Goal: Task Accomplishment & Management: Use online tool/utility

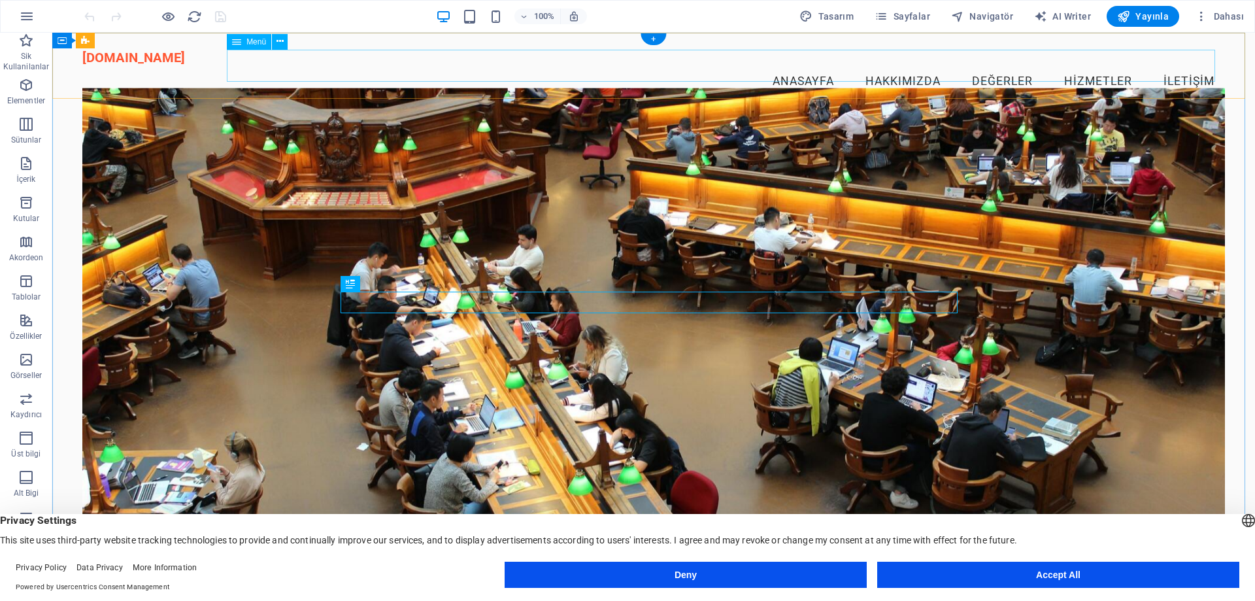
click at [804, 65] on nav "Anasayfa Hakkımızda Değerler Hizmetler İletişim" at bounding box center [653, 81] width 1142 height 33
click at [380, 286] on icon at bounding box center [383, 283] width 7 height 14
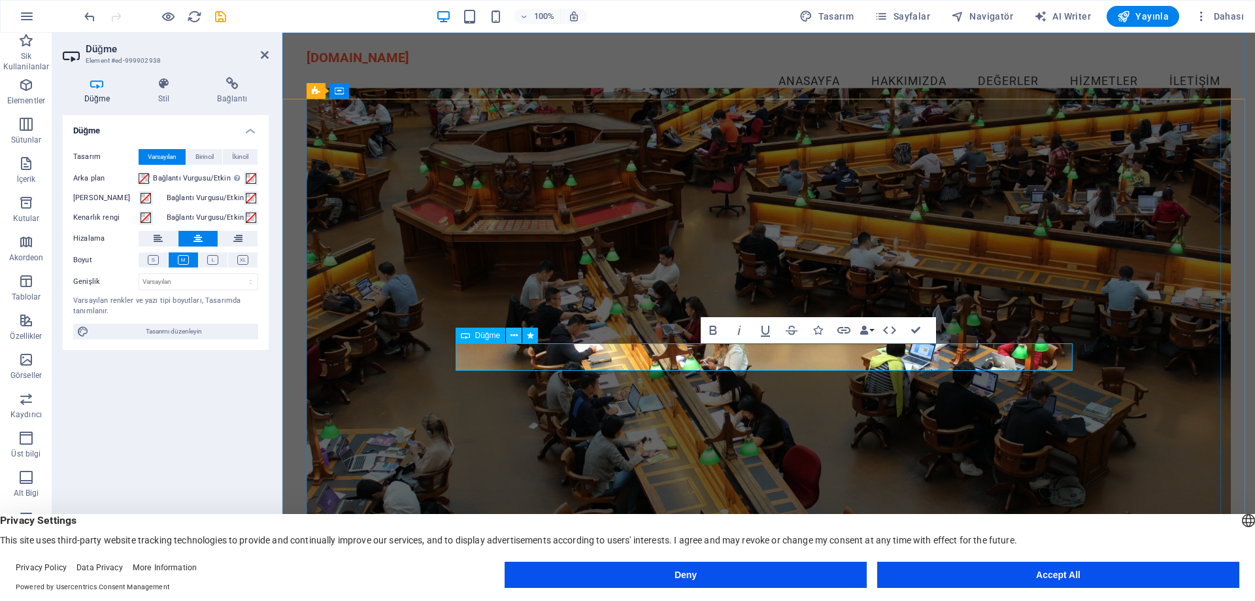
click at [514, 335] on icon at bounding box center [513, 336] width 7 height 14
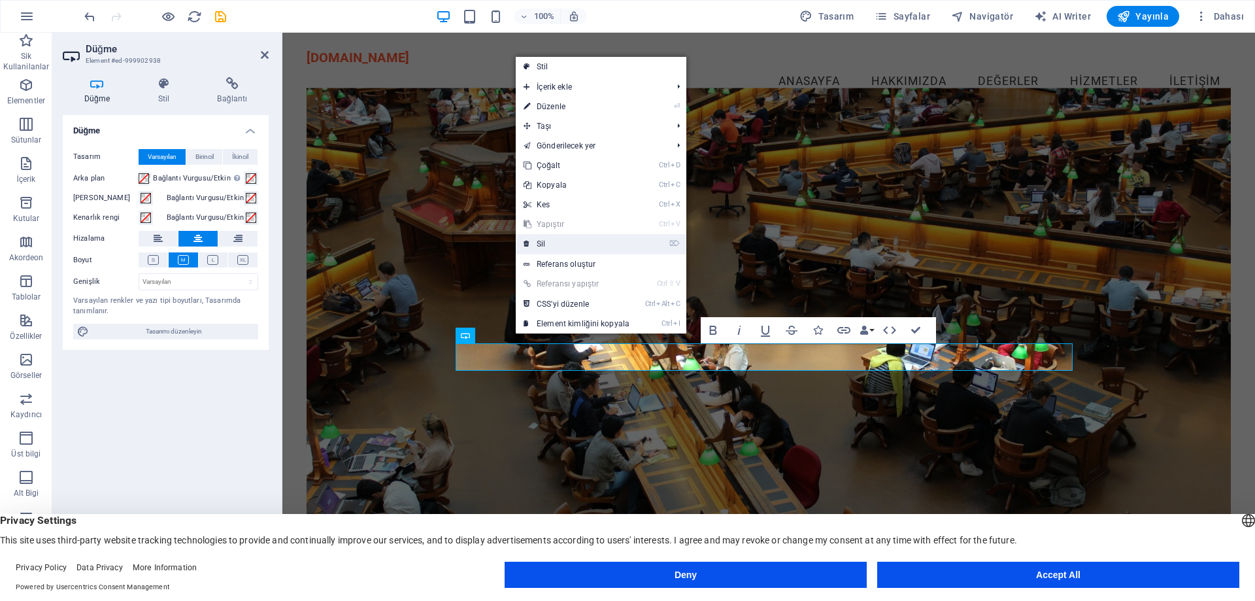
click at [550, 245] on link "⌦ Sil" at bounding box center [577, 244] width 122 height 20
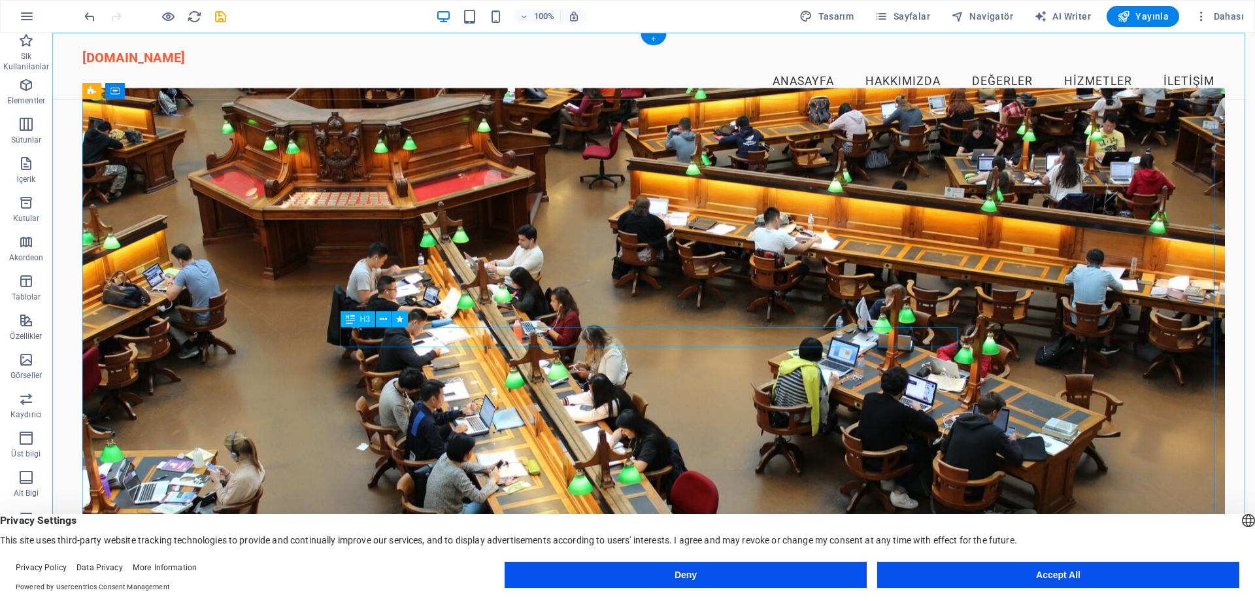
click at [379, 314] on button at bounding box center [384, 319] width 16 height 16
click at [383, 292] on icon at bounding box center [383, 297] width 7 height 14
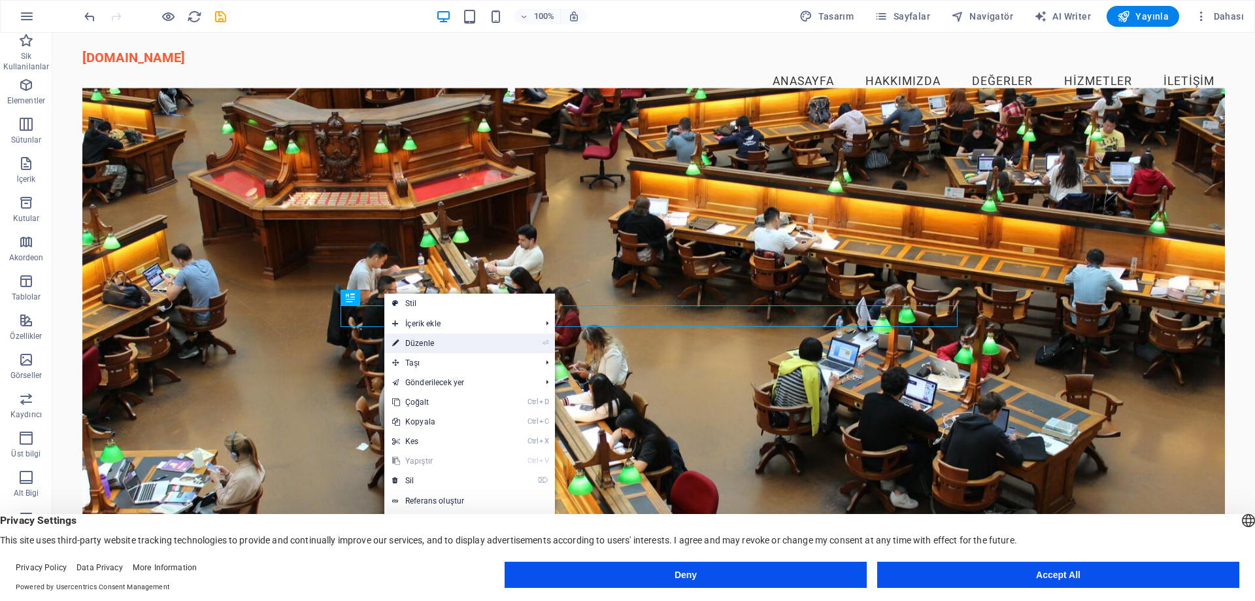
click at [452, 341] on link "⏎ Düzenle" at bounding box center [445, 343] width 122 height 20
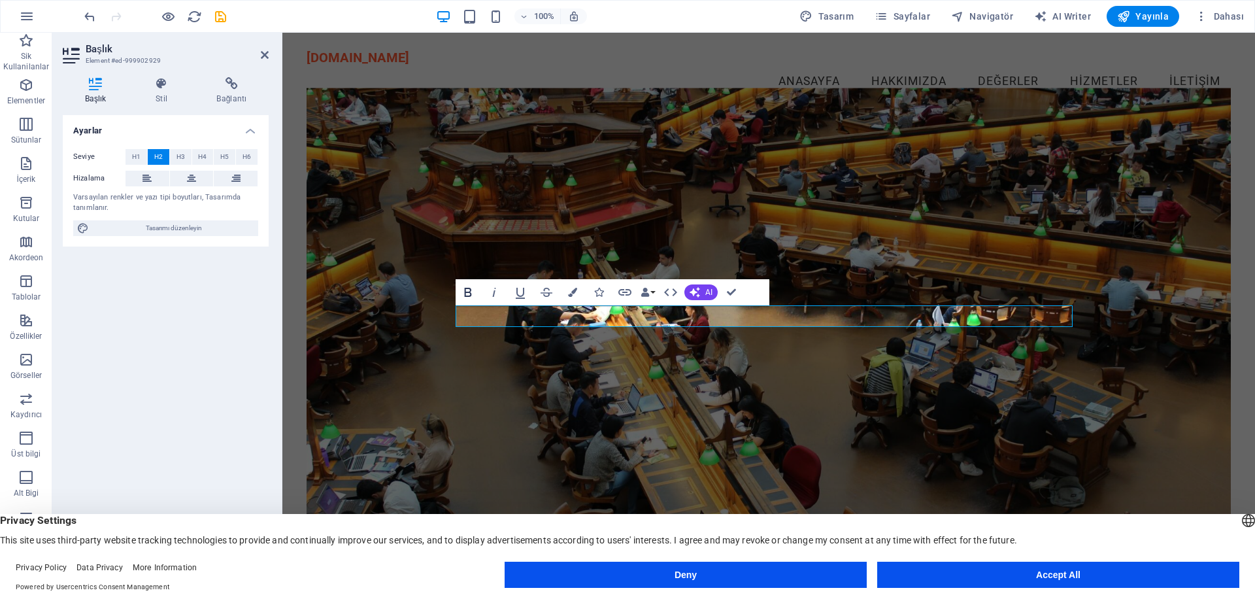
click at [467, 291] on icon "button" at bounding box center [467, 292] width 7 height 9
click at [178, 154] on span "H3" at bounding box center [180, 157] width 8 height 16
click at [202, 158] on span "H4" at bounding box center [202, 157] width 8 height 16
click at [129, 158] on button "H1" at bounding box center [136, 157] width 22 height 16
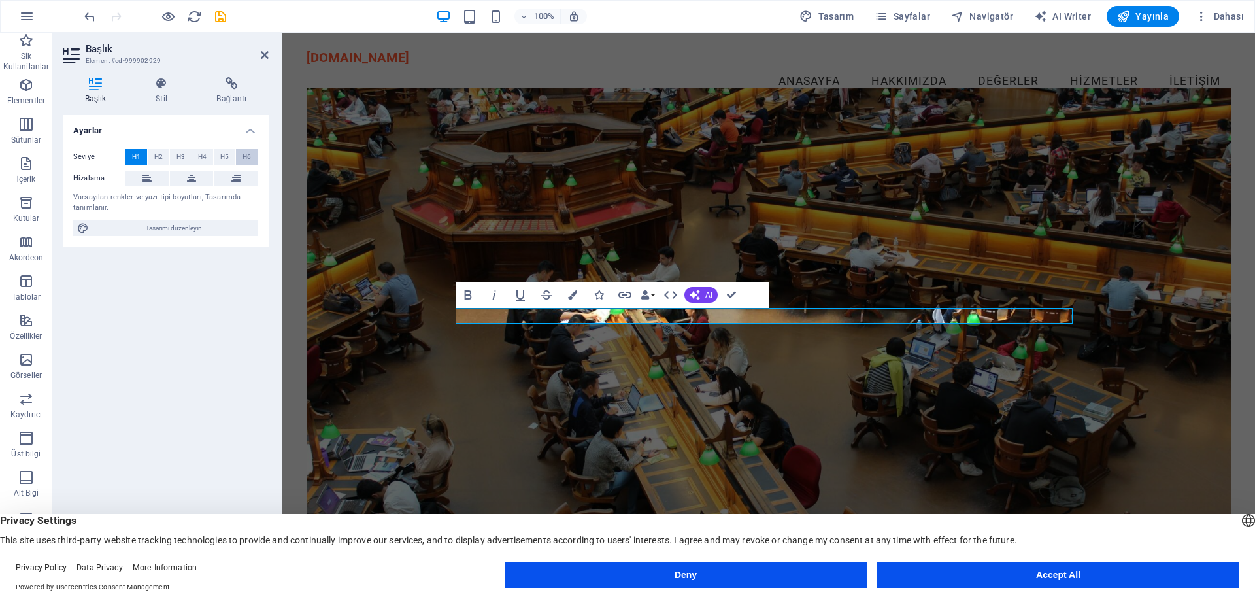
click at [241, 154] on button "H6" at bounding box center [247, 157] width 22 height 16
click at [137, 157] on span "H1" at bounding box center [136, 157] width 8 height 16
click at [150, 179] on icon at bounding box center [146, 179] width 9 height 16
click at [188, 175] on icon at bounding box center [191, 179] width 9 height 16
click at [161, 93] on h4 "Stil" at bounding box center [163, 90] width 61 height 27
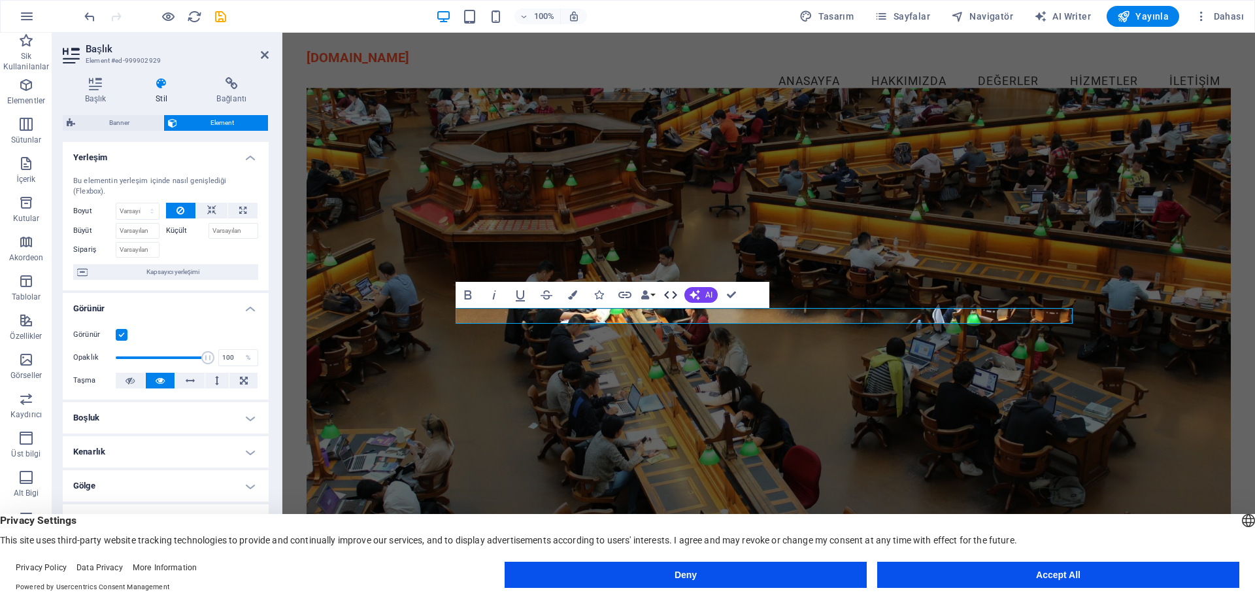
click at [676, 295] on icon "button" at bounding box center [670, 295] width 13 height 8
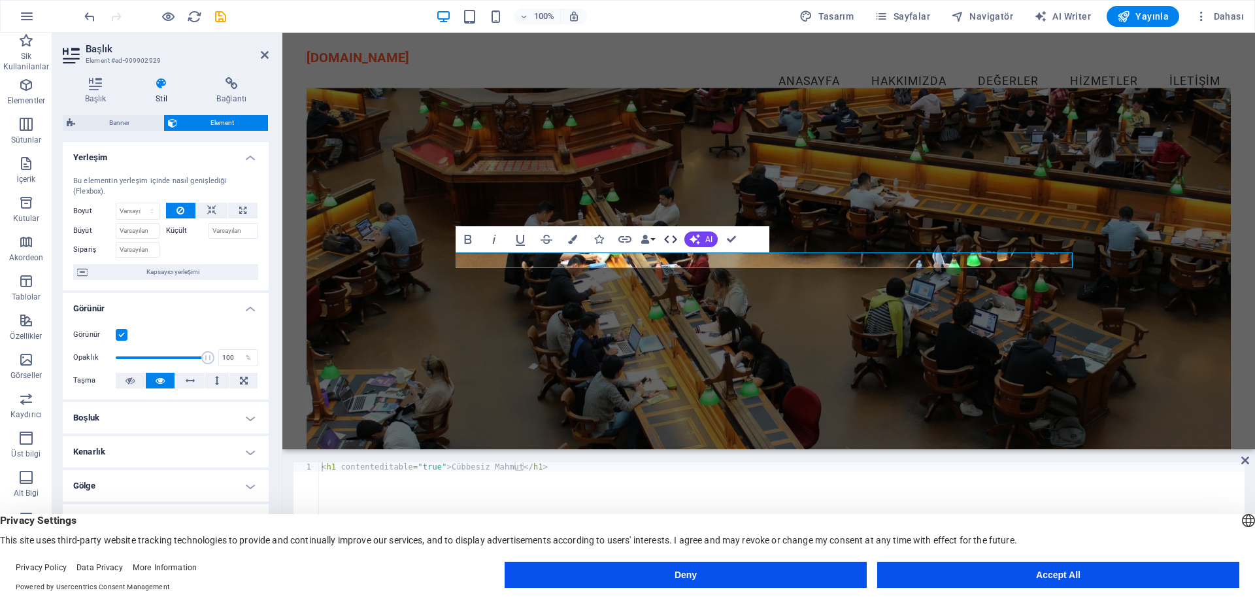
click at [667, 242] on icon "button" at bounding box center [671, 239] width 16 height 16
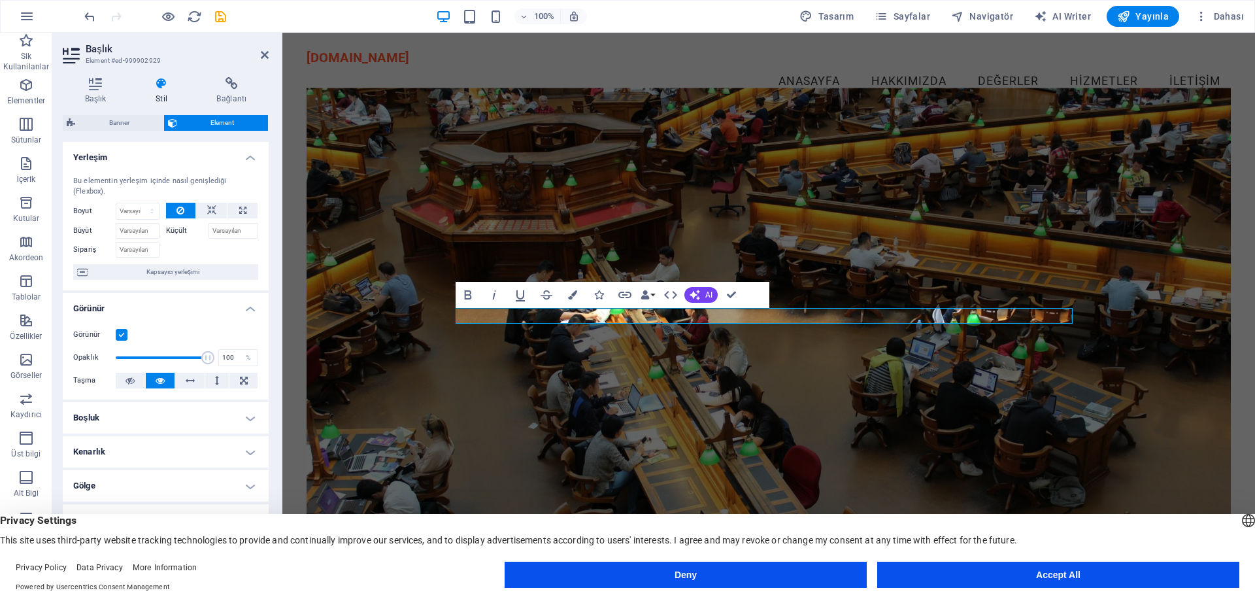
drag, startPoint x: 706, startPoint y: 316, endPoint x: 864, endPoint y: 305, distance: 158.5
click at [864, 305] on div "Cübbesiz Mahmut Ücretsiz Kitaplarım Buluşma Noktası" at bounding box center [768, 438] width 924 height 648
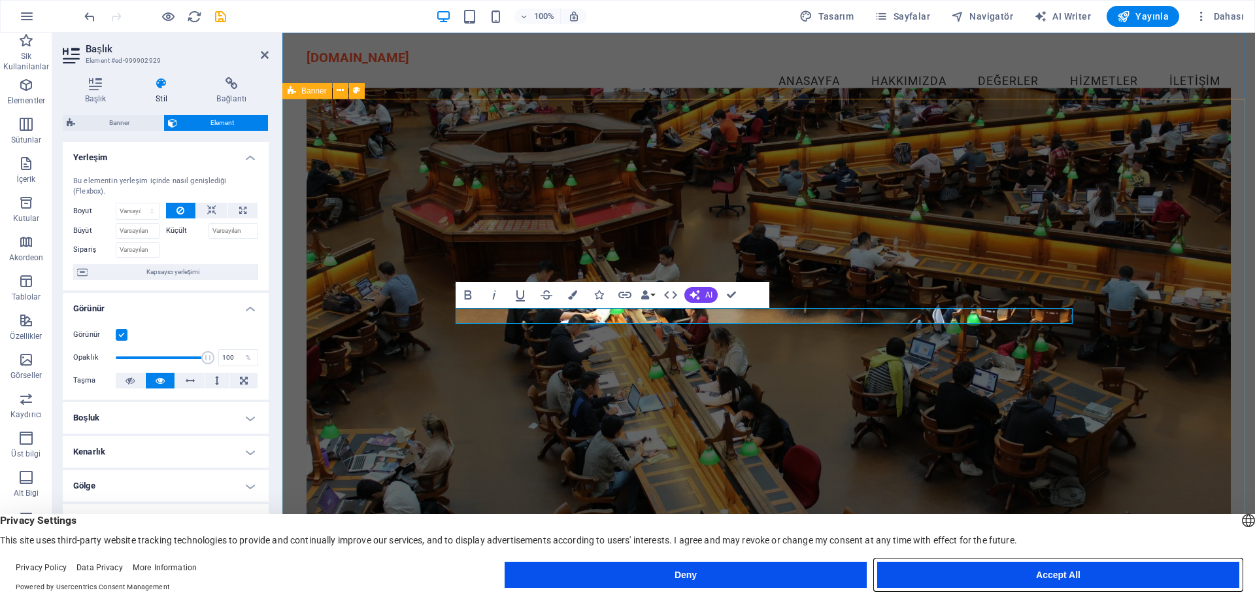
click at [1018, 577] on button "Accept All" at bounding box center [1058, 574] width 362 height 26
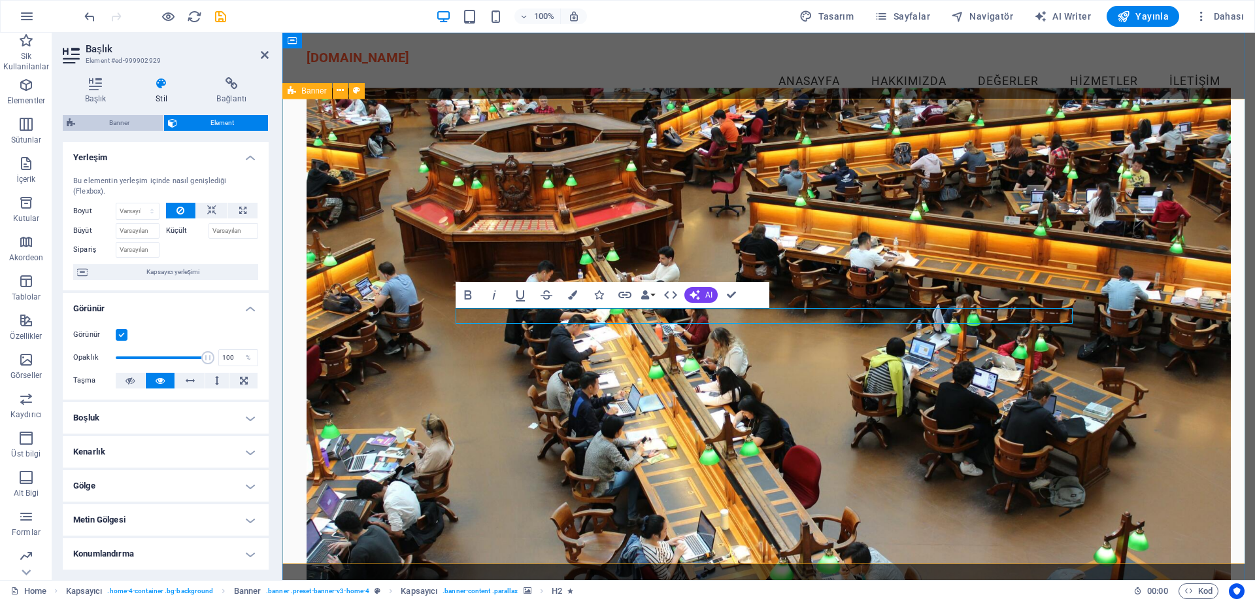
click at [104, 118] on span "Banner" at bounding box center [119, 123] width 80 height 16
select select "preset-banner-v3-home-4"
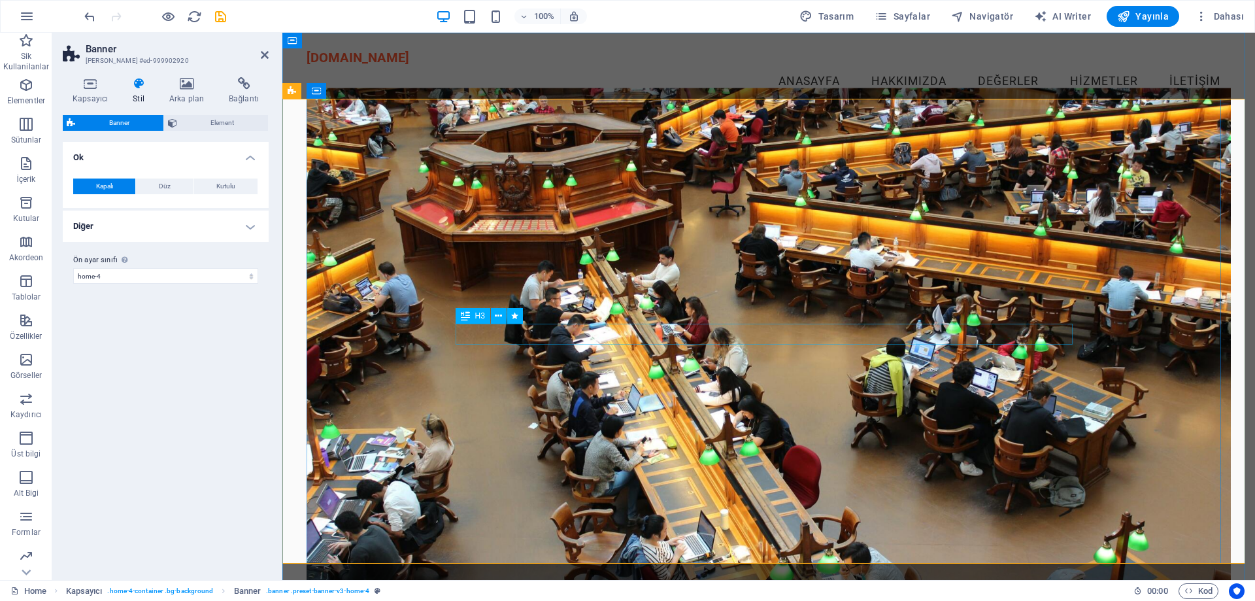
click at [502, 319] on icon at bounding box center [498, 316] width 7 height 14
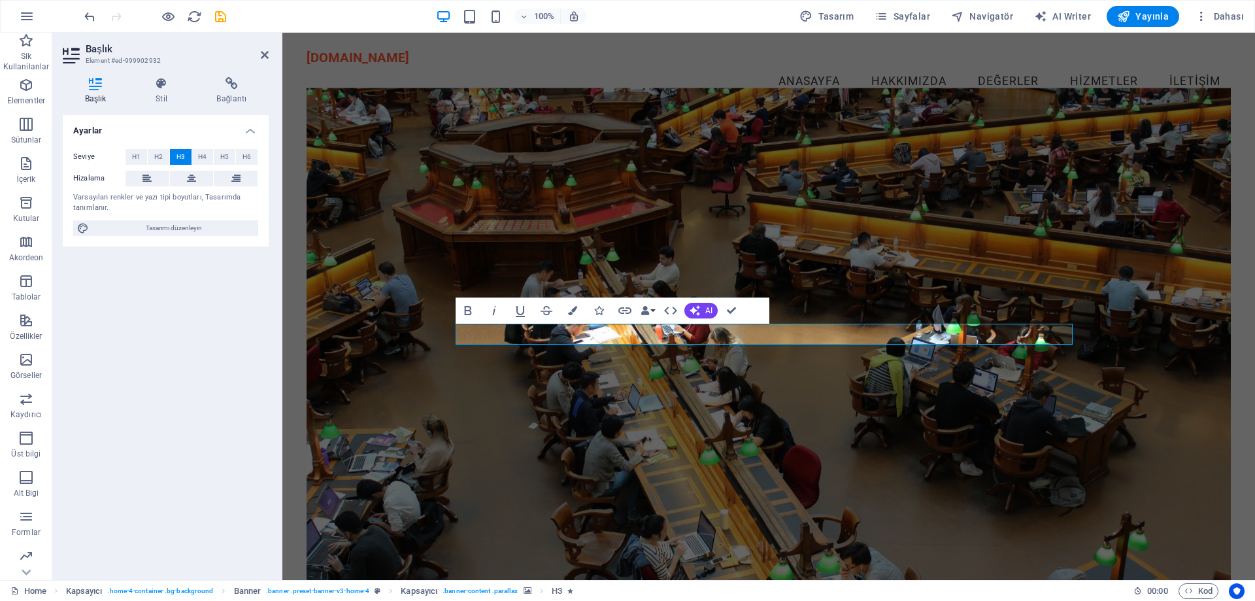
click at [808, 429] on figure at bounding box center [768, 337] width 924 height 498
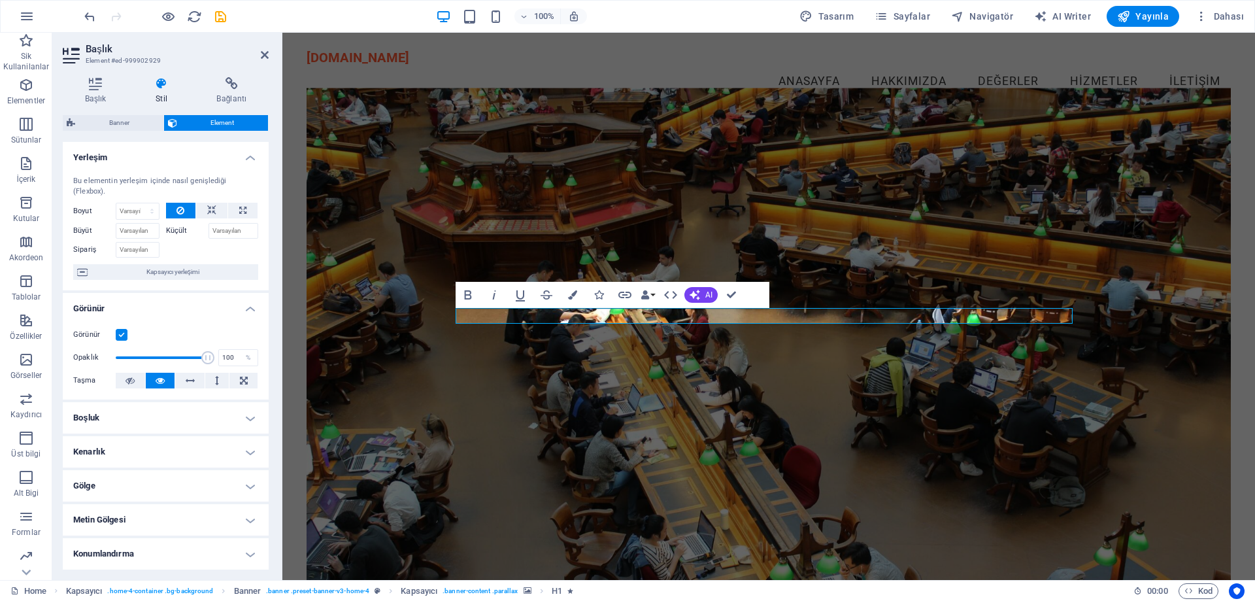
click at [899, 276] on figure at bounding box center [768, 337] width 924 height 498
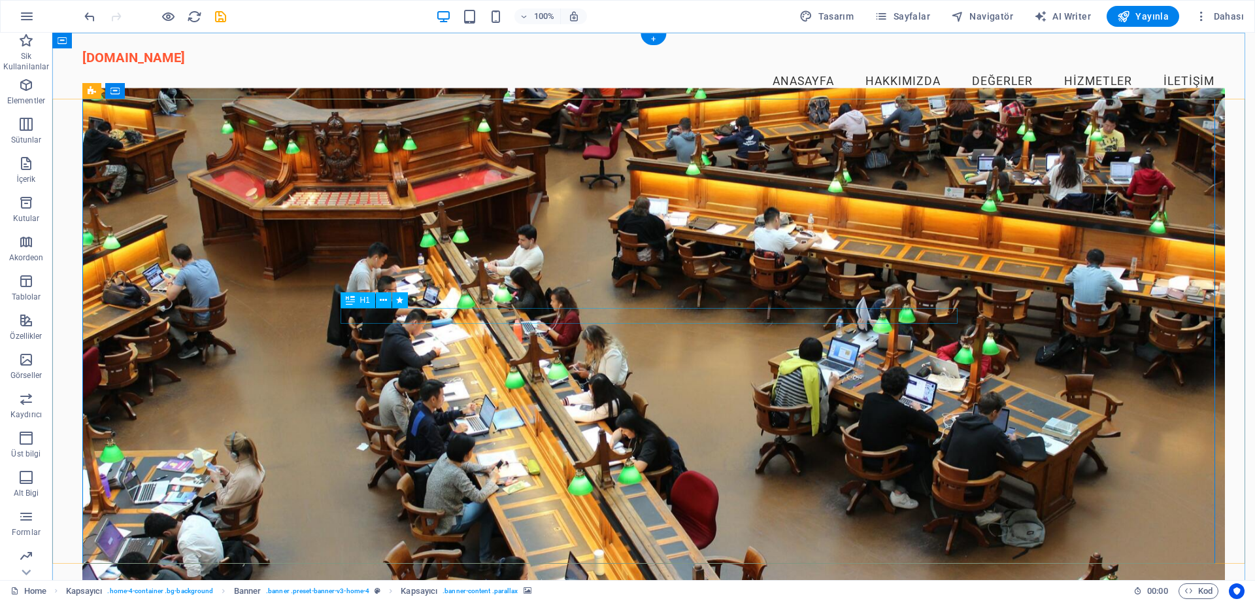
click at [384, 302] on icon at bounding box center [383, 300] width 7 height 14
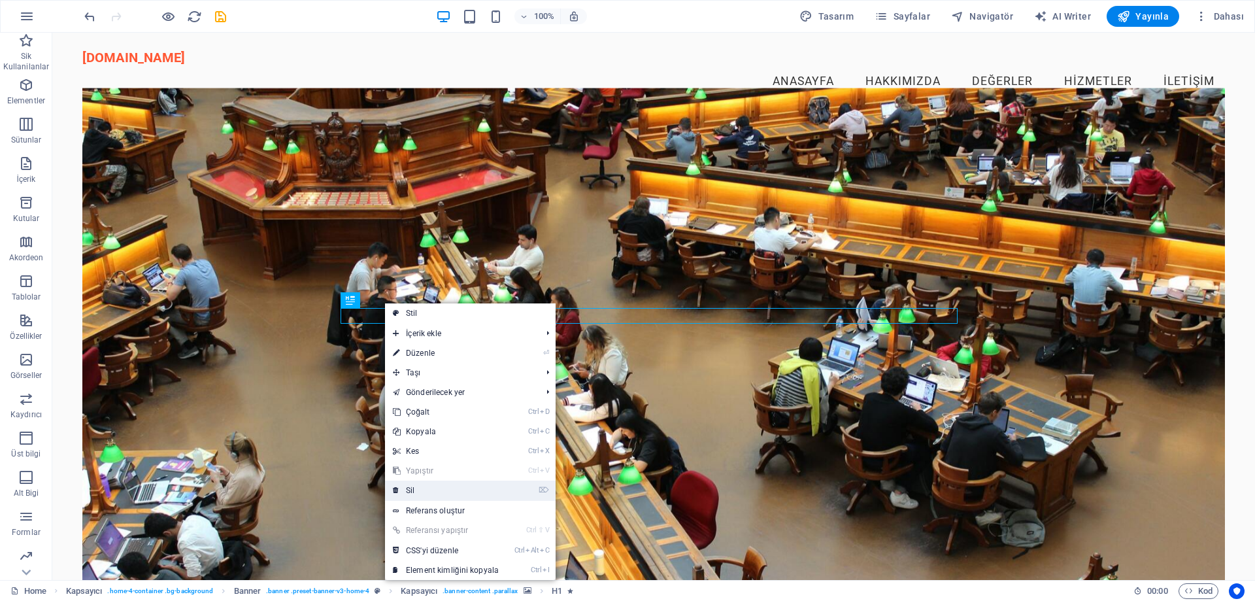
drag, startPoint x: 444, startPoint y: 486, endPoint x: 393, endPoint y: 454, distance: 61.1
click at [444, 486] on link "⌦ Sil" at bounding box center [446, 490] width 122 height 20
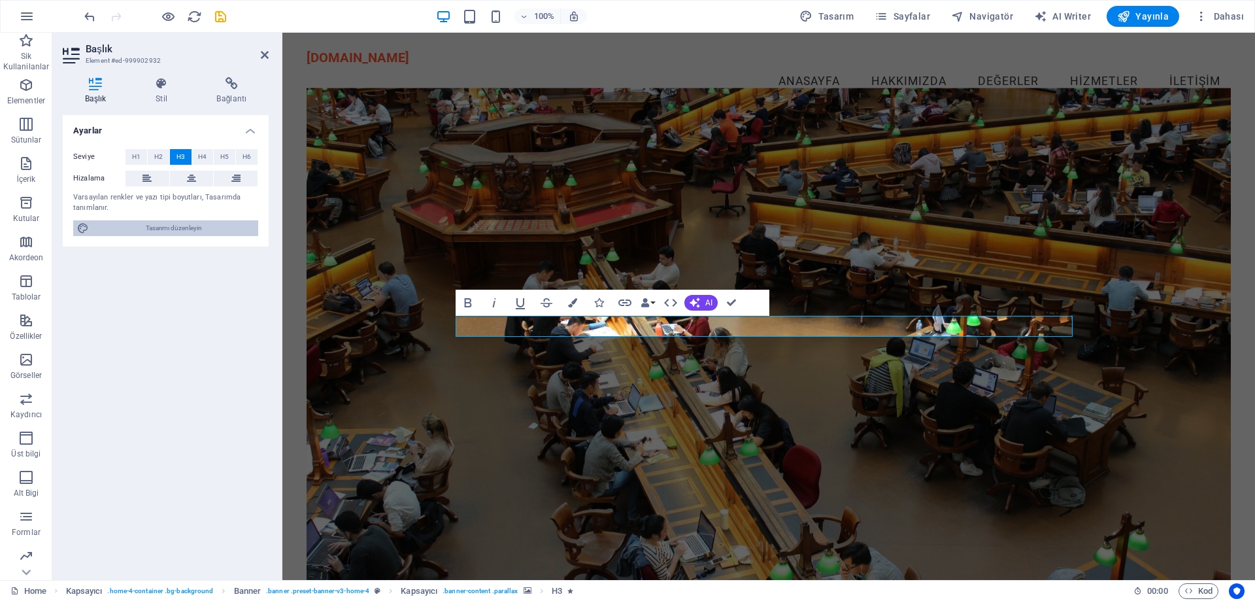
click at [173, 227] on span "Tasarımı düzenleyin" at bounding box center [173, 228] width 161 height 16
select select "px"
select select "200"
select select "px"
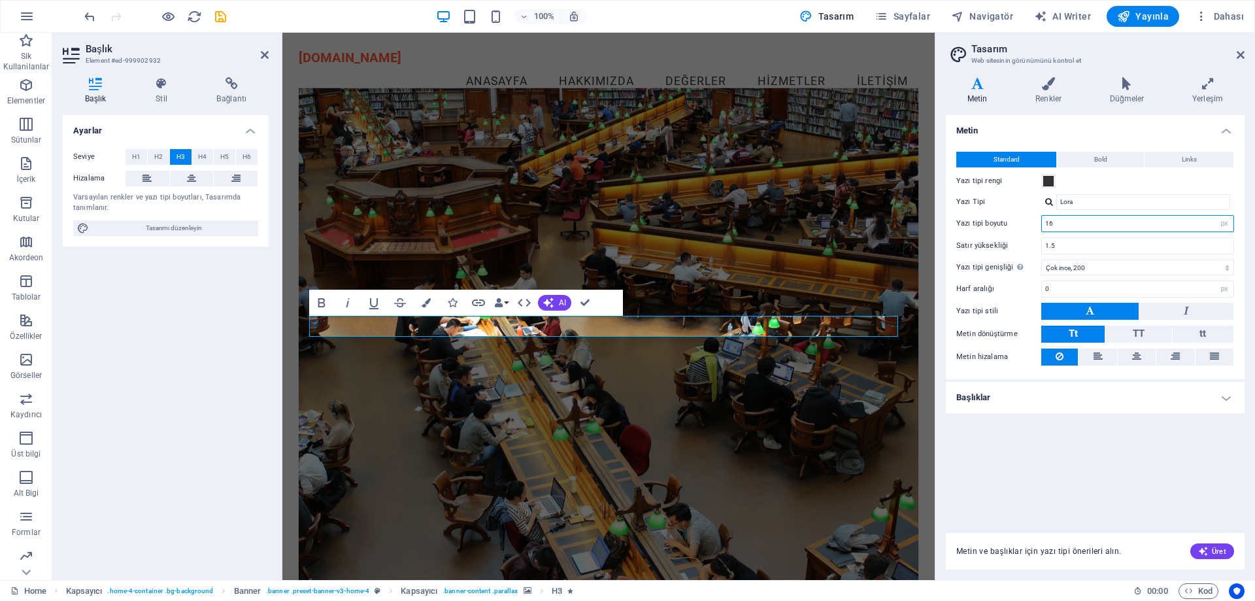
click at [1199, 222] on input "16" at bounding box center [1137, 224] width 191 height 16
drag, startPoint x: 1119, startPoint y: 227, endPoint x: 1019, endPoint y: 235, distance: 99.6
click at [1020, 234] on div "Standard Bold Links Yazı tipi rengi Yazı Tipi Lora Yazı tipi boyutu 16 rem px S…" at bounding box center [1095, 259] width 304 height 240
click at [1104, 431] on div "Metin Standard Bold Links Yazı tipi rengi Yazı Tipi Lora Yazı tipi boyutu 35 re…" at bounding box center [1095, 316] width 299 height 402
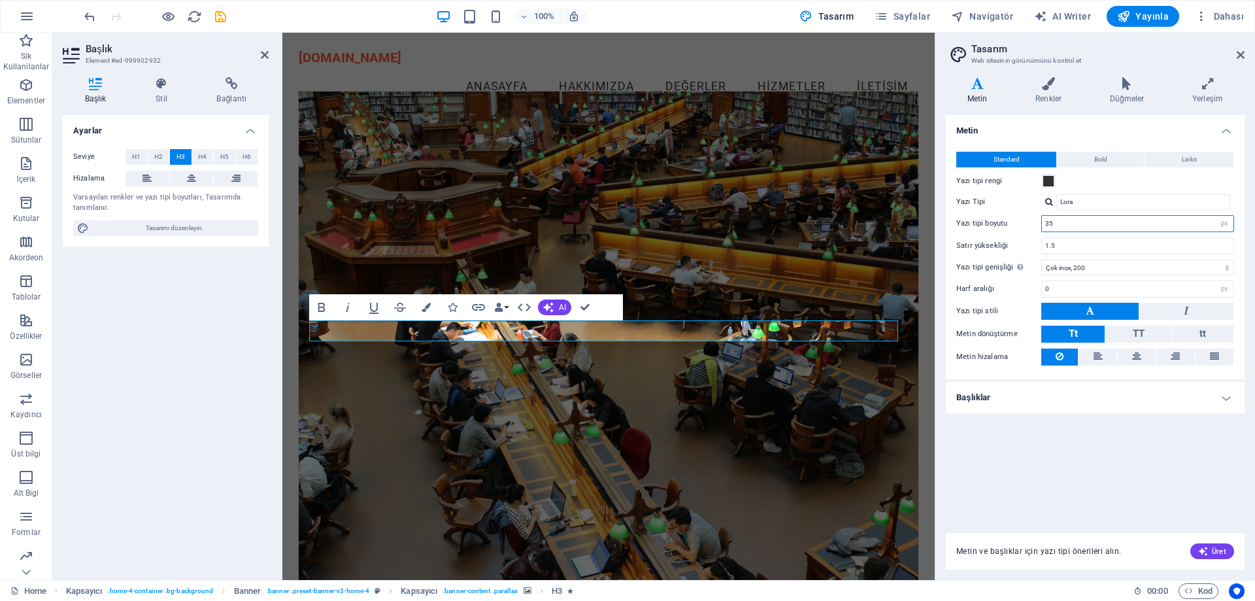
drag, startPoint x: 1064, startPoint y: 222, endPoint x: 1006, endPoint y: 229, distance: 58.6
click at [1006, 229] on div "Yazı tipi boyutu 35 rem px" at bounding box center [1095, 223] width 278 height 17
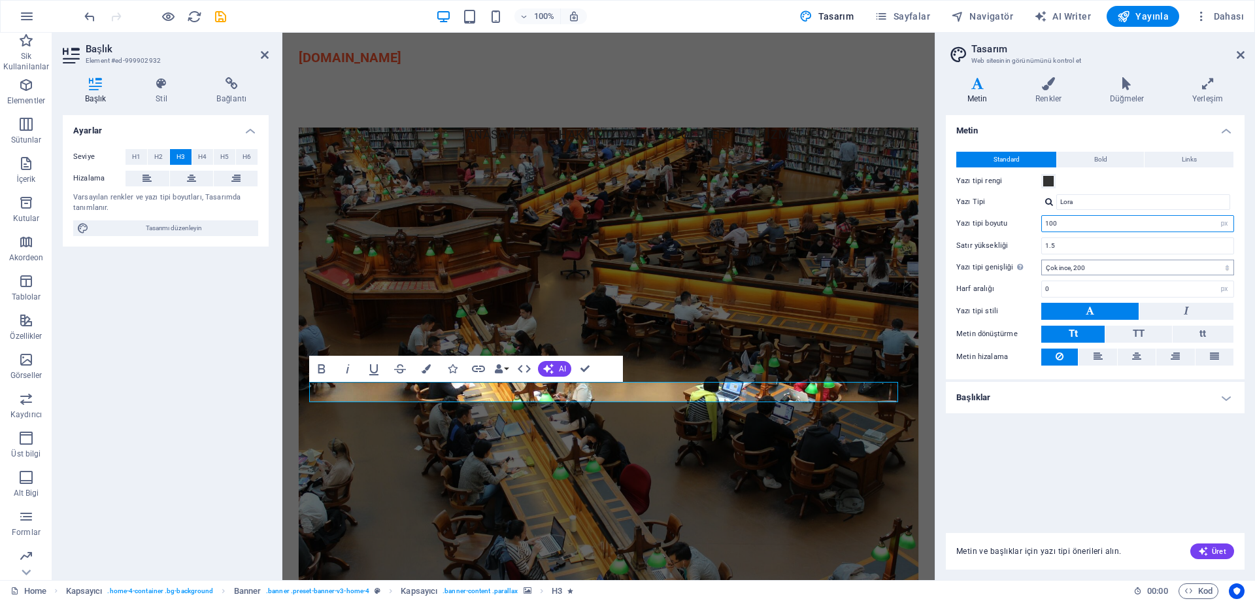
type input "100"
click at [1078, 265] on select "İncecik, 100 Çok ince, 200 İnce, 300 Normal, 400 Orta, 500 Yarı kalın, 600 Kalı…" at bounding box center [1137, 267] width 193 height 16
select select "700"
click at [1041, 259] on select "İncecik, 100 Çok ince, 200 İnce, 300 Normal, 400 Orta, 500 Yarı kalın, 600 Kalı…" at bounding box center [1137, 267] width 193 height 16
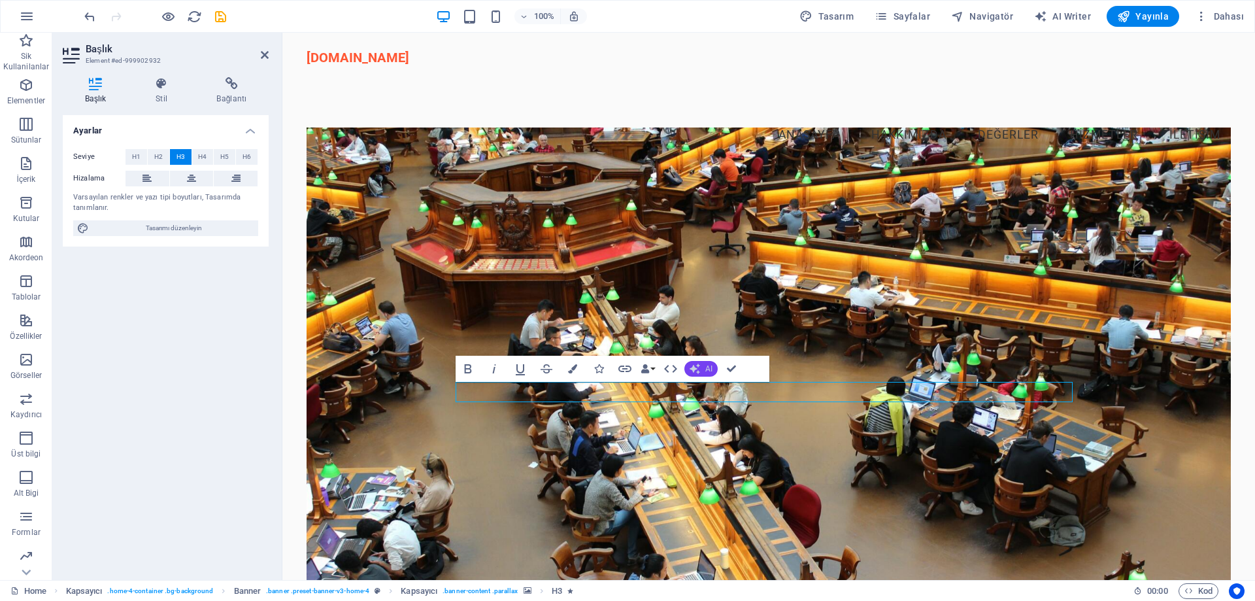
click at [710, 366] on span "AI" at bounding box center [708, 369] width 7 height 8
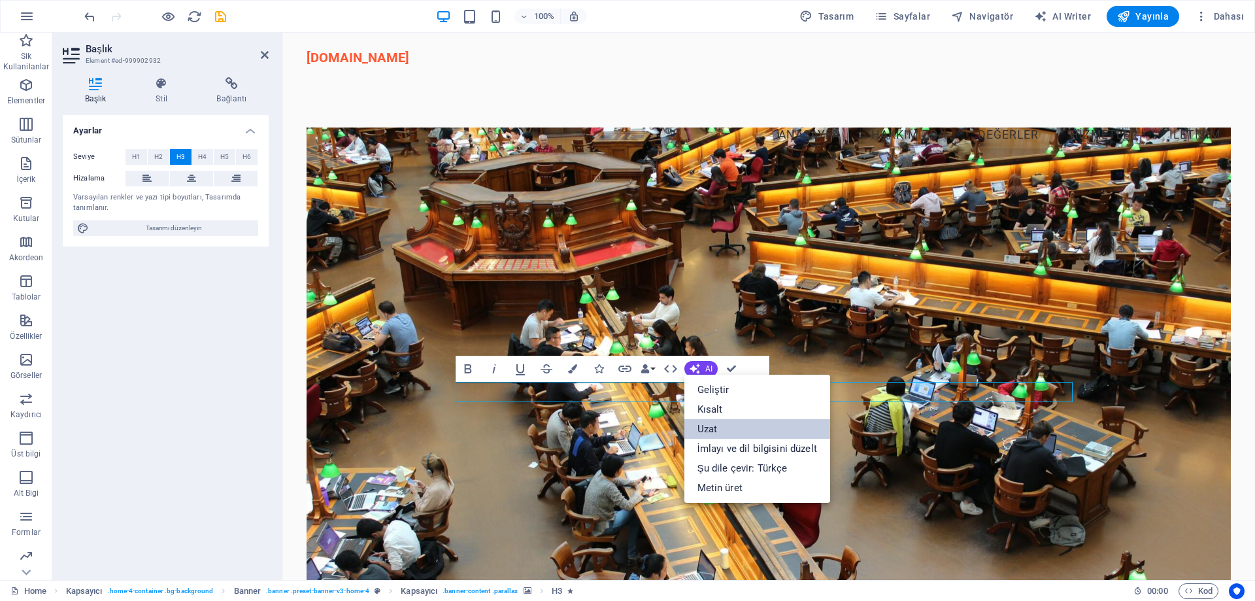
click at [724, 428] on link "Uzat" at bounding box center [757, 429] width 146 height 20
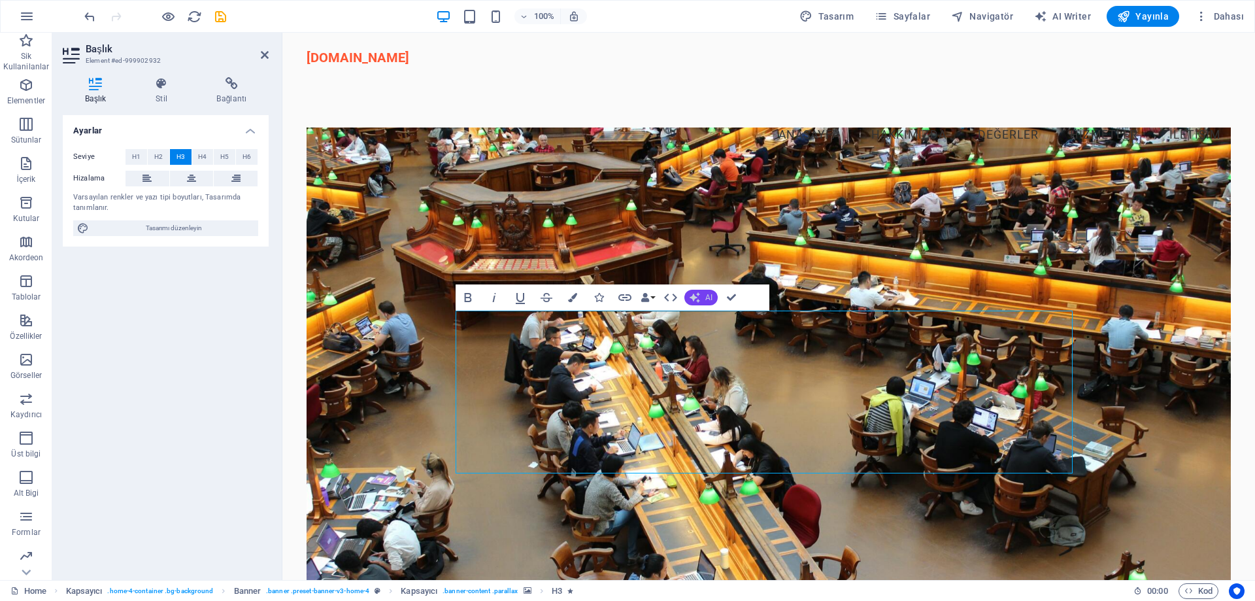
click at [709, 291] on button "AI" at bounding box center [700, 298] width 33 height 16
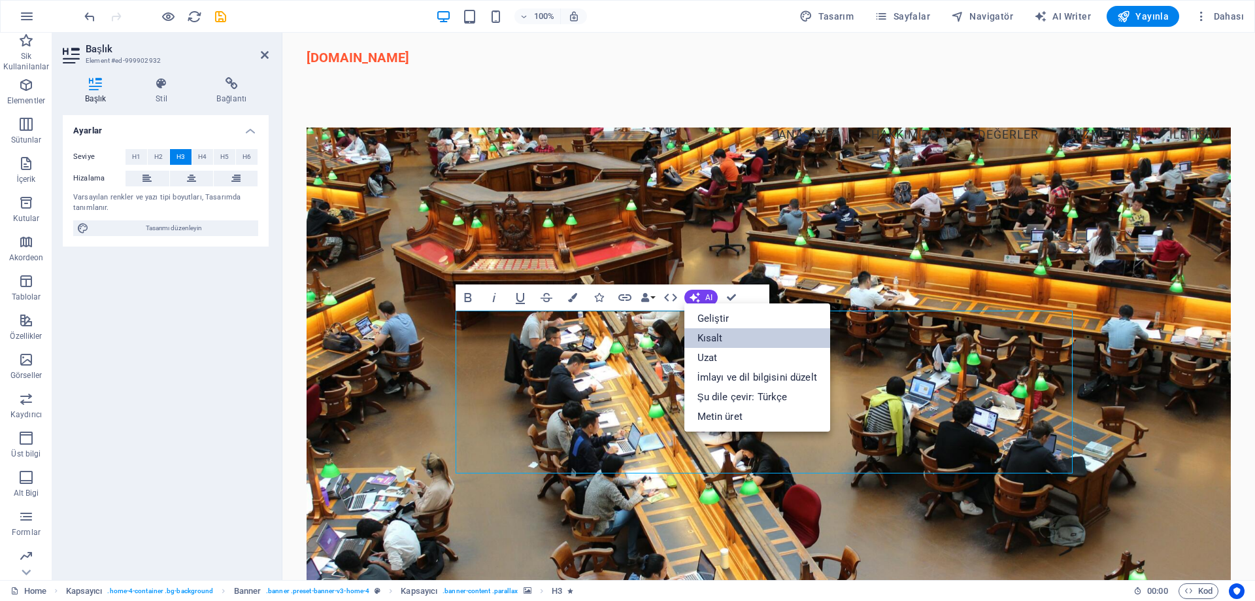
click at [721, 339] on link "Kısalt" at bounding box center [757, 338] width 146 height 20
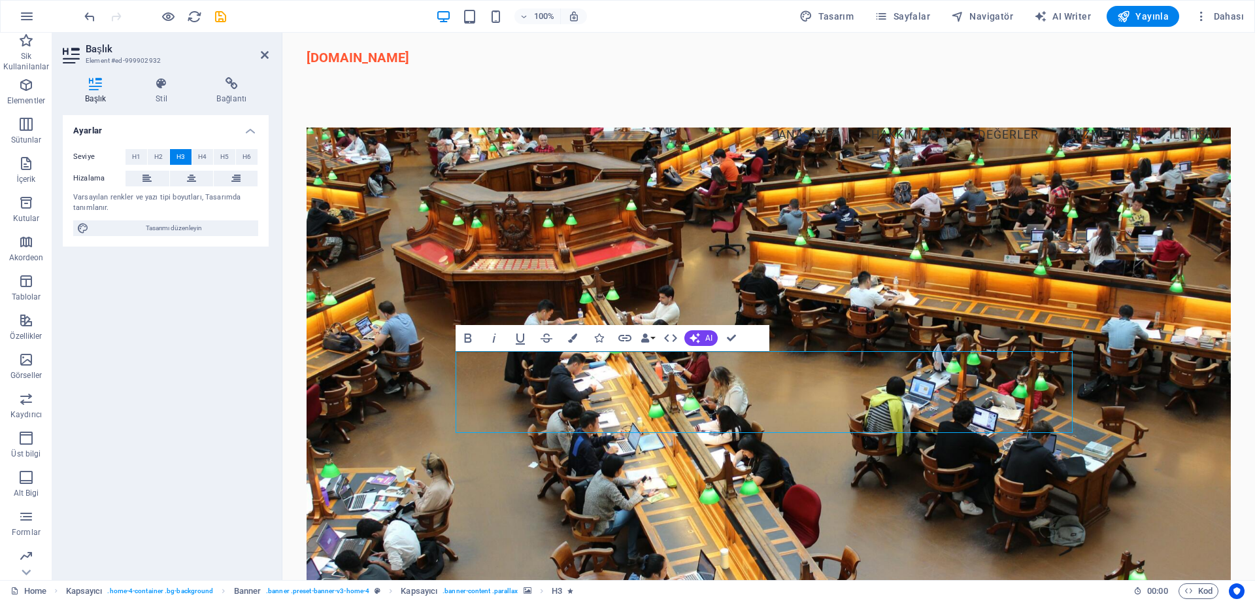
drag, startPoint x: 629, startPoint y: 366, endPoint x: 1135, endPoint y: 450, distance: 512.7
click at [1135, 450] on div "Cübbesiz Mahmut is a notable figure in the community, known for his unique styl…" at bounding box center [768, 527] width 924 height 694
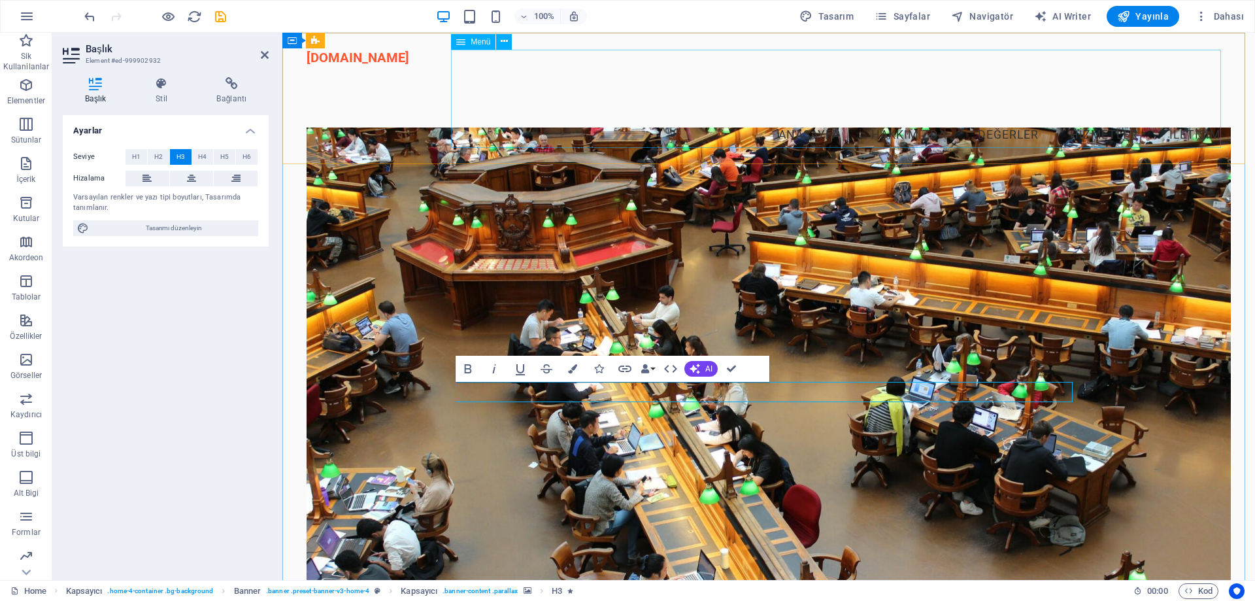
click at [795, 118] on nav "Anasayfa Hakkımızda Değerler Hizmetler İletişim" at bounding box center [768, 114] width 924 height 98
select select
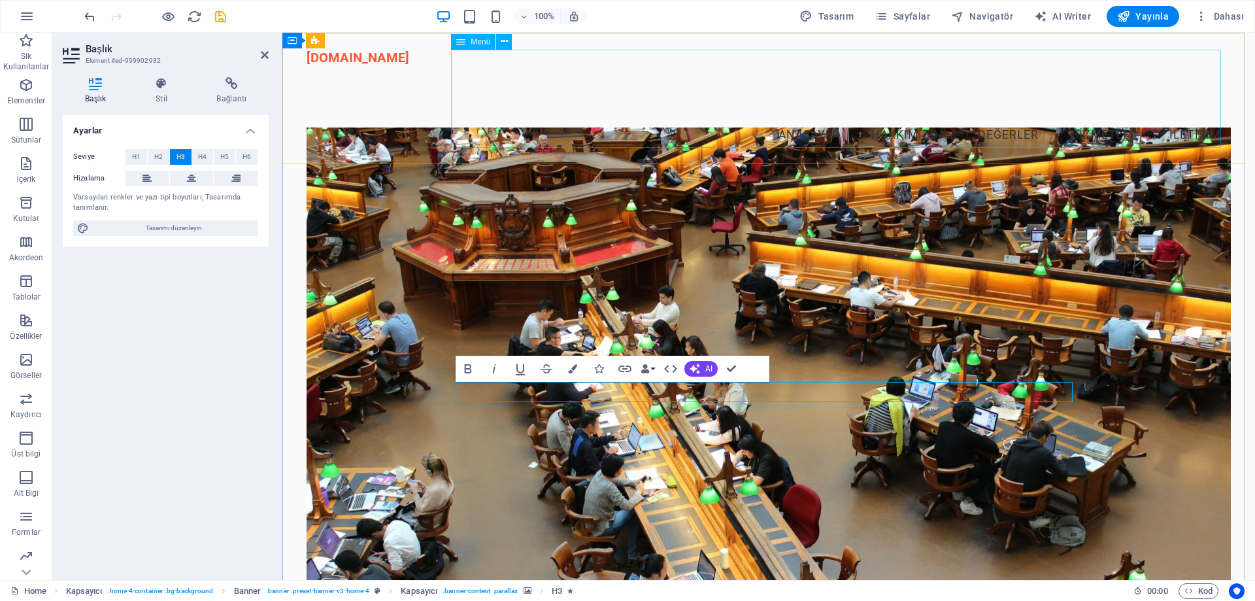
select select
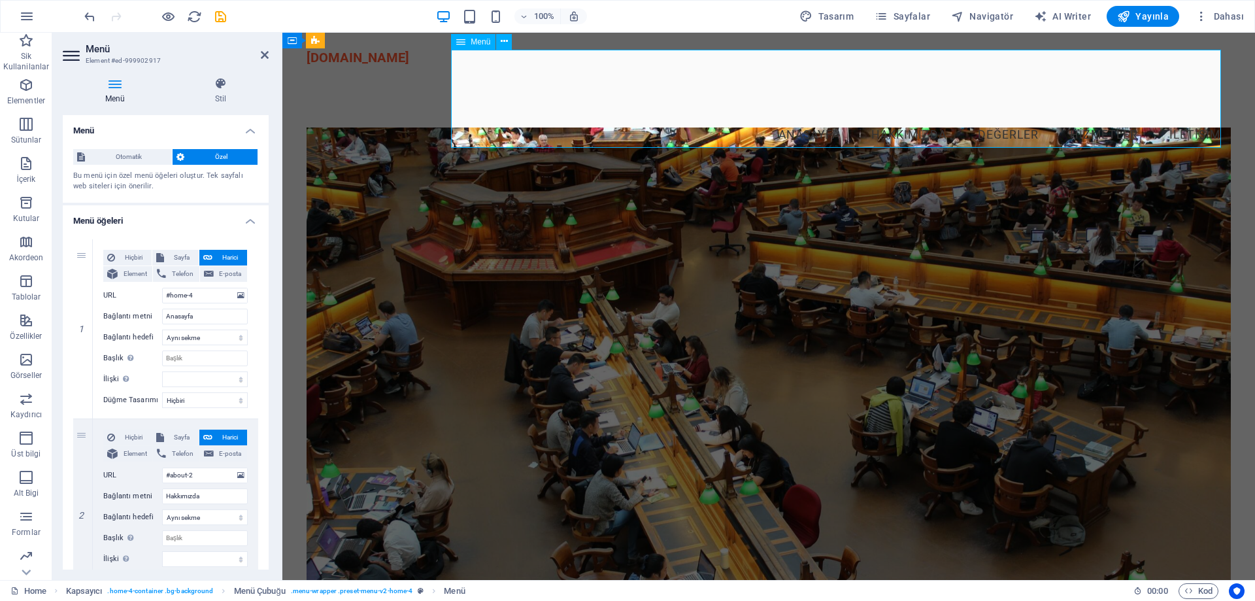
click at [795, 118] on nav "Anasayfa Hakkımızda Değerler Hizmetler İletişim" at bounding box center [768, 114] width 924 height 98
click at [903, 120] on nav "Anasayfa Hakkımızda Değerler Hizmetler İletişim" at bounding box center [768, 114] width 924 height 98
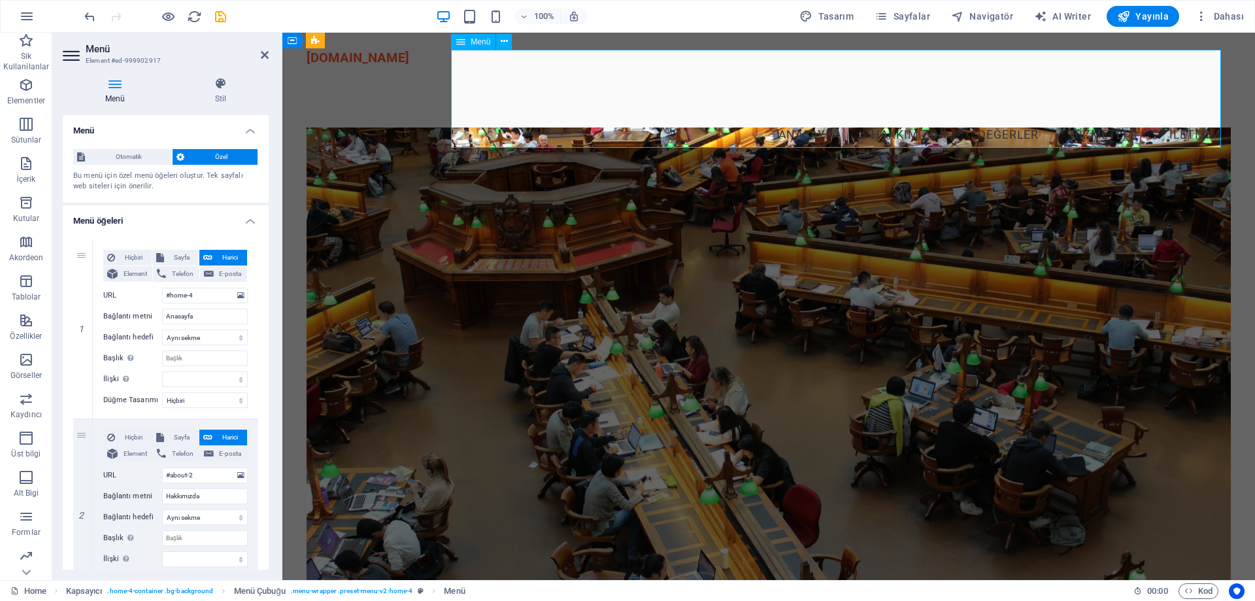
click at [903, 120] on nav "Anasayfa Hakkımızda Değerler Hizmetler İletişim" at bounding box center [768, 114] width 924 height 98
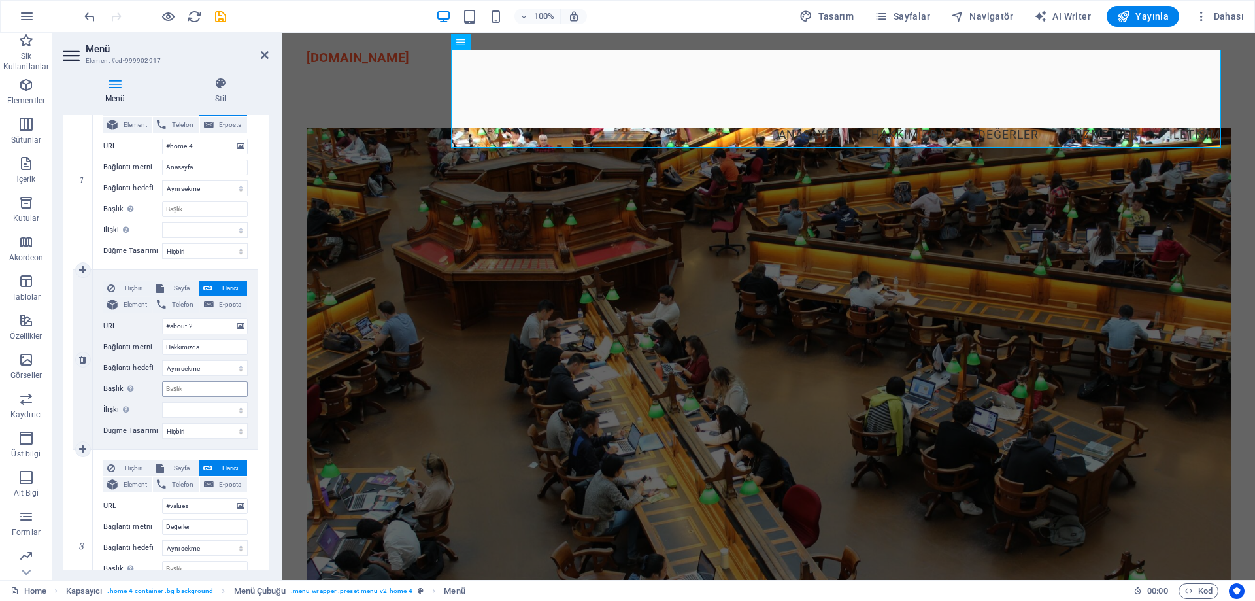
scroll to position [196, 0]
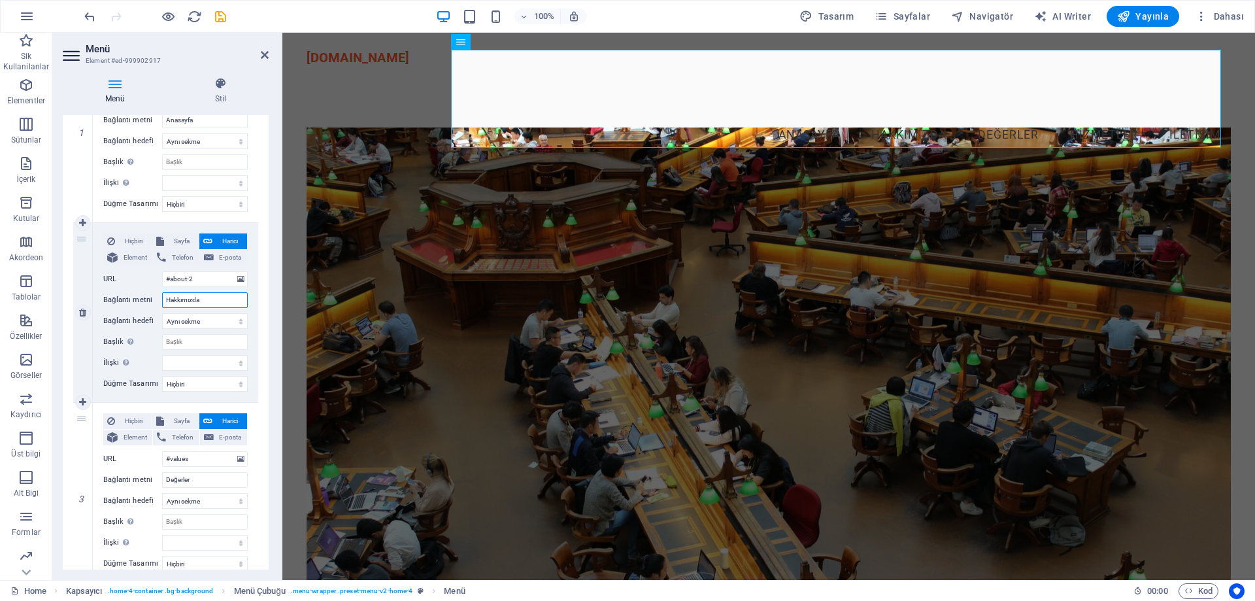
drag, startPoint x: 218, startPoint y: 299, endPoint x: 137, endPoint y: 303, distance: 81.1
click at [137, 303] on div "Bağlantı metni Hakkımızda" at bounding box center [175, 300] width 144 height 16
type input "Cübbesiz Mahmu"
select select
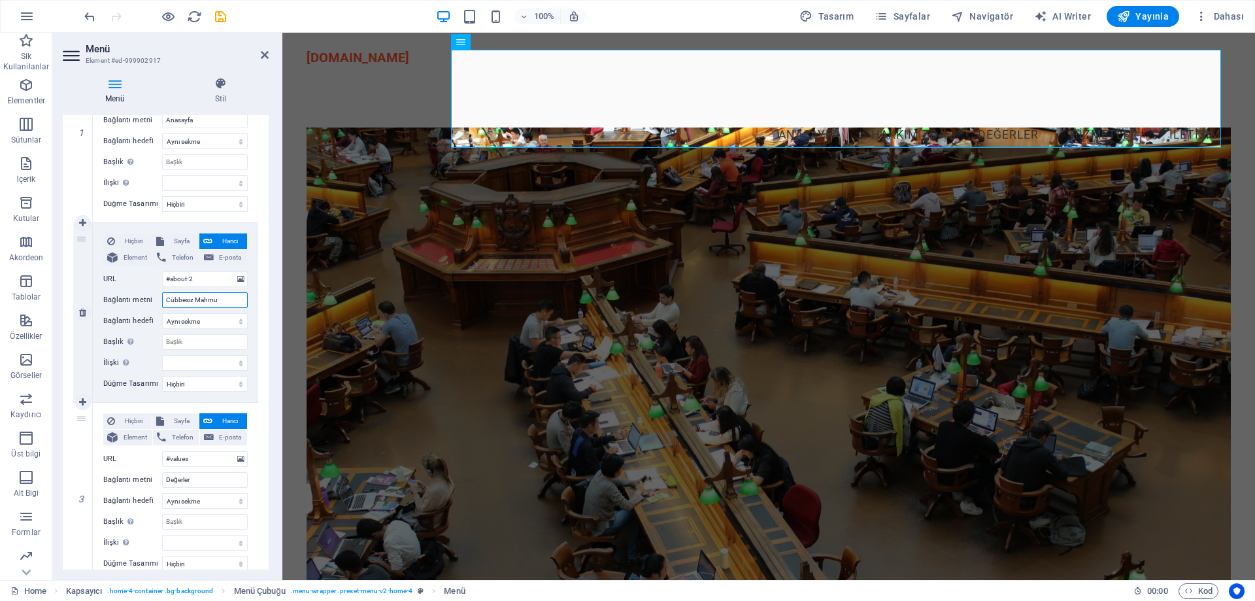
select select
type input "Cübbesiz Mahmut Kum"
select select
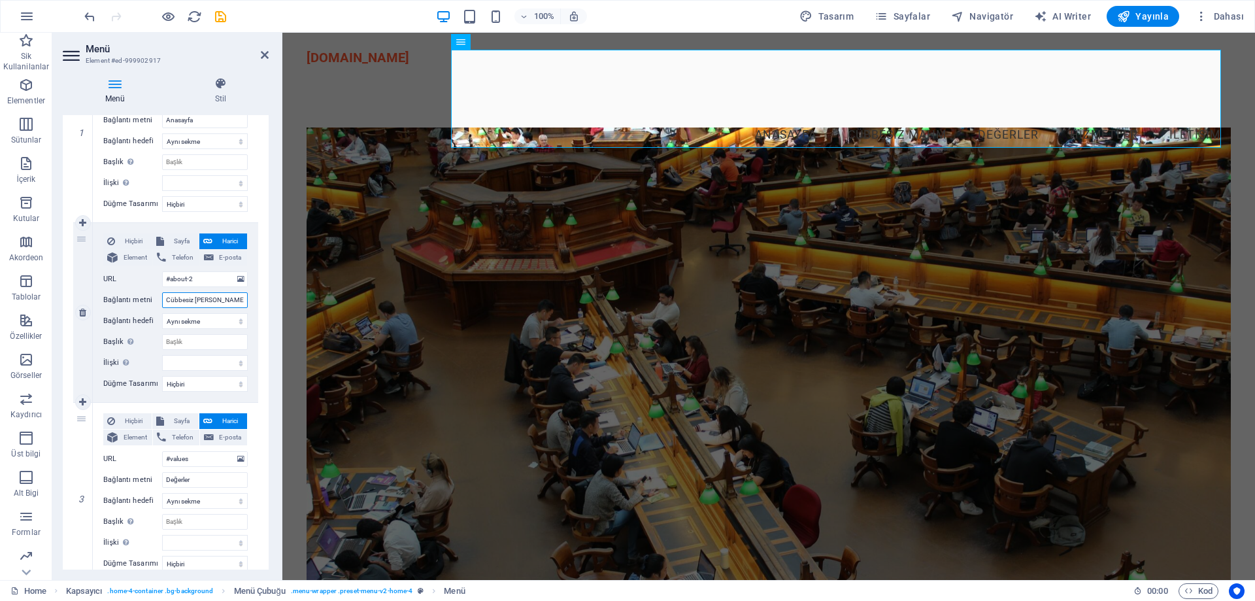
select select
type input "Cübbesiz Mahmut Kimdir"
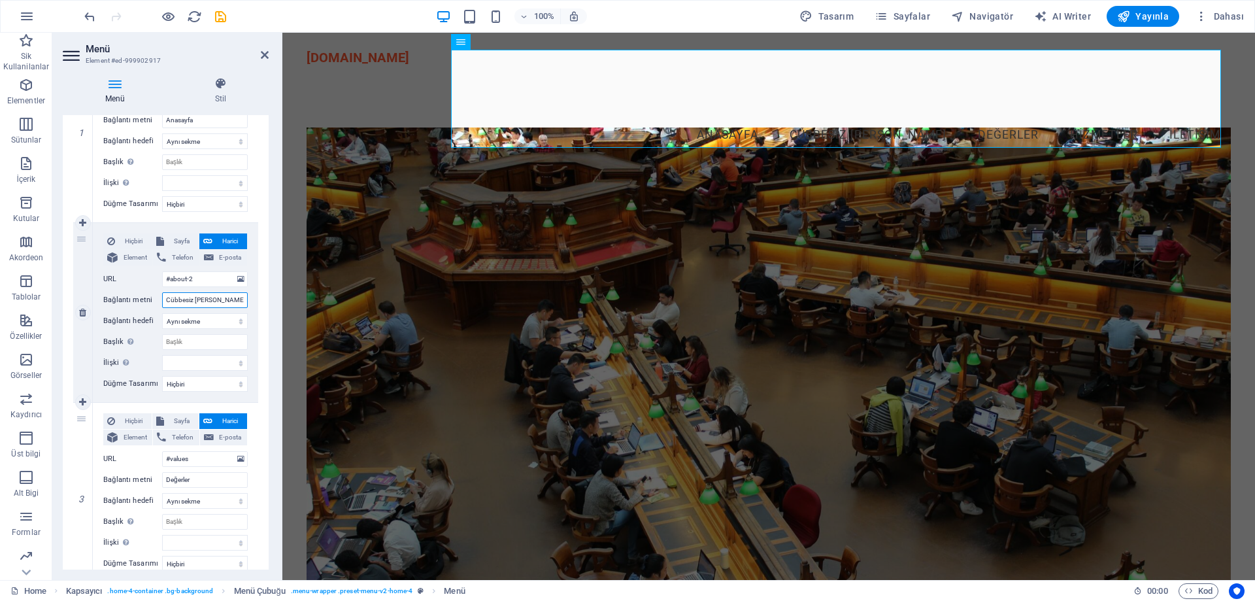
select select
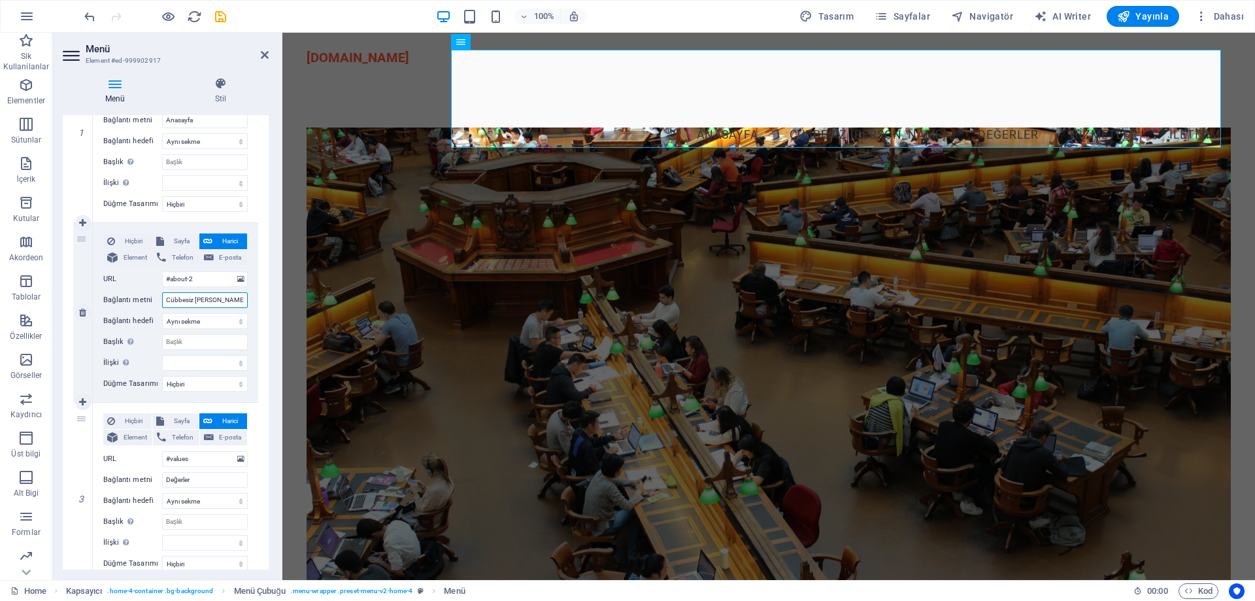
type input "Cübbesiz Mahmut Kimdir="
select select
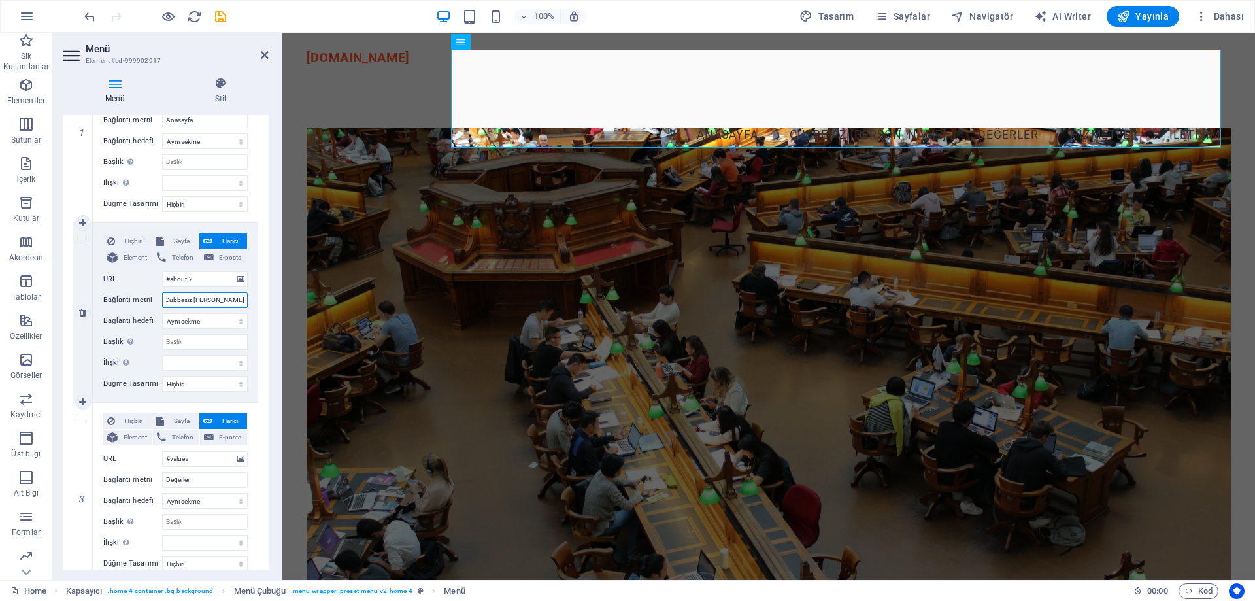
select select
type input "Cübbesiz Mahmut Kimdir?"
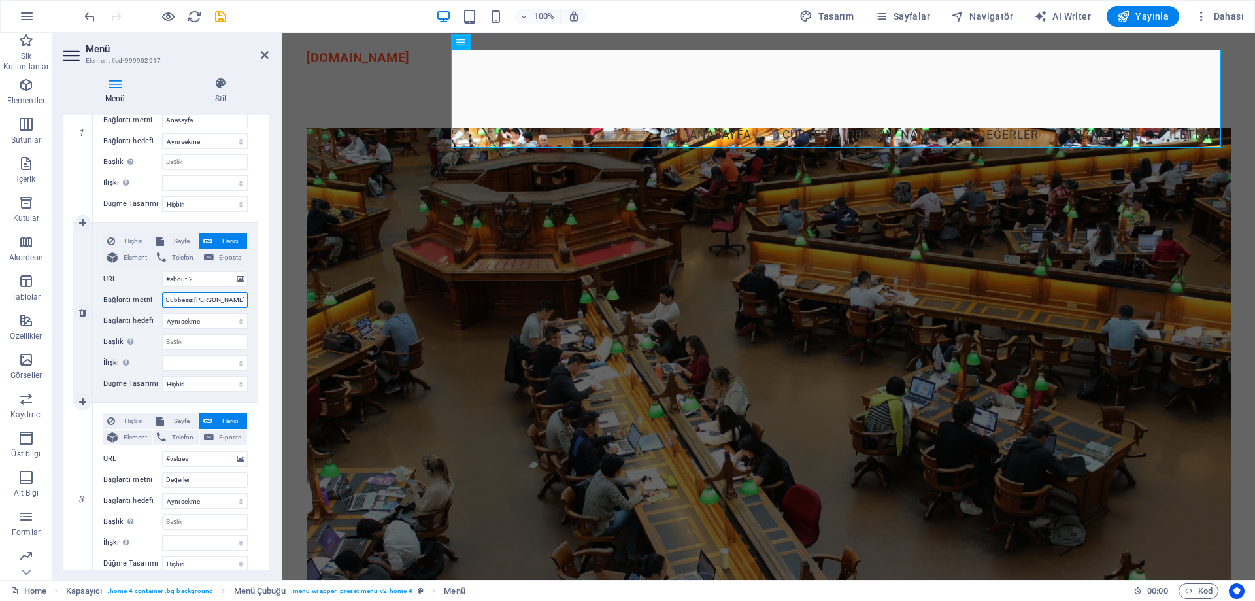
select select
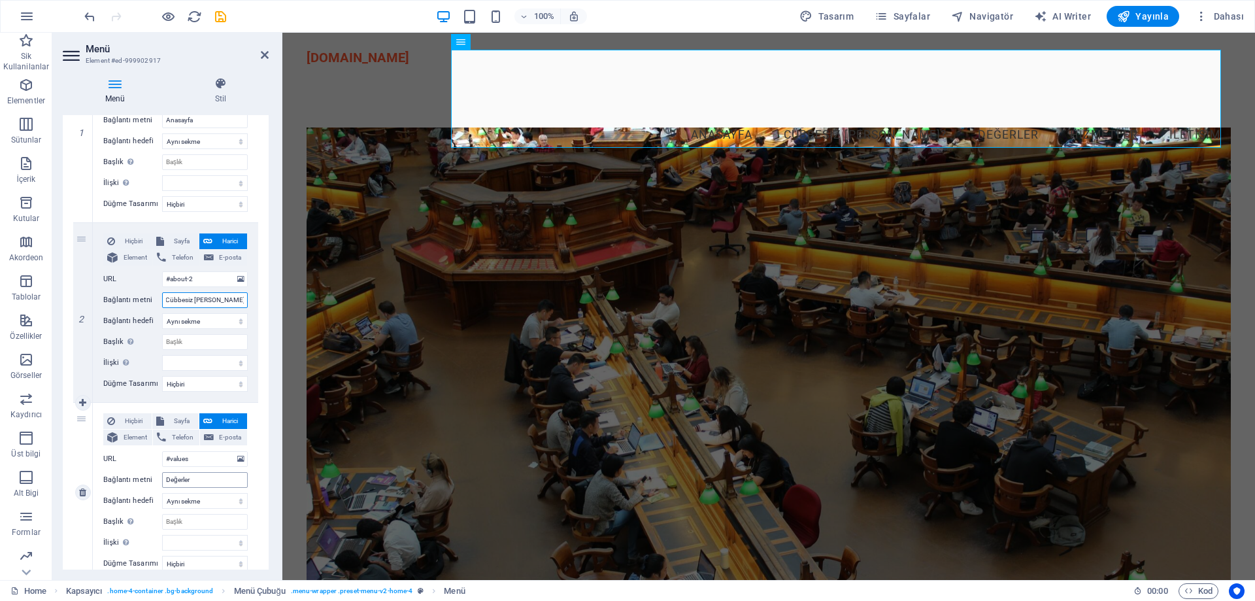
type input "Cübbesiz Mahmut Kimdir?"
click at [199, 478] on input "Değerler" at bounding box center [205, 480] width 86 height 16
drag, startPoint x: 201, startPoint y: 479, endPoint x: 142, endPoint y: 483, distance: 58.3
click at [143, 482] on div "Bağlantı metni Değerler" at bounding box center [175, 480] width 144 height 16
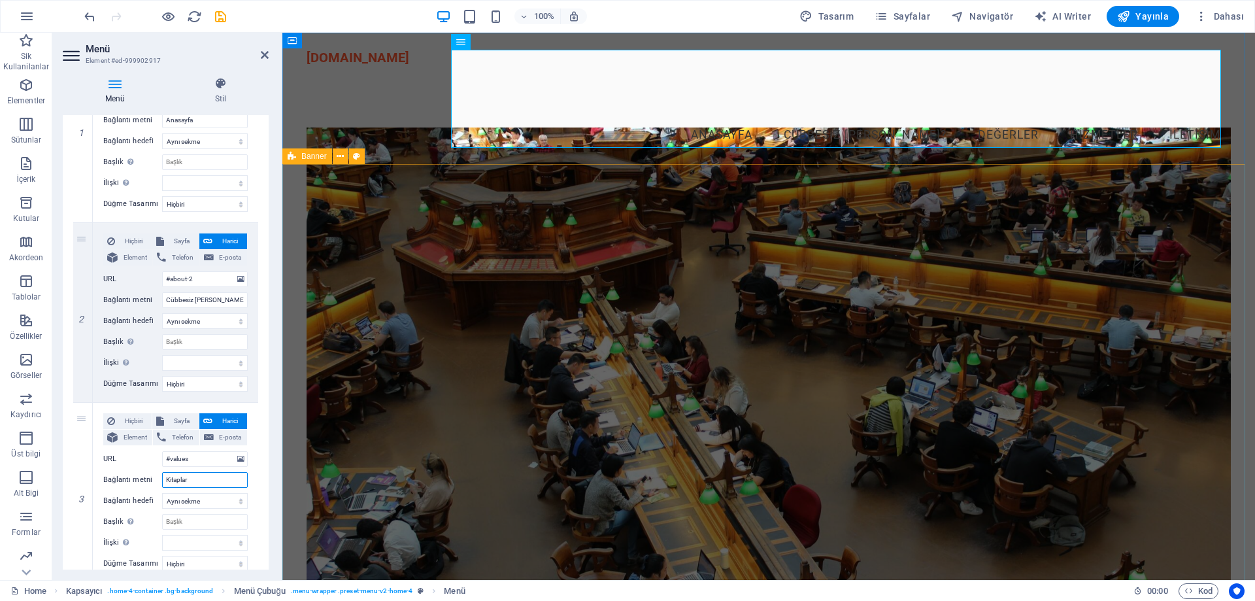
type input "Kitapları"
select select
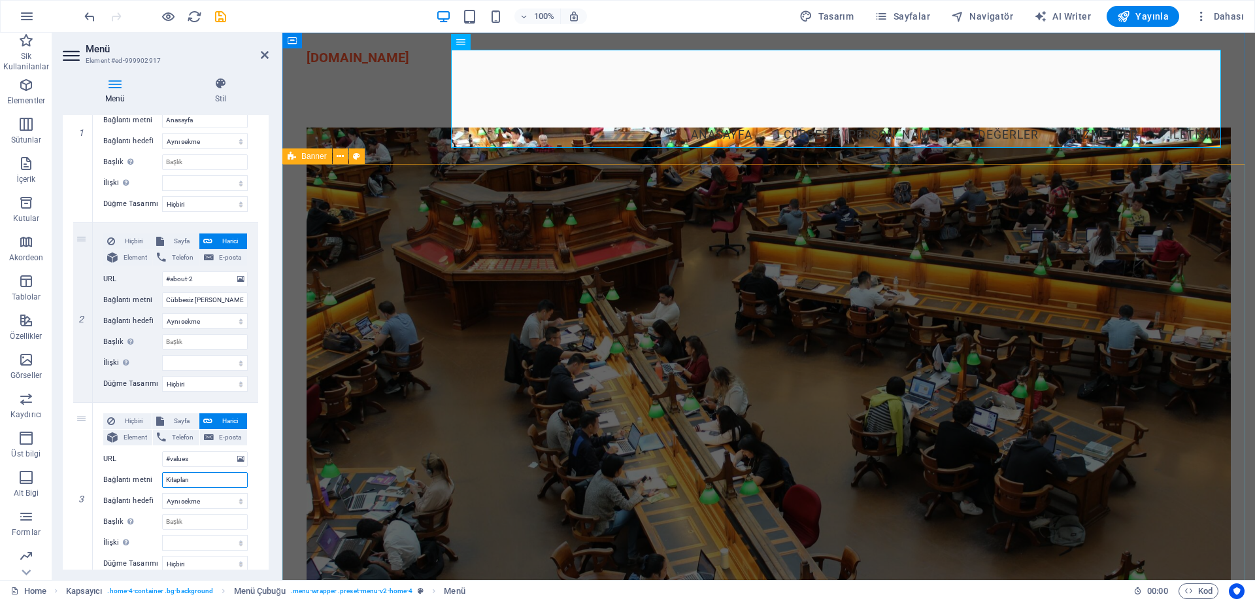
select select
type input "Kitaplar"
select select
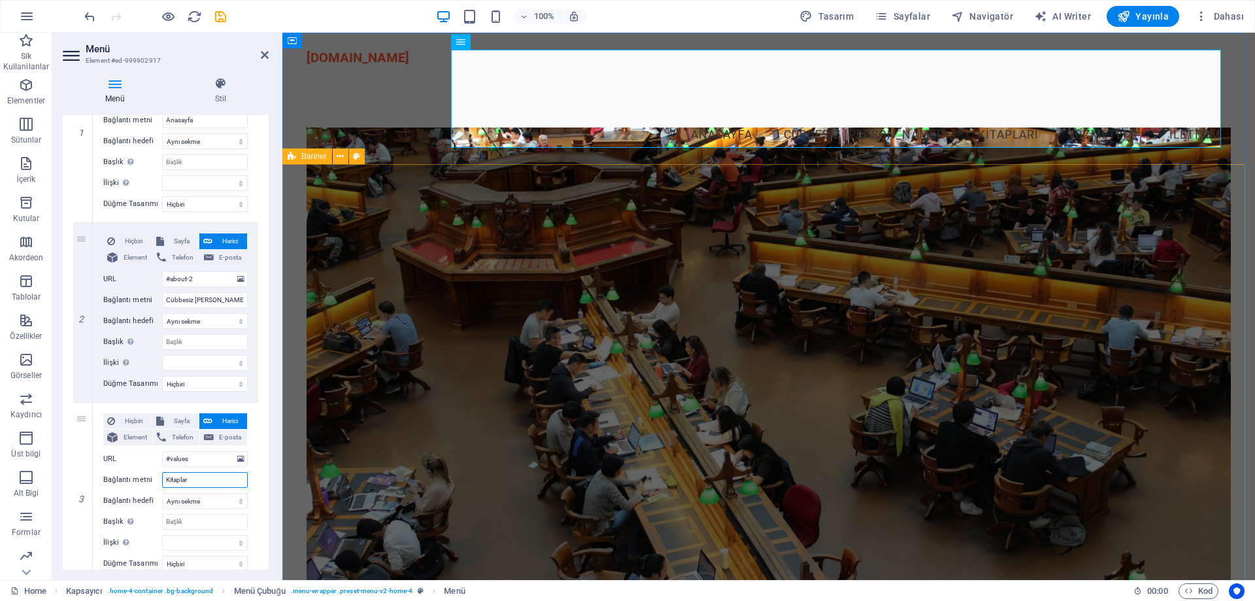
select select
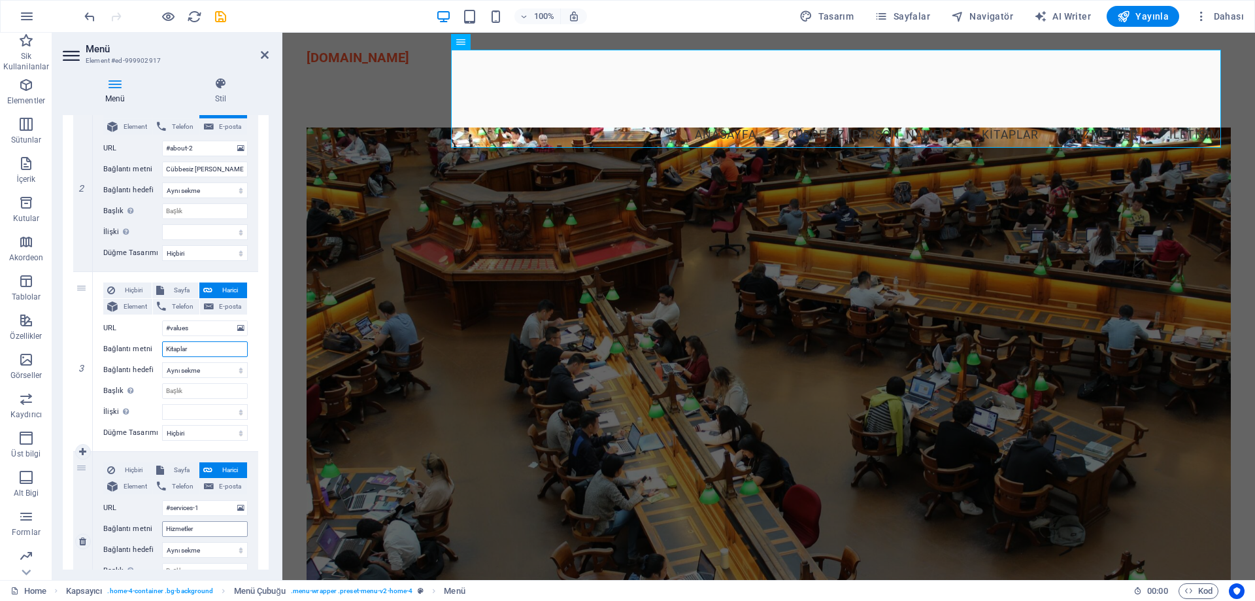
scroll to position [457, 0]
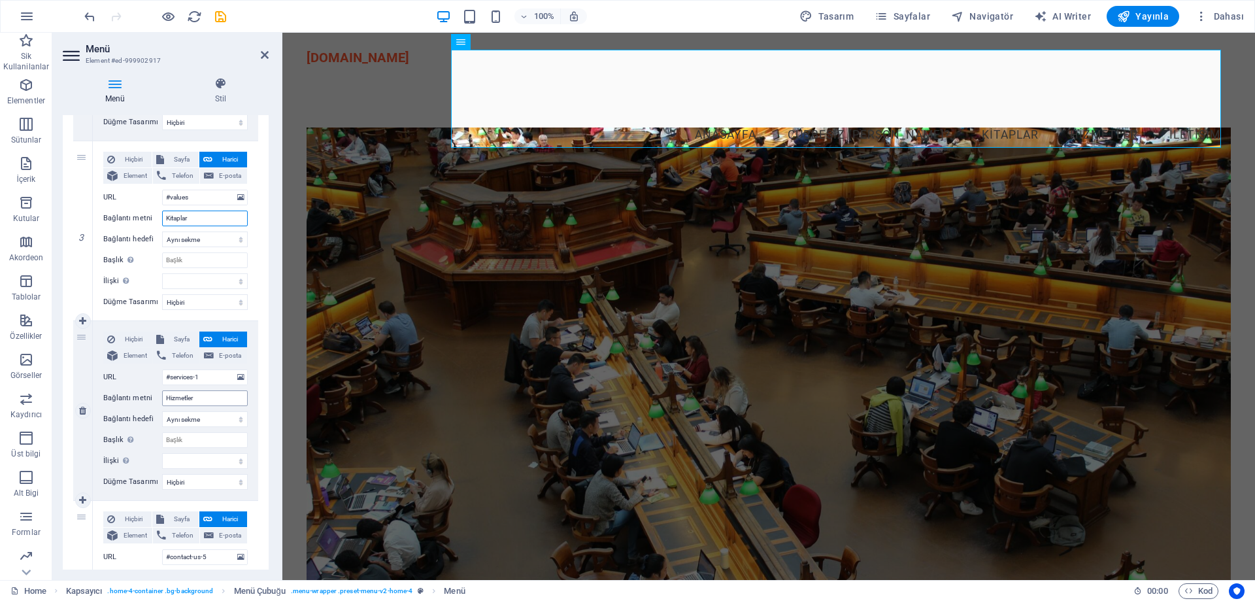
type input "Kitaplar"
drag, startPoint x: 205, startPoint y: 397, endPoint x: 133, endPoint y: 404, distance: 72.2
click at [144, 399] on div "Bağlantı metni Hizmetler" at bounding box center [175, 398] width 144 height 16
type input "Hiz"
select select
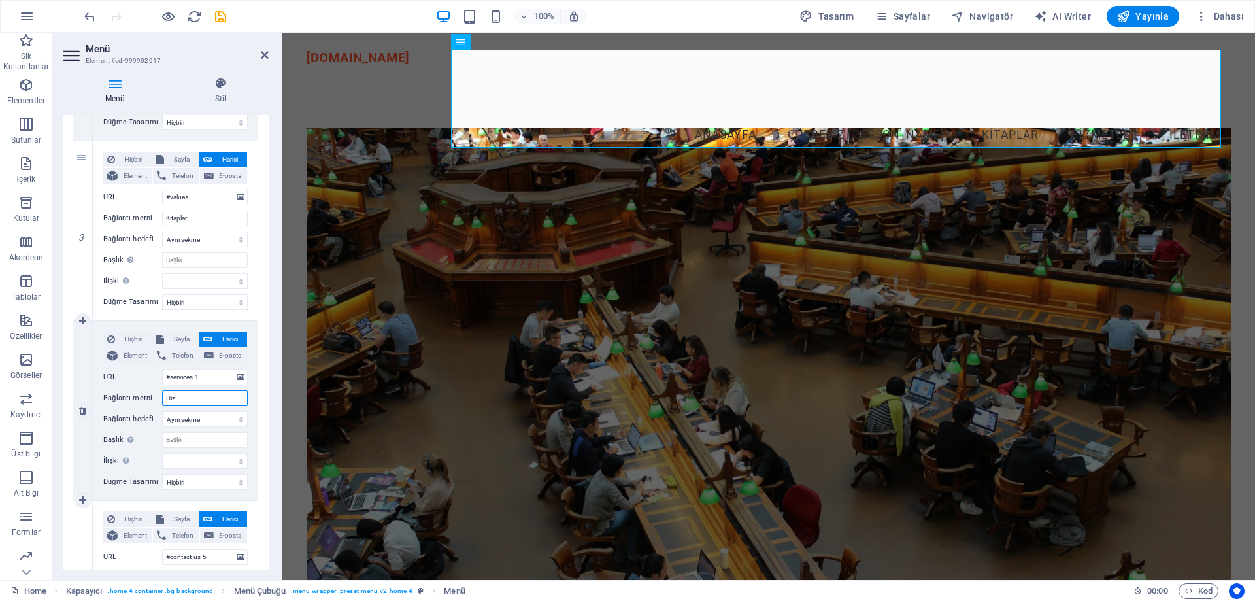
select select
type input "H"
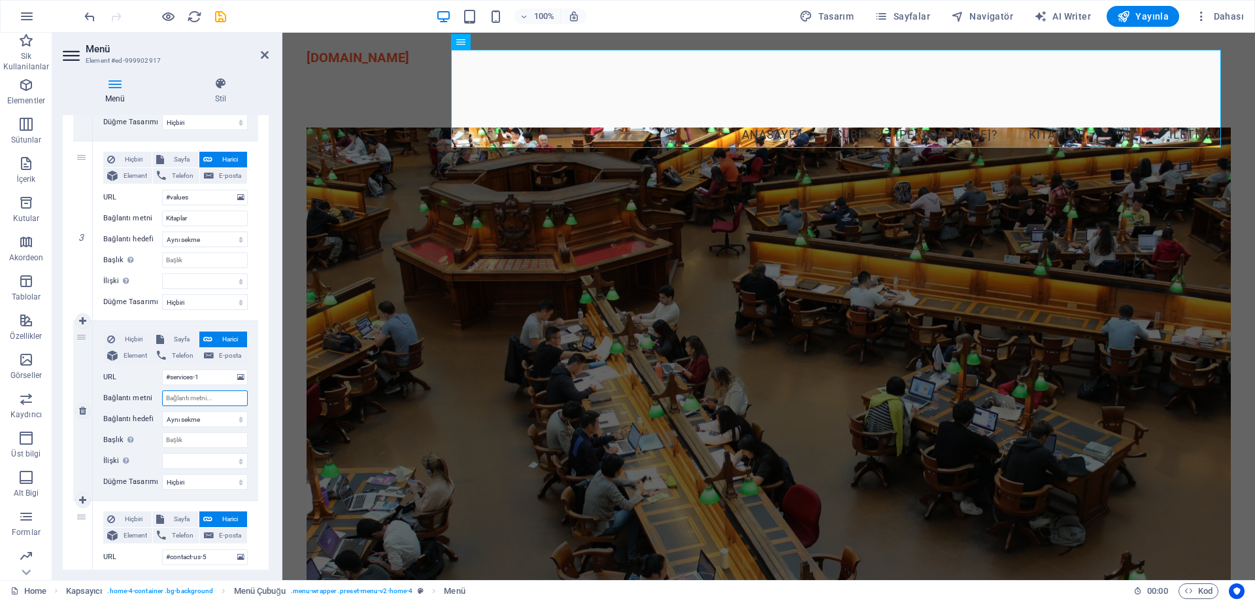
select select
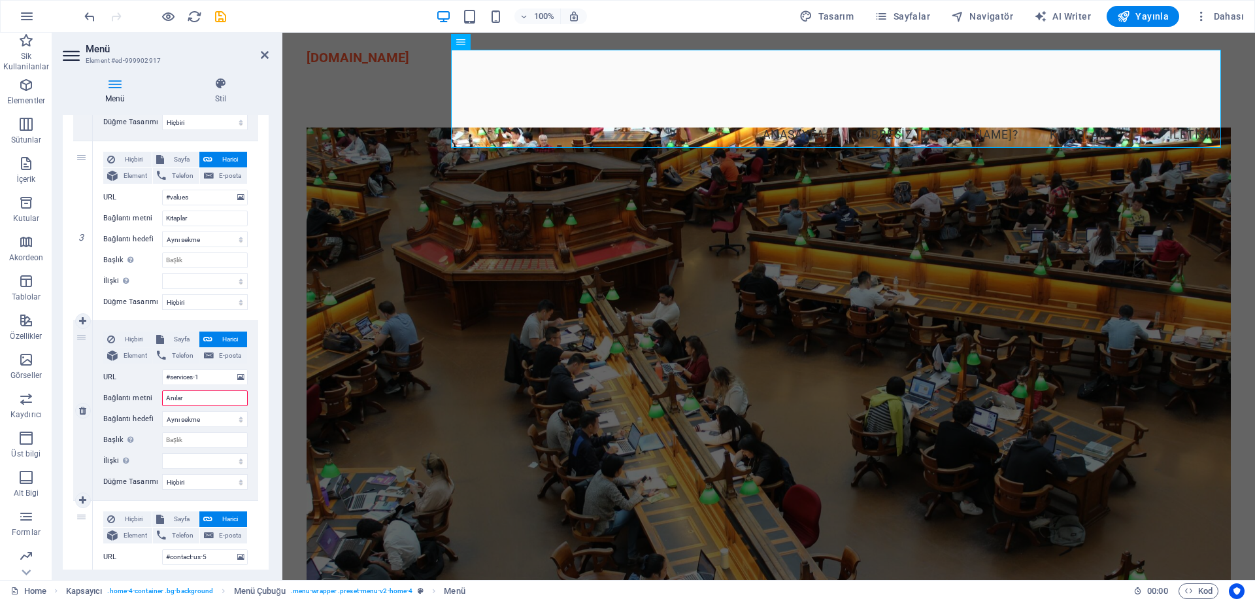
type input "Anılar"
select select
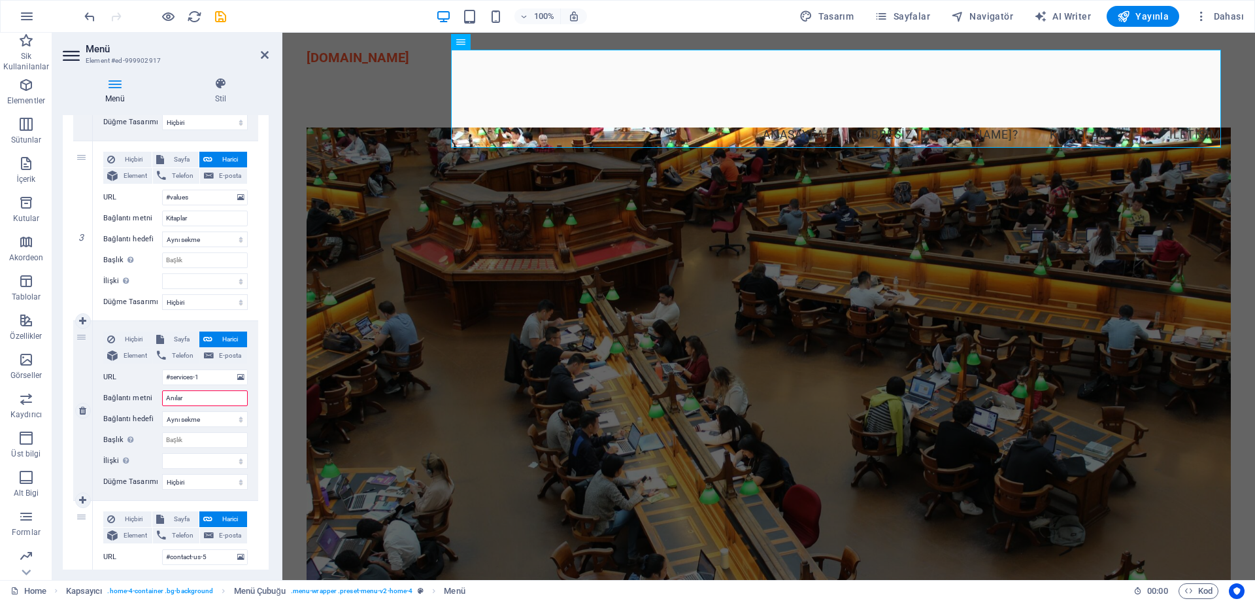
select select
type input "Anılar"
click at [197, 216] on input "Kitaplar" at bounding box center [205, 218] width 86 height 16
type input "Kitapları"
select select
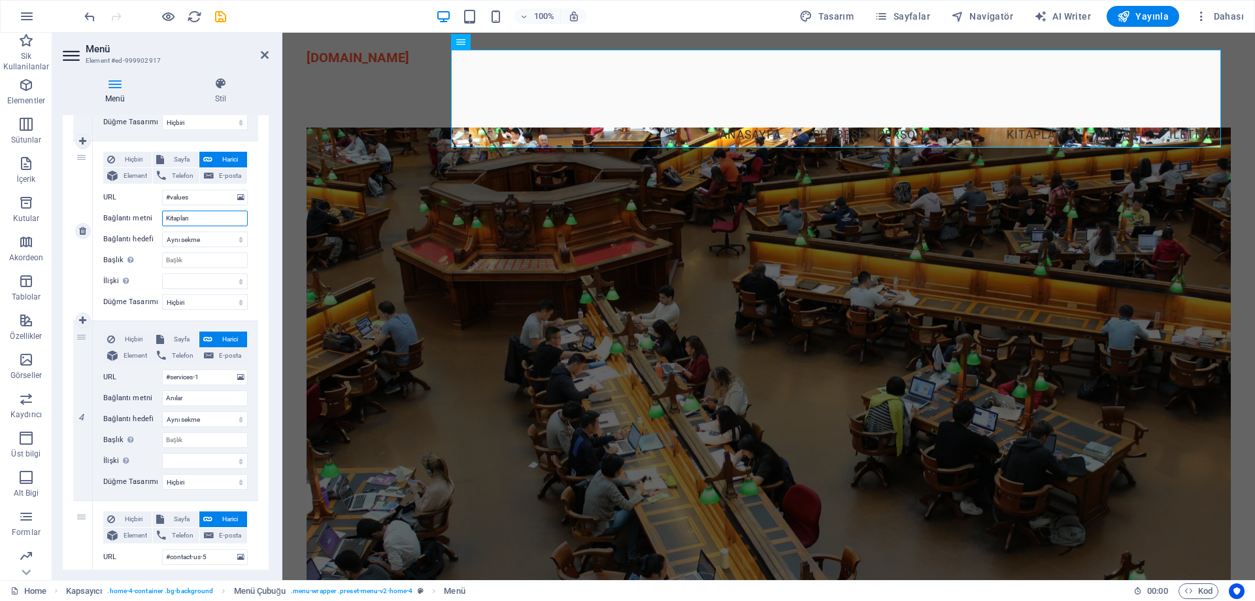
select select
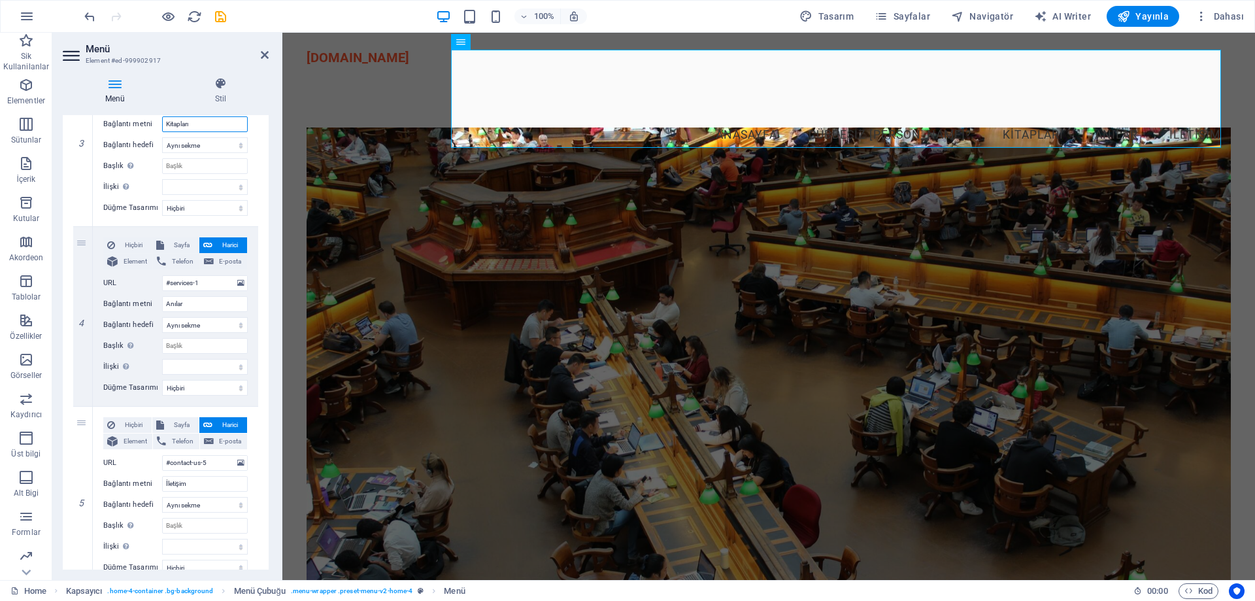
scroll to position [605, 0]
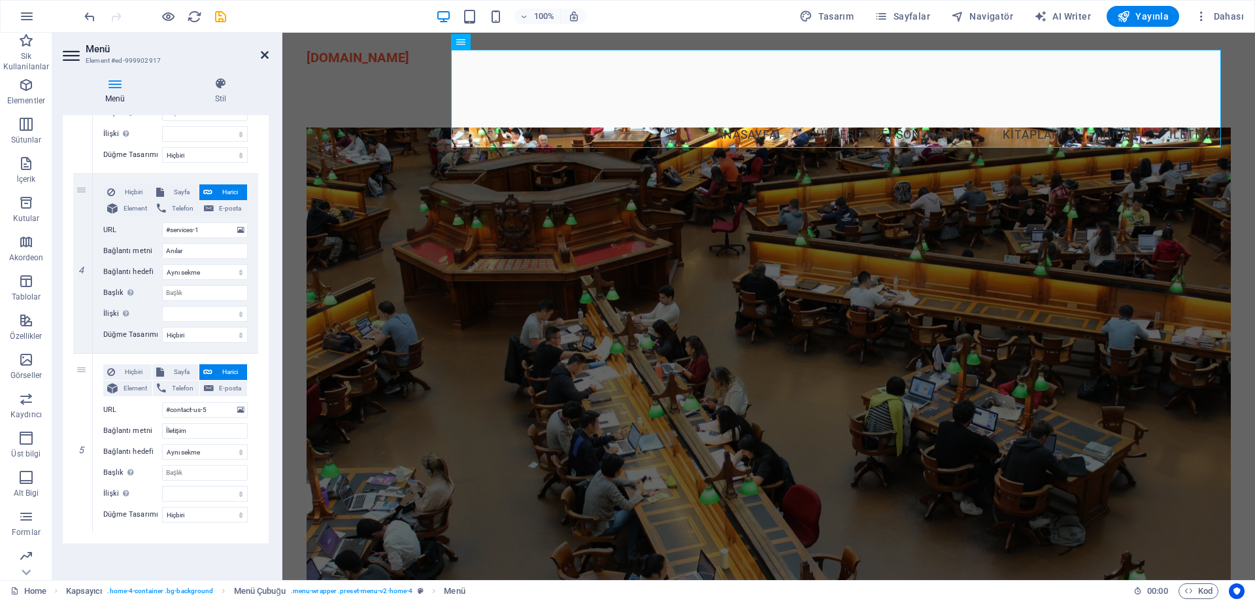
type input "Kitapları"
click at [265, 54] on icon at bounding box center [265, 55] width 8 height 10
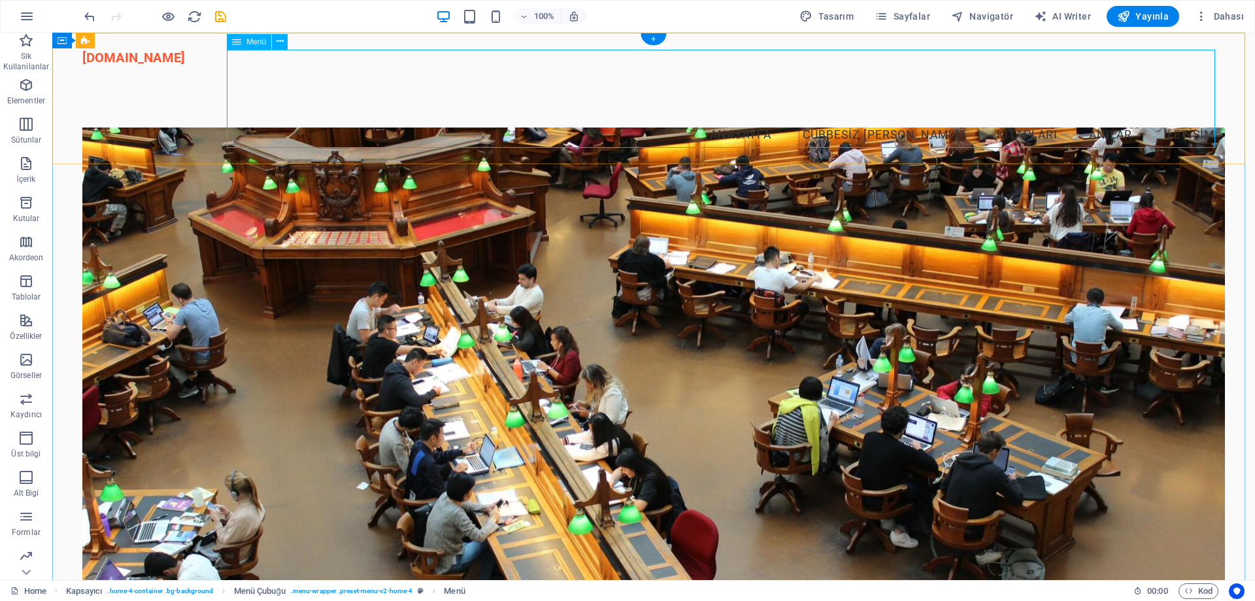
click at [1028, 121] on nav "Anasayfa Cübbesiz Mahmut Kimdir? Kitapları Anılar İletişim" at bounding box center [653, 114] width 1142 height 98
click at [137, 75] on div "cubbesizmahmut.com.tr Menu Anasayfa Cübbesiz Mahmut Kimdir? Kitapları Anılar İl…" at bounding box center [653, 106] width 1202 height 147
click at [1092, 117] on nav "Anasayfa Cübbesiz Mahmut Kimdir? Kitapları Anılar İletişim" at bounding box center [653, 114] width 1142 height 98
select select
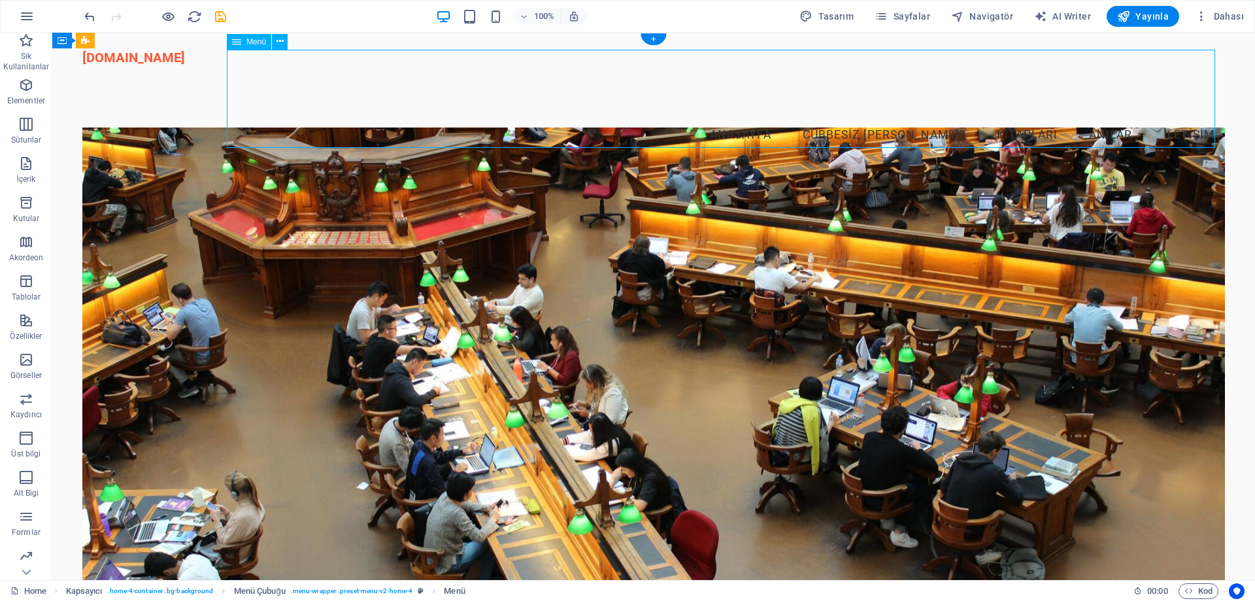
select select
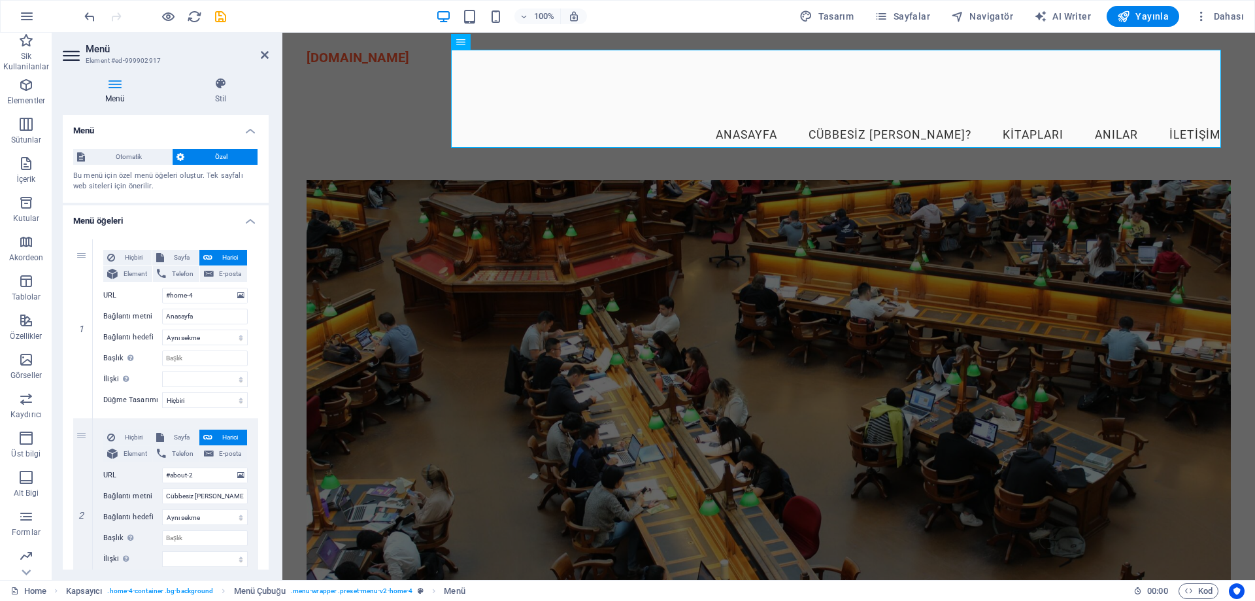
scroll to position [0, 0]
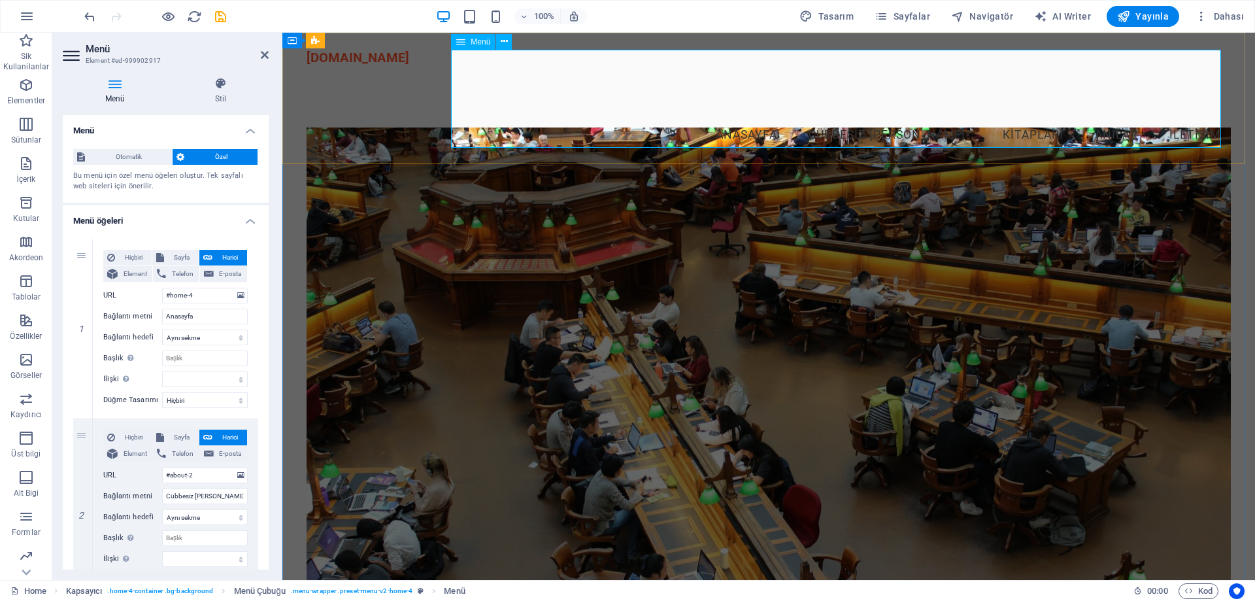
click at [466, 40] on div "Menü" at bounding box center [473, 42] width 44 height 16
click at [503, 43] on icon at bounding box center [504, 42] width 7 height 14
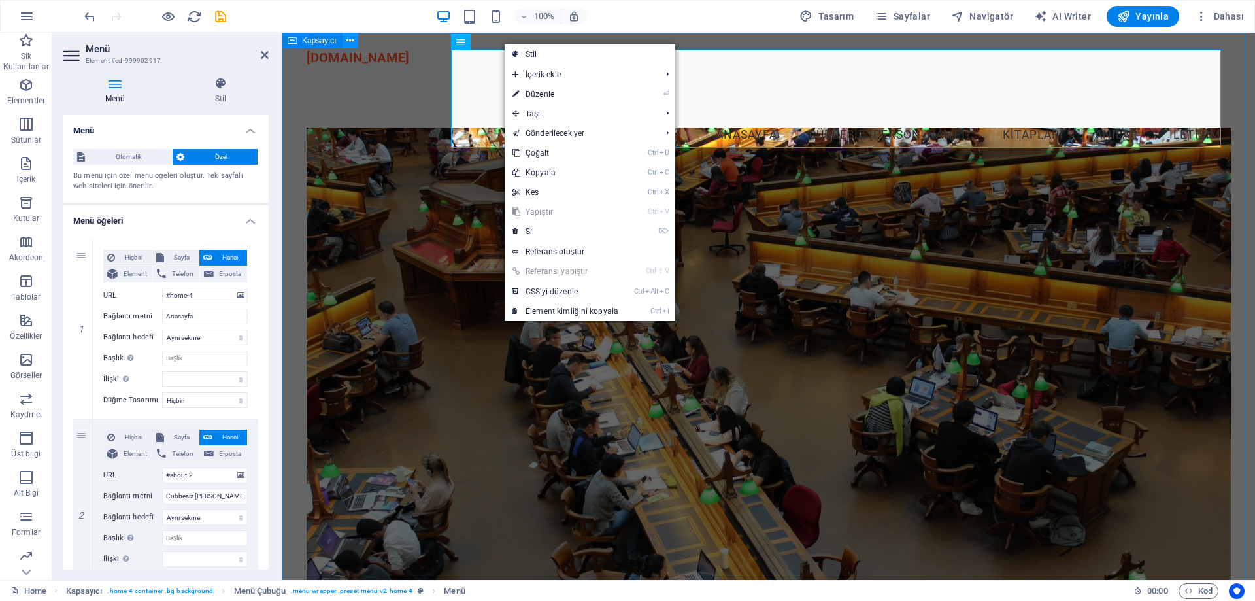
click at [347, 41] on icon at bounding box center [349, 41] width 7 height 14
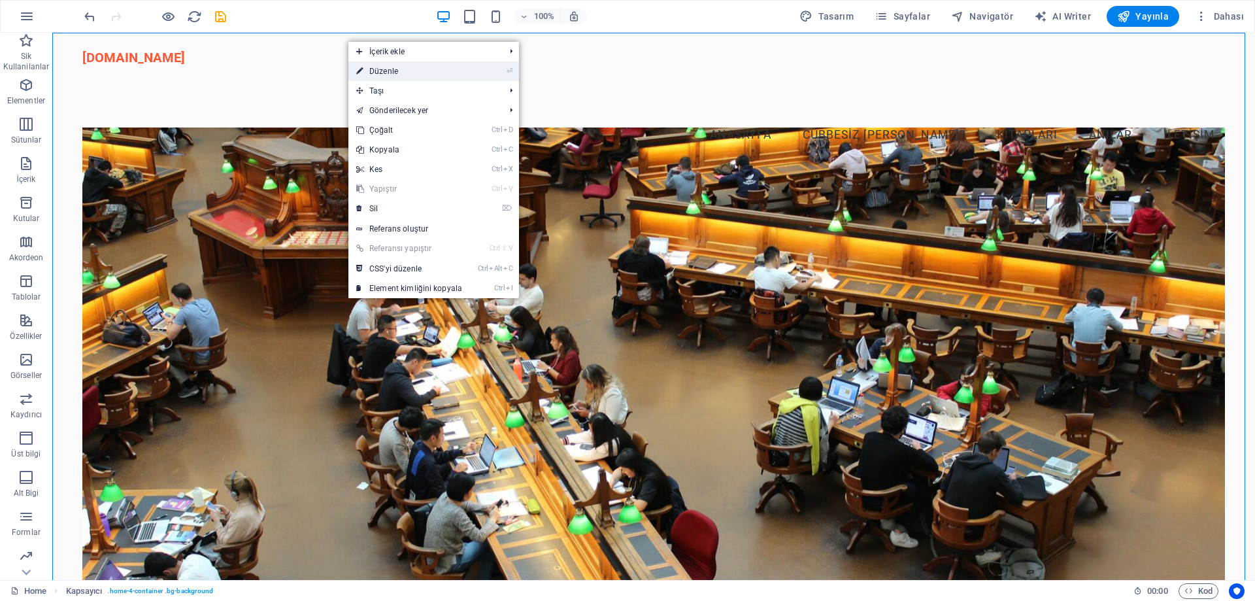
click at [391, 73] on link "⏎ Düzenle" at bounding box center [409, 71] width 122 height 20
select select "header"
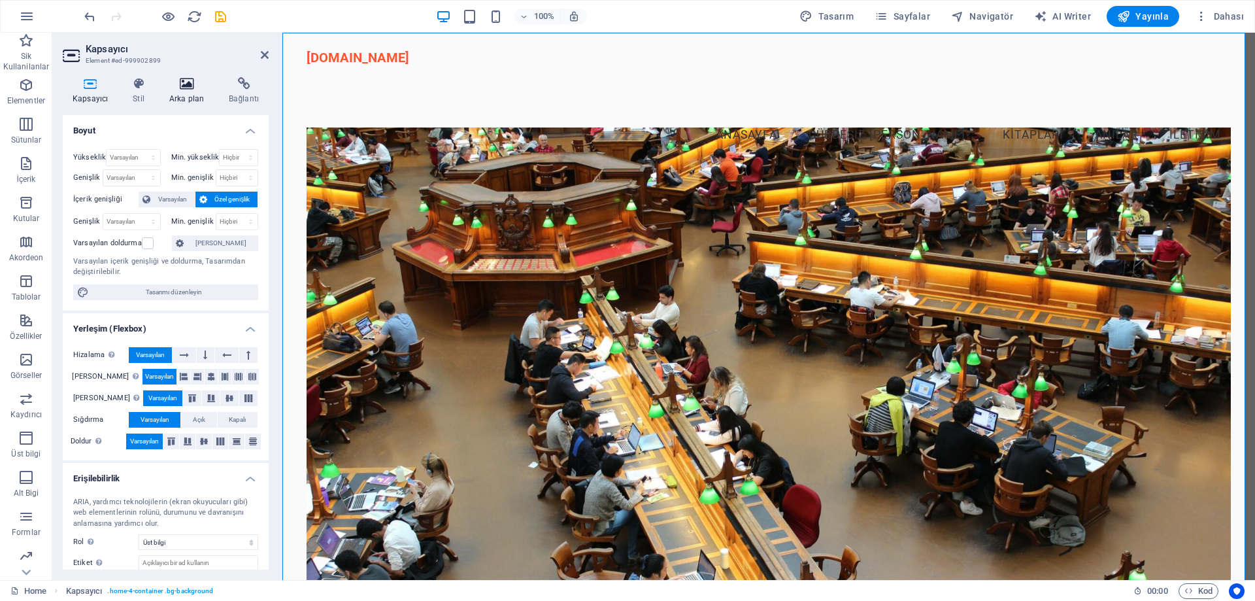
click at [184, 86] on icon at bounding box center [186, 83] width 54 height 13
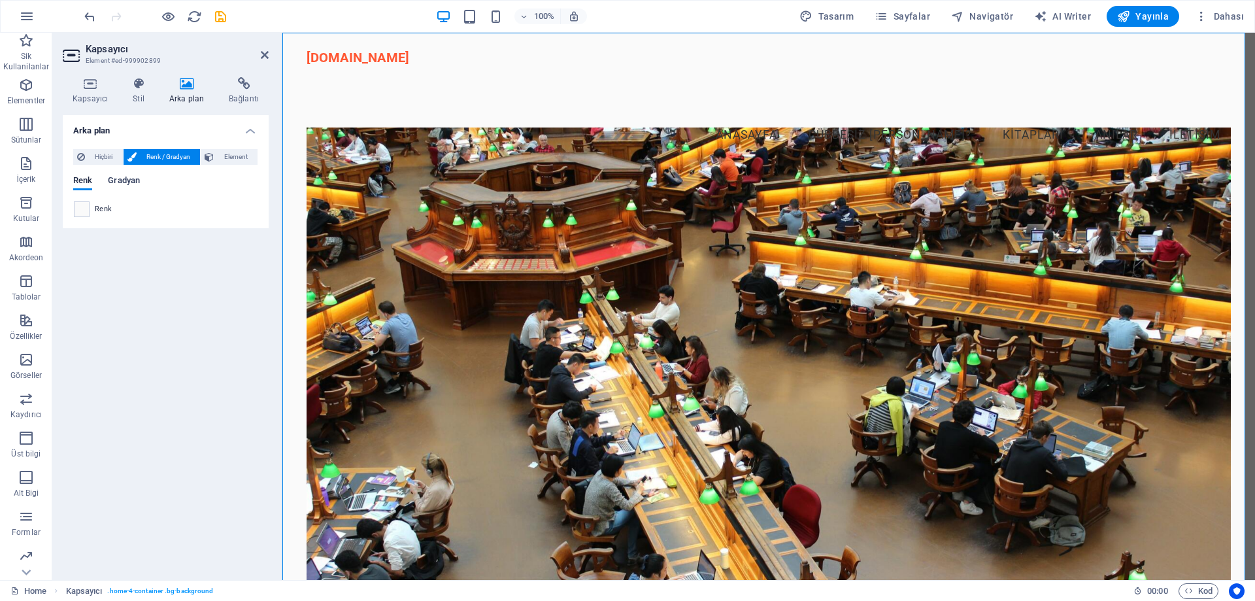
click at [129, 180] on span "Gradyan" at bounding box center [124, 182] width 32 height 18
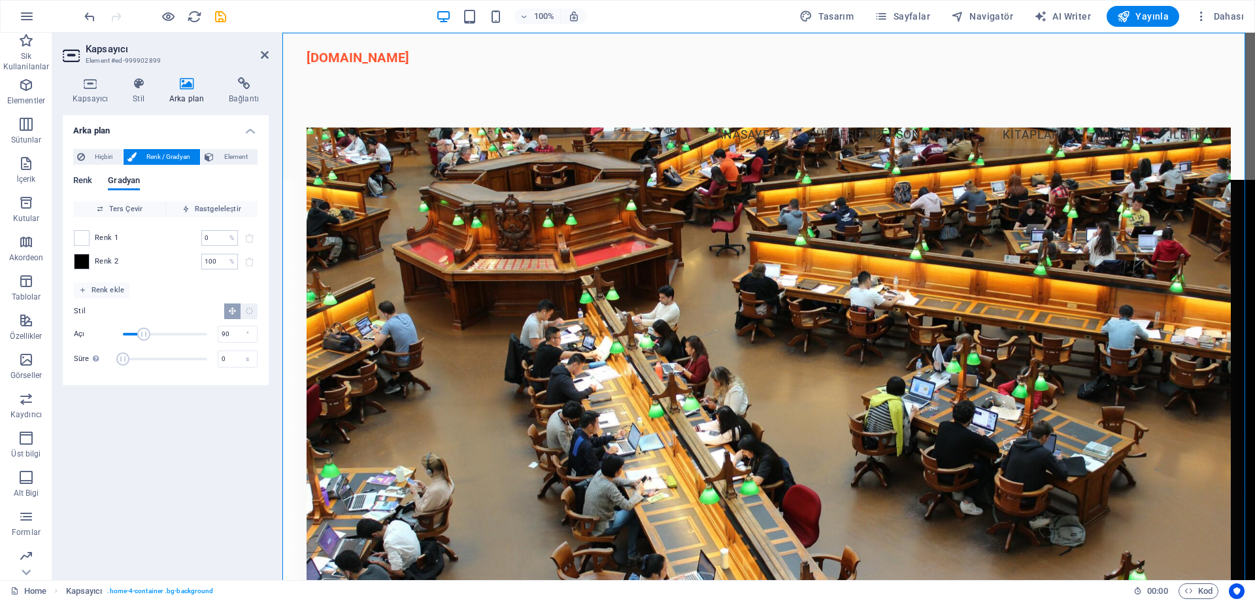
click at [87, 181] on span "Renk" at bounding box center [82, 182] width 19 height 18
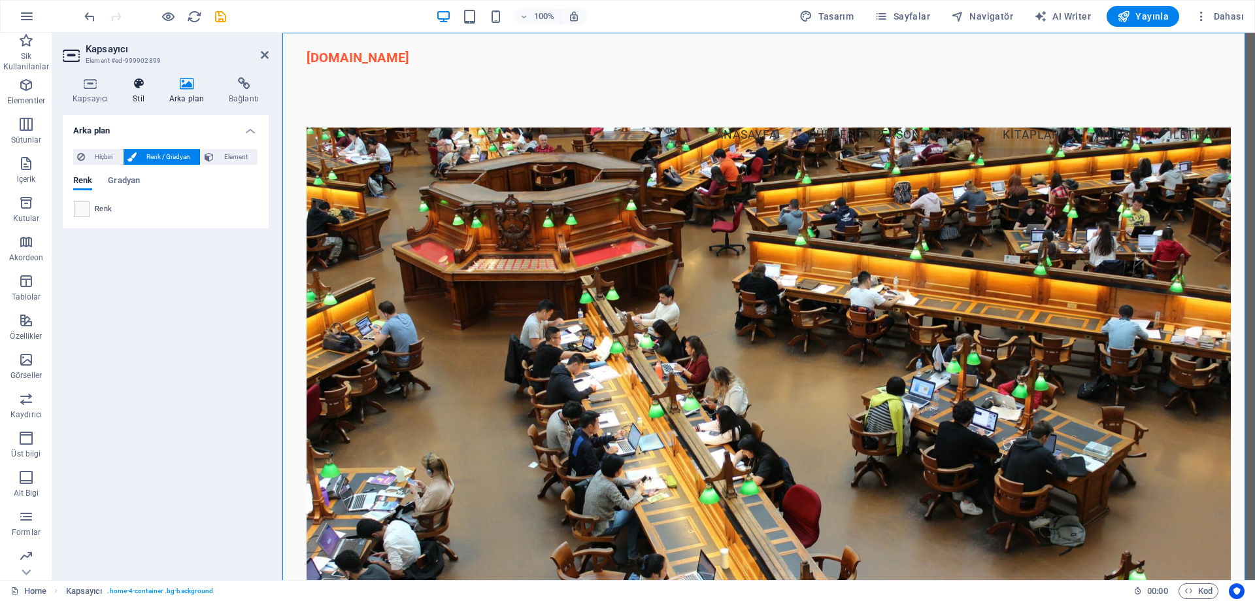
click at [141, 91] on h4 "Stil" at bounding box center [141, 90] width 37 height 27
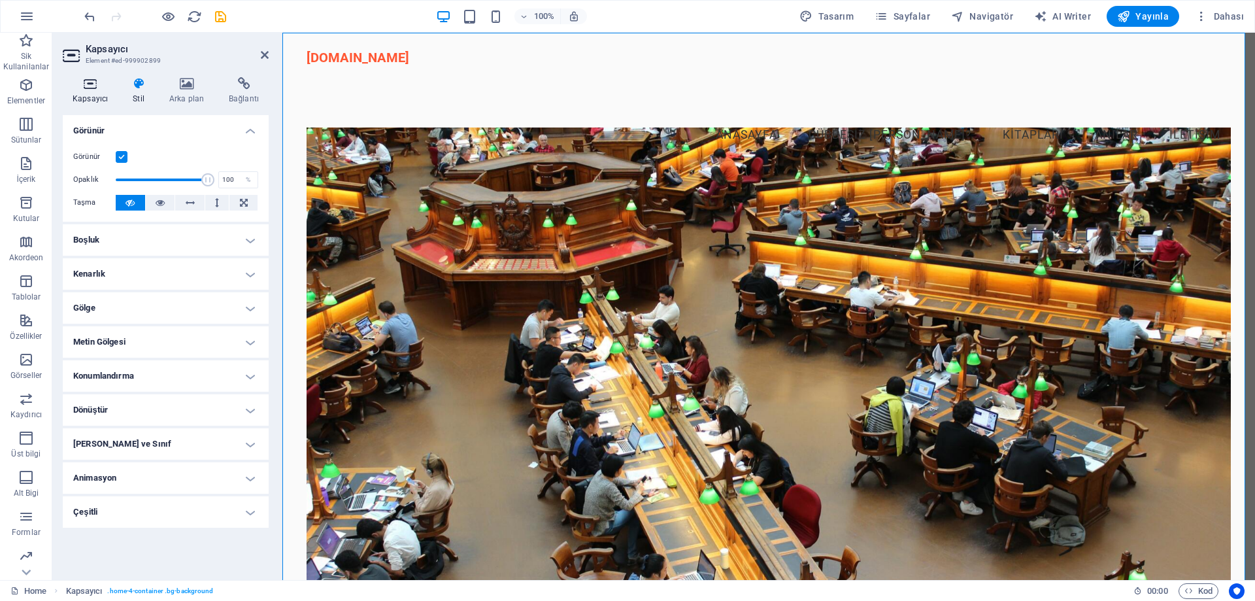
click at [95, 86] on icon at bounding box center [90, 83] width 55 height 13
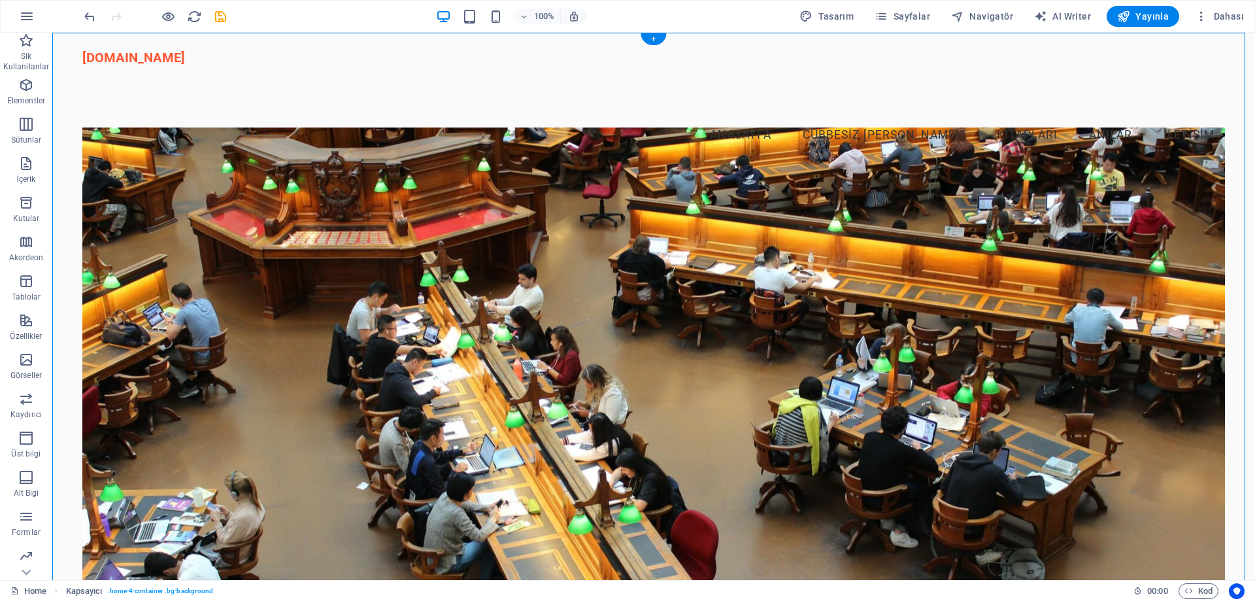
click at [311, 294] on figure at bounding box center [653, 376] width 1142 height 498
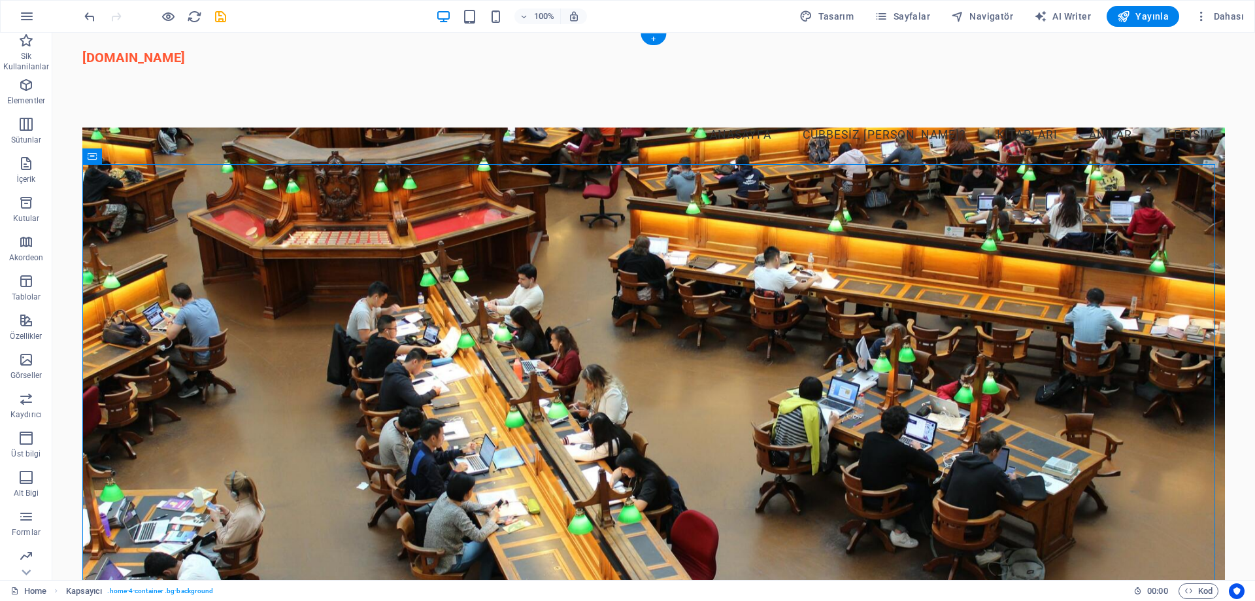
click at [311, 294] on figure at bounding box center [653, 376] width 1142 height 498
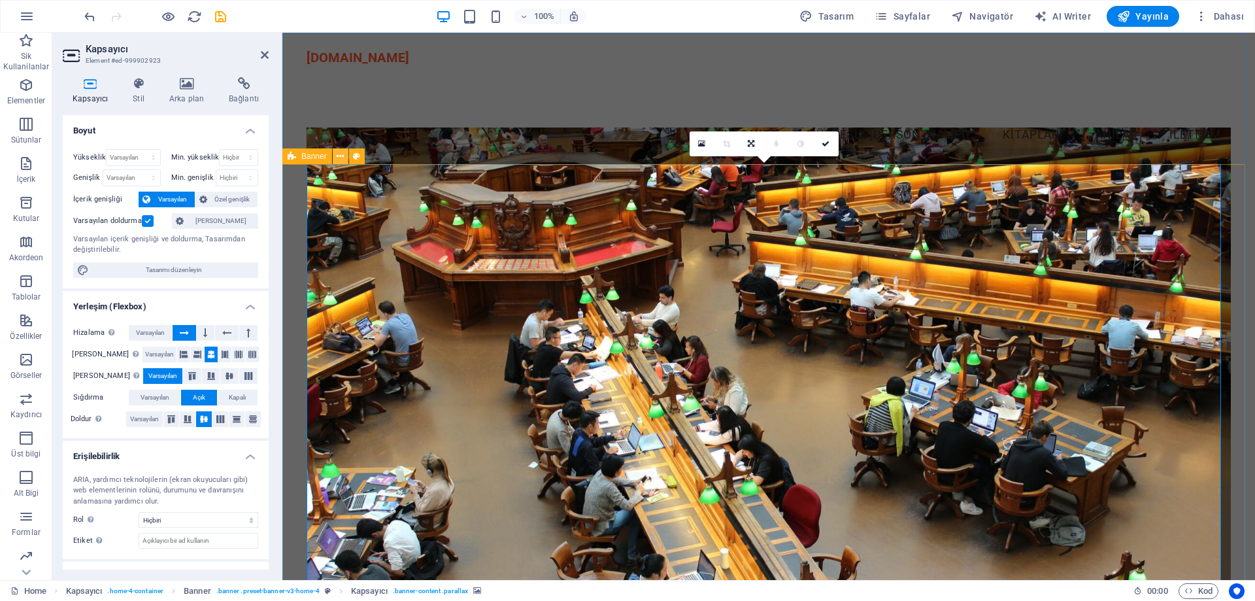
click at [343, 157] on icon at bounding box center [340, 157] width 7 height 14
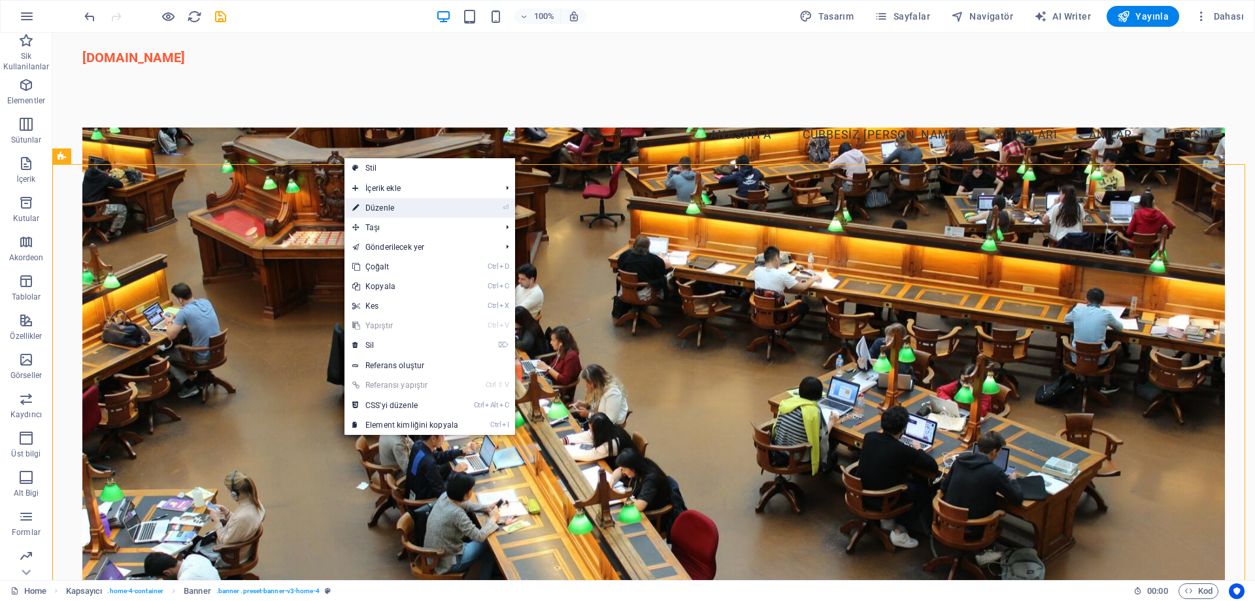
click at [396, 208] on link "⏎ Düzenle" at bounding box center [405, 208] width 122 height 20
select select "preset-banner-v3-home-4"
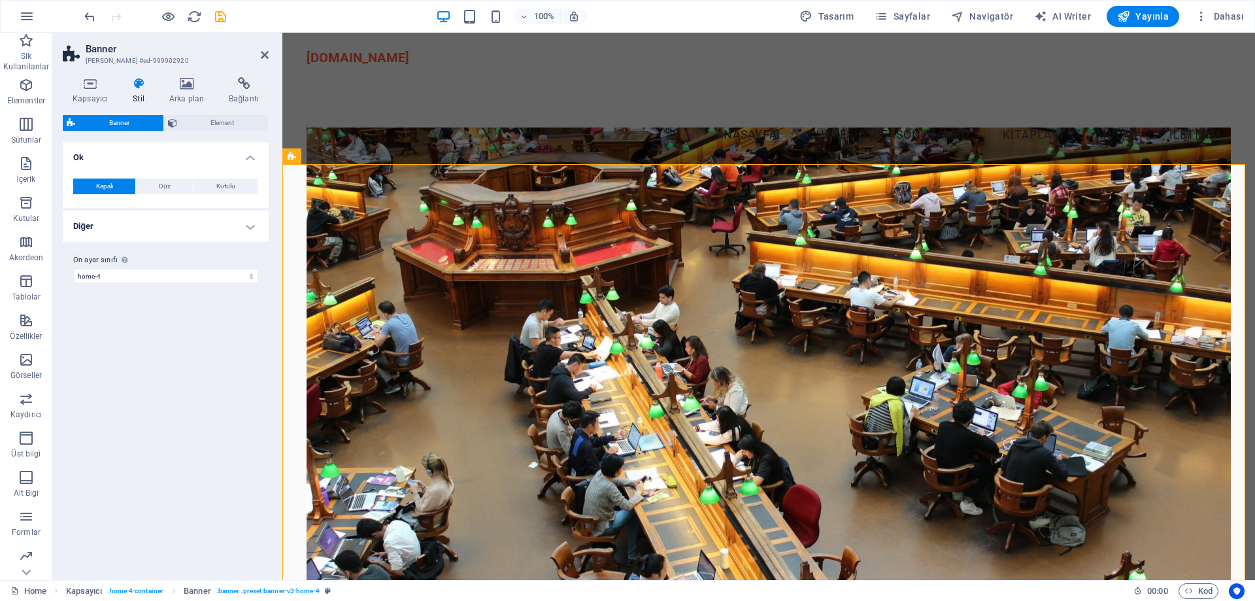
click at [648, 257] on figure at bounding box center [768, 376] width 924 height 498
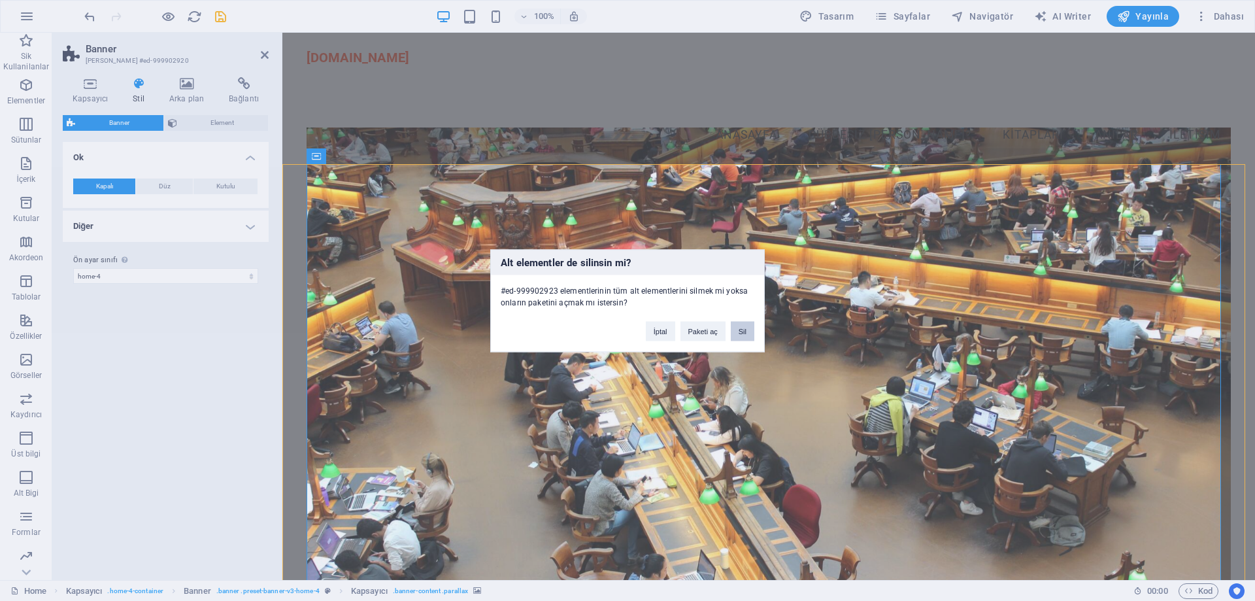
click at [741, 331] on button "Sil" at bounding box center [743, 331] width 24 height 20
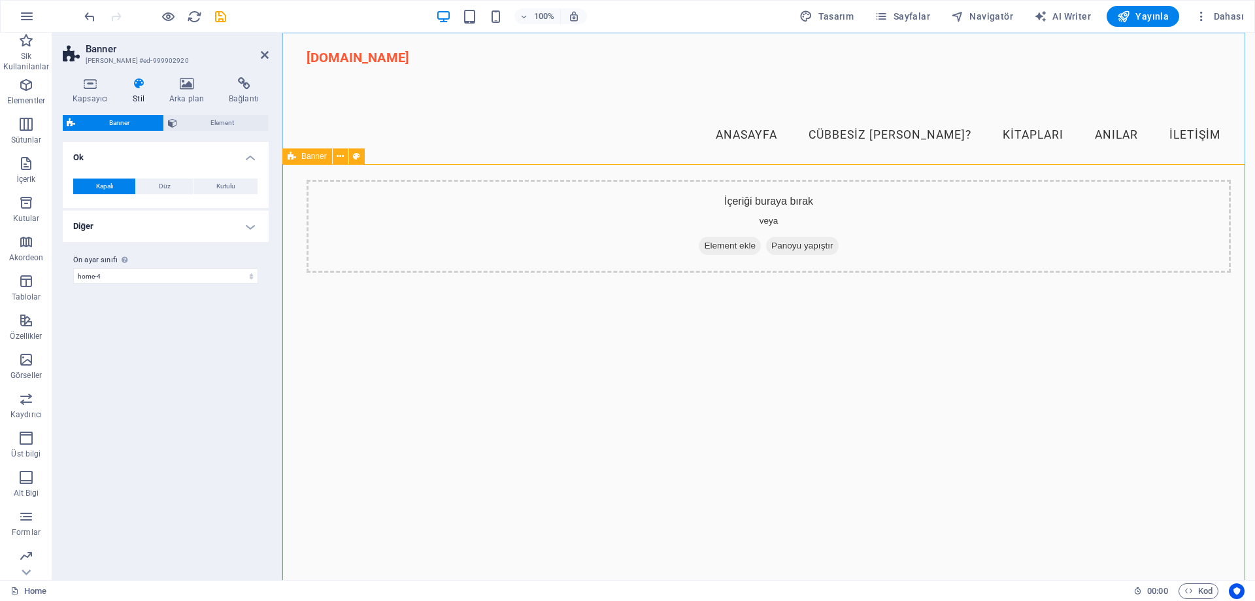
click at [699, 237] on span "Element ekle" at bounding box center [730, 246] width 62 height 18
click at [83, 16] on icon "undo" at bounding box center [89, 16] width 15 height 15
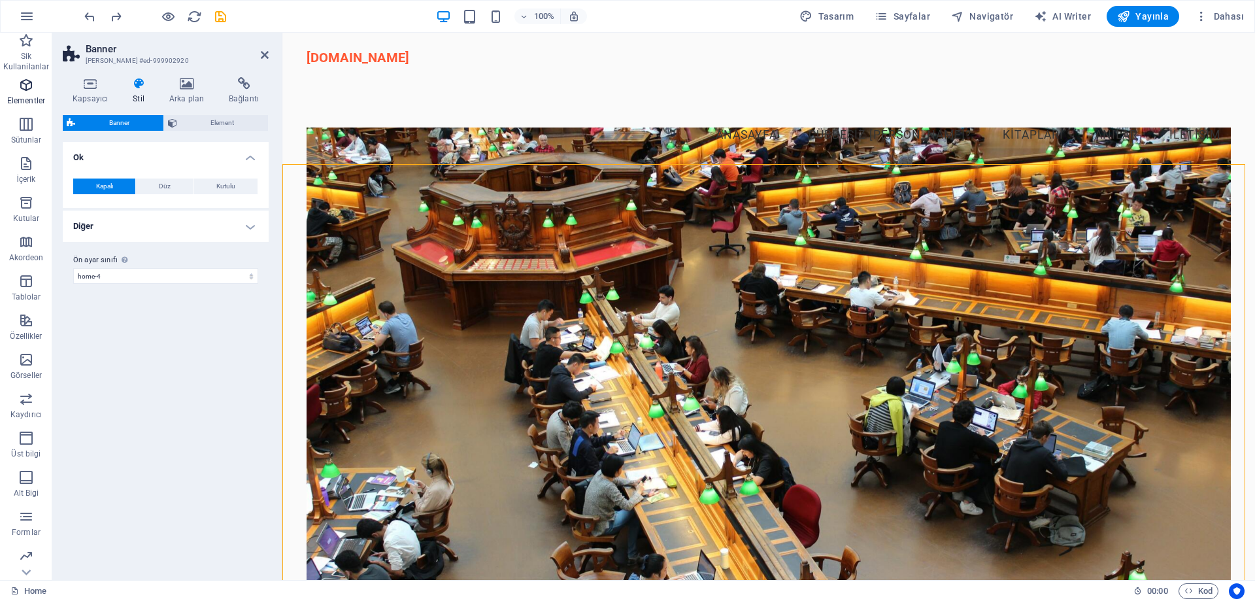
click at [35, 86] on span "Elementler" at bounding box center [26, 92] width 52 height 31
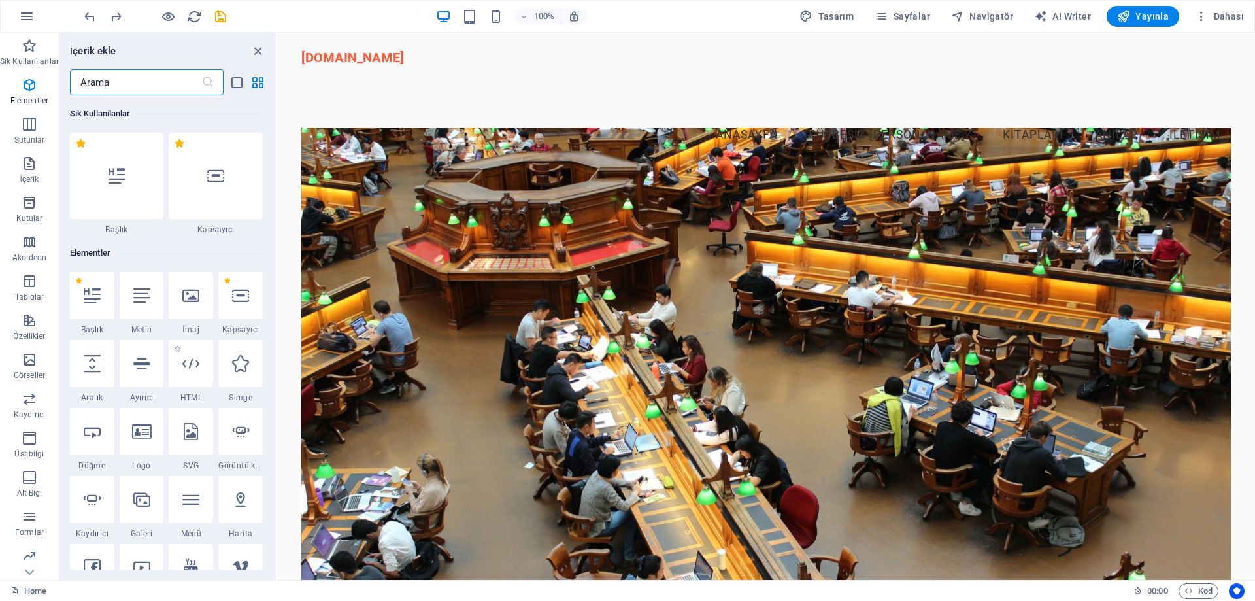
scroll to position [139, 0]
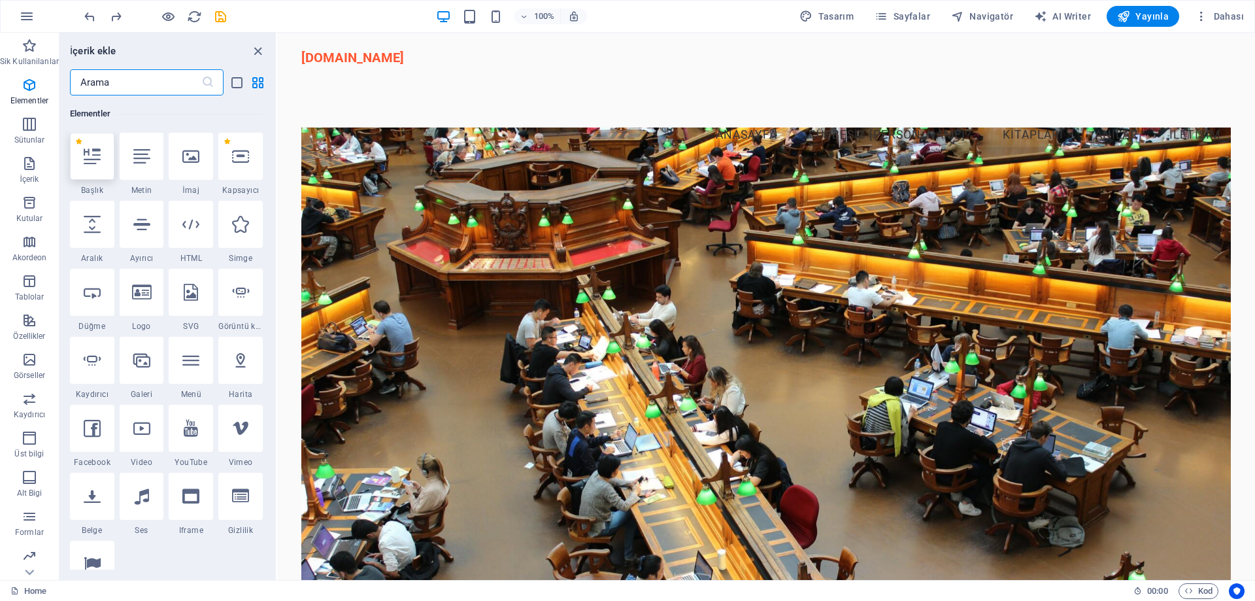
click at [95, 178] on div at bounding box center [92, 156] width 44 height 47
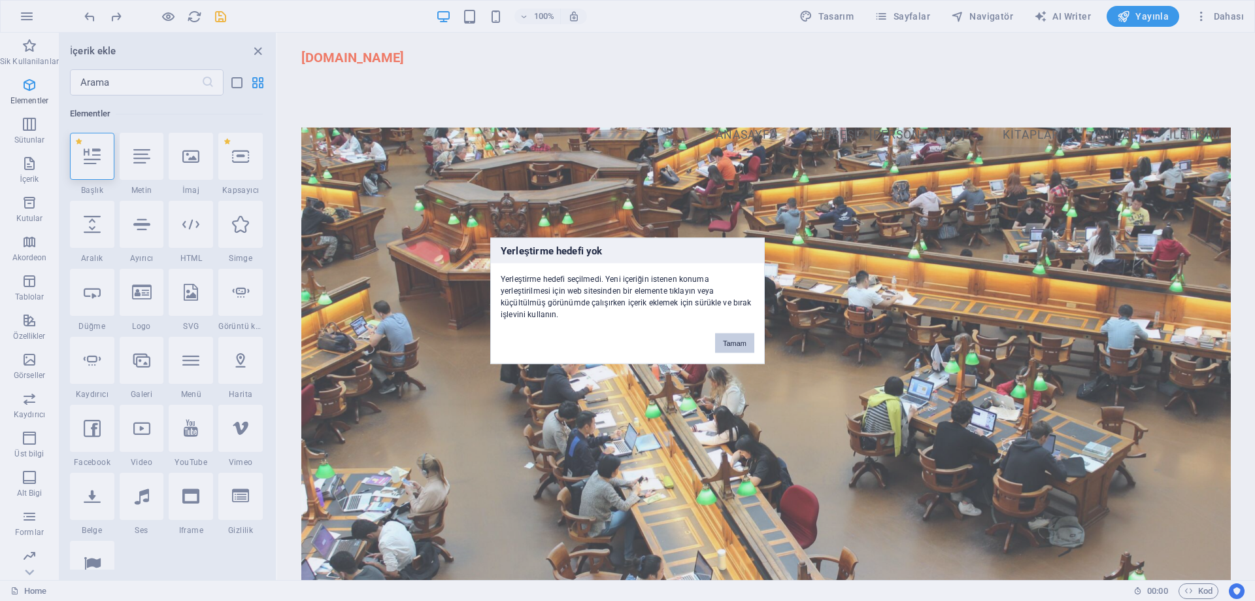
click at [733, 345] on button "Tamam" at bounding box center [734, 343] width 39 height 20
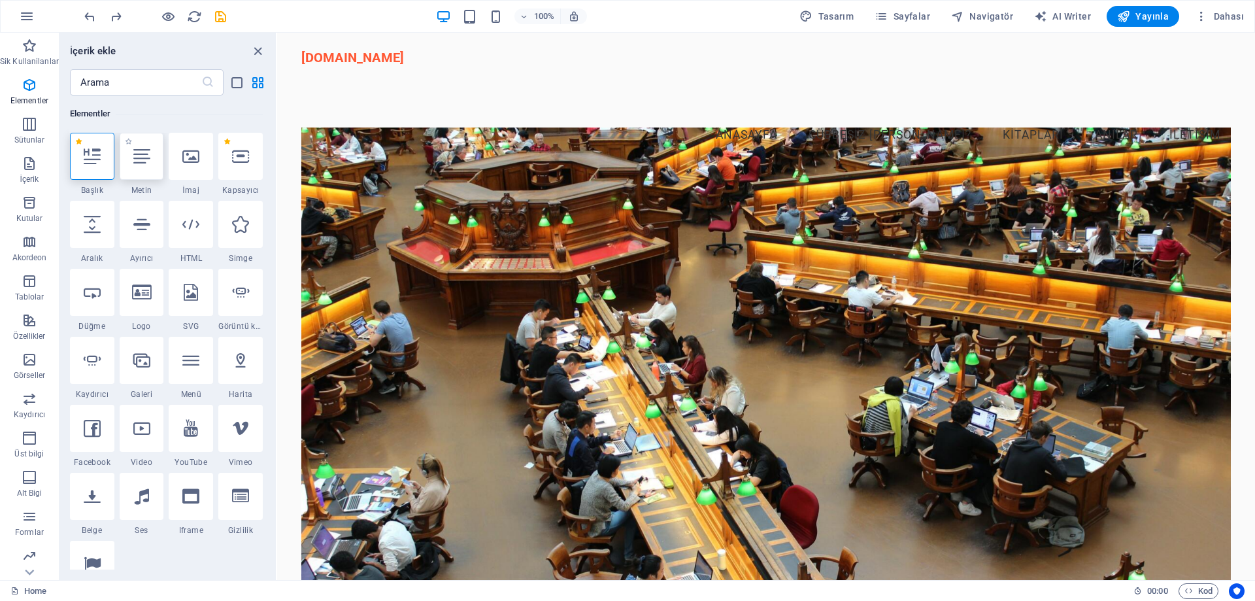
click at [150, 168] on div at bounding box center [142, 156] width 44 height 47
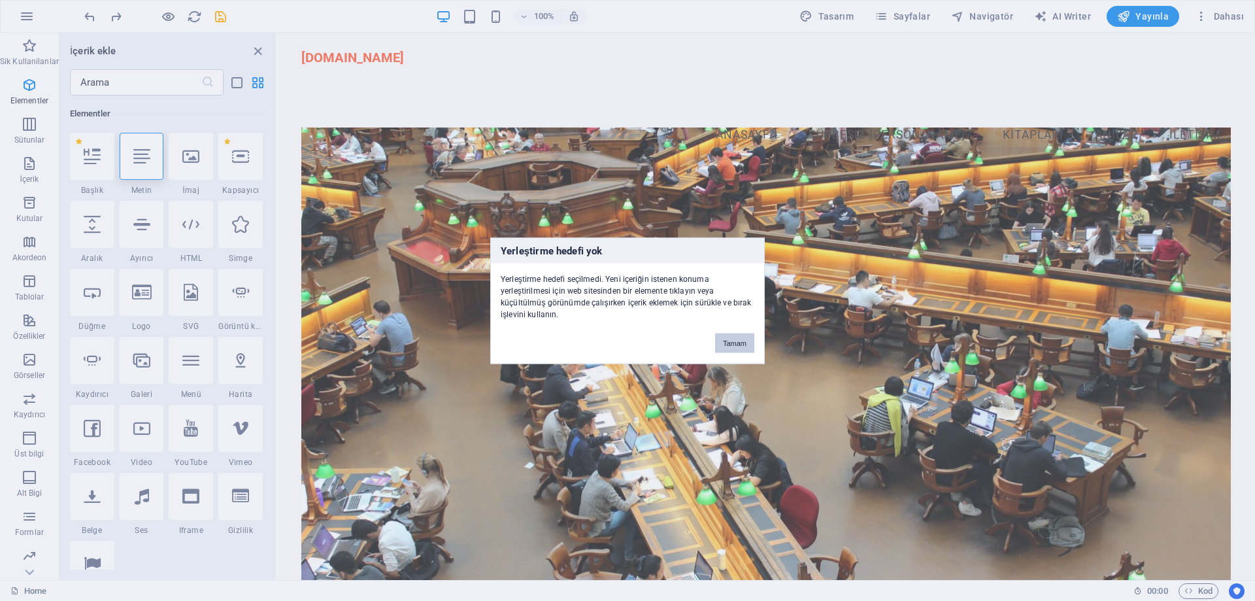
click at [749, 346] on button "Tamam" at bounding box center [734, 343] width 39 height 20
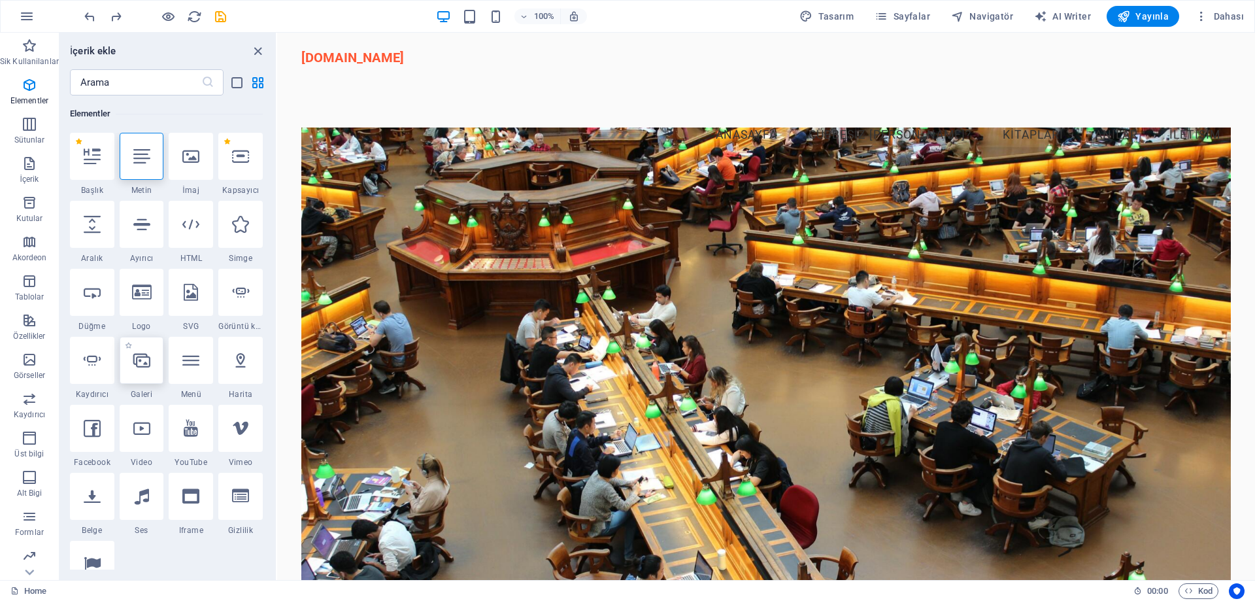
click at [141, 364] on icon at bounding box center [141, 360] width 17 height 17
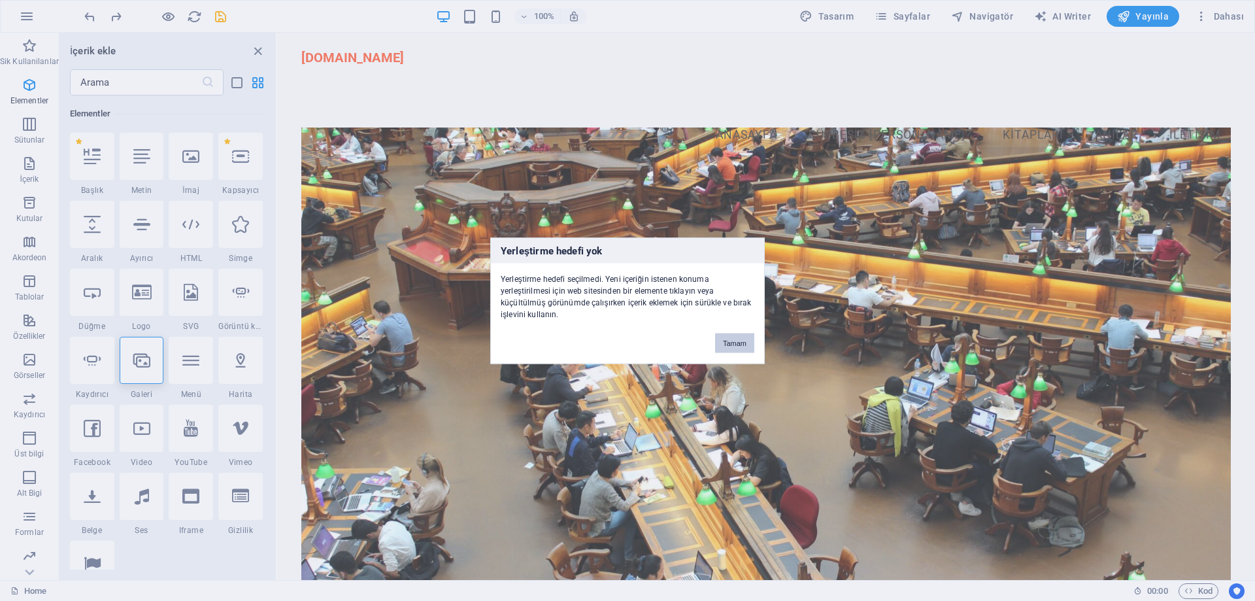
click at [749, 339] on button "Tamam" at bounding box center [734, 343] width 39 height 20
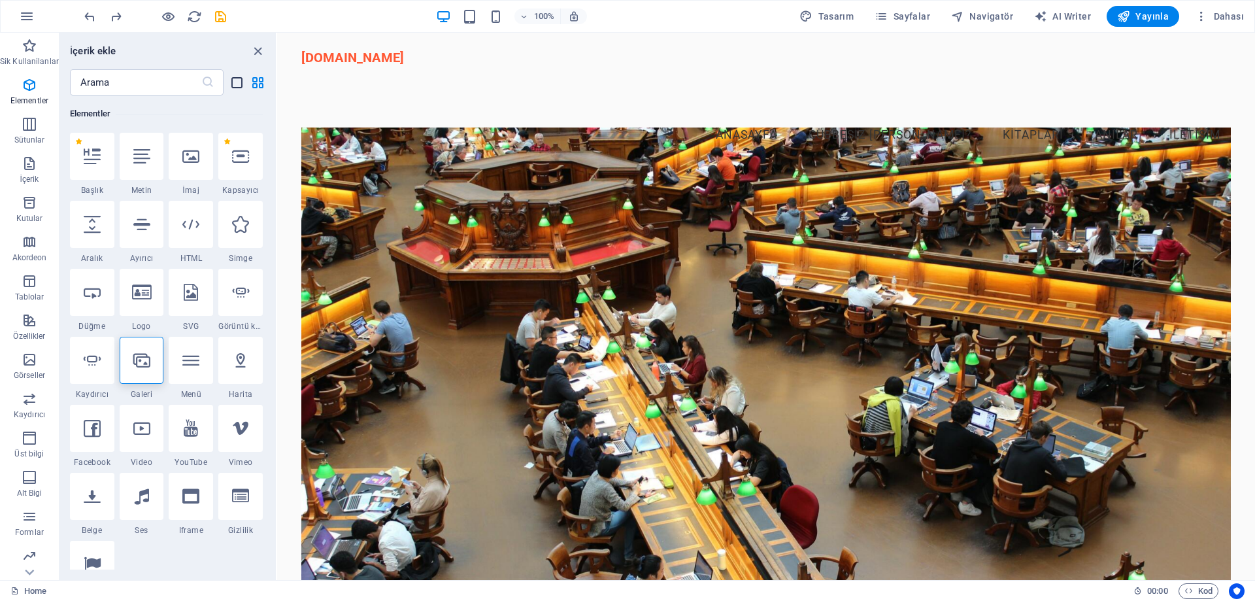
click at [238, 84] on icon "list-view" at bounding box center [236, 82] width 15 height 15
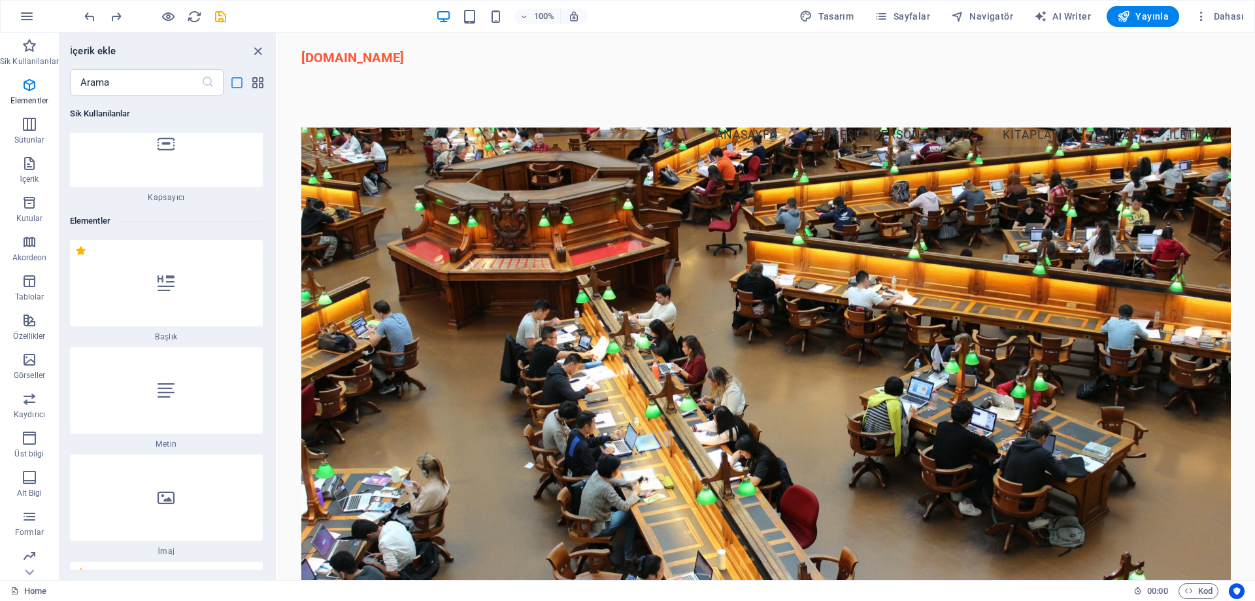
scroll to position [246, 0]
click at [238, 84] on icon "list-view" at bounding box center [236, 82] width 15 height 15
click at [251, 83] on icon "grid-view" at bounding box center [257, 82] width 15 height 15
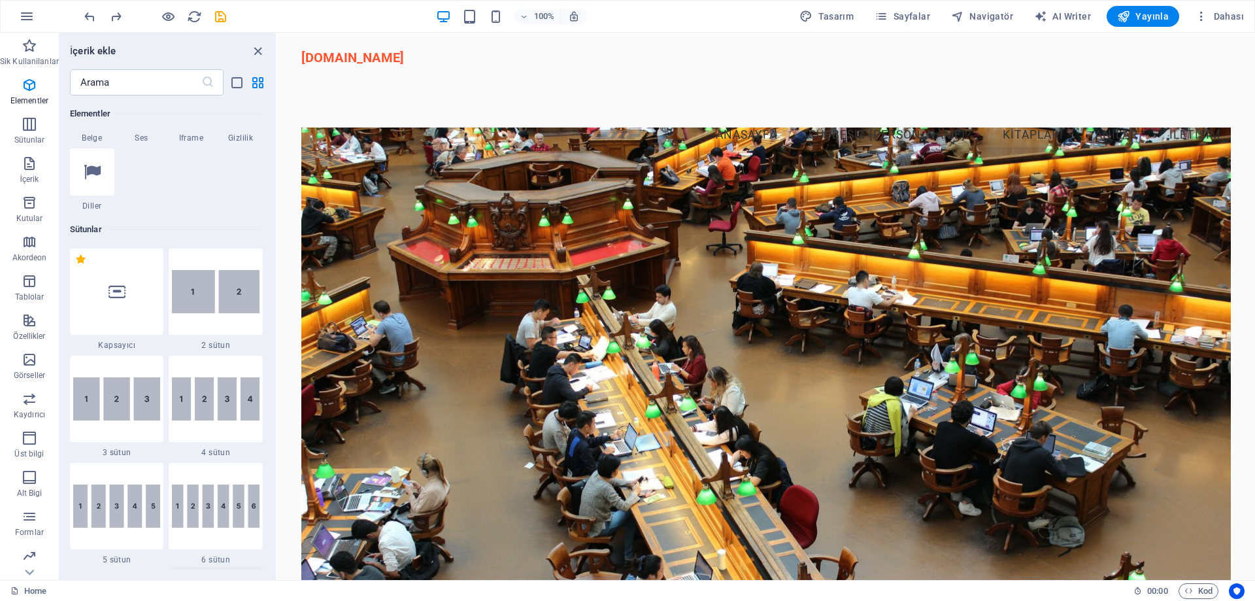
scroll to position [466, 0]
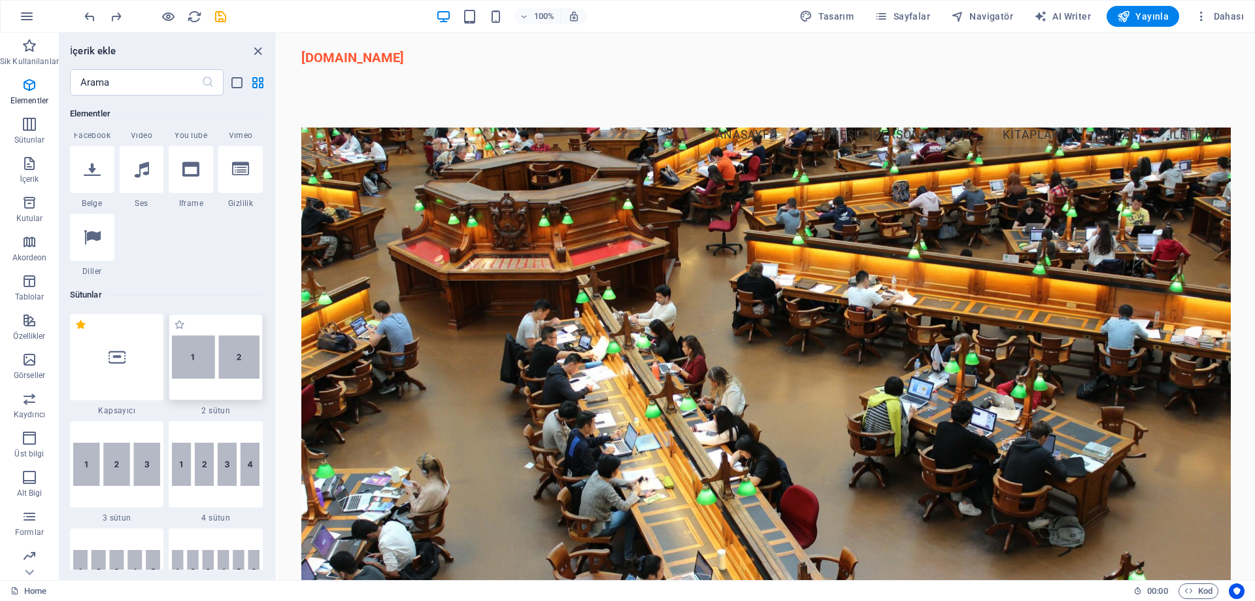
click at [205, 351] on img at bounding box center [216, 356] width 88 height 43
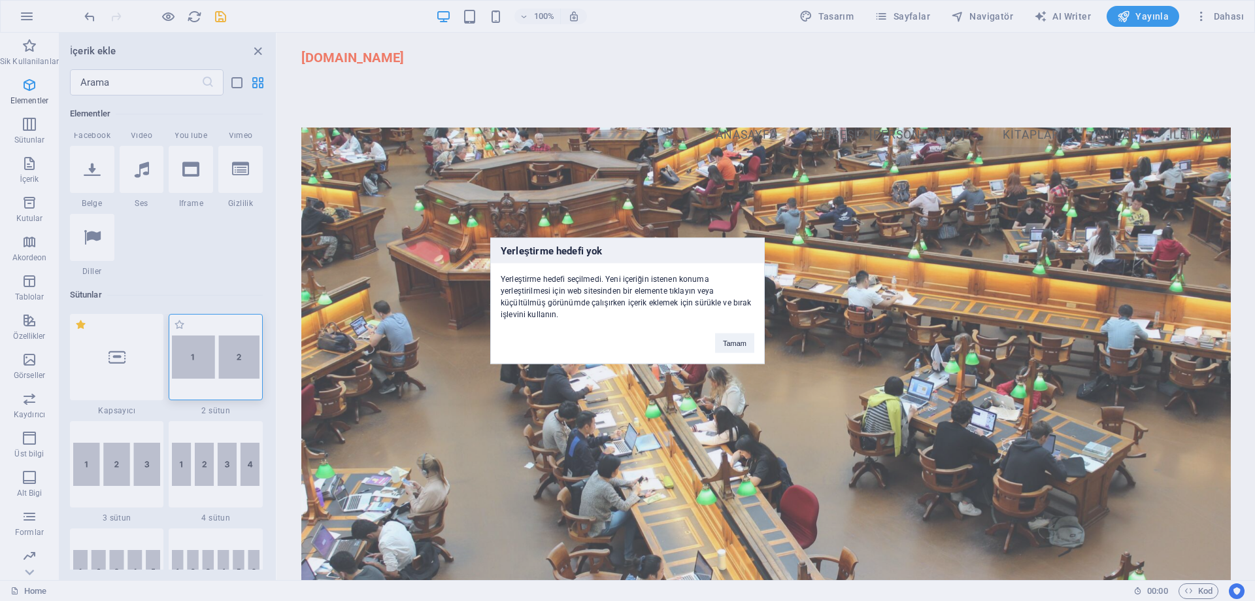
click at [205, 351] on div "Yerleştirme hedefi yok Yerleştirme hedefi seçilmedi. Yeni içeriğin istenen konu…" at bounding box center [627, 300] width 1255 height 601
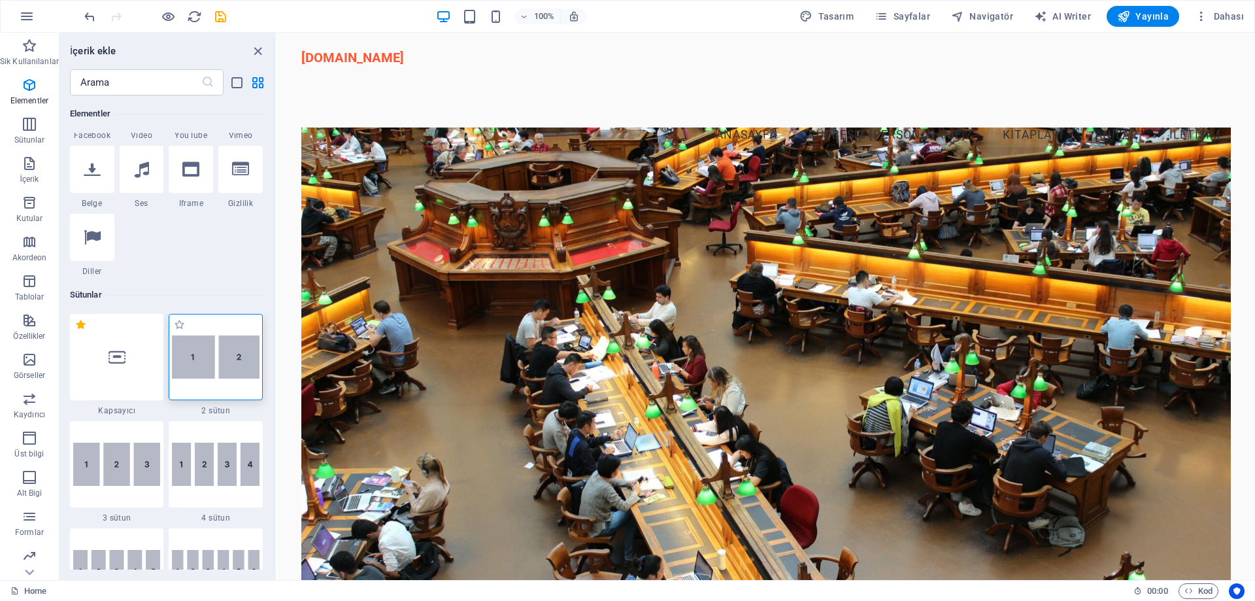
click at [205, 351] on img at bounding box center [216, 356] width 88 height 43
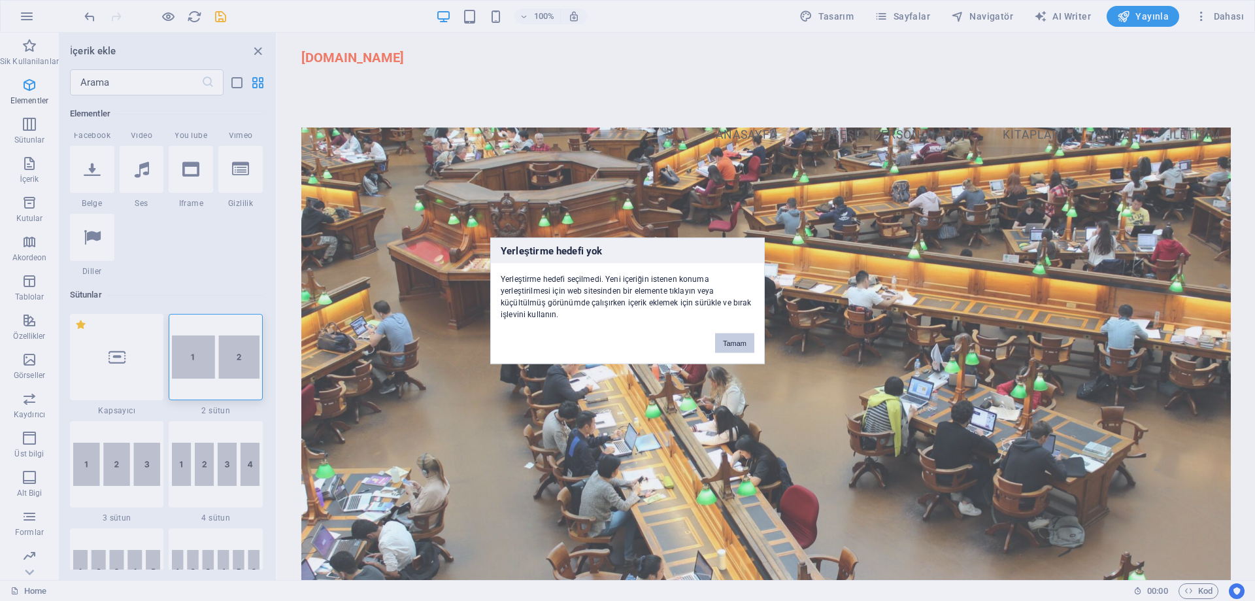
click at [732, 340] on button "Tamam" at bounding box center [734, 343] width 39 height 20
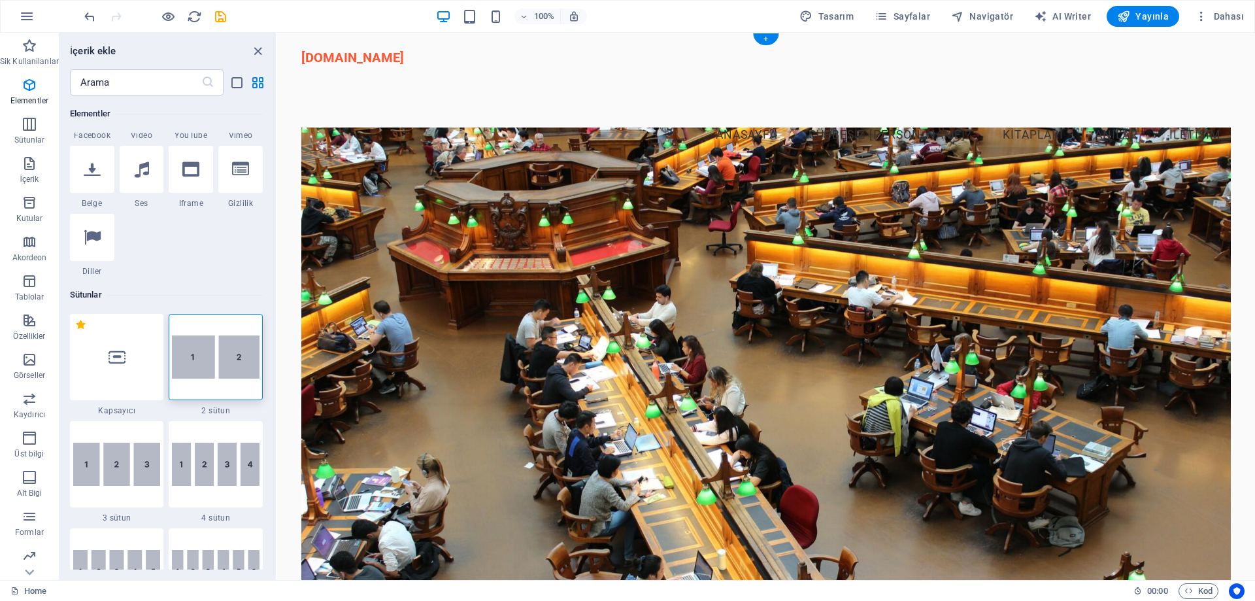
click at [623, 366] on figure at bounding box center [765, 376] width 929 height 498
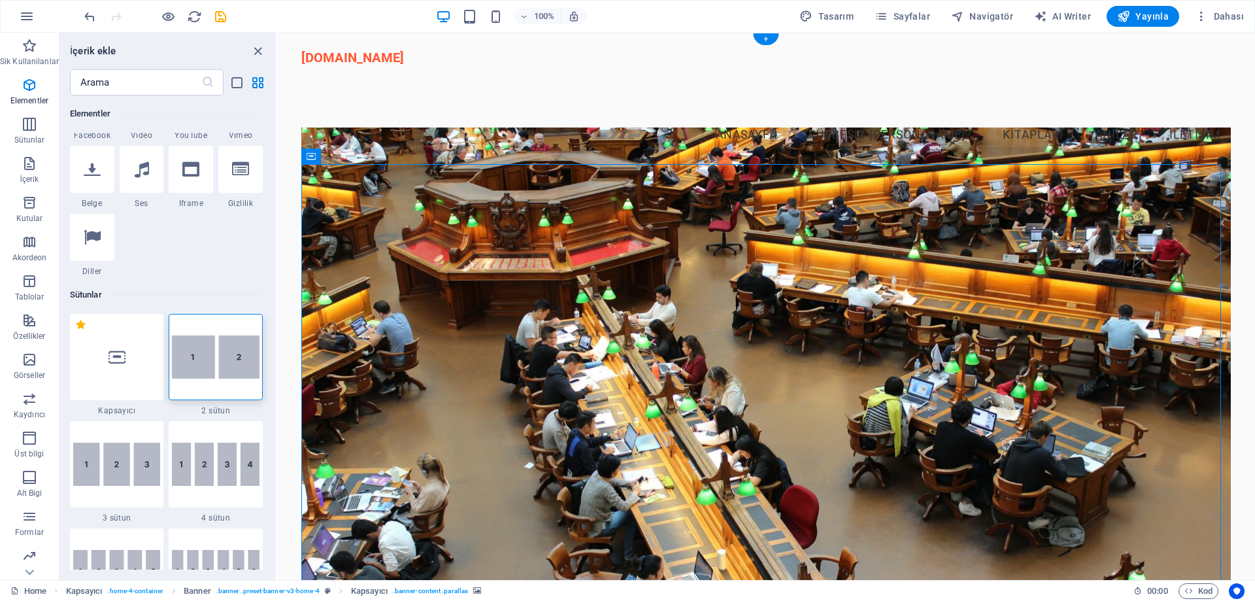
click at [619, 365] on figure at bounding box center [765, 376] width 929 height 498
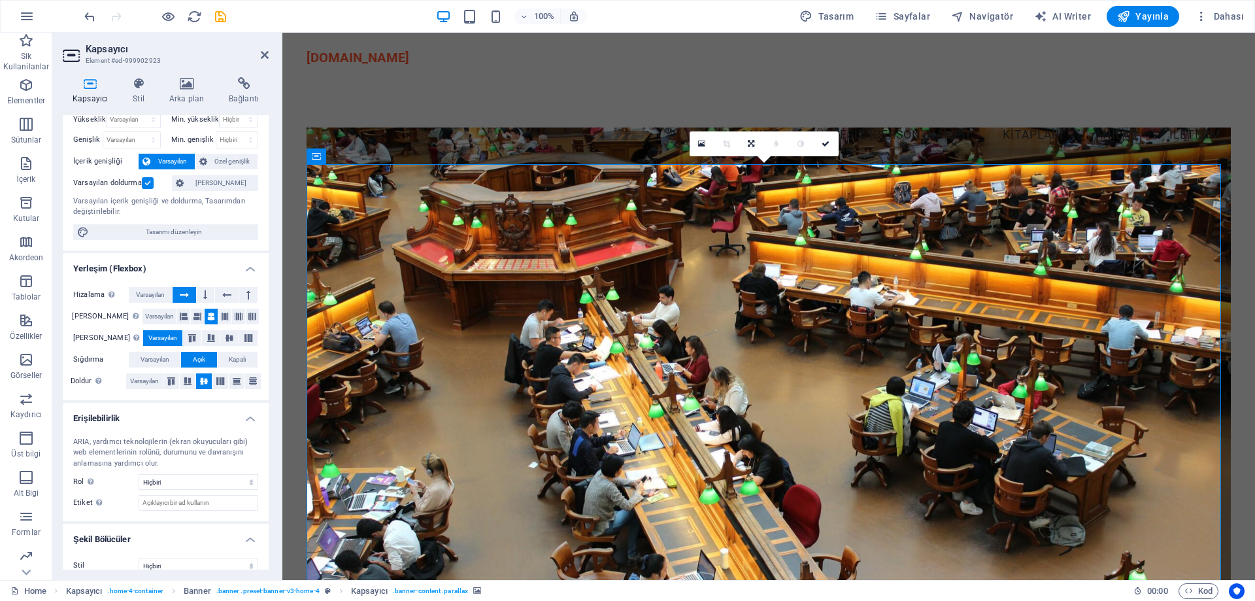
scroll to position [52, 0]
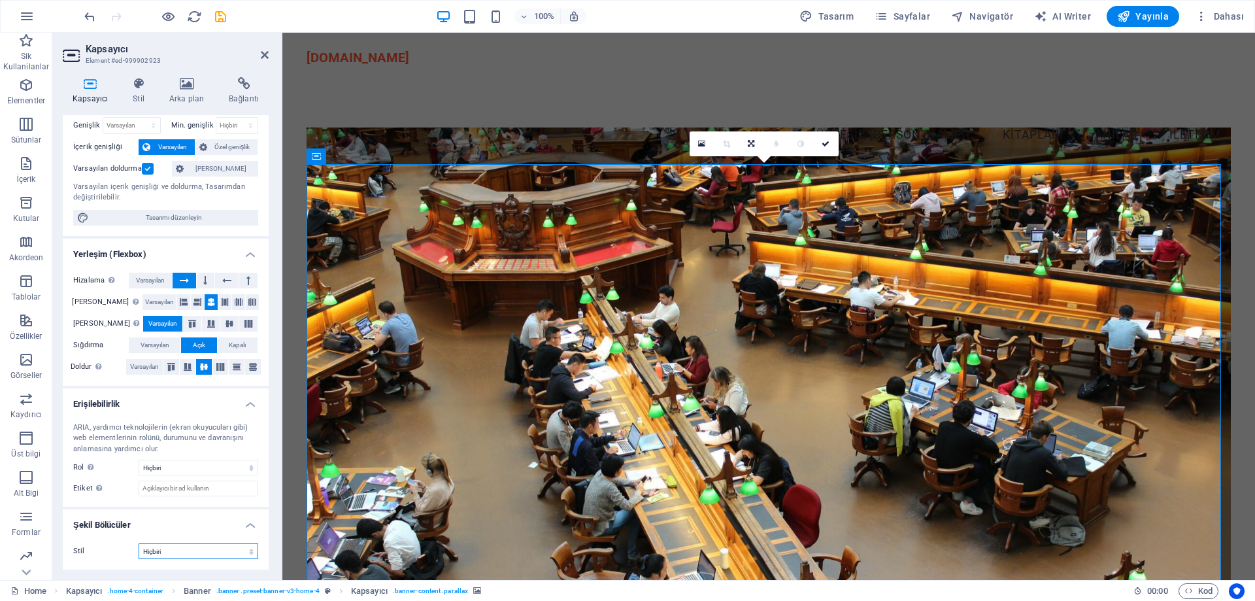
click at [172, 553] on select "Hiçbiri Üçgen Kare Çapraz Çokgen 1 Çokgen 2 Zikzak Çoklu Zikzaklar Dalgalar Çok…" at bounding box center [199, 551] width 120 height 16
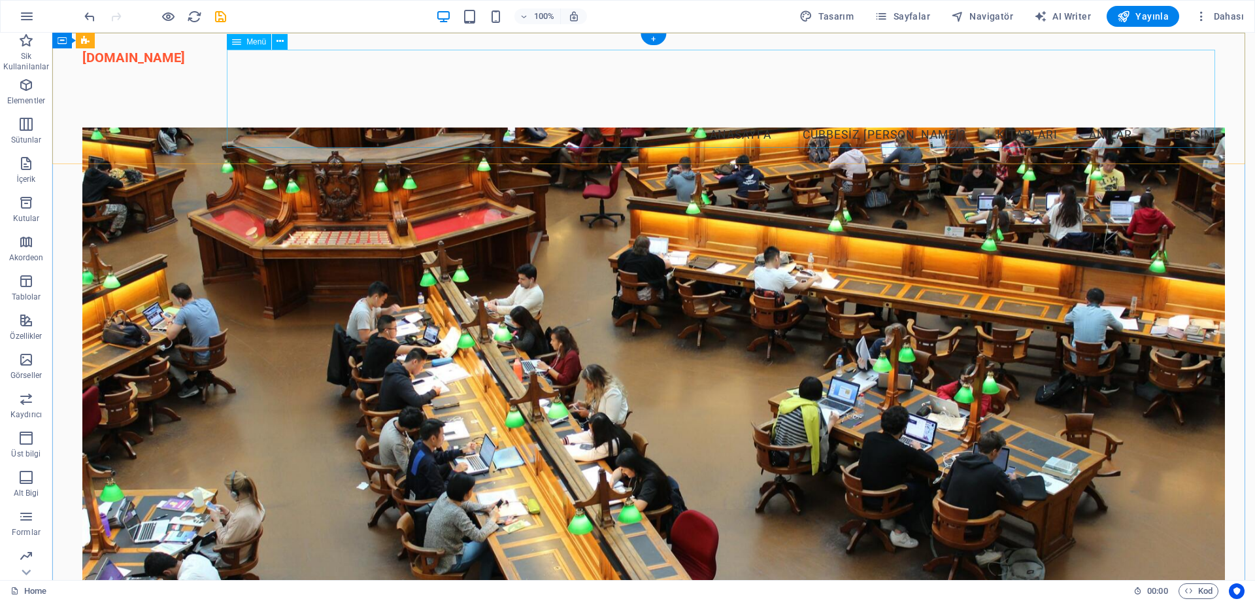
click at [853, 118] on nav "Anasayfa Cübbesiz Mahmut Kimdir? Kitapları Anılar İletişim" at bounding box center [653, 114] width 1142 height 98
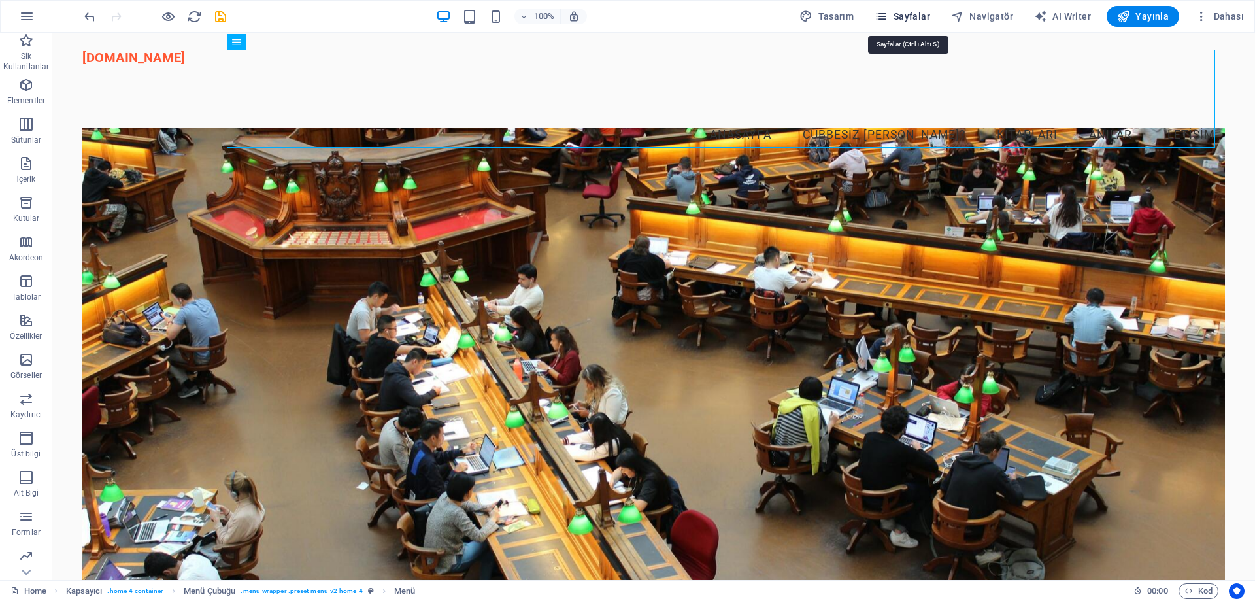
click at [900, 9] on button "Sayfalar" at bounding box center [902, 16] width 66 height 21
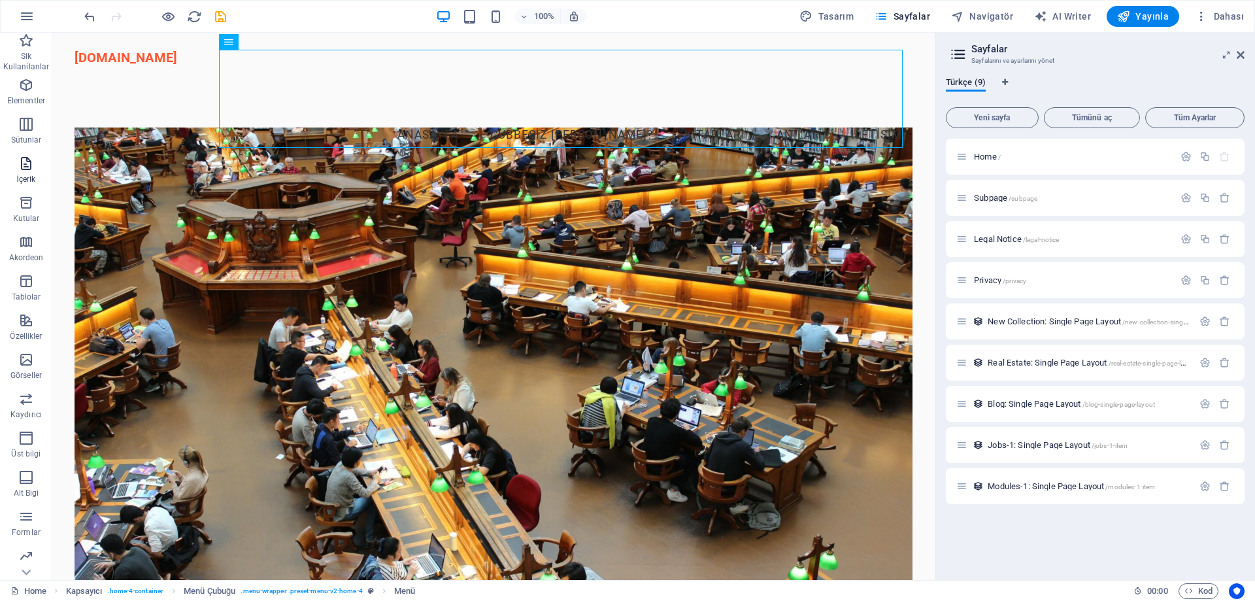
click at [29, 169] on icon "button" at bounding box center [26, 164] width 16 height 16
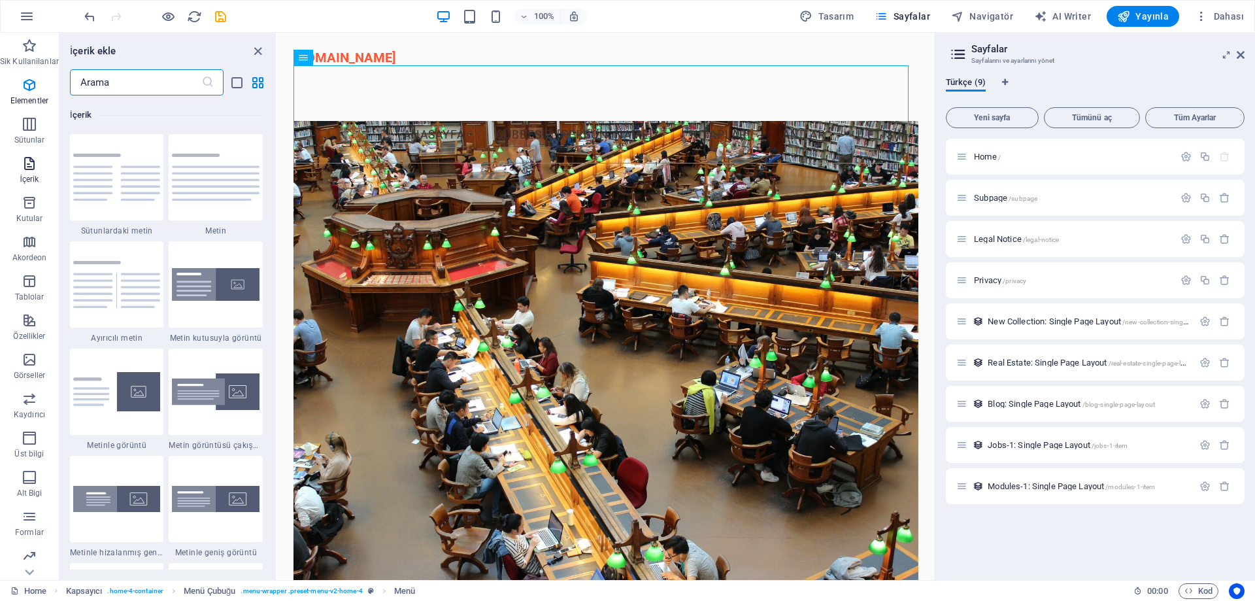
scroll to position [2287, 0]
click at [35, 201] on icon "button" at bounding box center [30, 203] width 16 height 16
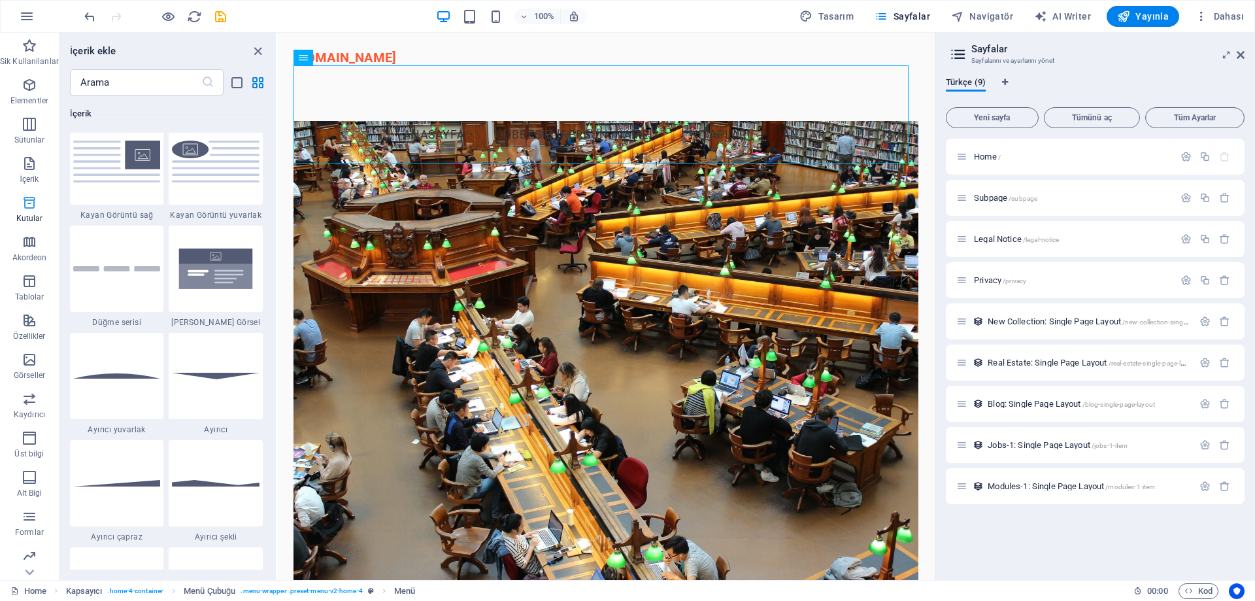
scroll to position [3605, 0]
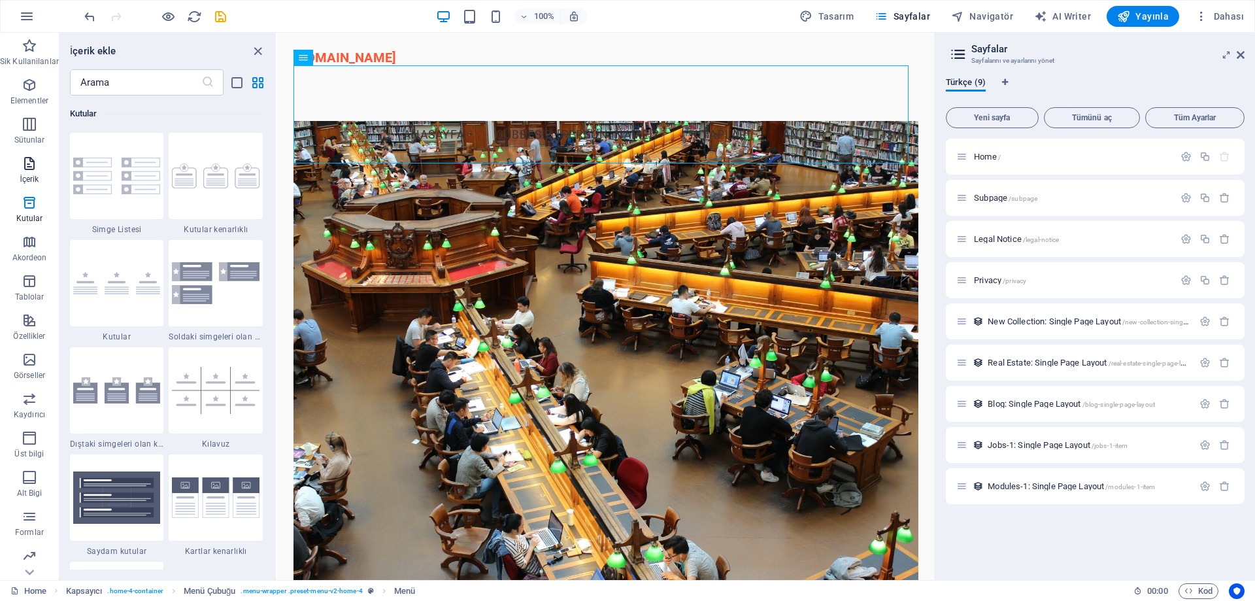
click at [25, 166] on icon "button" at bounding box center [30, 164] width 16 height 16
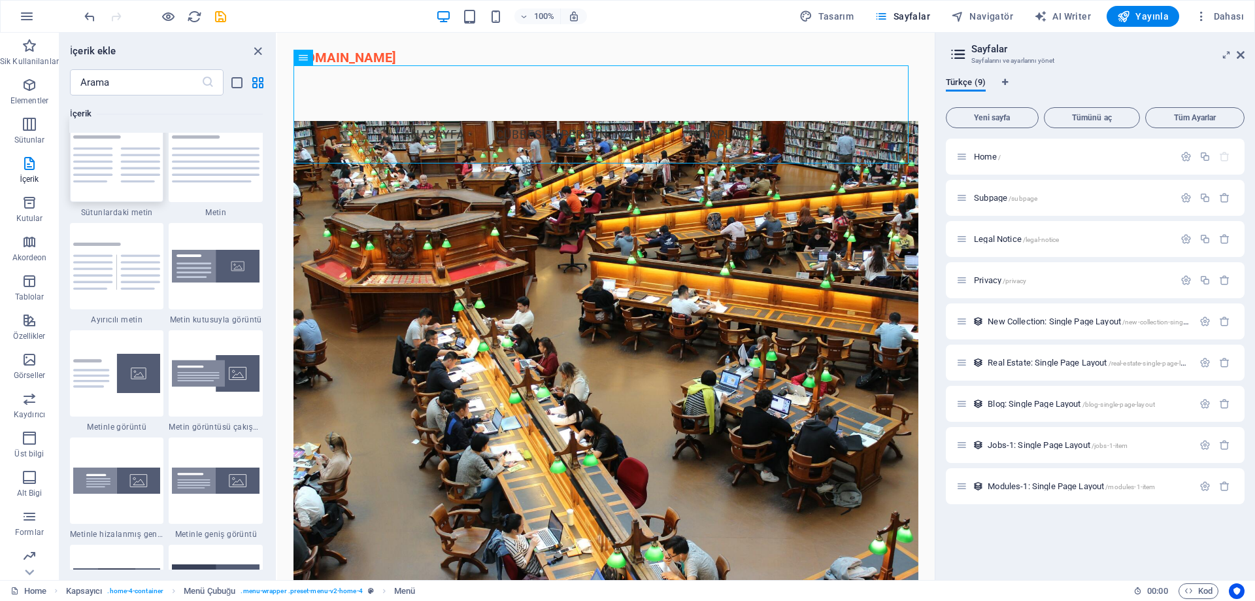
scroll to position [2287, 0]
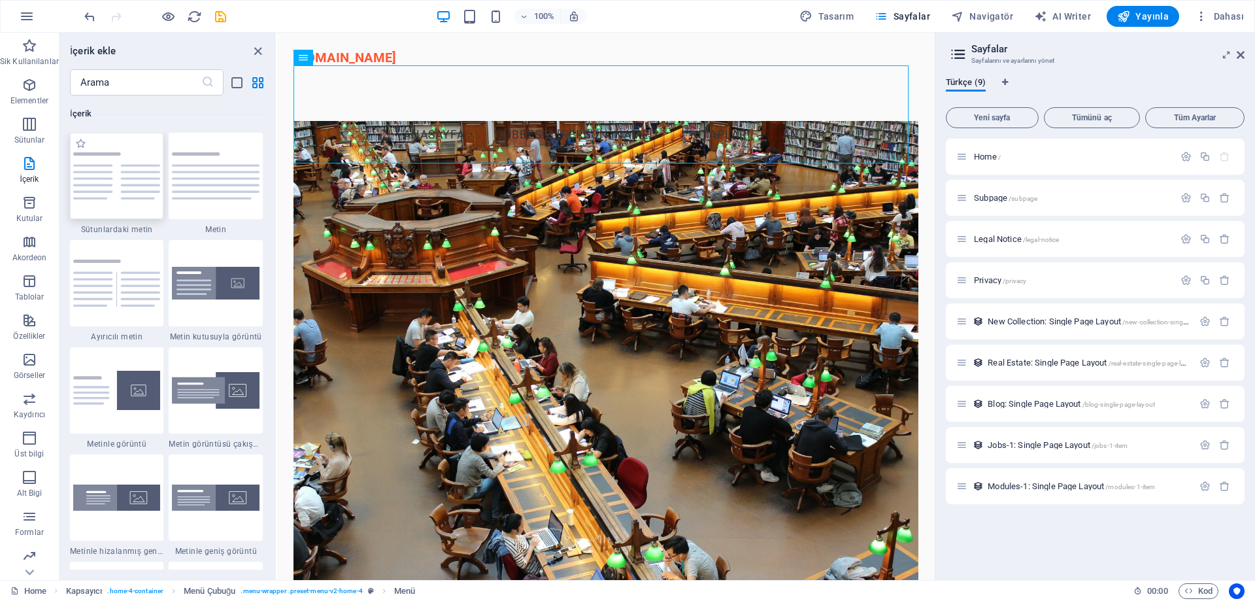
drag, startPoint x: 112, startPoint y: 182, endPoint x: 452, endPoint y: 110, distance: 347.5
click at [112, 182] on img at bounding box center [117, 175] width 88 height 46
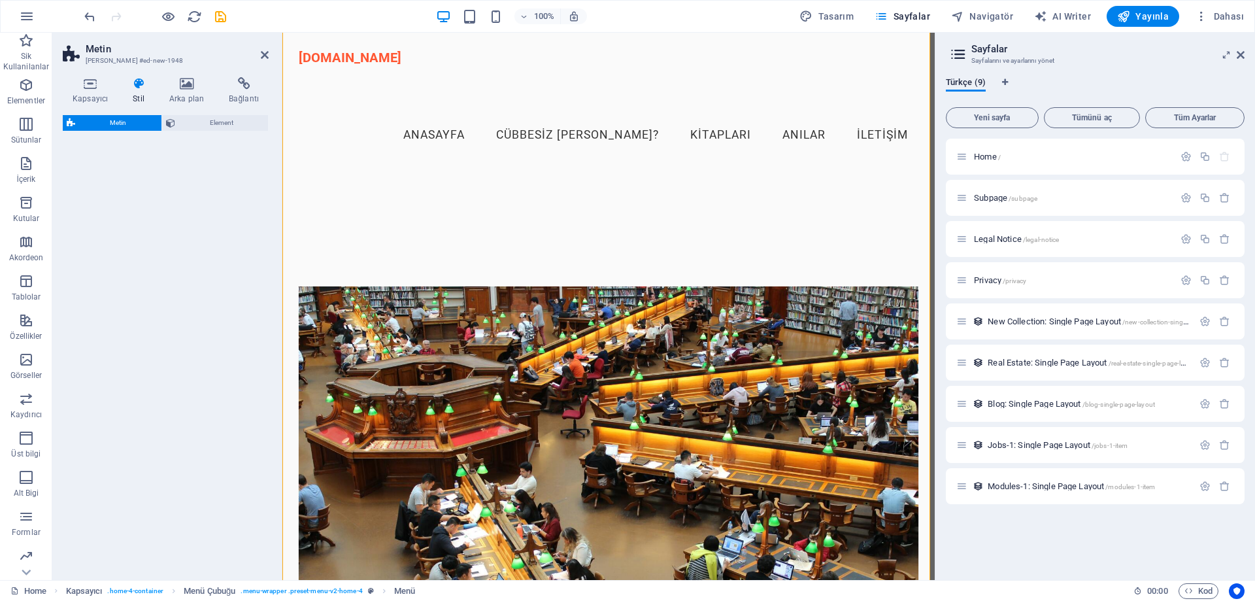
scroll to position [2226, 0]
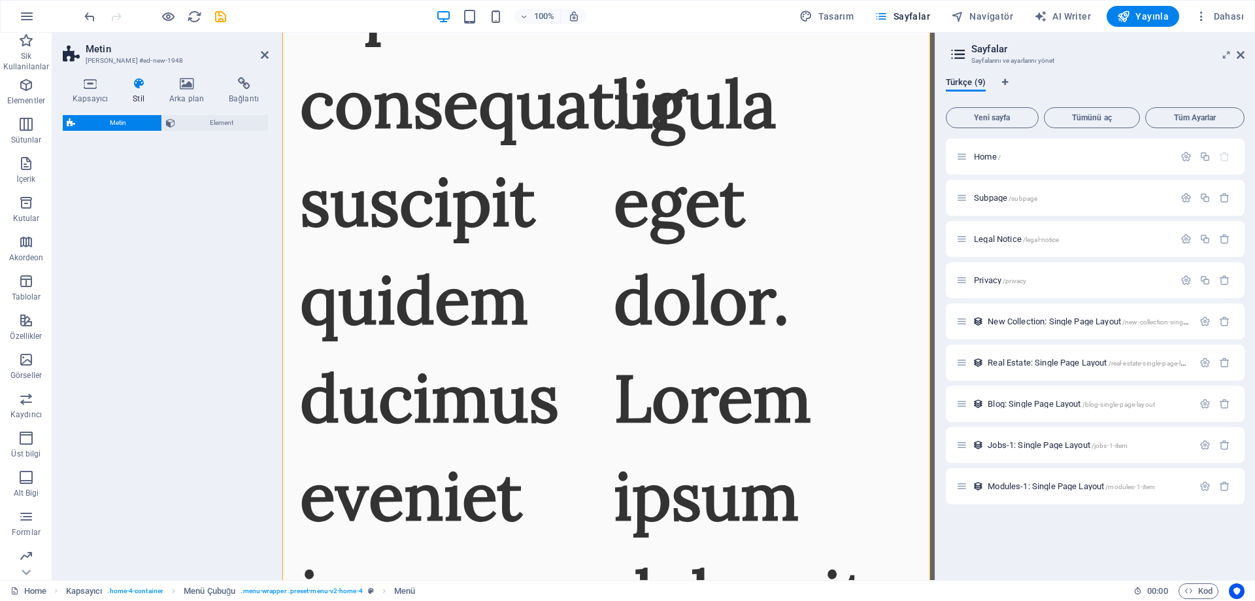
select select "rem"
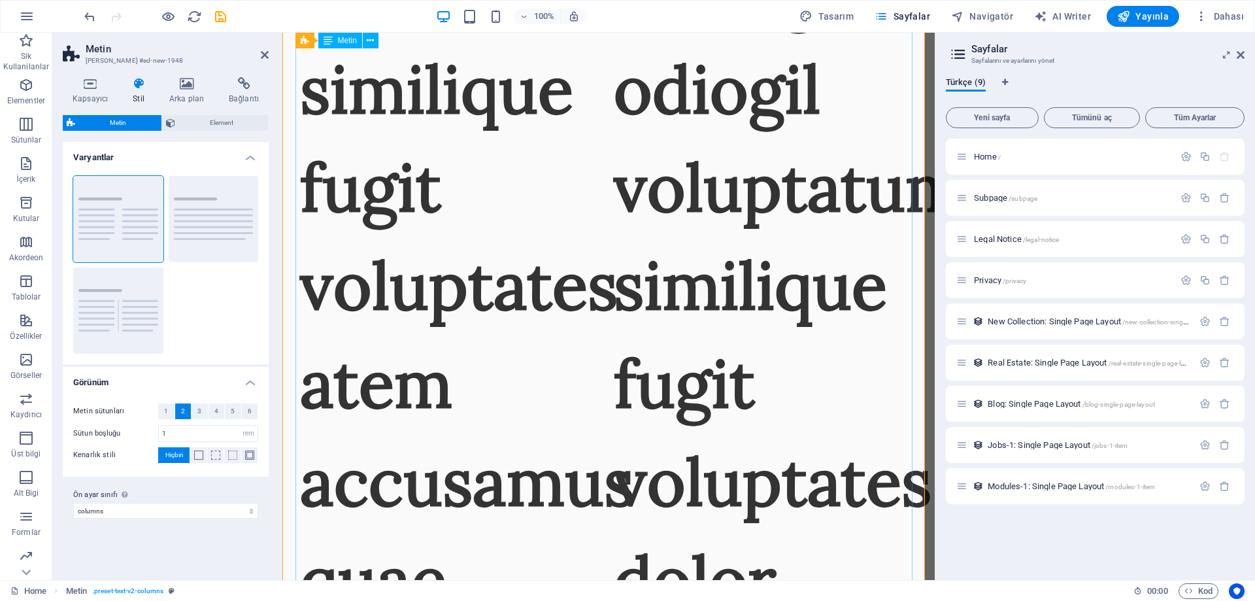
scroll to position [3137, 0]
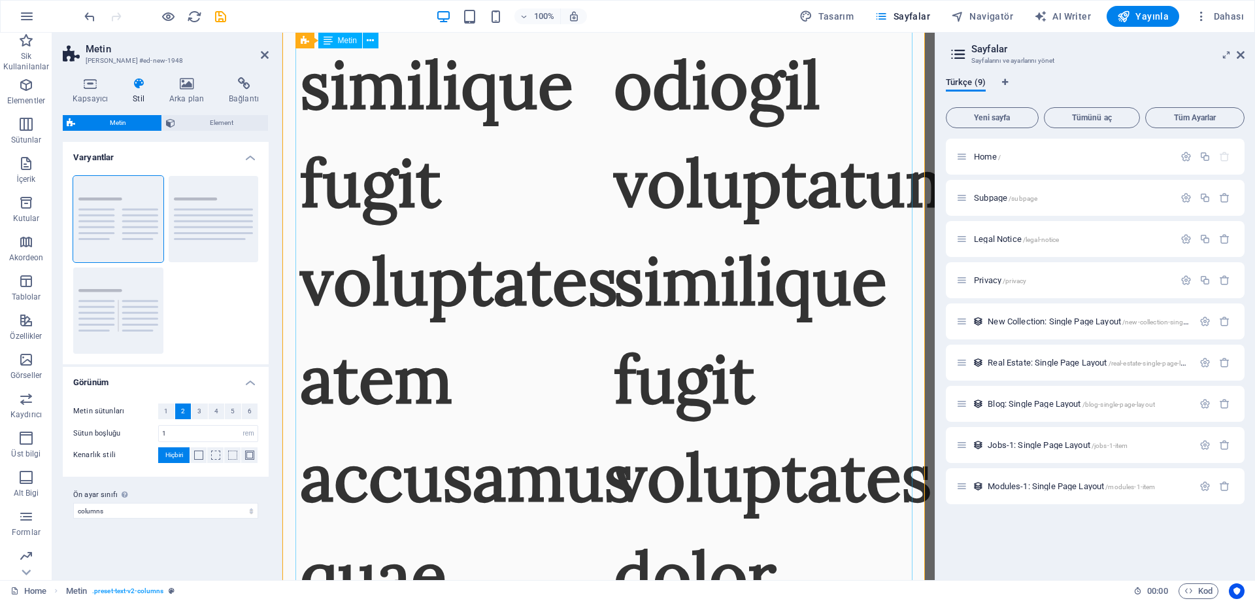
click at [337, 42] on div "Metin" at bounding box center [340, 41] width 44 height 16
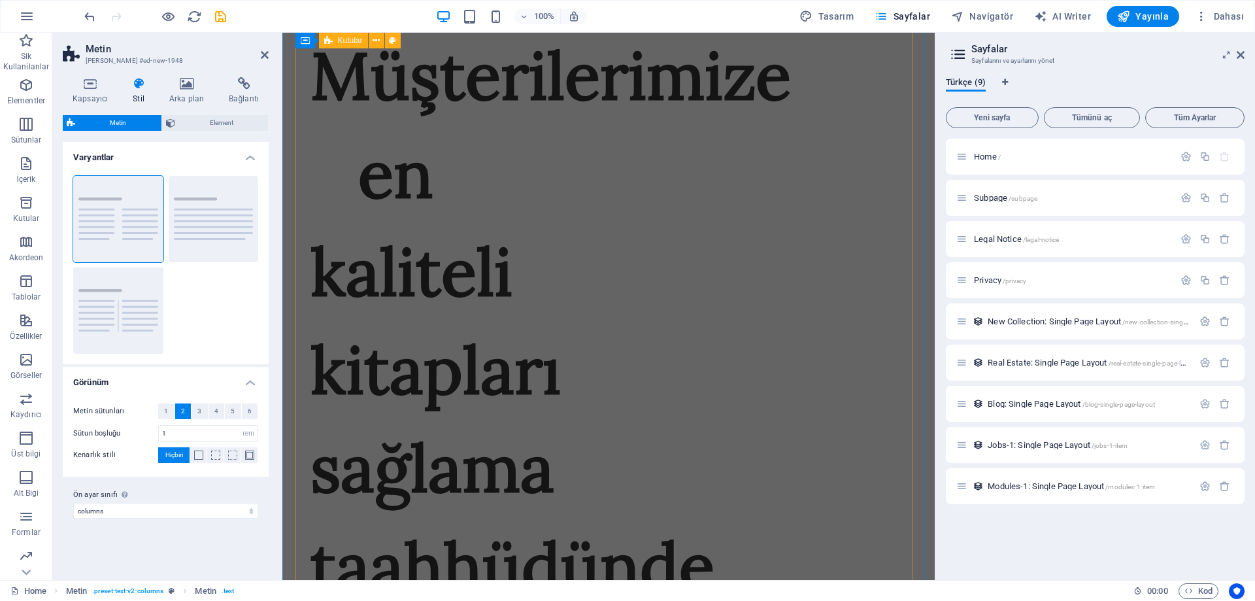
scroll to position [6274, 0]
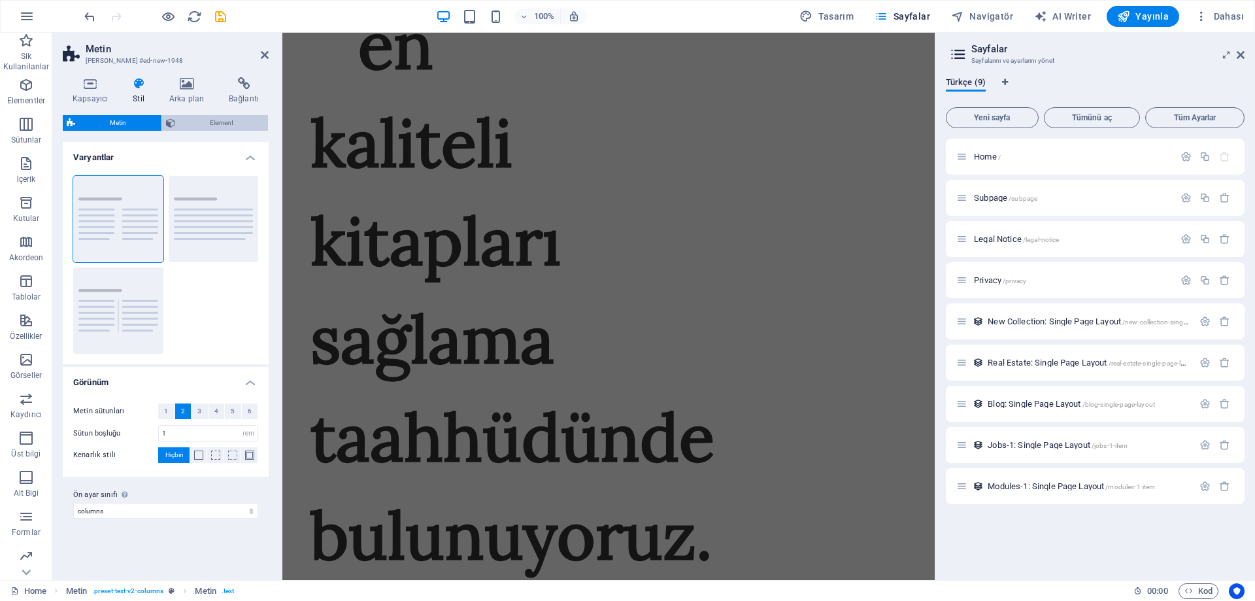
click at [229, 120] on span "Element" at bounding box center [222, 123] width 86 height 16
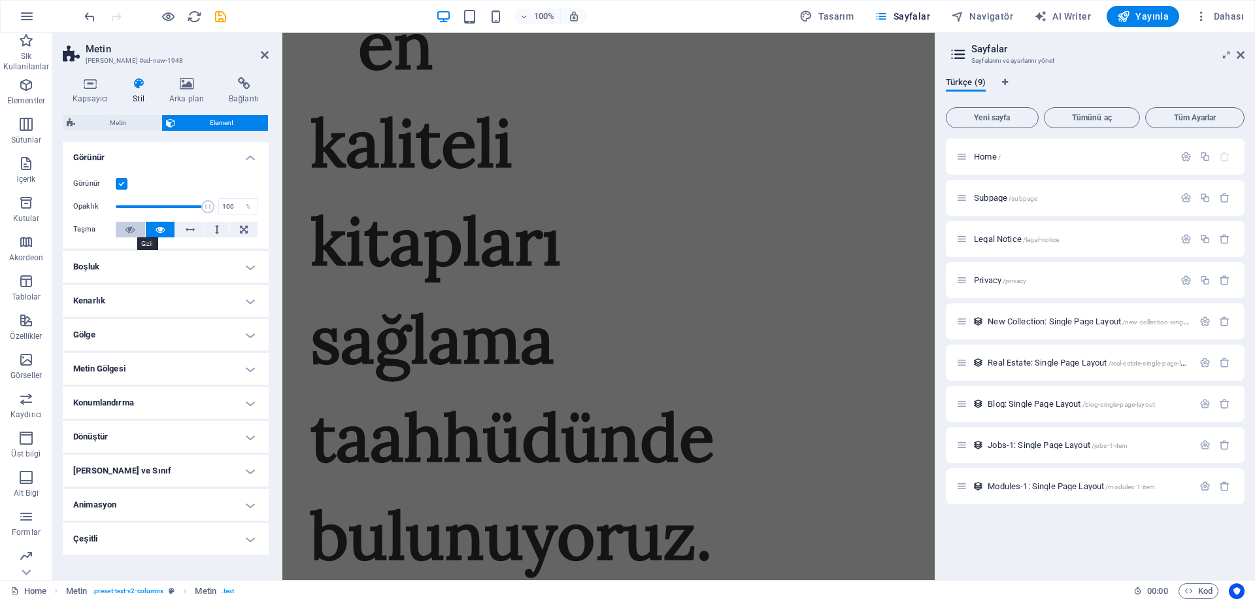
click at [137, 227] on button at bounding box center [130, 230] width 29 height 16
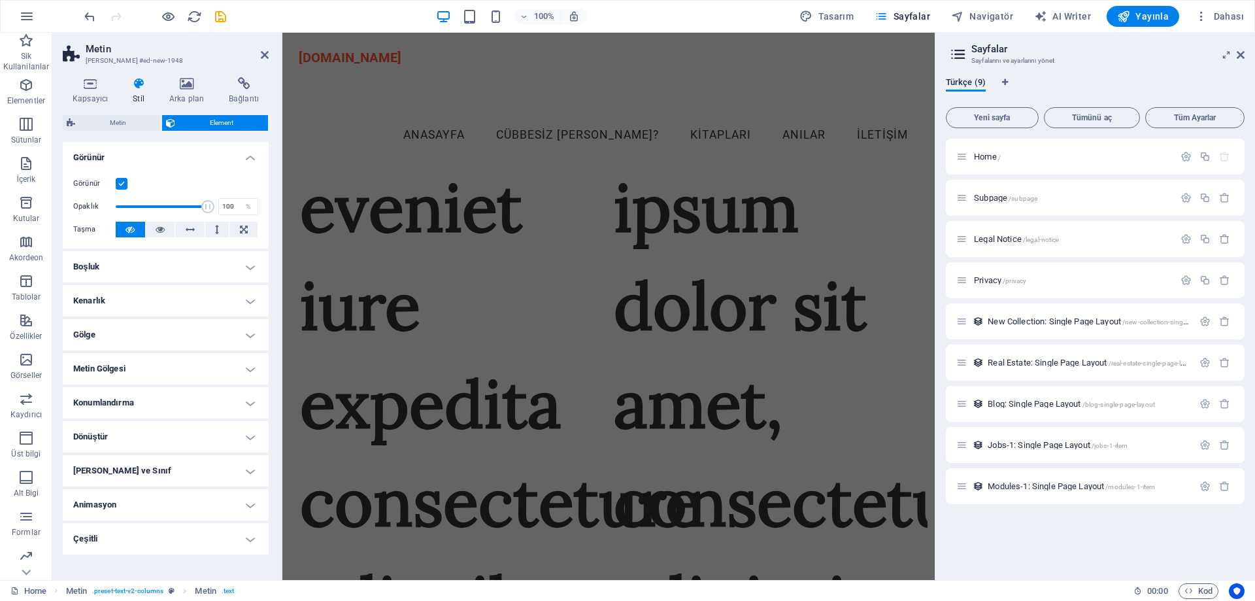
scroll to position [2074, 0]
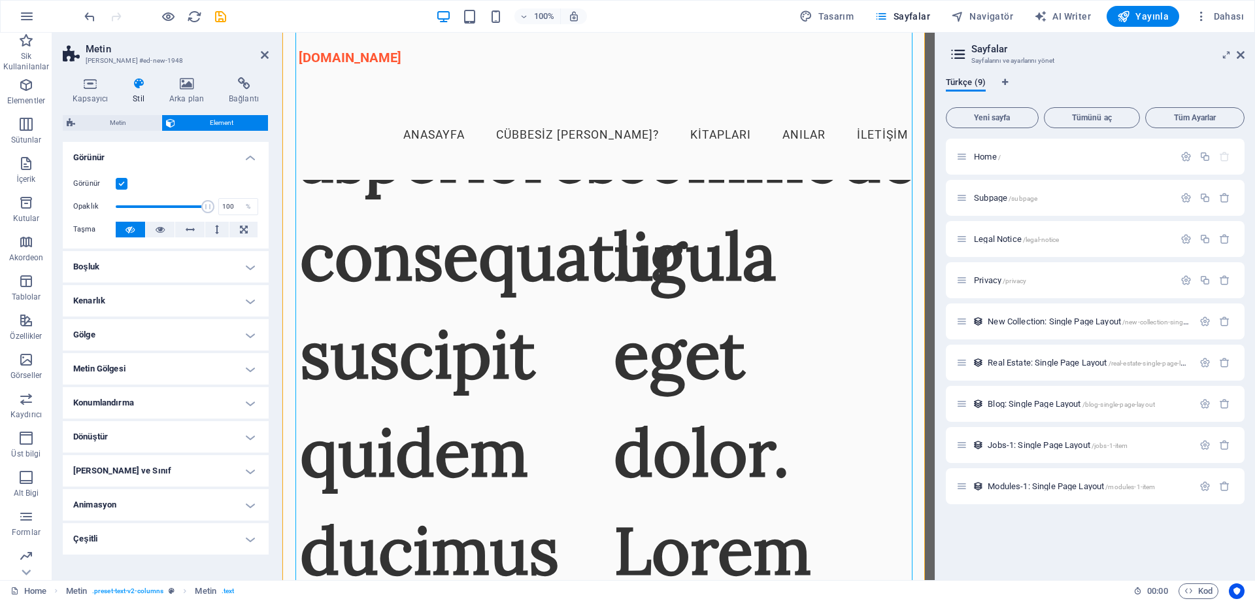
click at [163, 271] on h4 "Boşluk" at bounding box center [166, 266] width 206 height 31
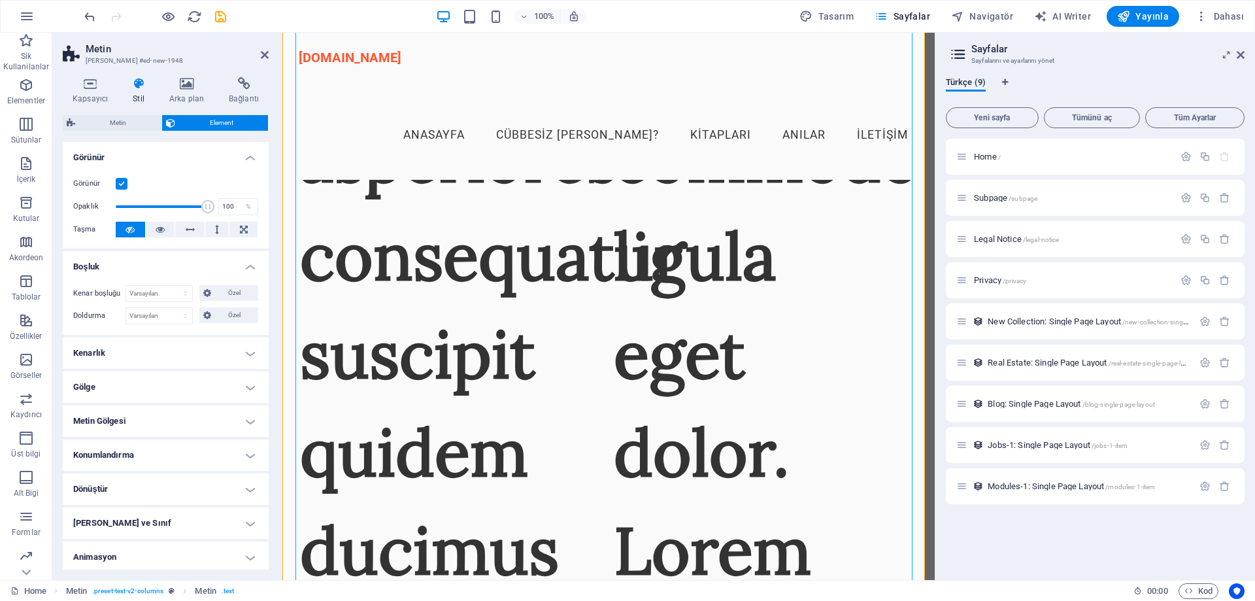
click at [163, 271] on h4 "Boşluk" at bounding box center [166, 263] width 206 height 24
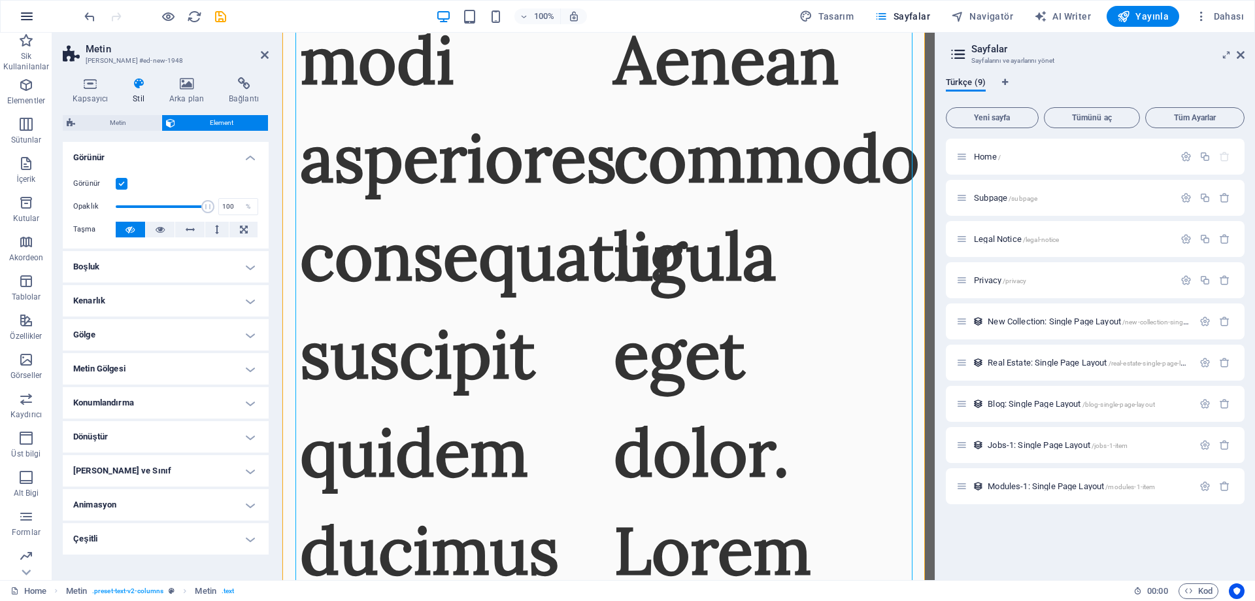
click at [32, 14] on icon "button" at bounding box center [27, 16] width 16 height 16
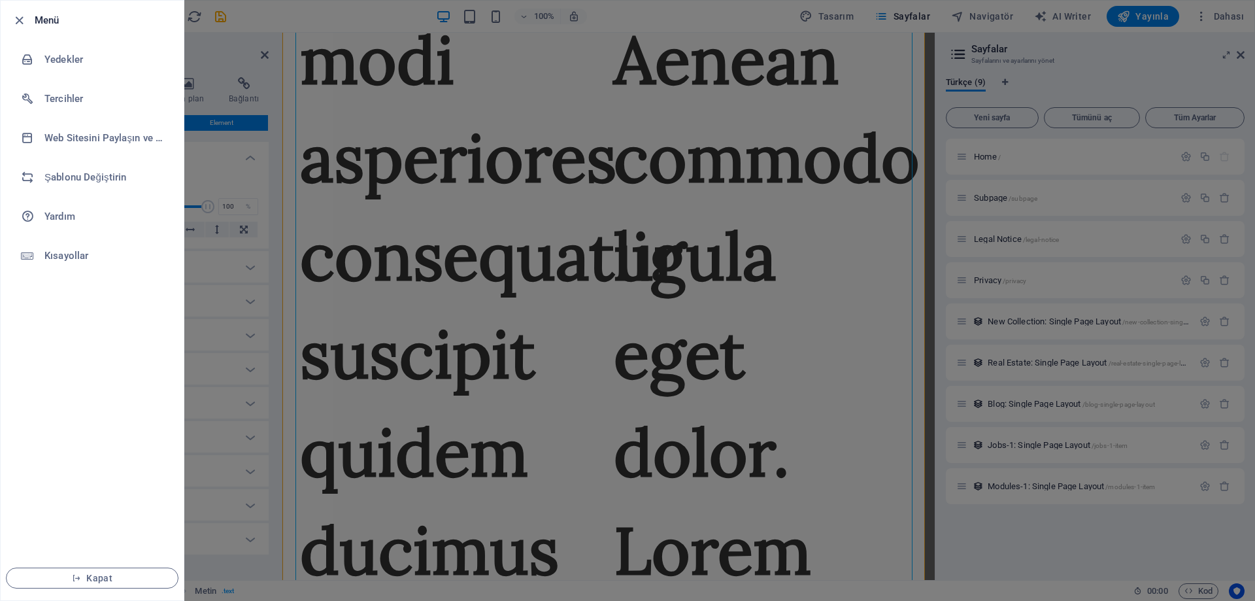
click at [54, 16] on h6 "Menü" at bounding box center [104, 20] width 139 height 16
click at [1240, 54] on div at bounding box center [627, 300] width 1255 height 601
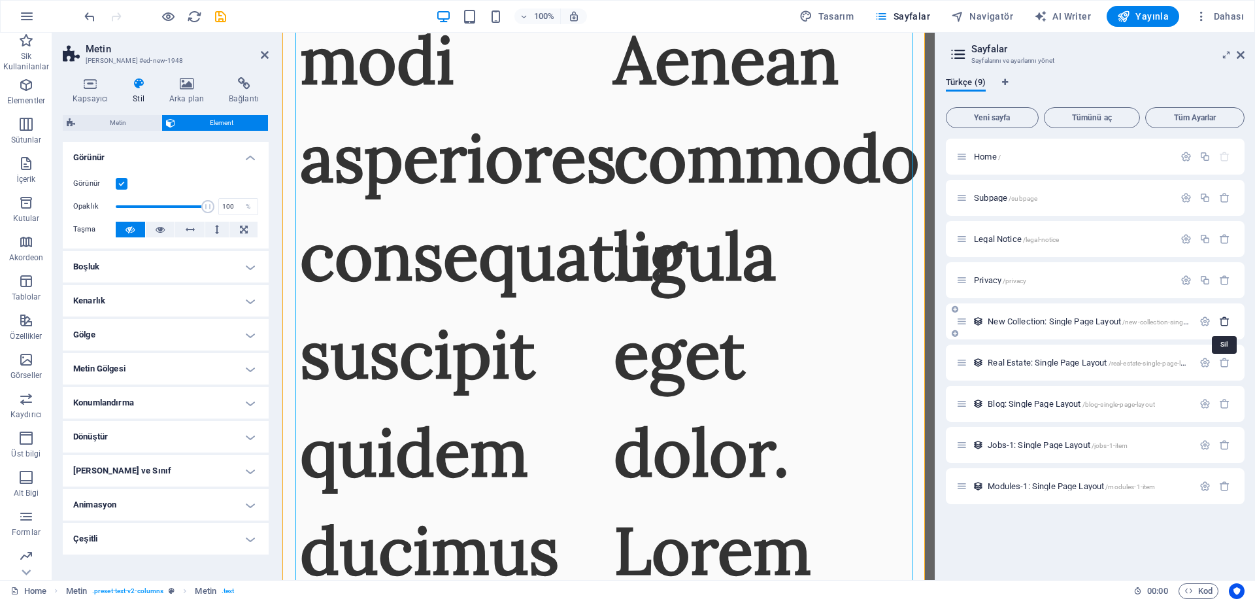
click at [1229, 324] on icon "button" at bounding box center [1224, 321] width 11 height 11
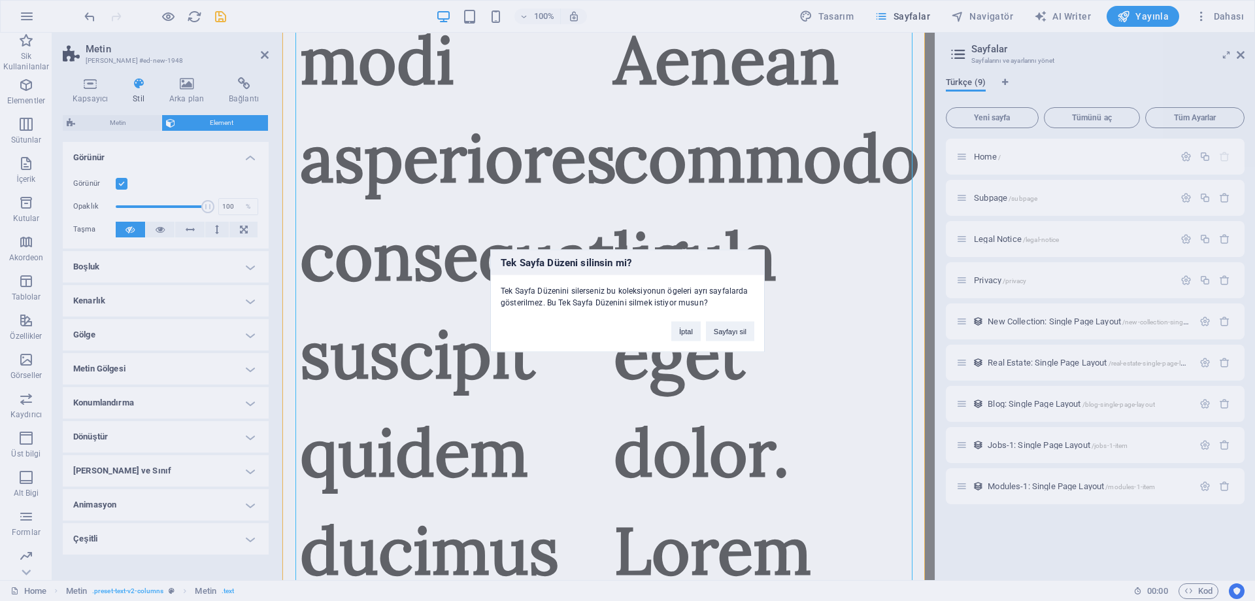
click at [703, 329] on div "İptal Sayfayı sil" at bounding box center [712, 324] width 103 height 33
click at [686, 335] on button "İptal" at bounding box center [685, 331] width 29 height 20
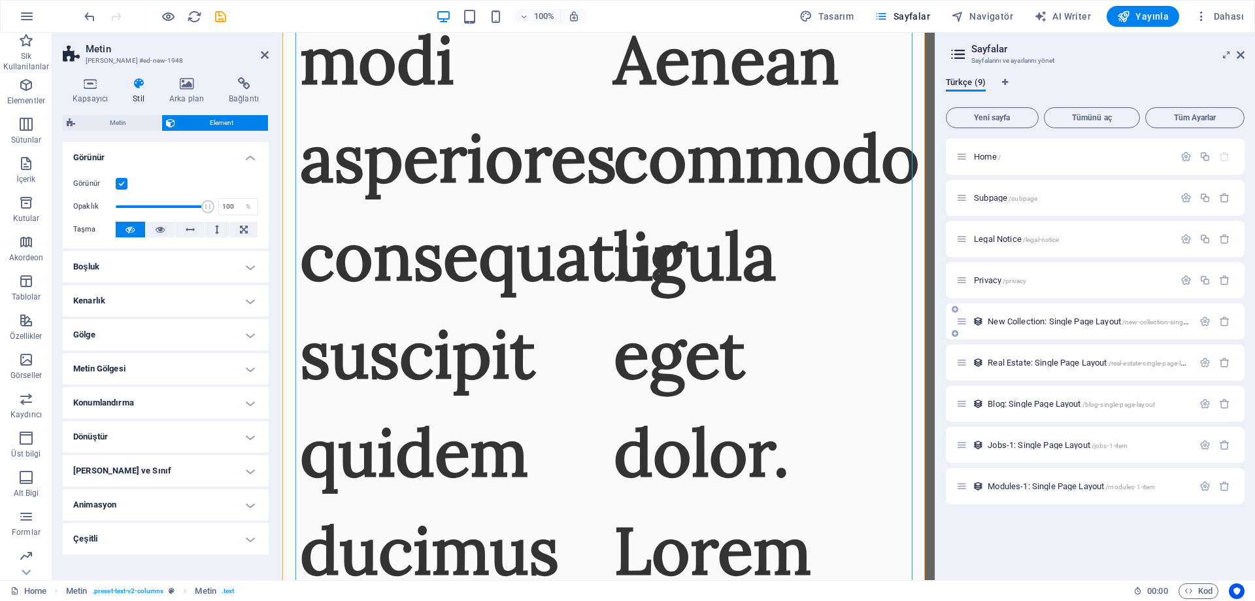
click at [1019, 321] on span "New Collection: Single Page Layout /new-collection-single-page-layout" at bounding box center [1105, 321] width 237 height 10
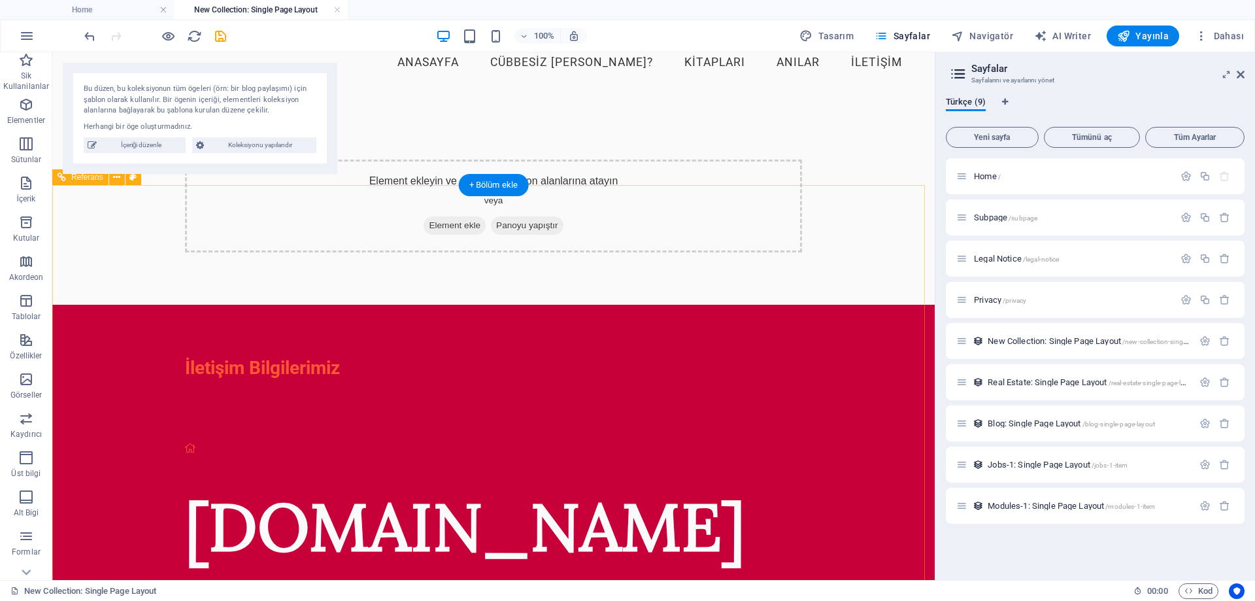
scroll to position [0, 0]
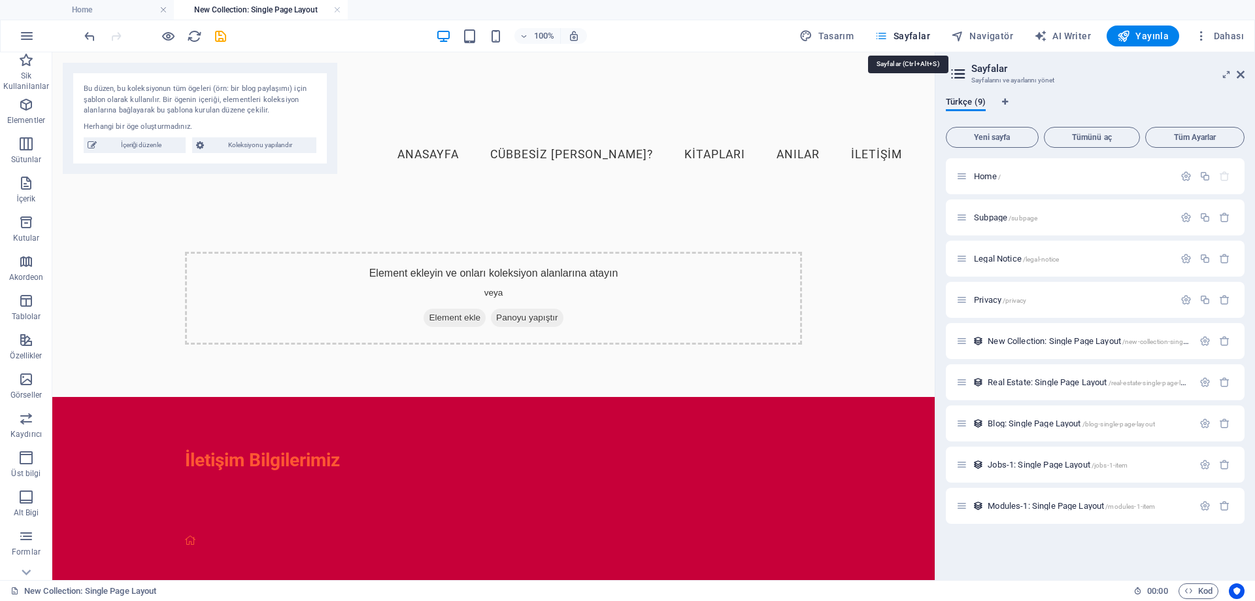
click at [905, 36] on span "Sayfalar" at bounding box center [902, 35] width 56 height 13
click at [912, 34] on span "Sayfalar" at bounding box center [902, 35] width 56 height 13
click at [987, 178] on span "Home /" at bounding box center [987, 176] width 27 height 10
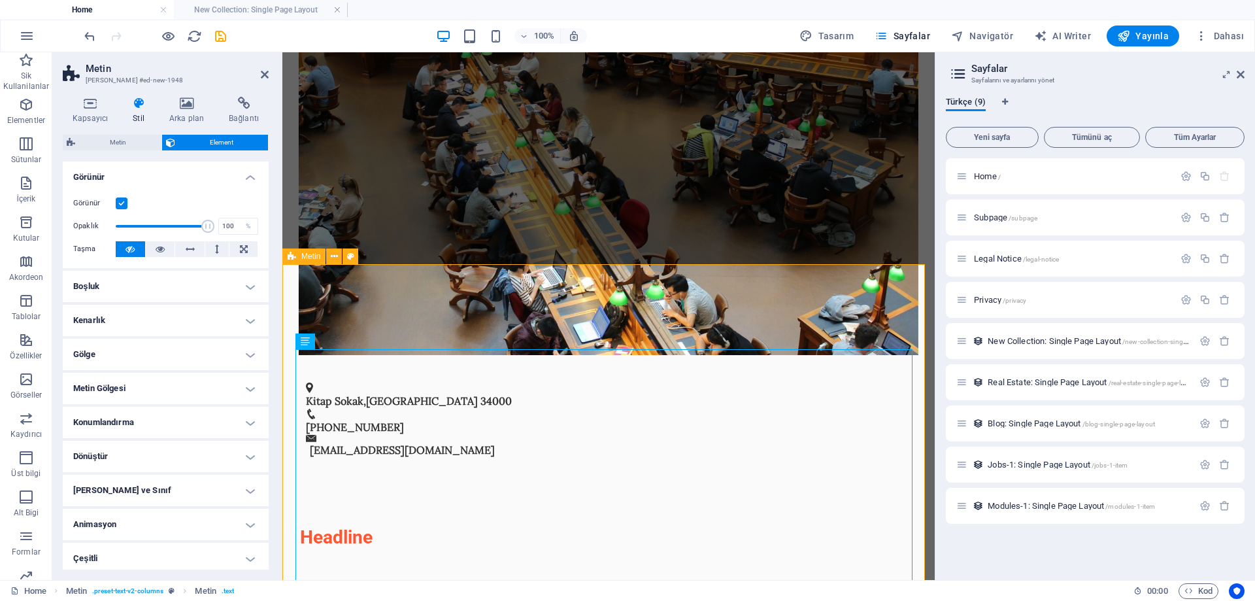
scroll to position [457, 0]
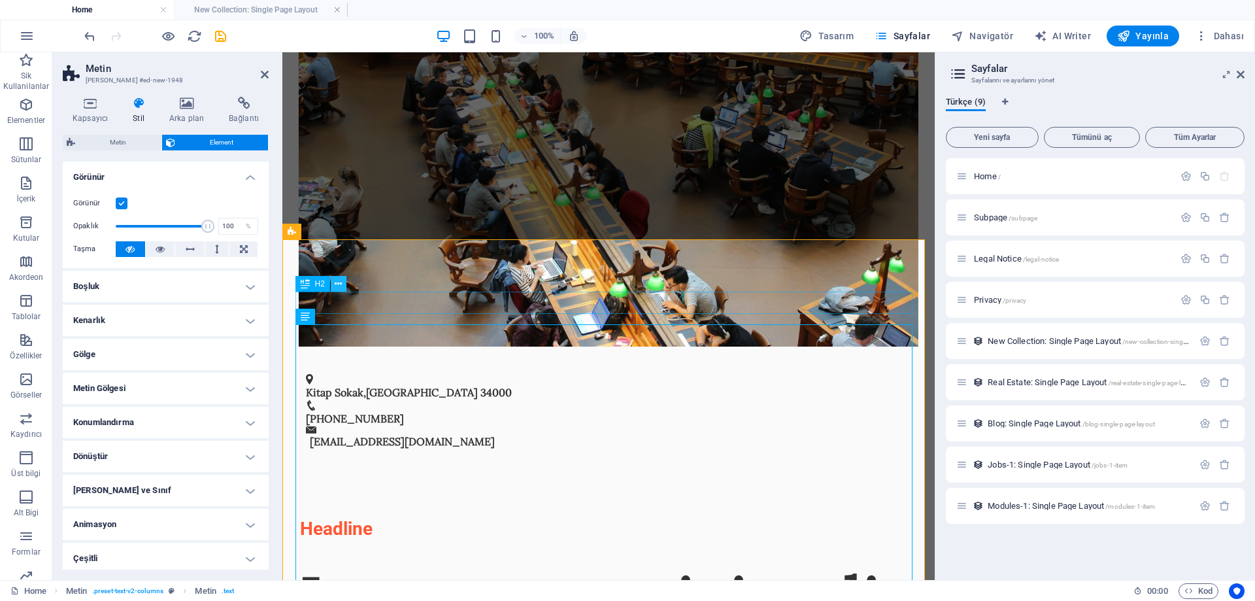
click at [335, 287] on icon at bounding box center [338, 284] width 7 height 14
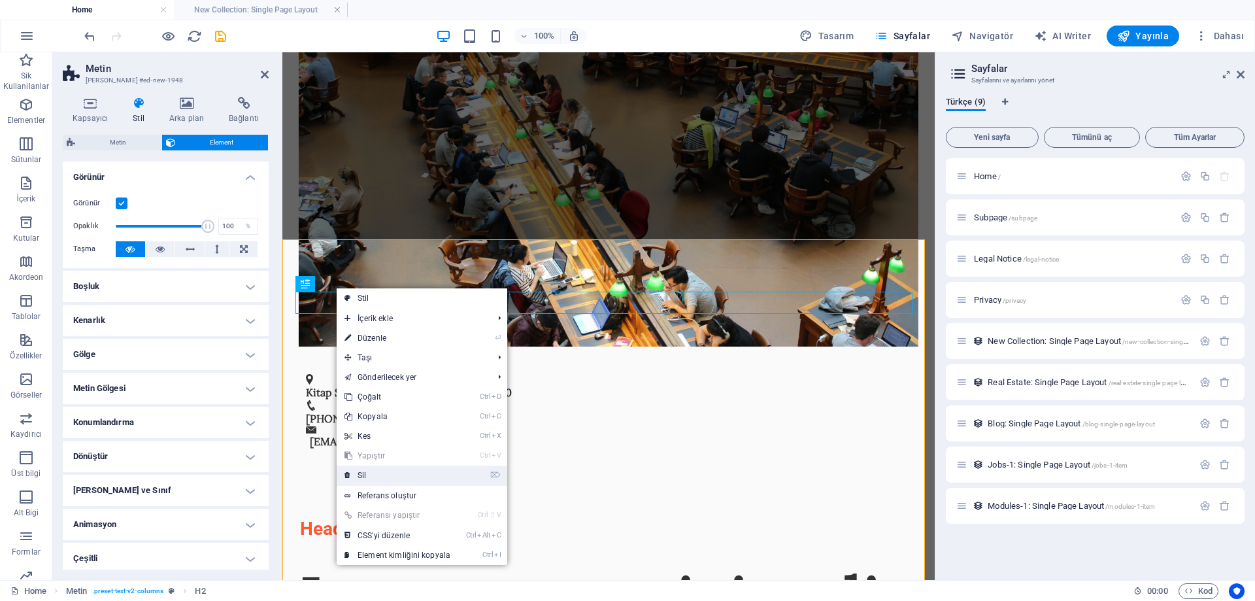
click at [401, 472] on link "⌦ Sil" at bounding box center [398, 475] width 122 height 20
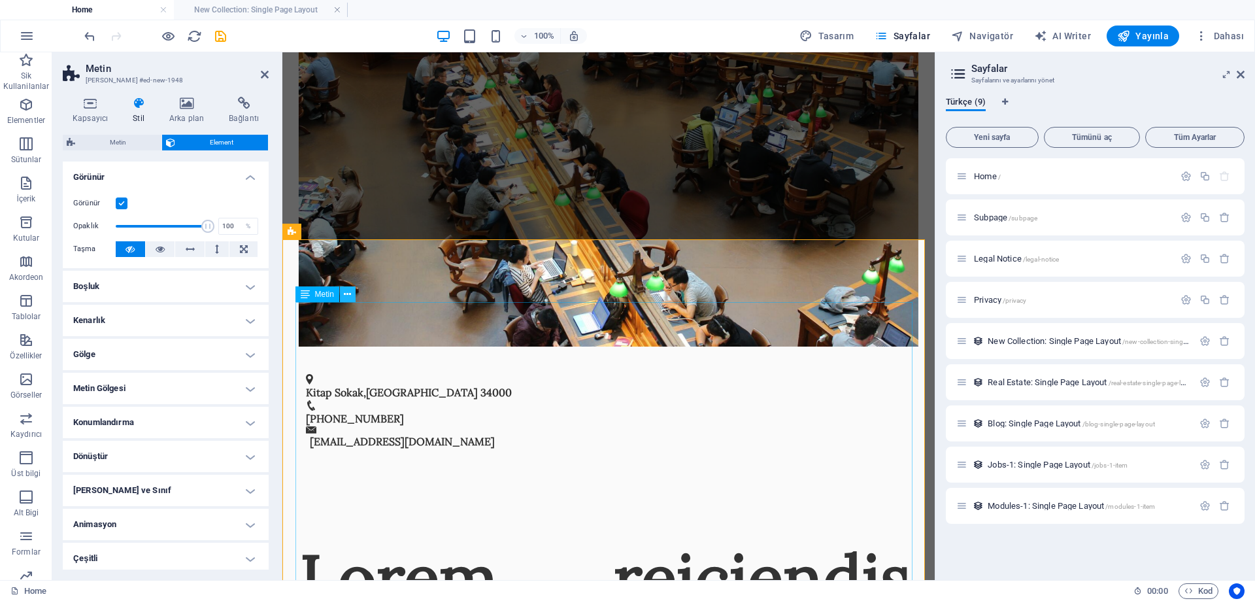
click at [346, 291] on icon at bounding box center [347, 295] width 7 height 14
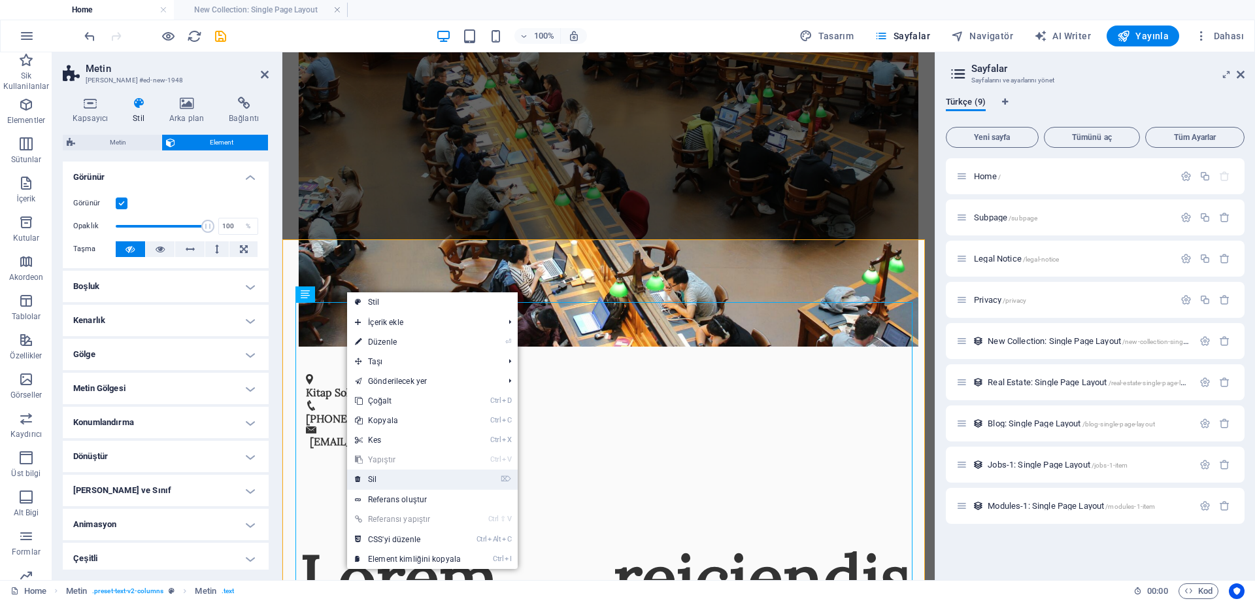
click at [394, 476] on link "⌦ Sil" at bounding box center [408, 479] width 122 height 20
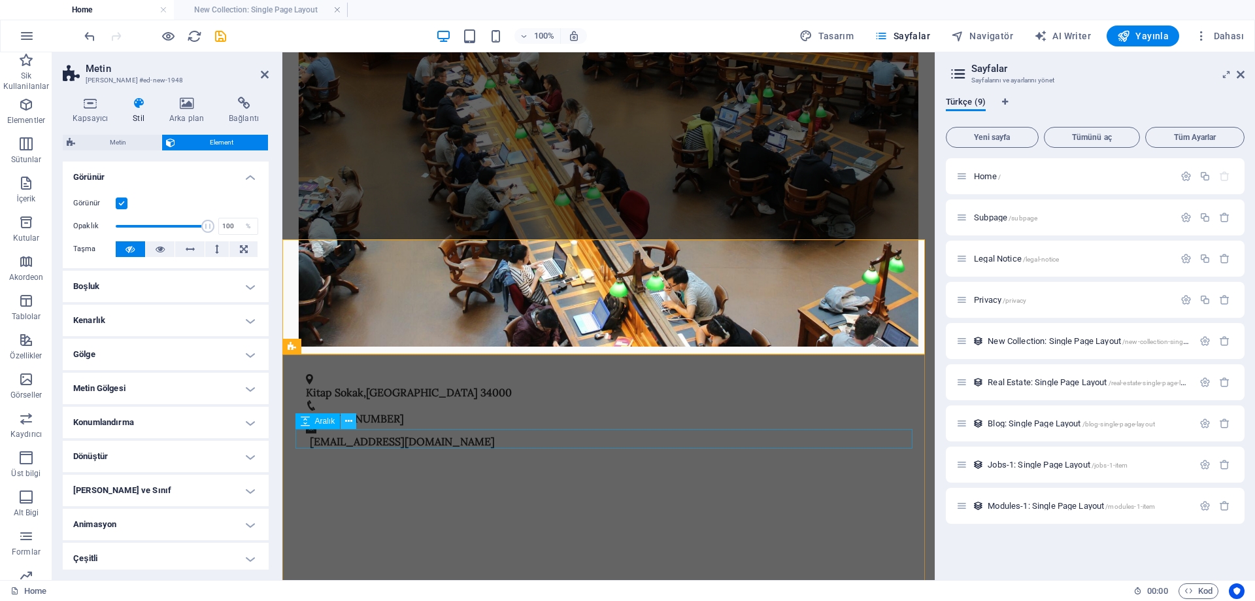
click at [350, 419] on icon at bounding box center [348, 421] width 7 height 14
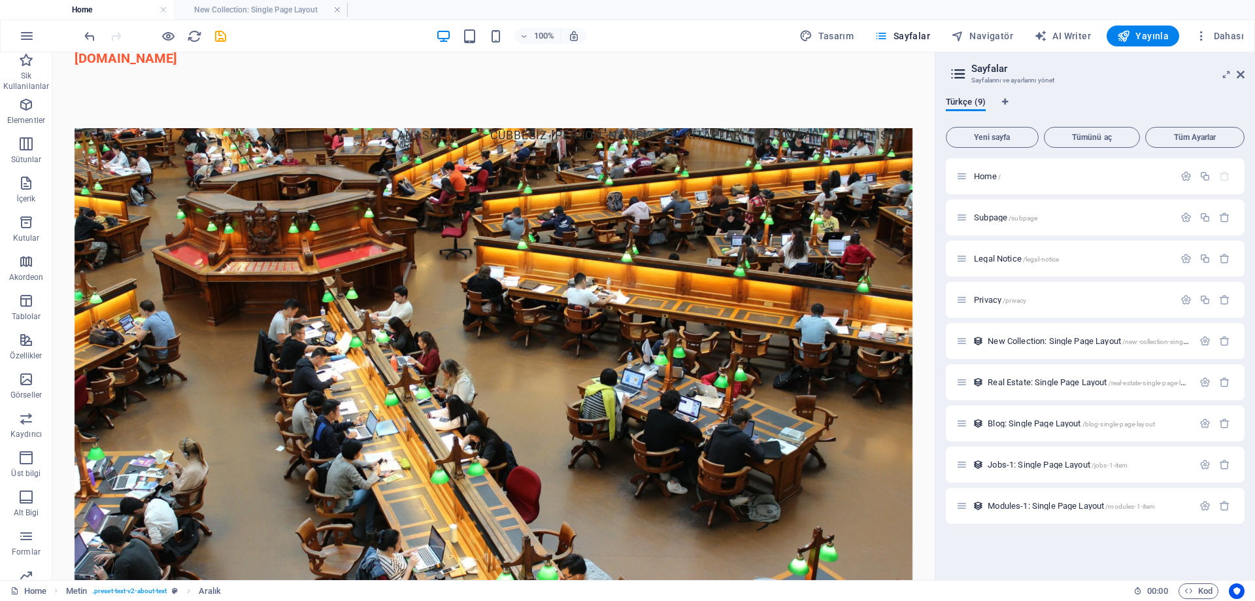
scroll to position [0, 0]
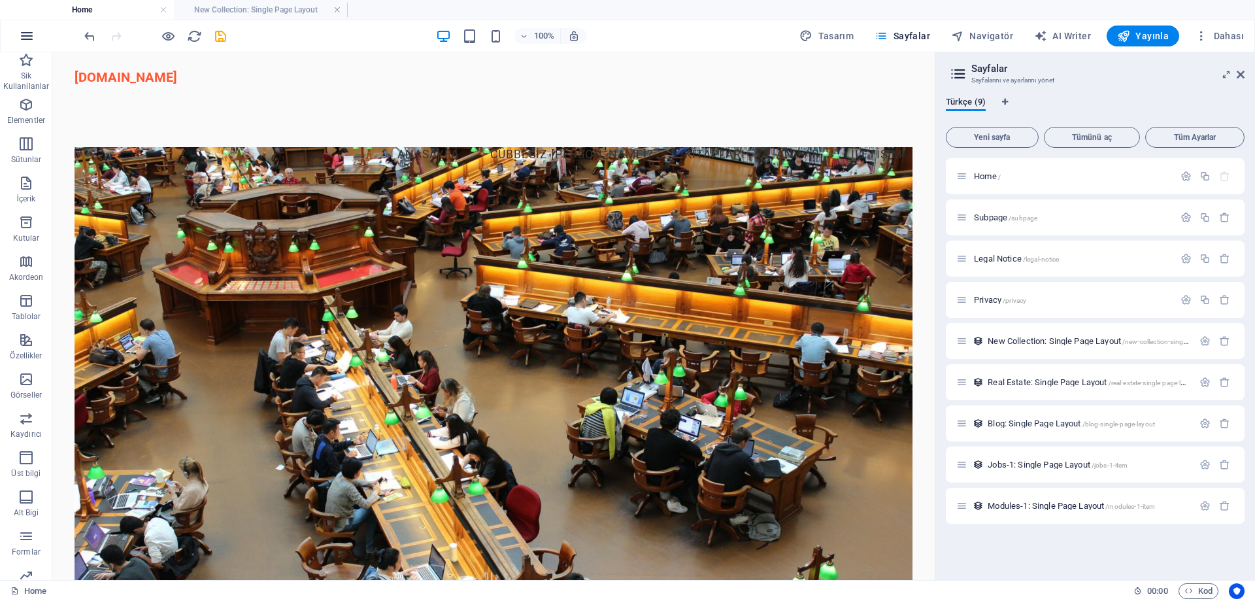
click at [24, 35] on icon "button" at bounding box center [27, 36] width 16 height 16
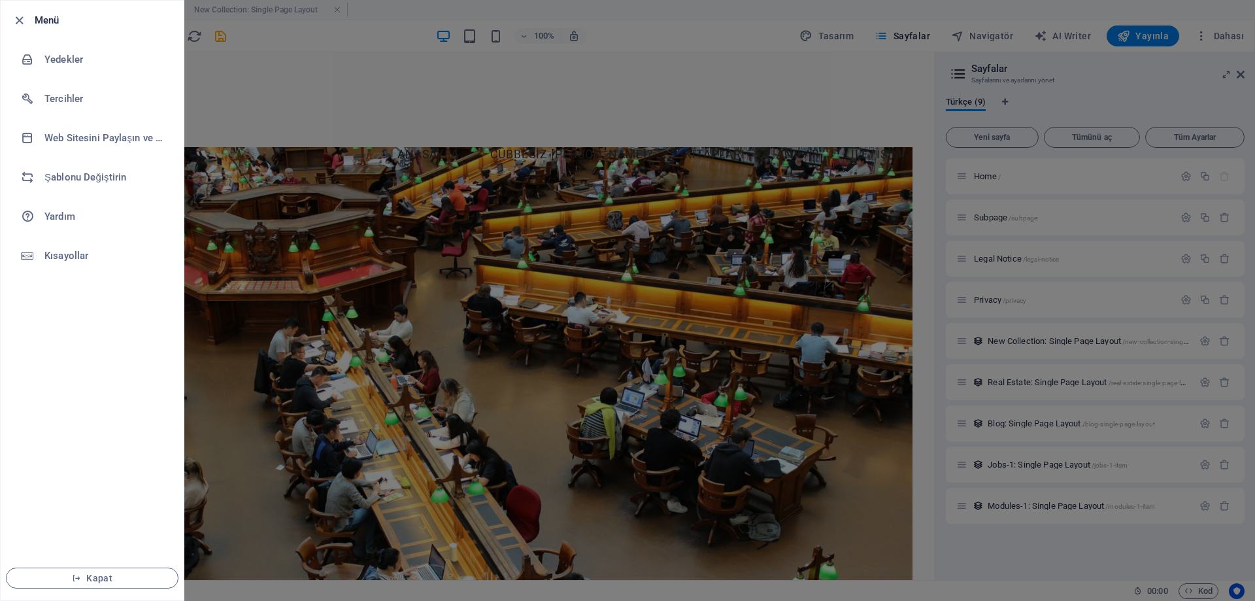
click at [358, 61] on div at bounding box center [627, 300] width 1255 height 601
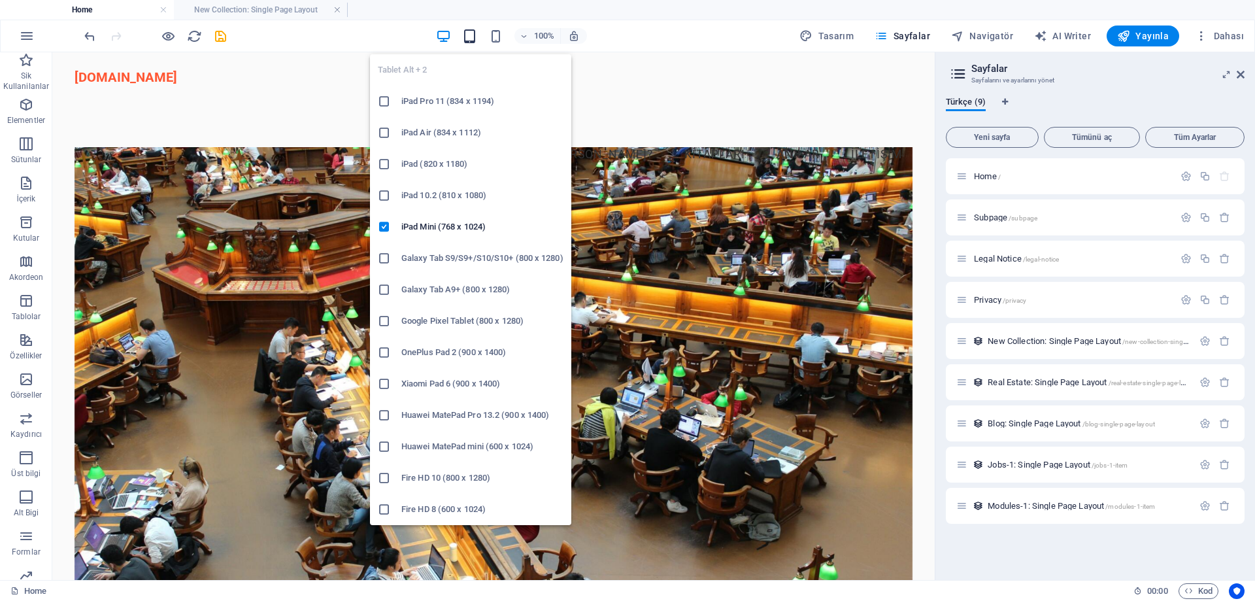
click at [477, 33] on icon "button" at bounding box center [469, 36] width 15 height 15
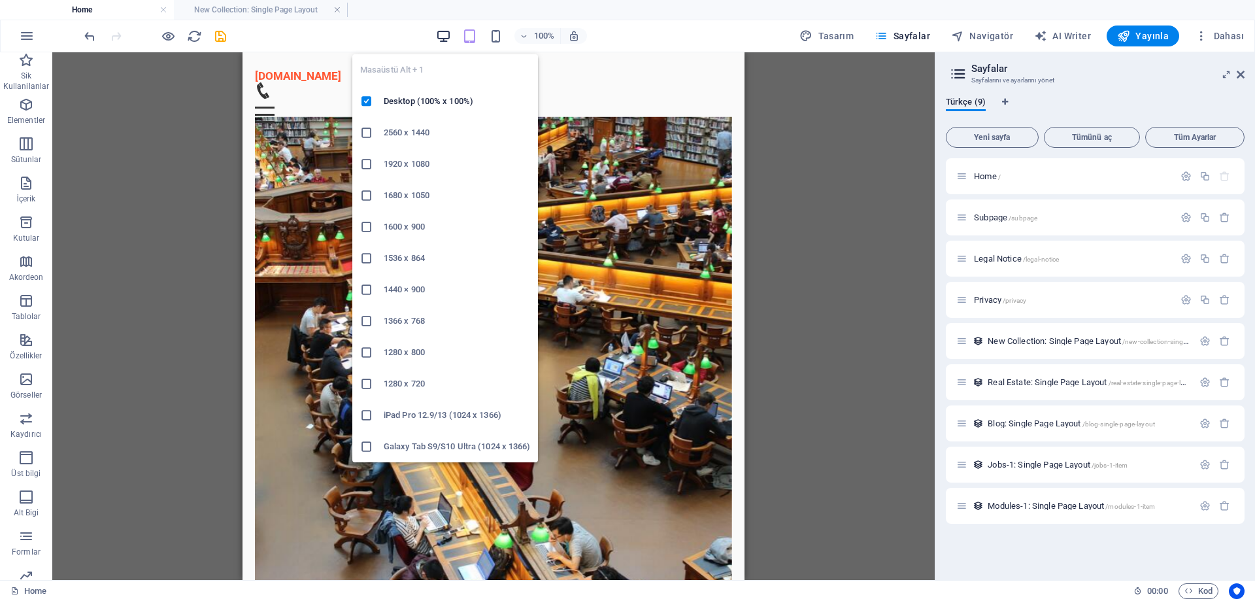
click at [447, 35] on icon "button" at bounding box center [443, 36] width 15 height 15
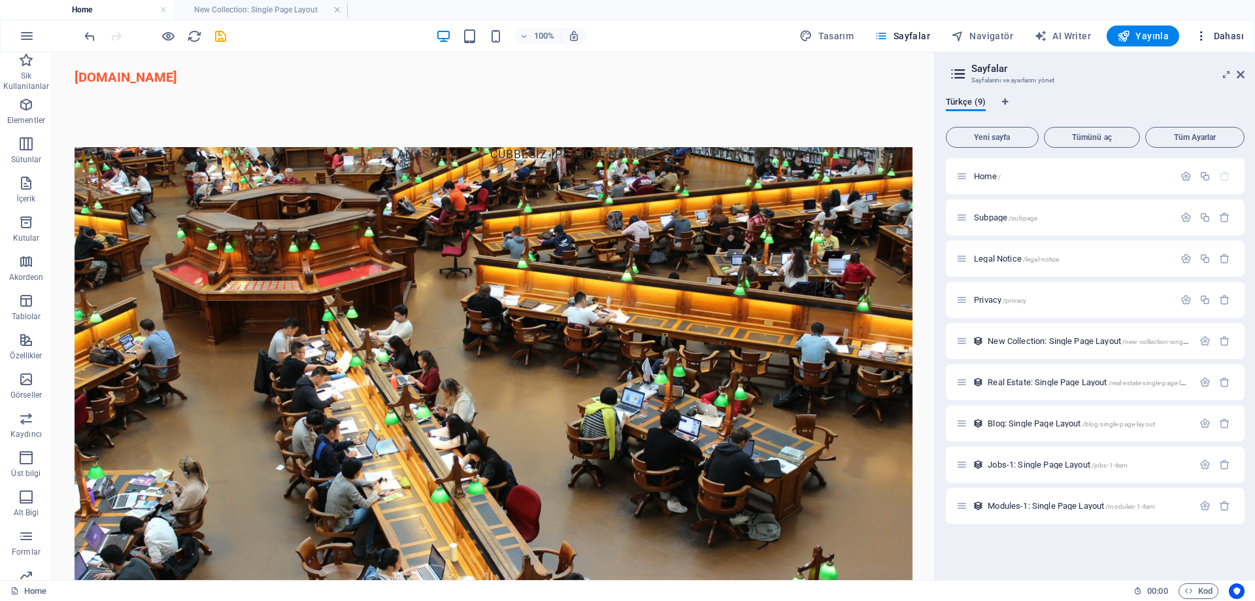
click at [1204, 37] on icon "button" at bounding box center [1201, 35] width 13 height 13
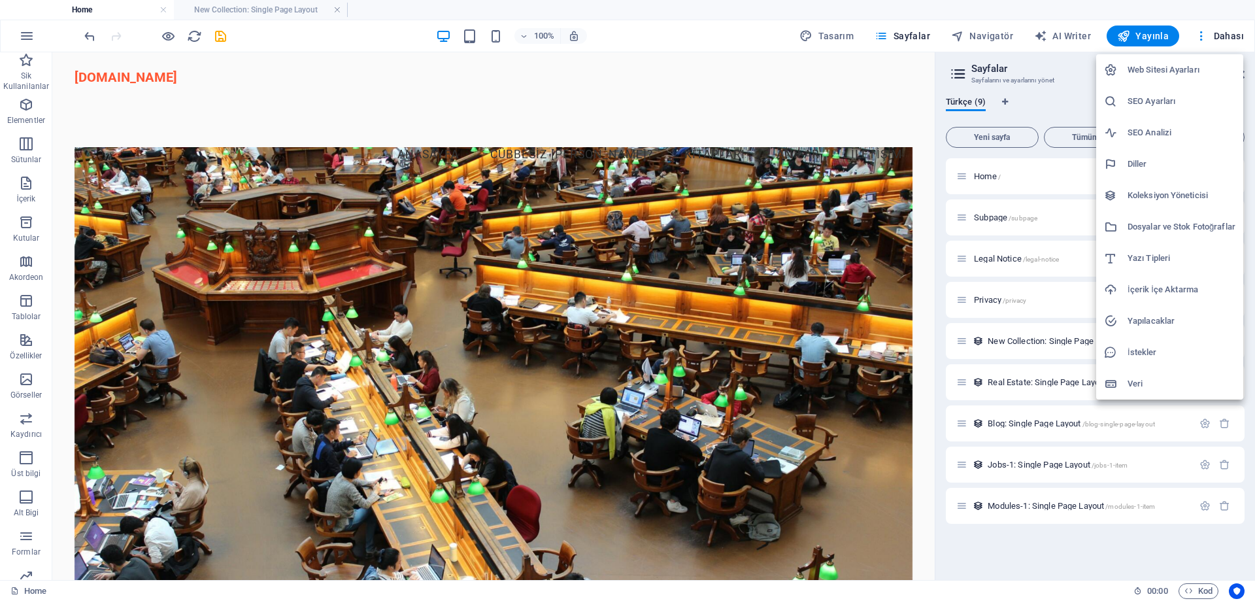
click at [1161, 250] on h6 "Yazı Tipleri" at bounding box center [1181, 258] width 108 height 16
select select "popularity"
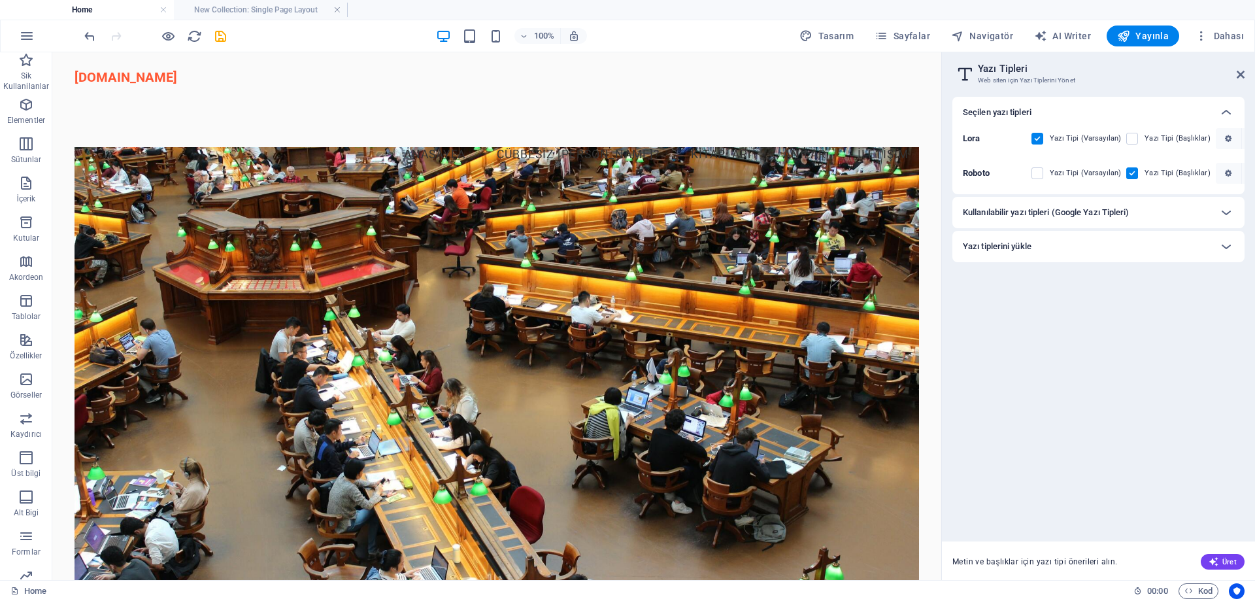
click at [1033, 212] on h6 "Kullanılabilir yazı tipleri (Google Yazı Tipleri)" at bounding box center [1046, 213] width 167 height 16
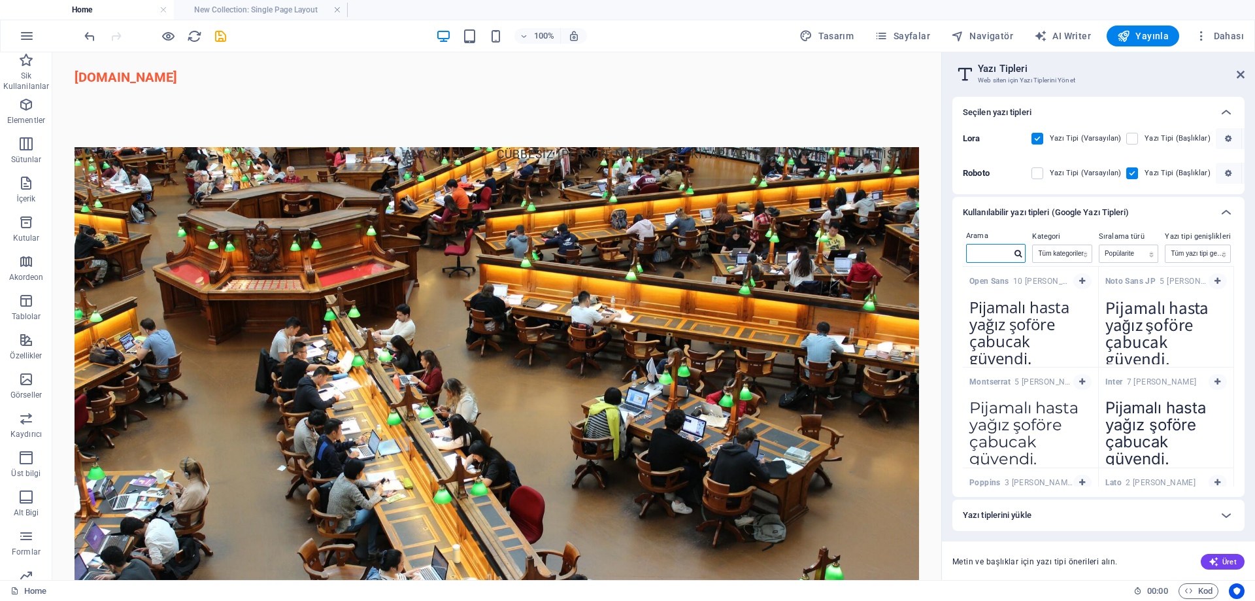
click at [971, 255] on input "text" at bounding box center [989, 252] width 44 height 17
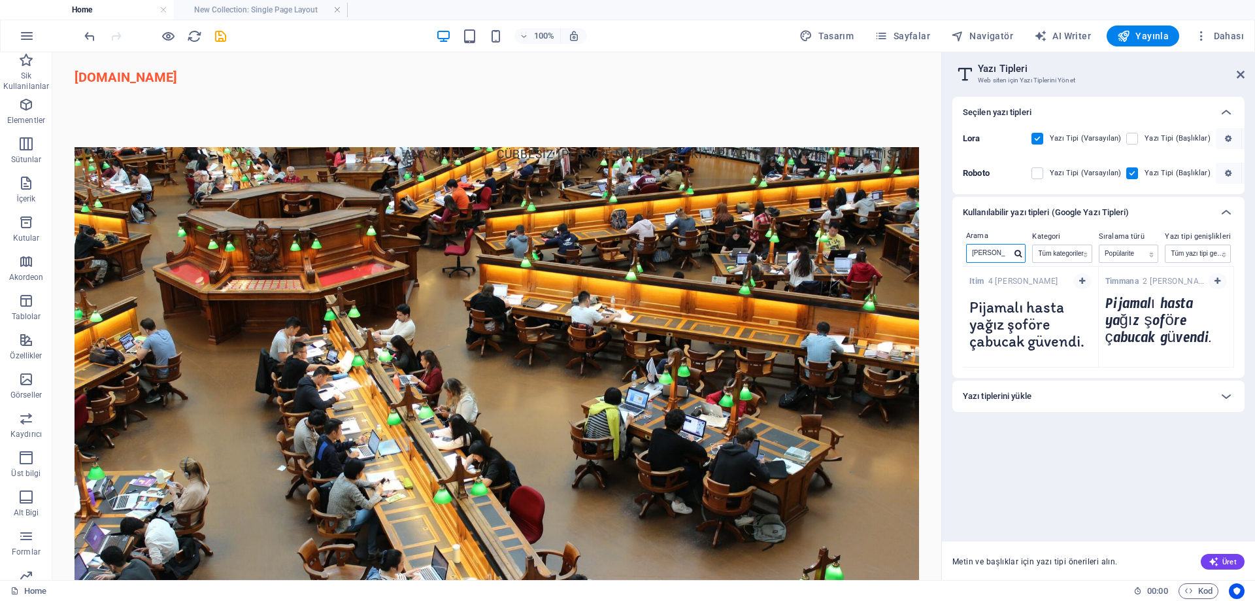
type input "time"
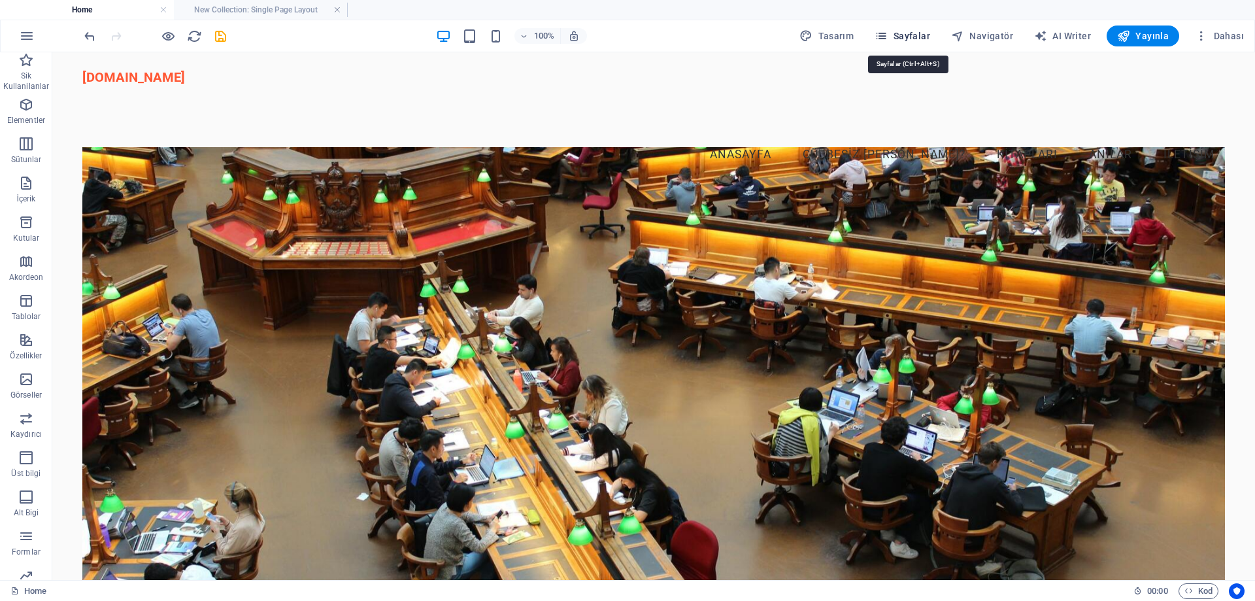
click at [887, 38] on icon "button" at bounding box center [880, 35] width 13 height 13
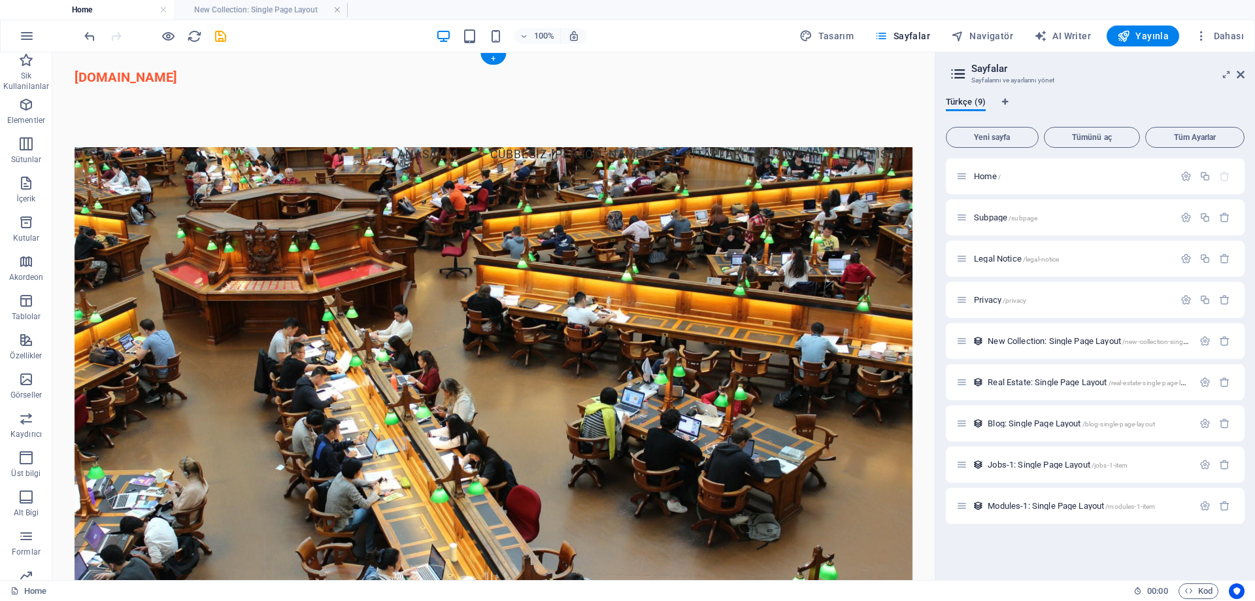
click at [210, 293] on figure at bounding box center [494, 387] width 838 height 480
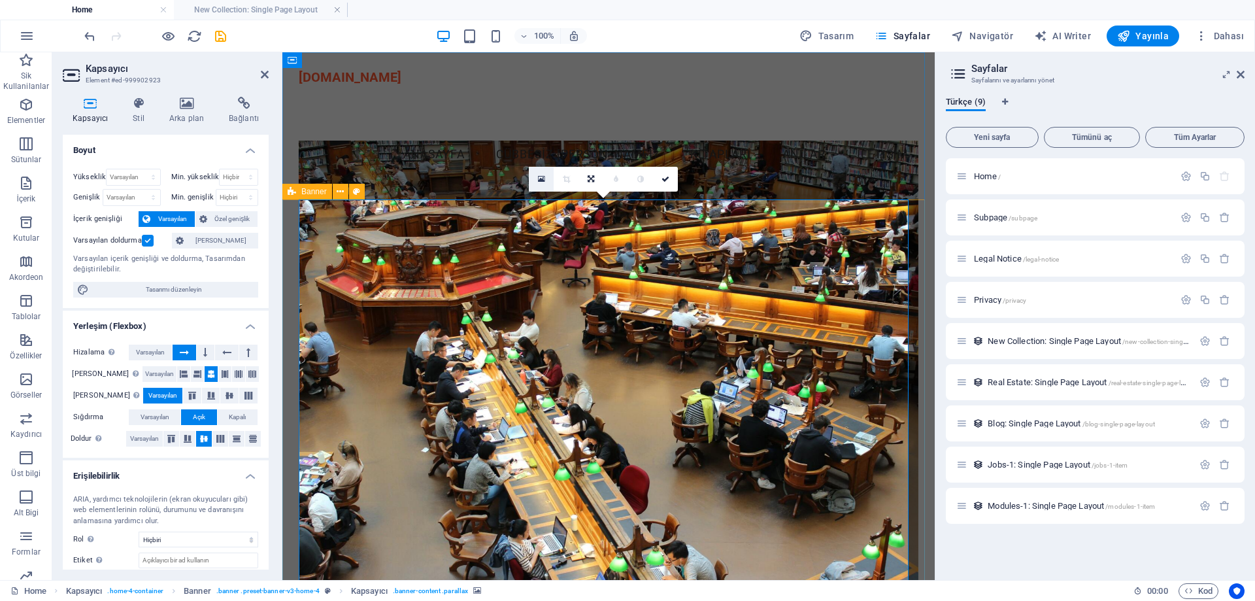
click at [545, 179] on link at bounding box center [541, 179] width 25 height 25
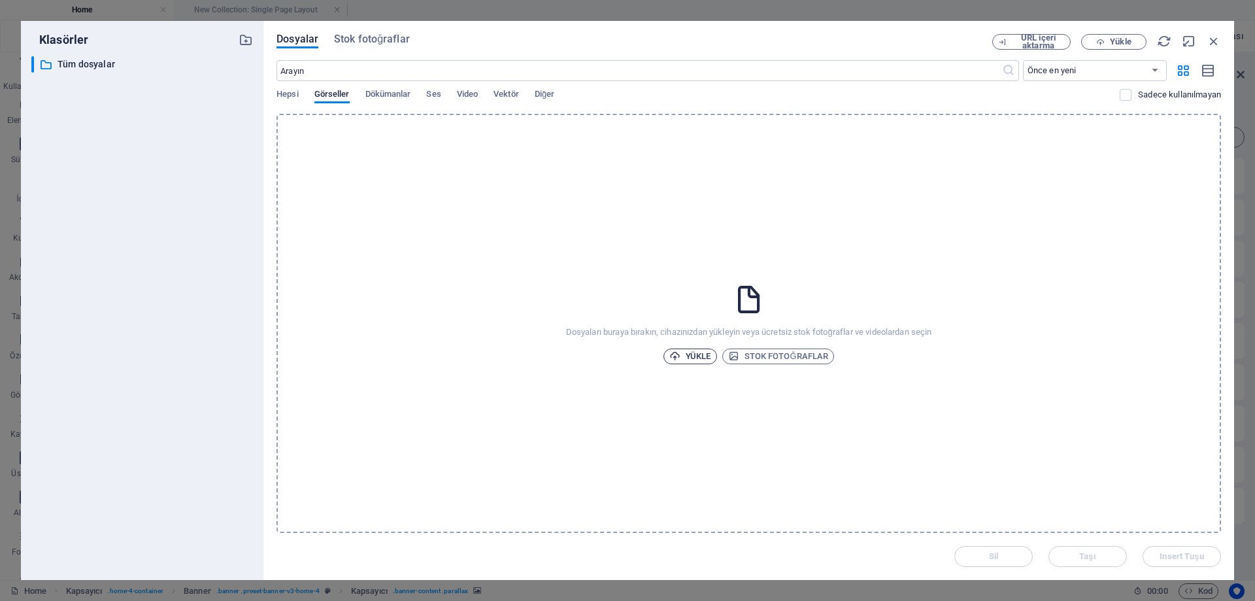
click at [705, 353] on span "Yükle" at bounding box center [690, 356] width 42 height 16
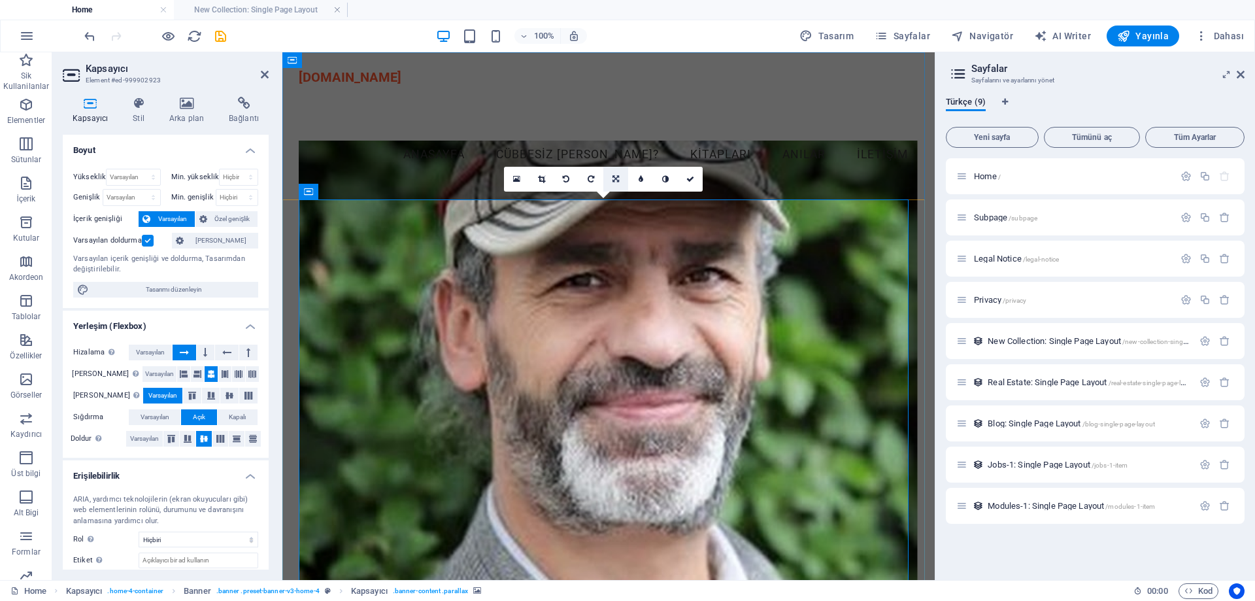
click at [617, 178] on icon at bounding box center [615, 179] width 7 height 8
click at [616, 177] on icon at bounding box center [615, 179] width 7 height 8
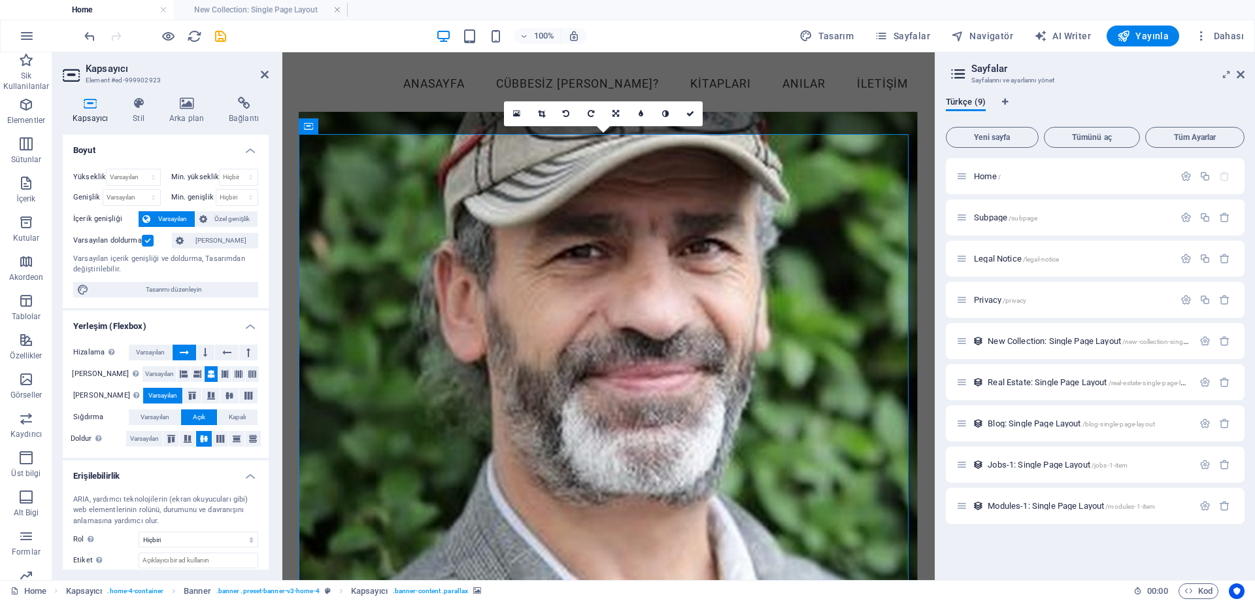
scroll to position [65, 0]
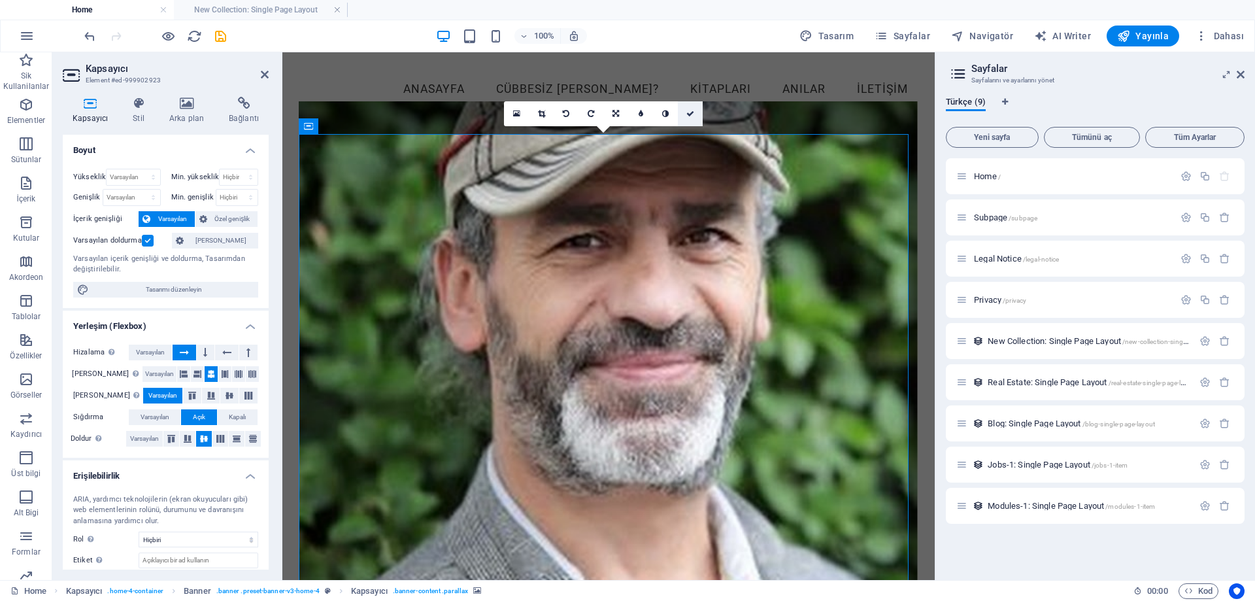
click at [683, 114] on link at bounding box center [690, 113] width 25 height 25
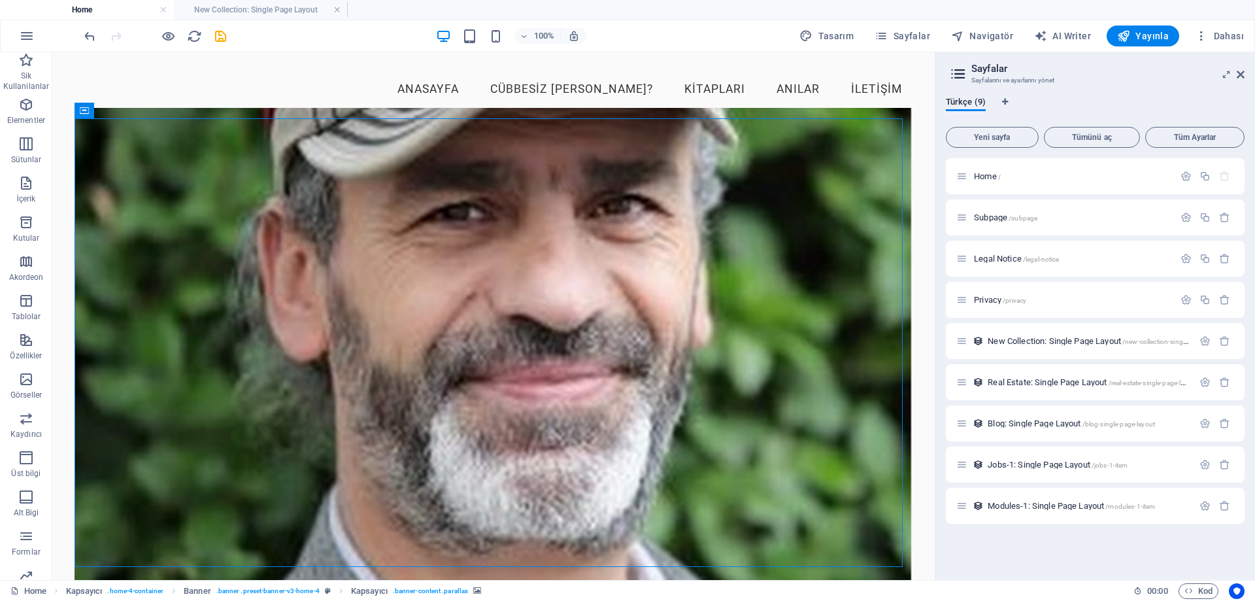
click at [320, 260] on figure at bounding box center [494, 348] width 838 height 480
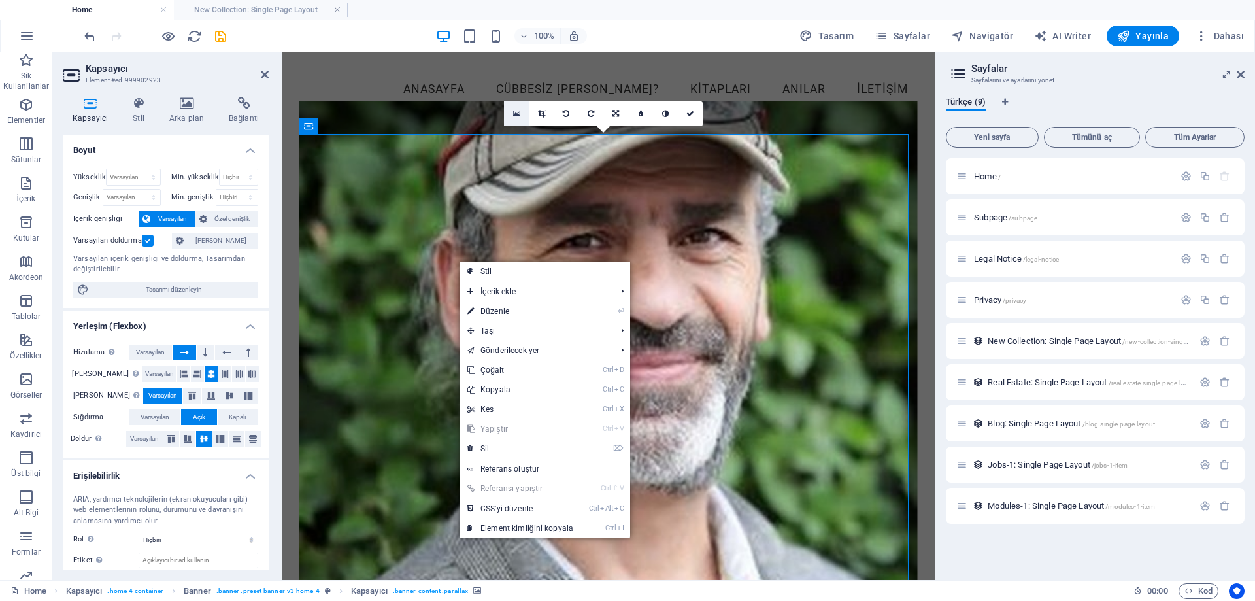
click at [523, 114] on link at bounding box center [516, 113] width 25 height 25
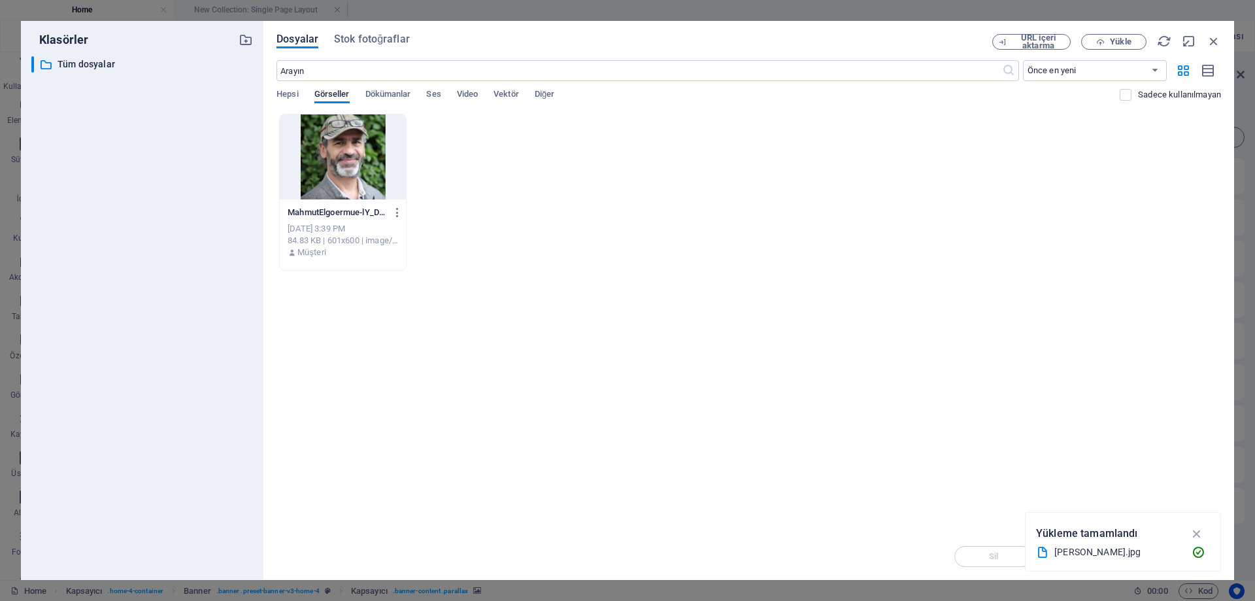
click at [352, 174] on div at bounding box center [343, 156] width 126 height 85
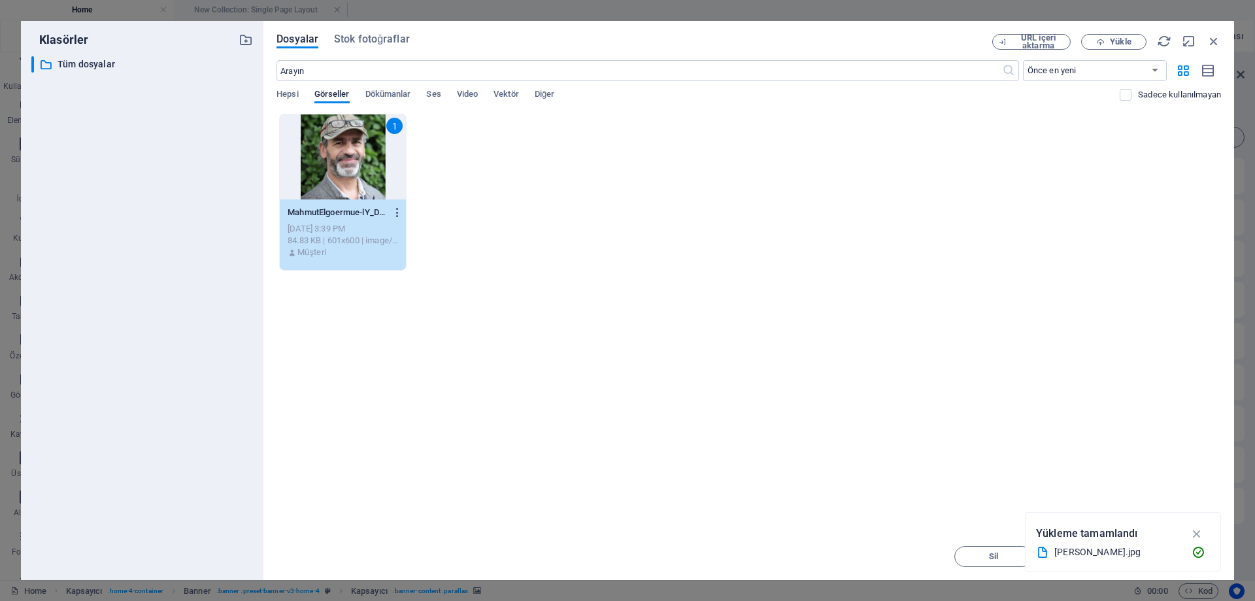
click at [398, 212] on icon "button" at bounding box center [397, 213] width 12 height 12
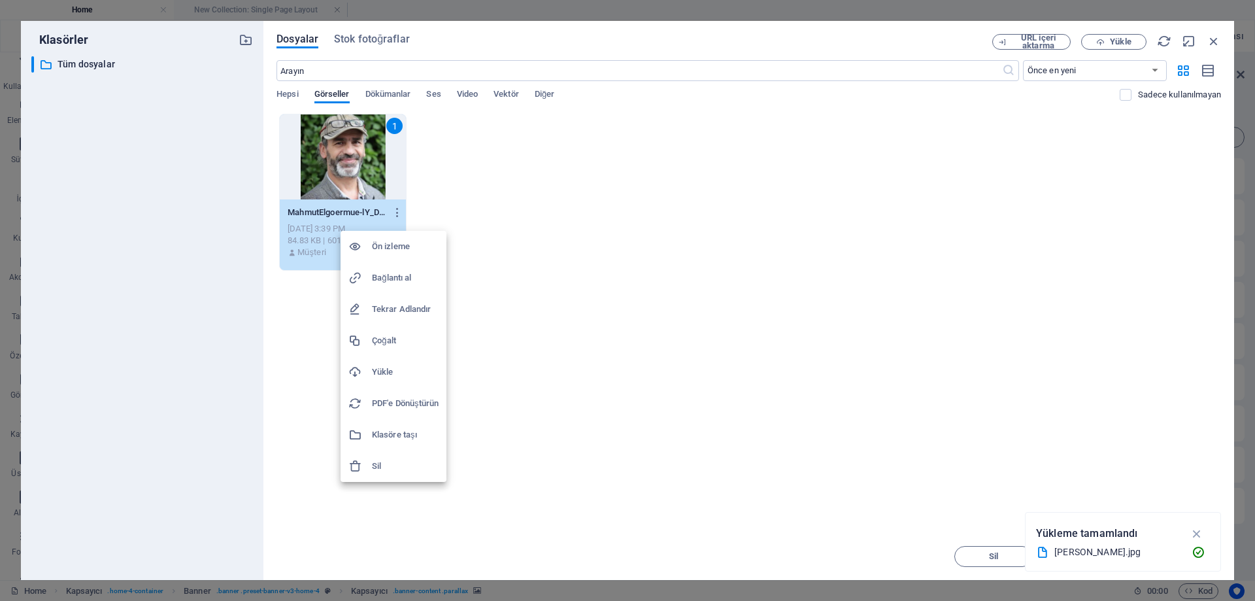
click at [395, 471] on h6 "Sil" at bounding box center [405, 466] width 67 height 16
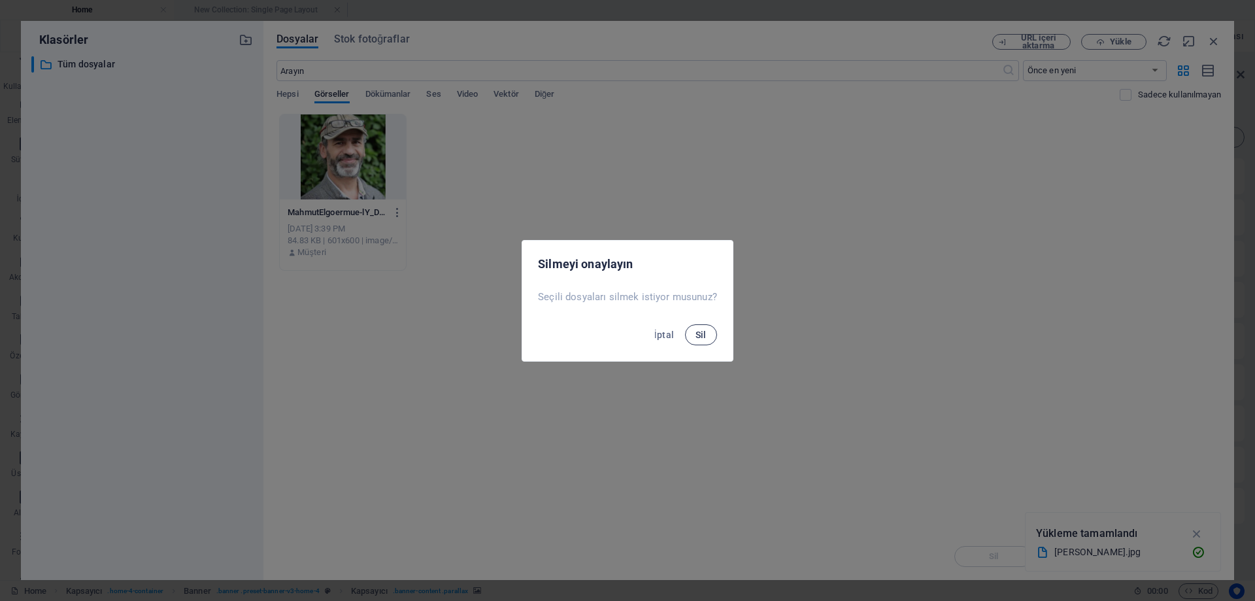
click at [710, 336] on button "Sil" at bounding box center [701, 334] width 32 height 21
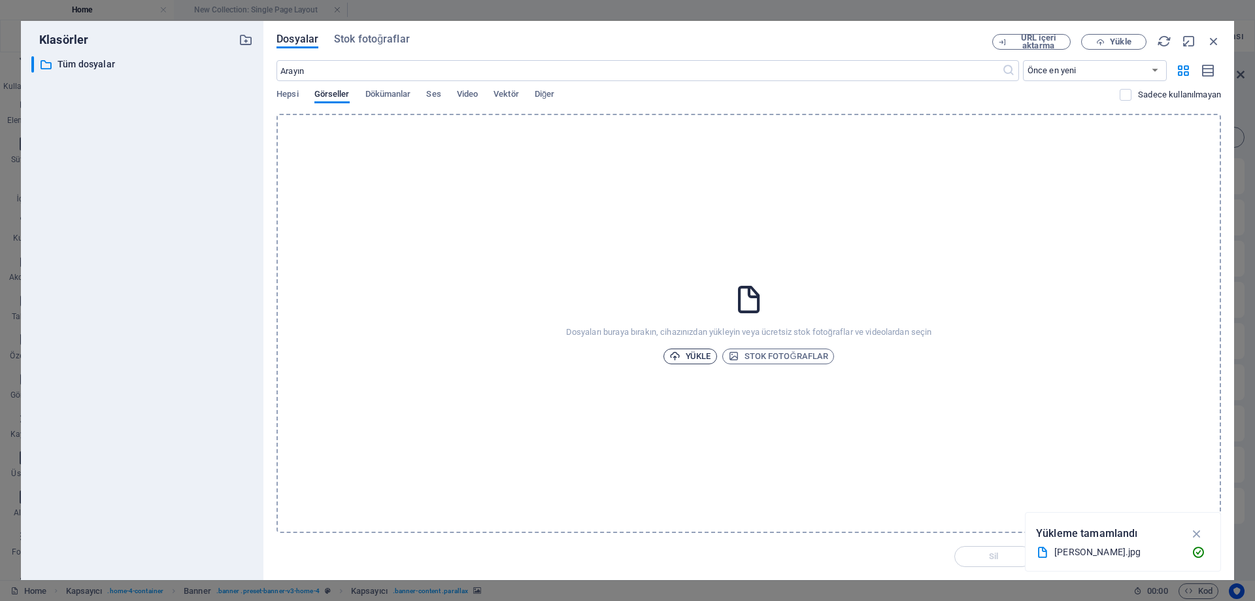
click at [682, 353] on span "Yükle" at bounding box center [690, 356] width 42 height 16
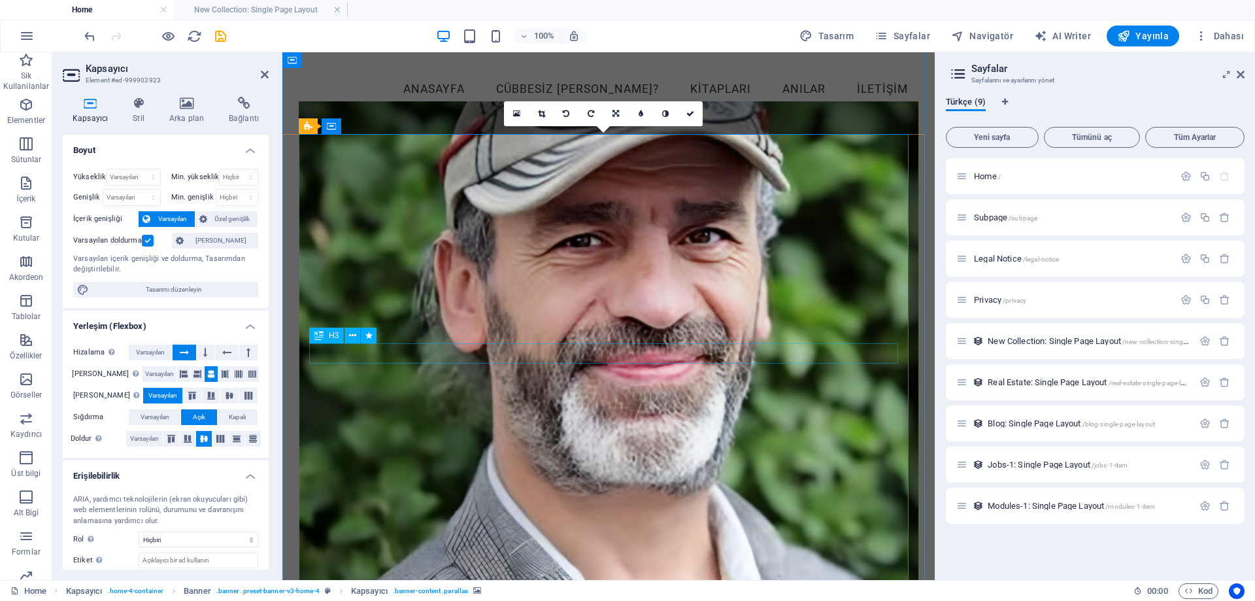
click at [352, 333] on icon at bounding box center [352, 336] width 7 height 14
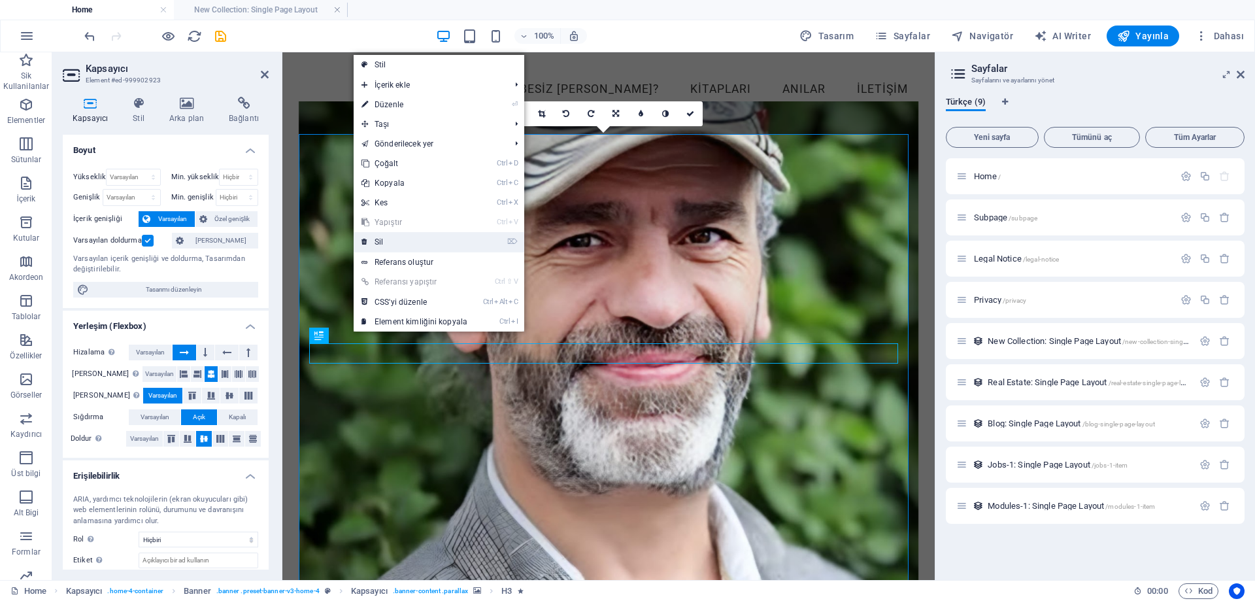
click at [412, 240] on link "⌦ Sil" at bounding box center [415, 242] width 122 height 20
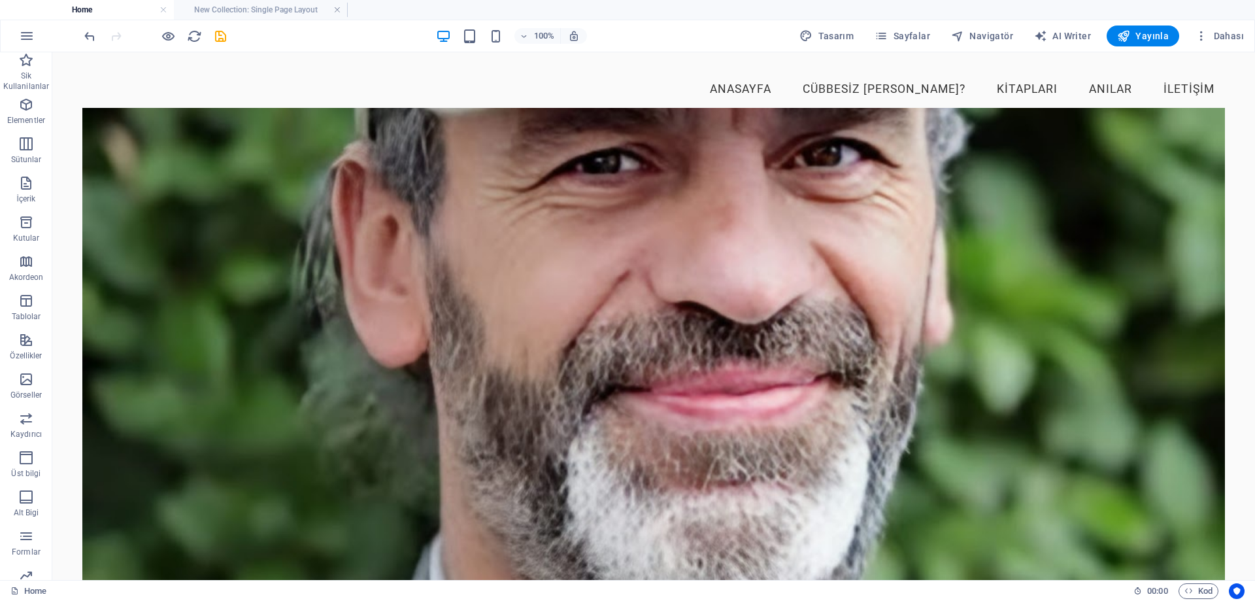
click at [774, 402] on figure at bounding box center [653, 348] width 1142 height 480
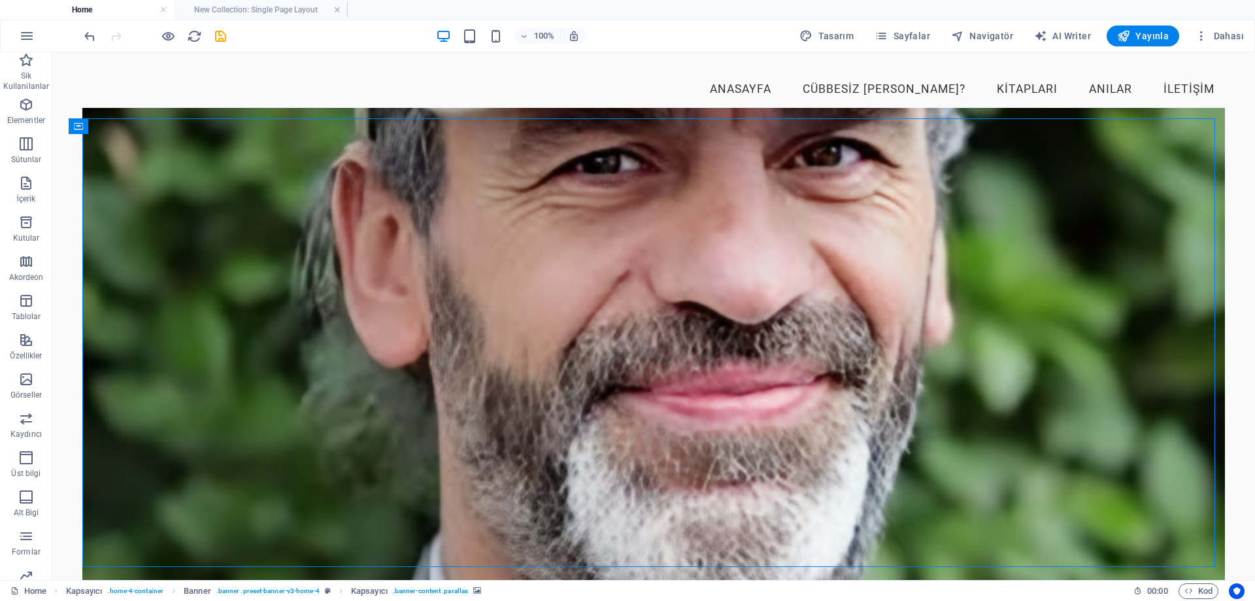
click at [774, 402] on figure at bounding box center [653, 348] width 1142 height 480
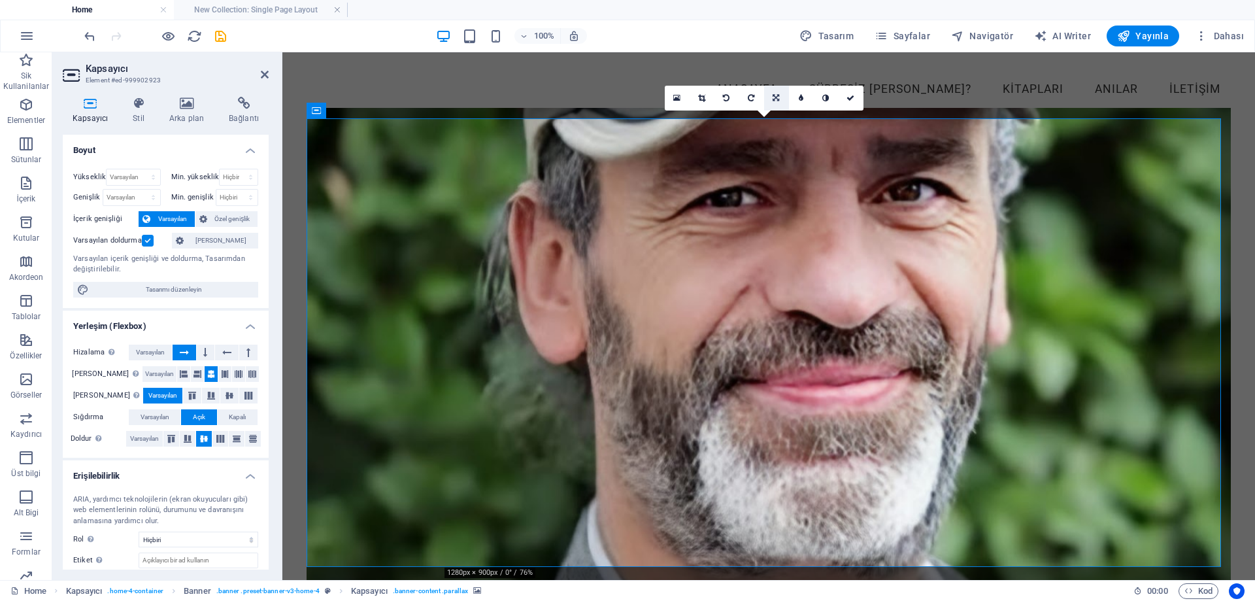
click at [770, 95] on link at bounding box center [776, 98] width 25 height 25
click at [774, 102] on icon at bounding box center [775, 98] width 7 height 8
click at [774, 101] on icon at bounding box center [775, 98] width 7 height 8
click at [799, 99] on icon at bounding box center [801, 98] width 6 height 8
click at [773, 96] on icon at bounding box center [776, 98] width 6 height 8
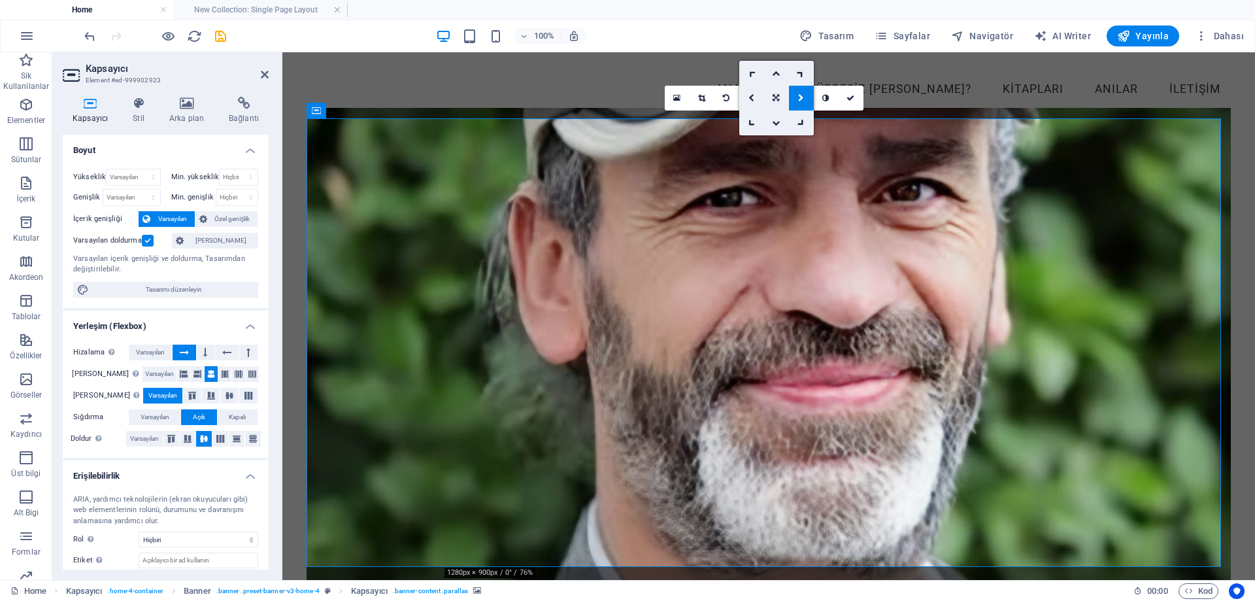
click at [773, 96] on icon at bounding box center [775, 98] width 7 height 8
click at [336, 507] on figure at bounding box center [768, 348] width 924 height 480
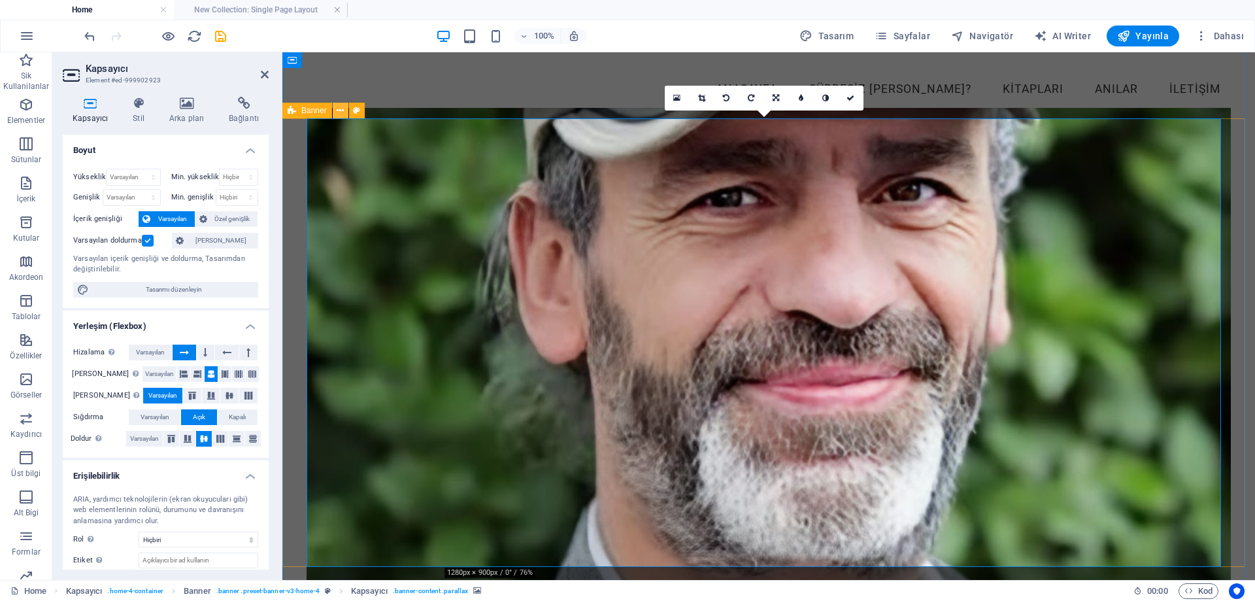
click at [339, 112] on icon at bounding box center [340, 111] width 7 height 14
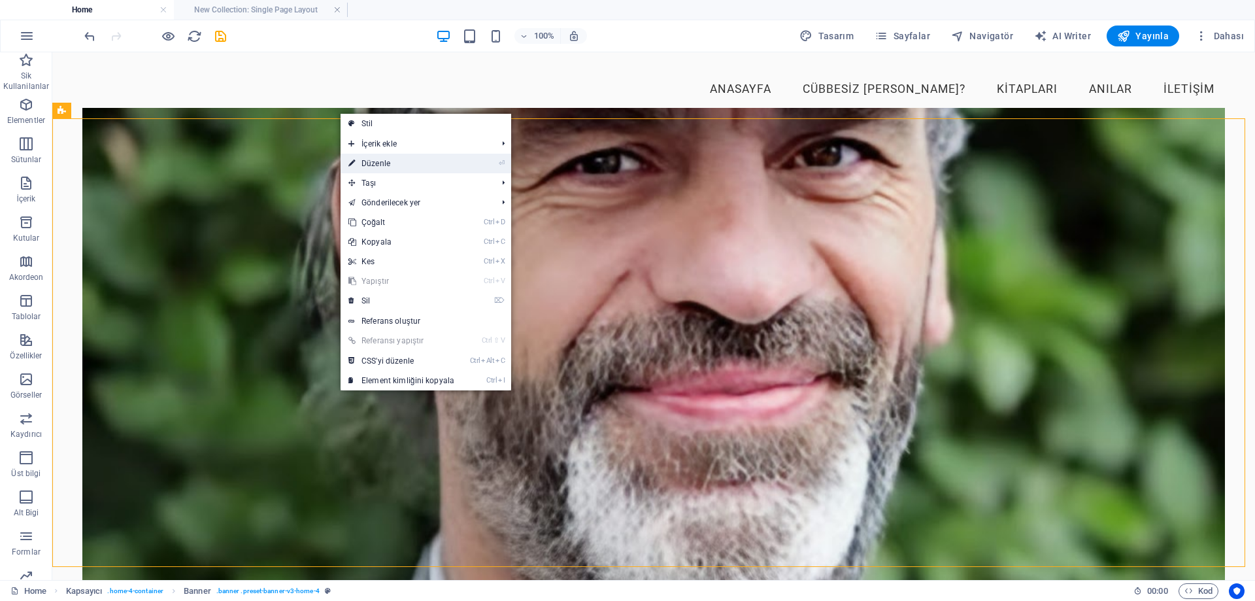
click at [382, 162] on link "⏎ Düzenle" at bounding box center [401, 164] width 122 height 20
select select "preset-banner-v3-home-4"
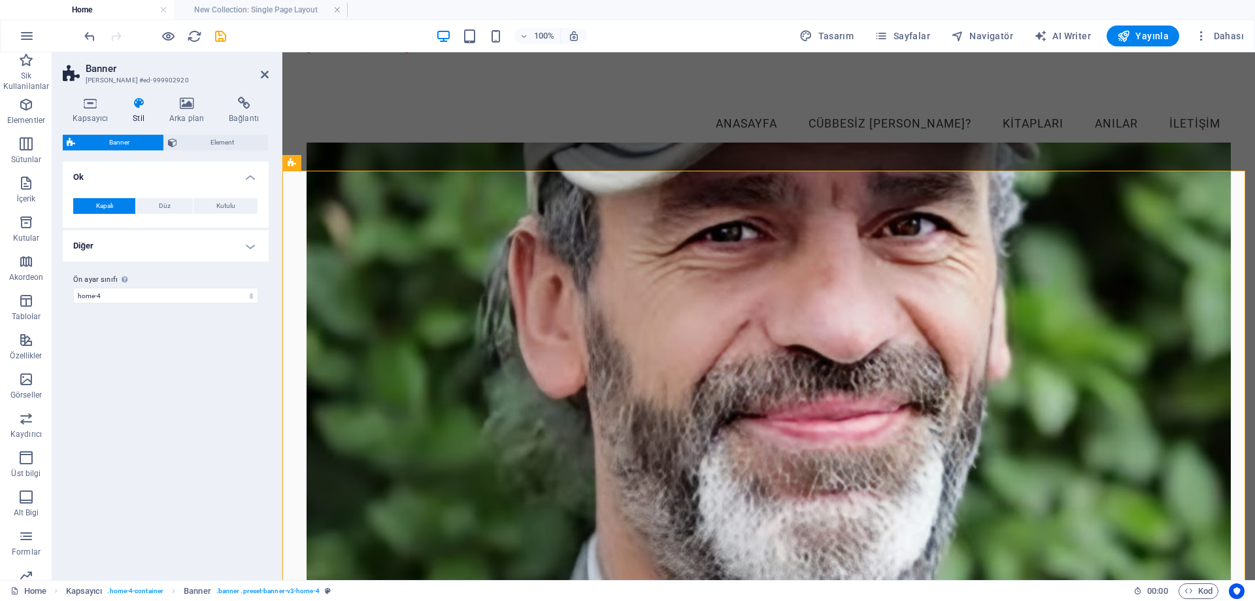
scroll to position [0, 0]
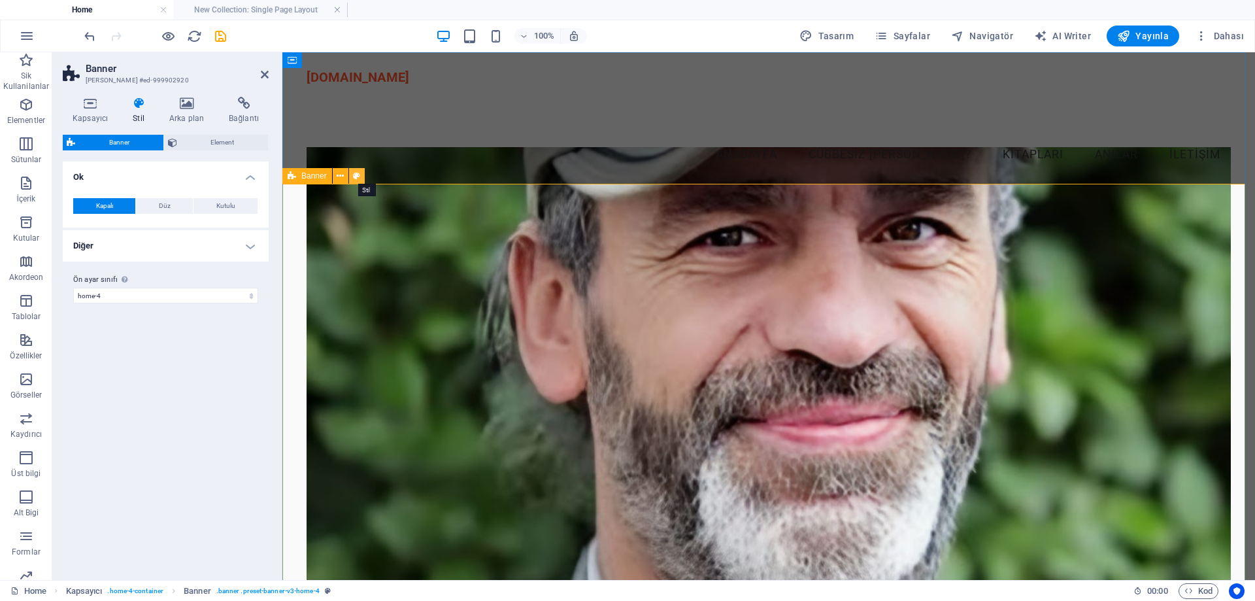
click at [358, 180] on icon at bounding box center [356, 176] width 7 height 14
click at [340, 176] on icon at bounding box center [340, 176] width 7 height 14
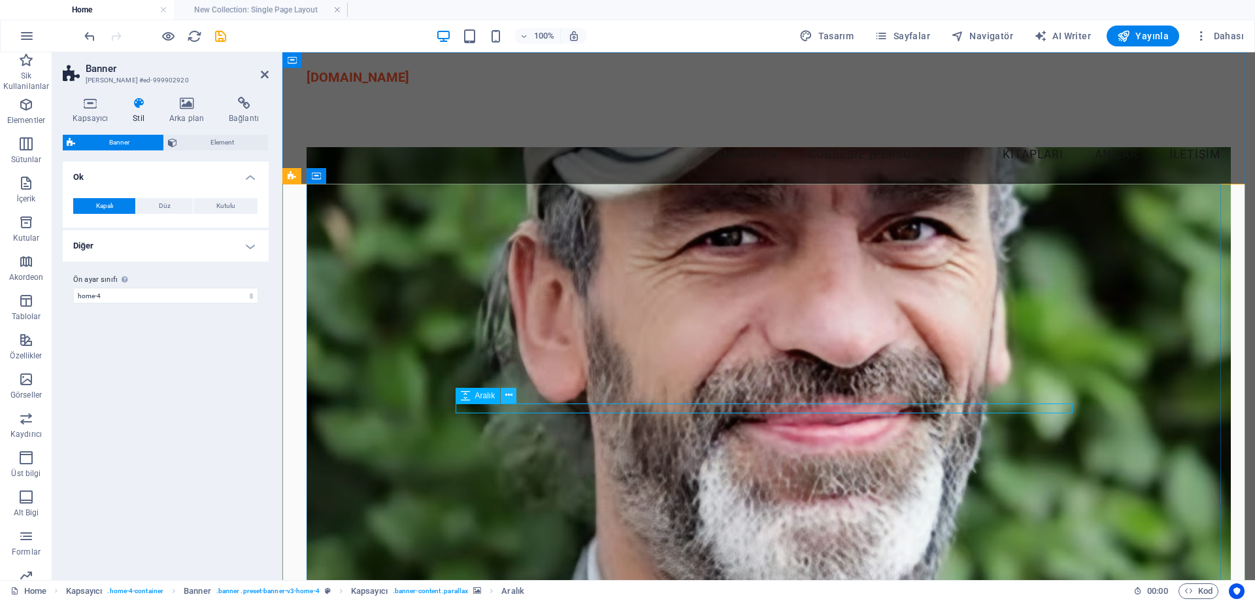
click at [511, 396] on icon at bounding box center [508, 395] width 7 height 14
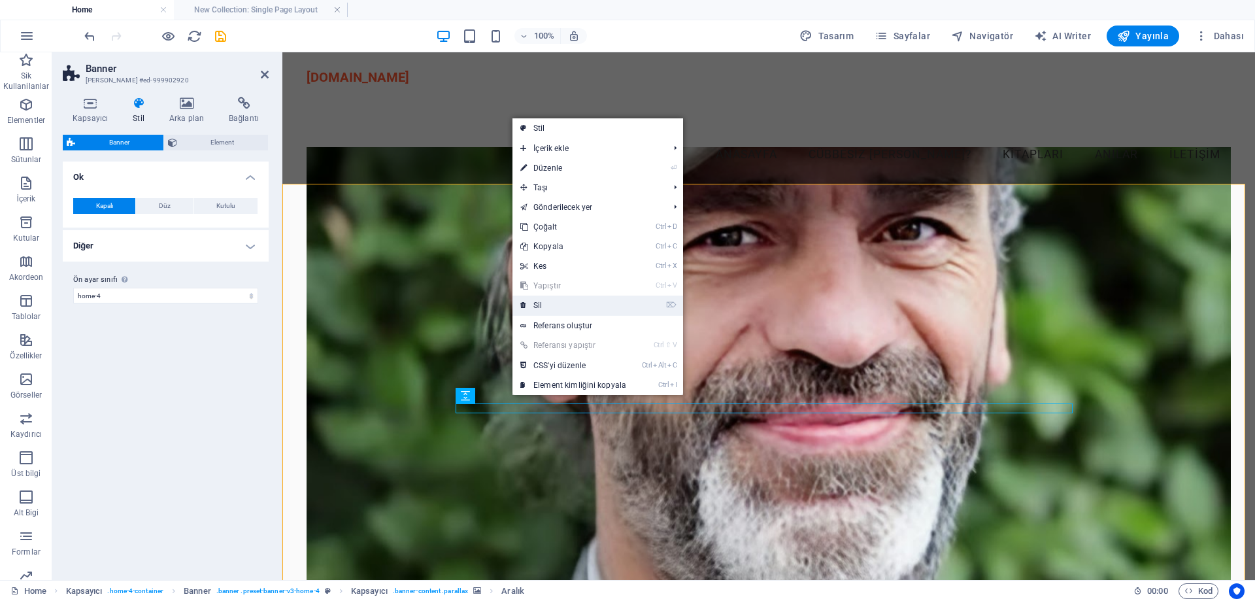
click at [563, 303] on link "⌦ Sil" at bounding box center [573, 305] width 122 height 20
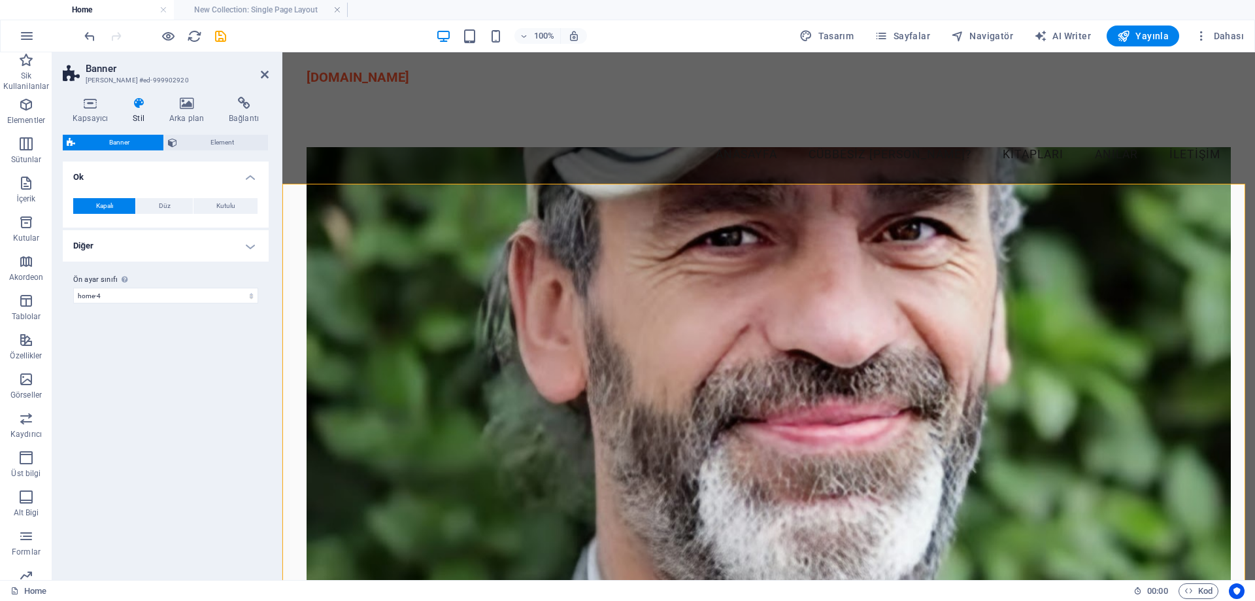
click at [158, 523] on div "Varyantlar Varsayılan Ok Kapalı Düz Kutulu Renk Bağlantı vurgusu efekti Hiçbiri…" at bounding box center [166, 365] width 206 height 408
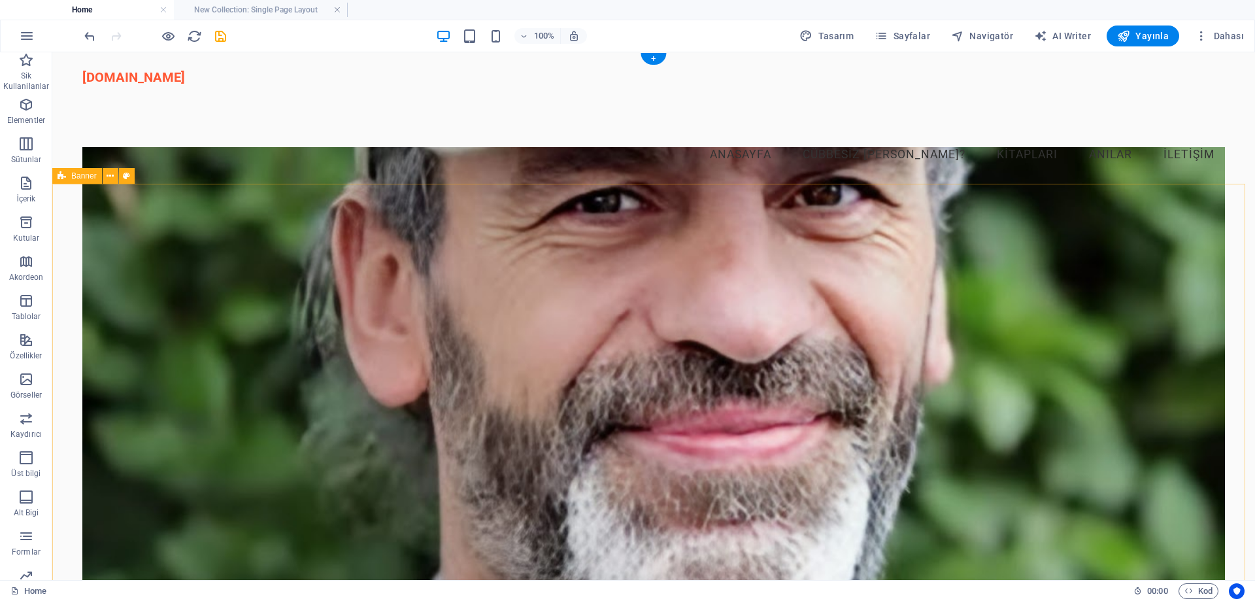
click at [669, 335] on figure at bounding box center [653, 387] width 1142 height 480
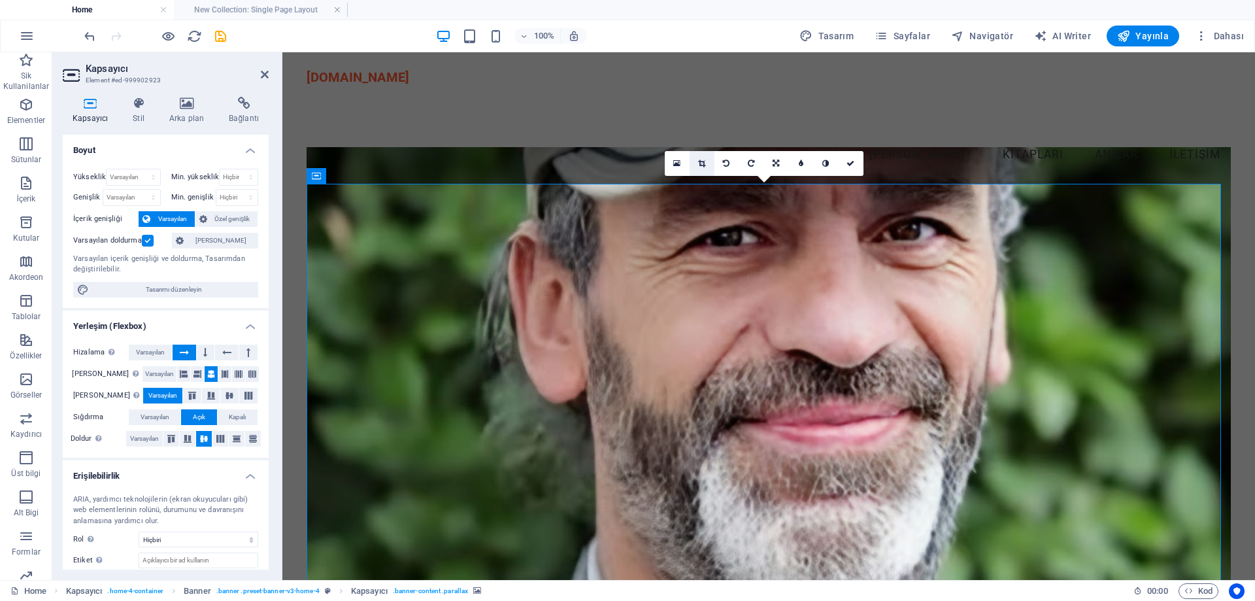
click at [704, 163] on icon at bounding box center [701, 163] width 7 height 8
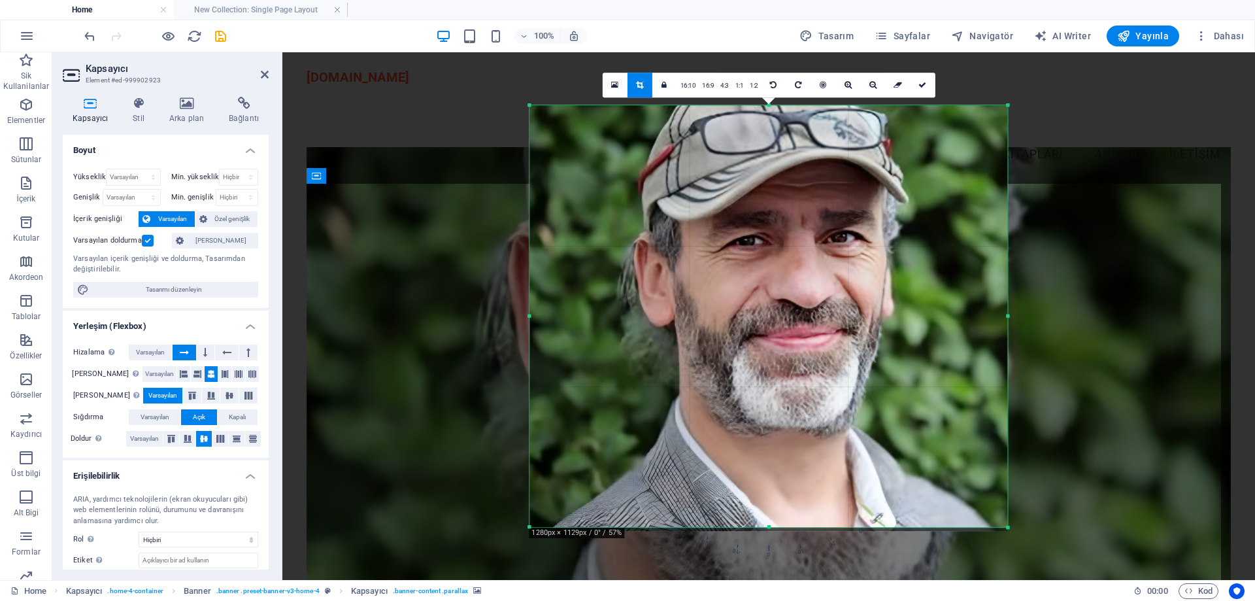
drag, startPoint x: 532, startPoint y: 527, endPoint x: 527, endPoint y: 544, distance: 18.2
click at [529, 527] on div "180 170 160 150 140 130 120 110 100 90 80 70 60 50 40 30 20 10 0 -10 -20 -30 -4…" at bounding box center [768, 316] width 478 height 422
click at [685, 78] on link "16:10" at bounding box center [688, 85] width 22 height 25
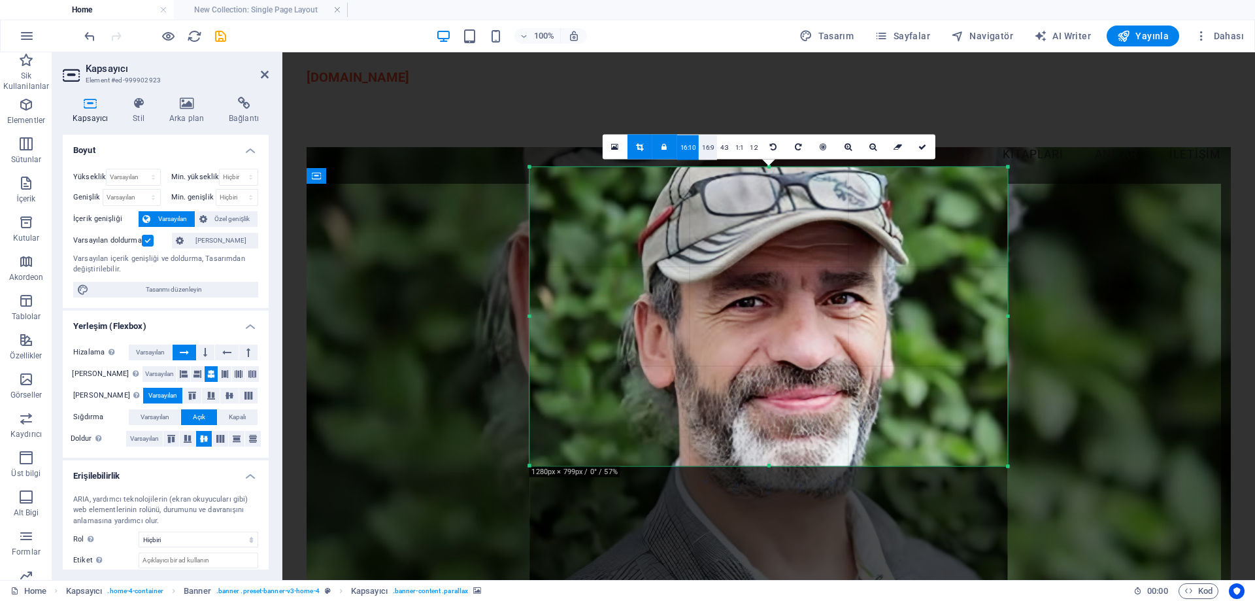
click at [708, 145] on link "16:9" at bounding box center [708, 147] width 18 height 25
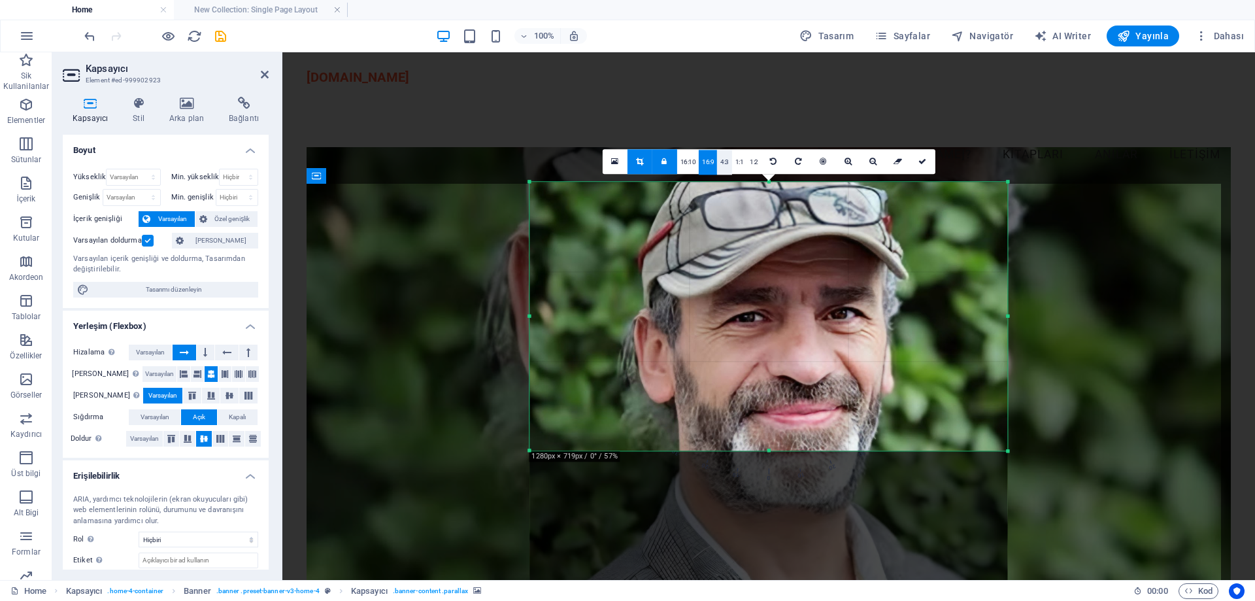
click at [728, 160] on link "4:3" at bounding box center [724, 162] width 15 height 25
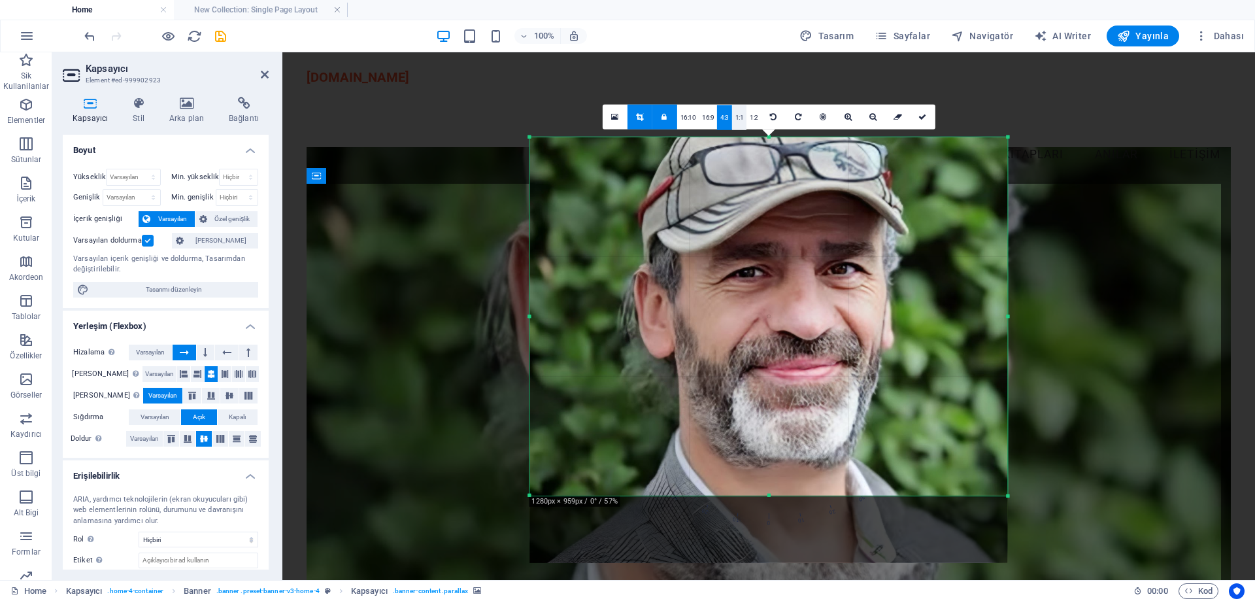
click at [743, 122] on link "1:1" at bounding box center [739, 117] width 15 height 25
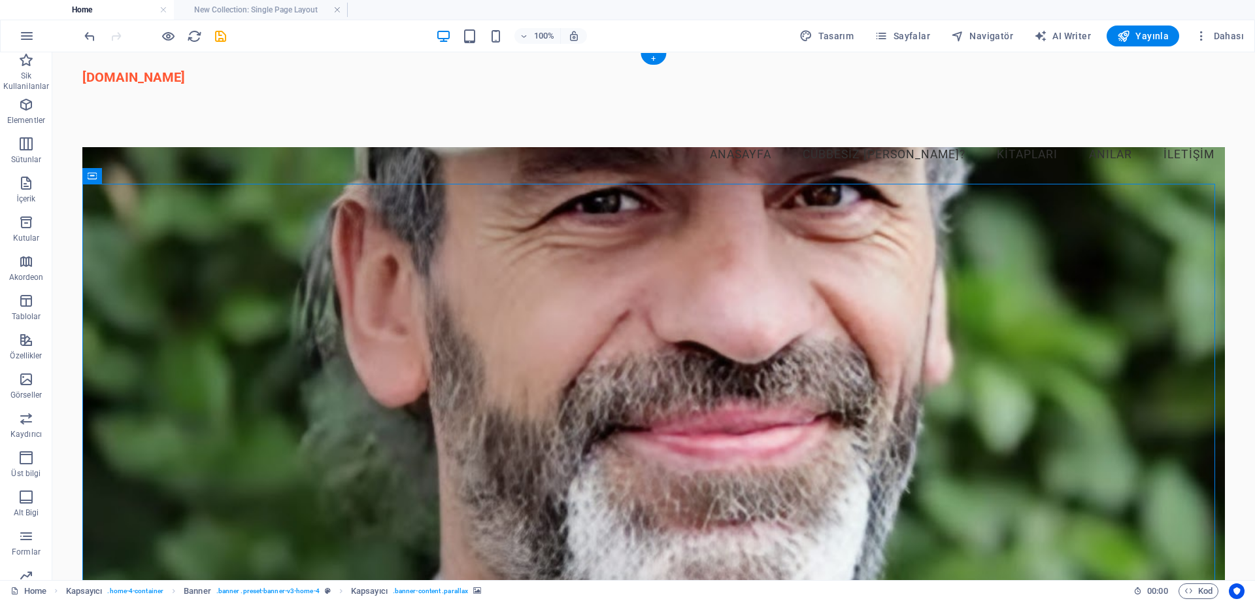
click at [441, 323] on figure at bounding box center [653, 387] width 1142 height 480
click at [474, 316] on figure at bounding box center [653, 387] width 1142 height 480
click at [476, 315] on figure at bounding box center [653, 387] width 1142 height 480
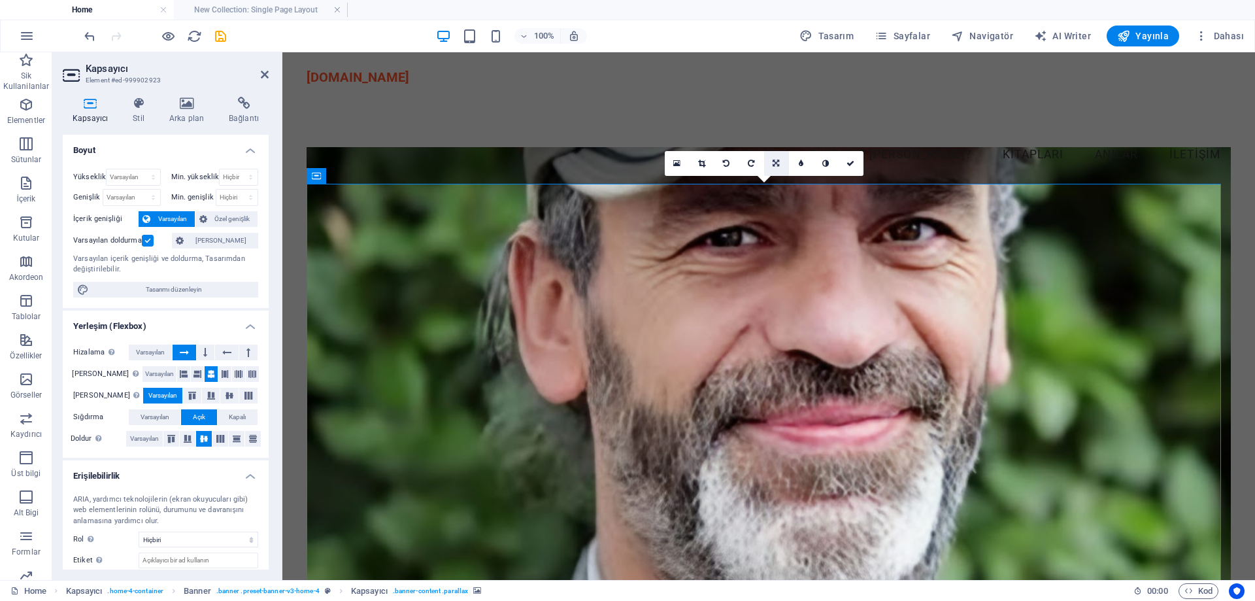
click at [776, 161] on icon at bounding box center [775, 163] width 7 height 8
click at [778, 164] on icon at bounding box center [775, 163] width 7 height 8
click at [799, 190] on icon at bounding box center [800, 188] width 11 height 11
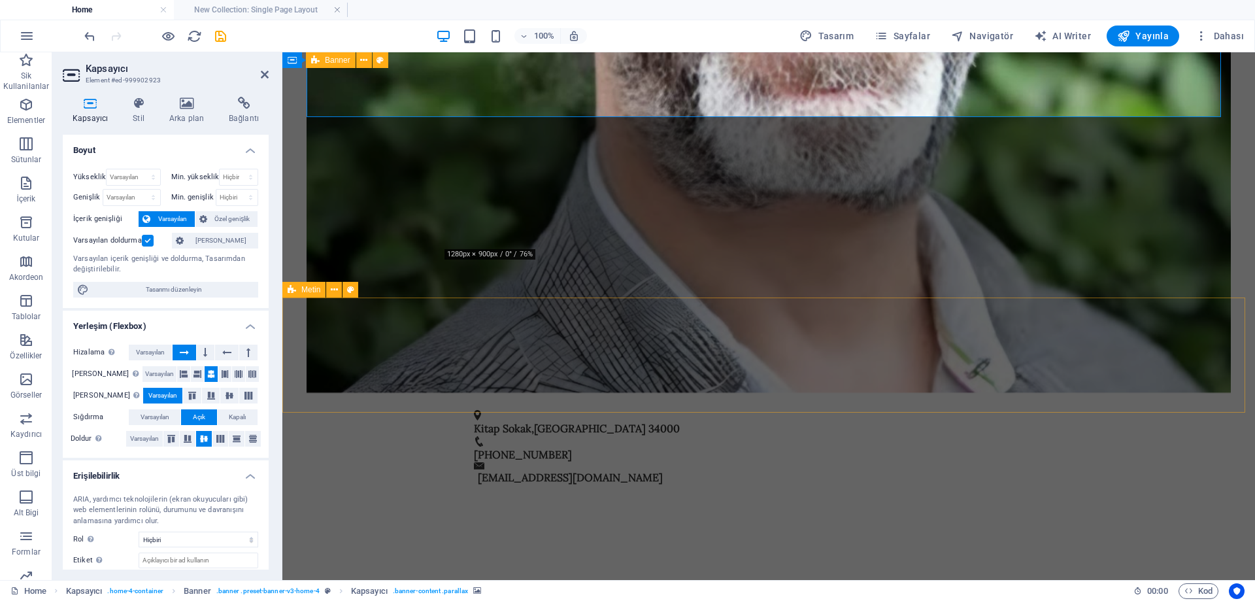
scroll to position [392, 0]
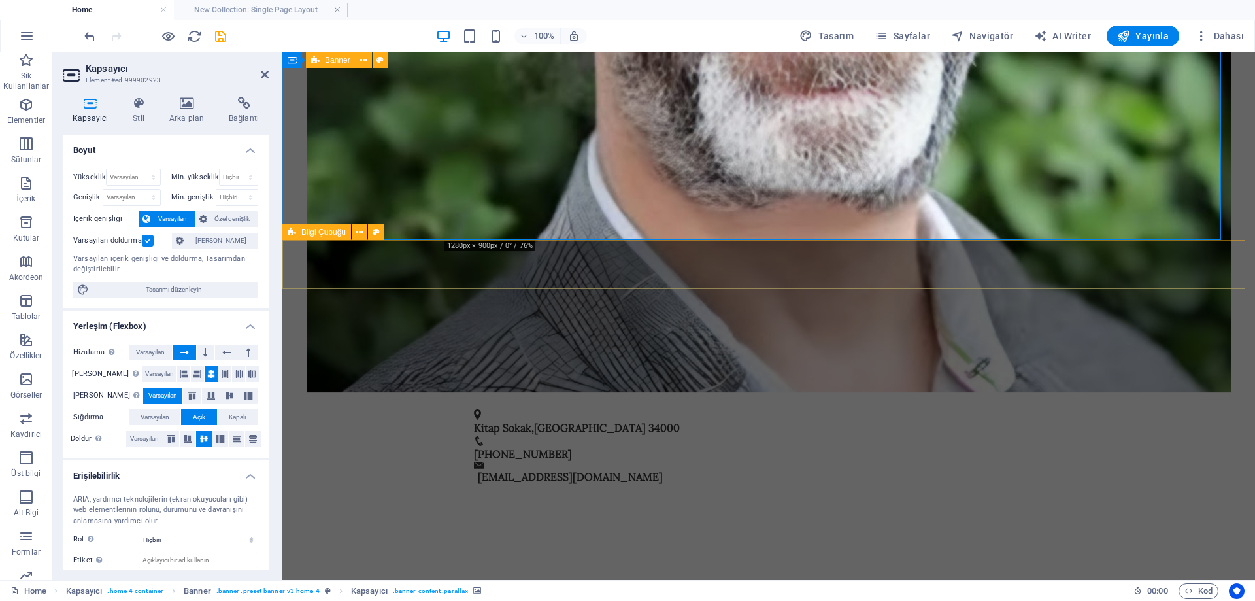
click at [495, 392] on div "Kitap Sokak , İstanbul 34000 0212-123-4567 info@cubbesizmahmut.com.tr" at bounding box center [768, 446] width 972 height 108
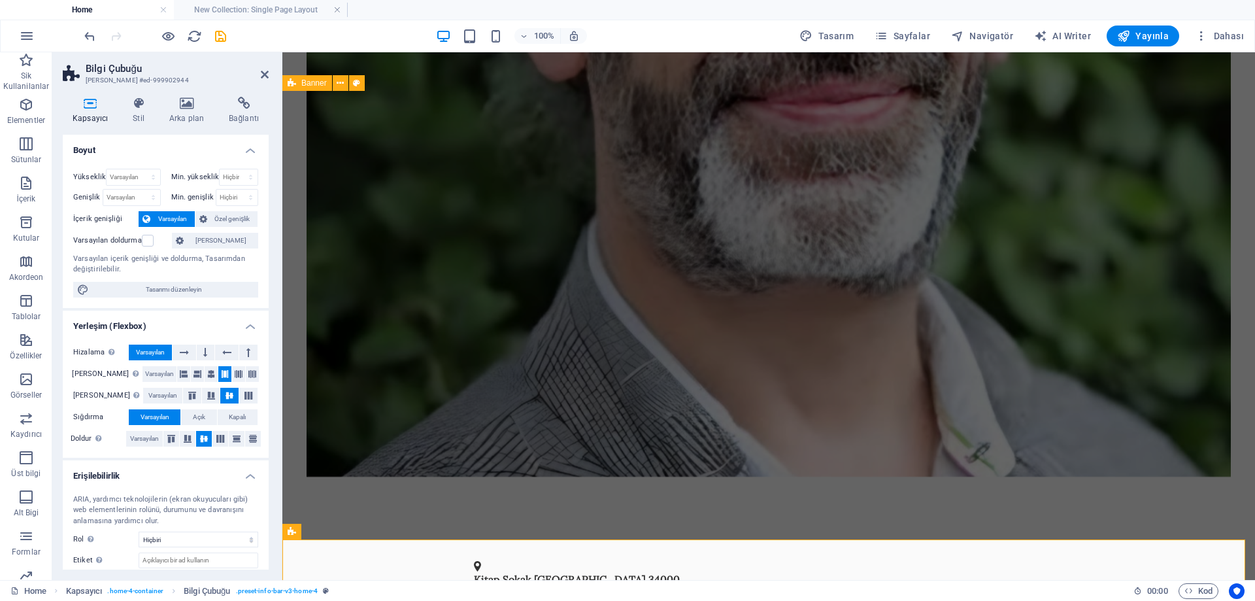
scroll to position [261, 0]
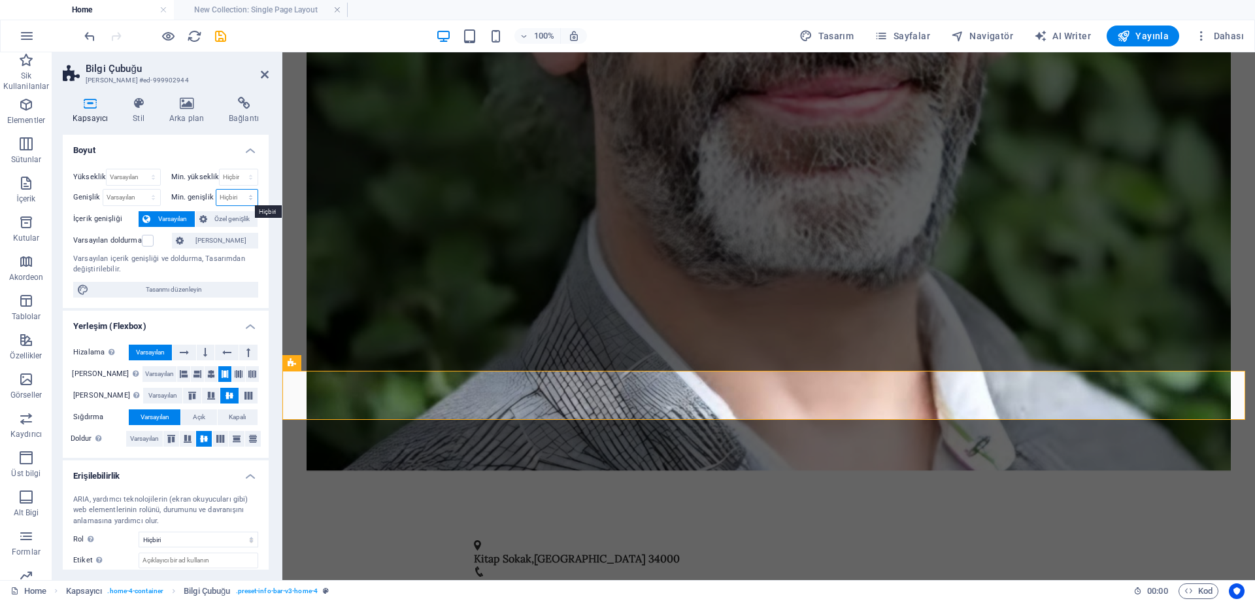
click at [231, 199] on select "Hiçbiri px rem % vh vw" at bounding box center [237, 198] width 42 height 16
click at [235, 201] on select "Hiçbiri px rem % vh vw" at bounding box center [237, 198] width 42 height 16
click at [125, 178] on select "Varsayılan px rem % vh vw" at bounding box center [133, 177] width 53 height 16
click at [136, 178] on select "Varsayılan px rem % vh vw" at bounding box center [133, 177] width 53 height 16
click at [130, 199] on select "Varsayılan px rem % em vh vw" at bounding box center [131, 198] width 57 height 16
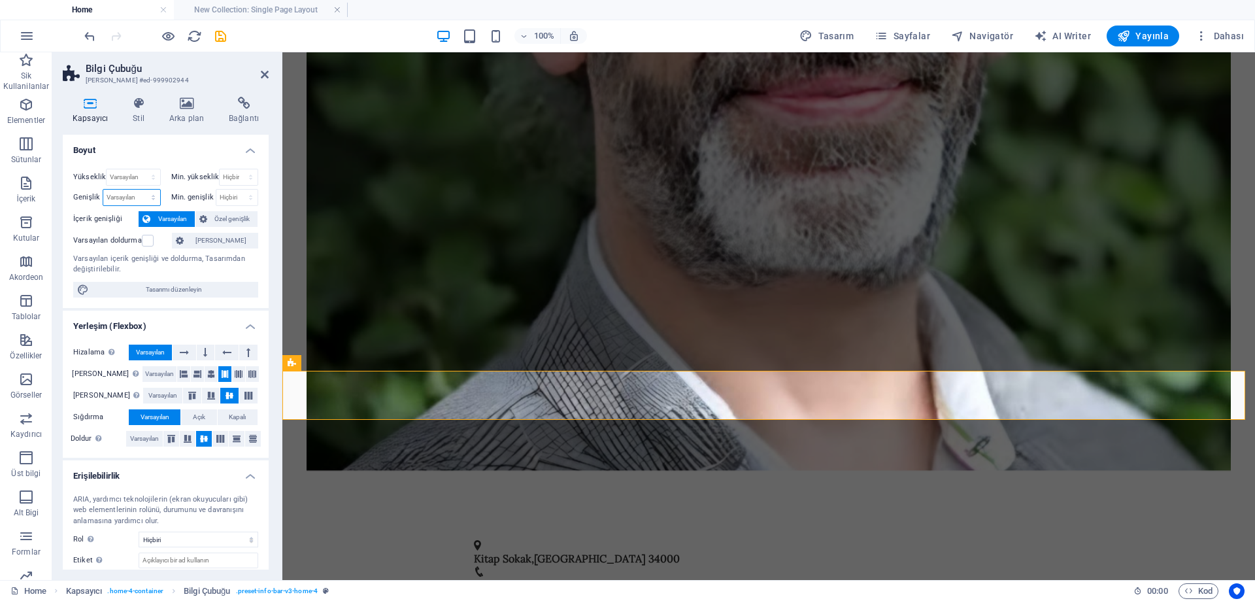
click at [130, 199] on select "Varsayılan px rem % em vh vw" at bounding box center [131, 198] width 57 height 16
click at [144, 242] on label at bounding box center [148, 241] width 12 height 12
click at [0, 0] on input "Varsayılan doldurma" at bounding box center [0, 0] width 0 height 0
click at [144, 242] on label at bounding box center [148, 241] width 12 height 12
click at [0, 0] on input "Varsayılan doldurma" at bounding box center [0, 0] width 0 height 0
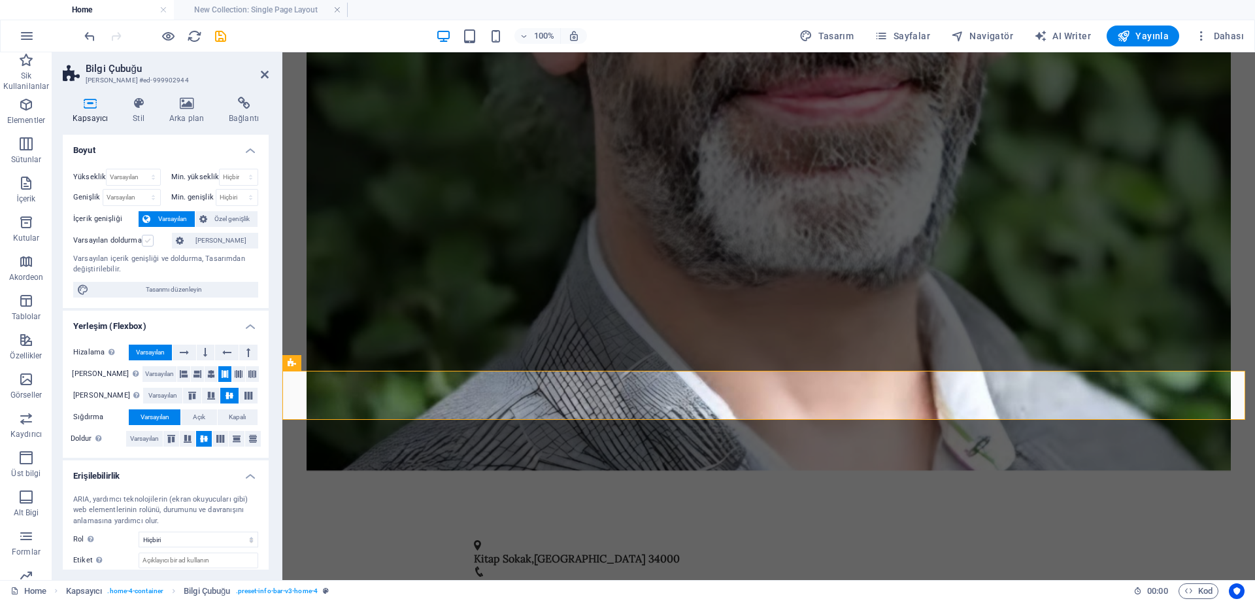
click at [148, 241] on label at bounding box center [148, 241] width 12 height 12
click at [0, 0] on input "Varsayılan doldurma" at bounding box center [0, 0] width 0 height 0
click at [161, 289] on span "Tasarımı düzenleyin" at bounding box center [173, 290] width 161 height 16
select select "rem"
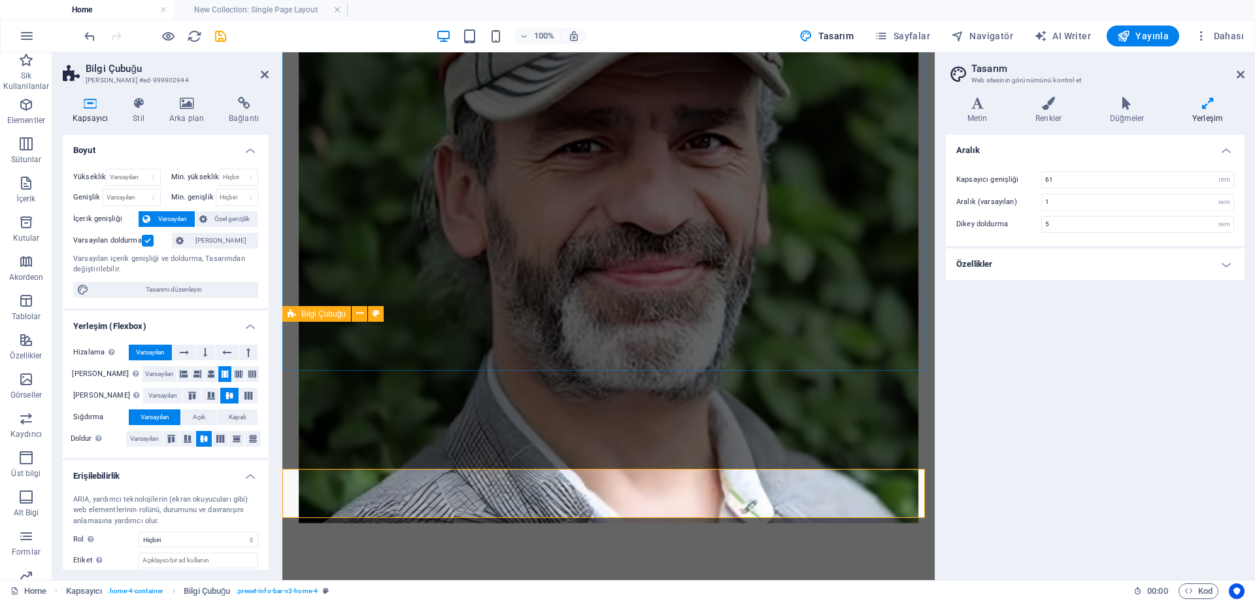
scroll to position [131, 0]
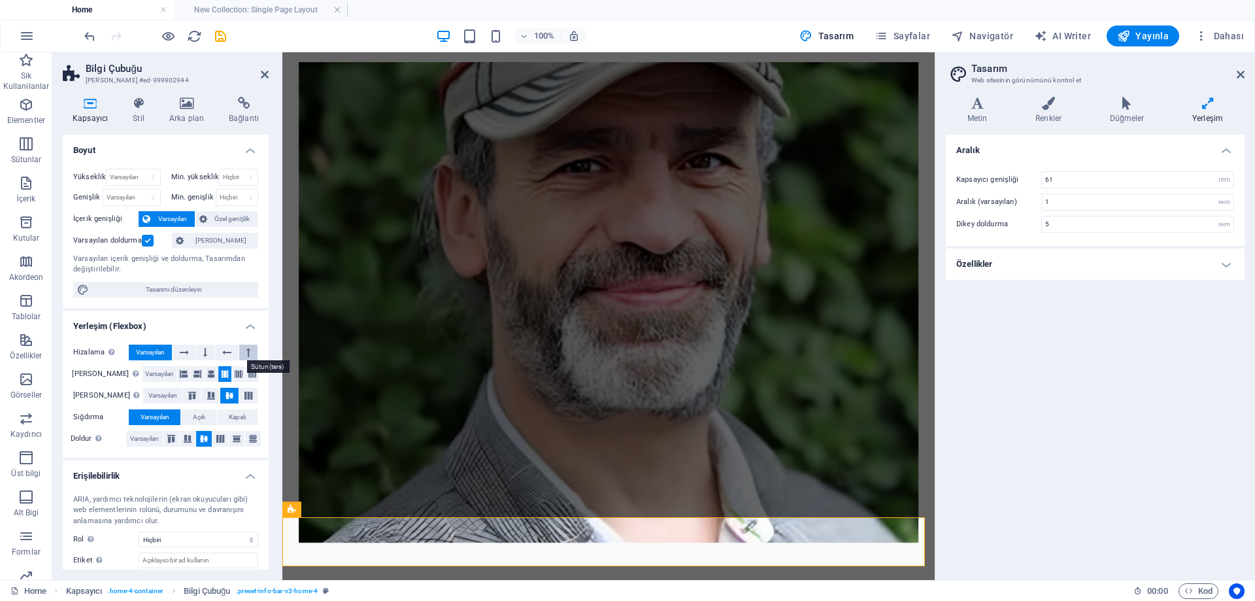
click at [247, 349] on icon at bounding box center [248, 352] width 4 height 16
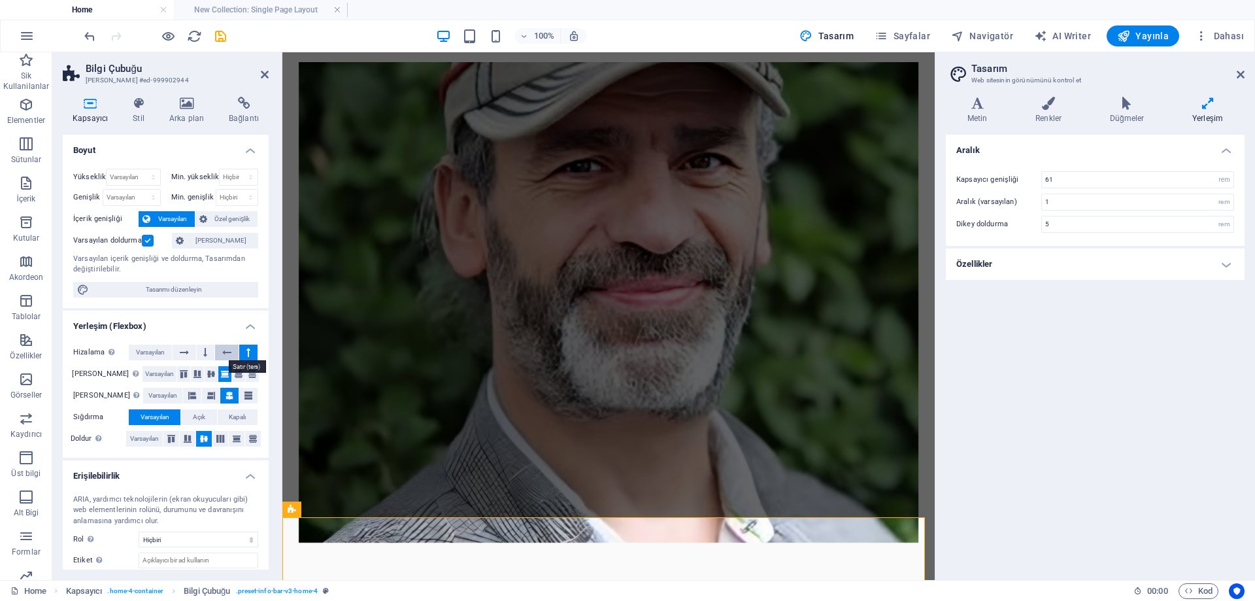
click at [227, 354] on icon at bounding box center [226, 352] width 9 height 16
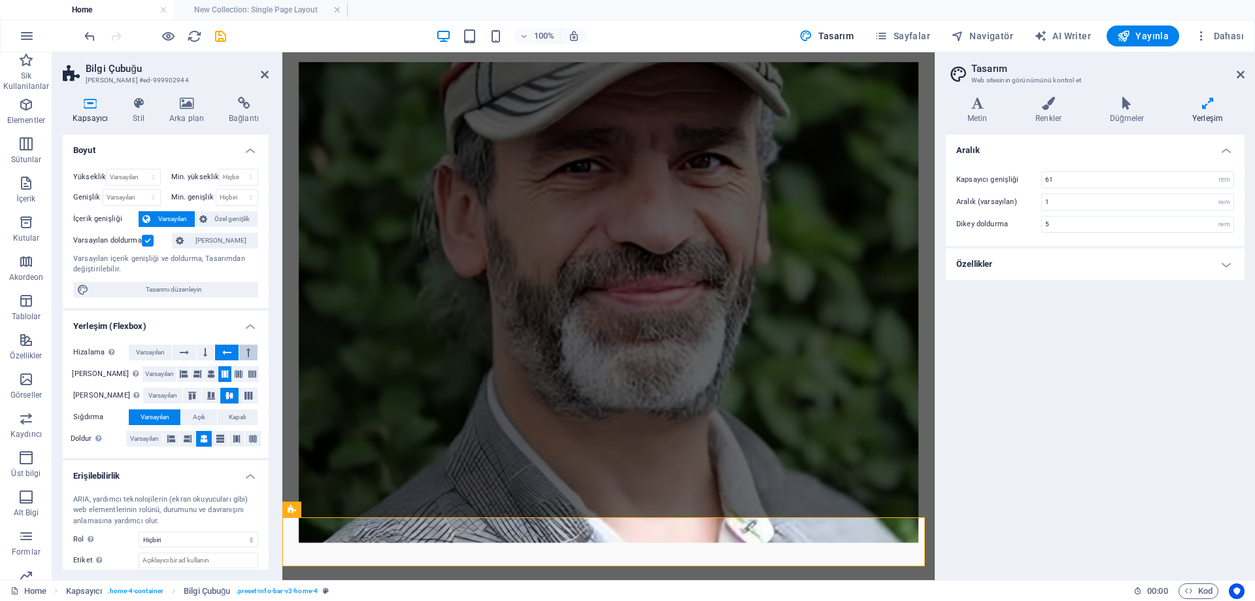
click at [247, 354] on icon at bounding box center [248, 352] width 4 height 16
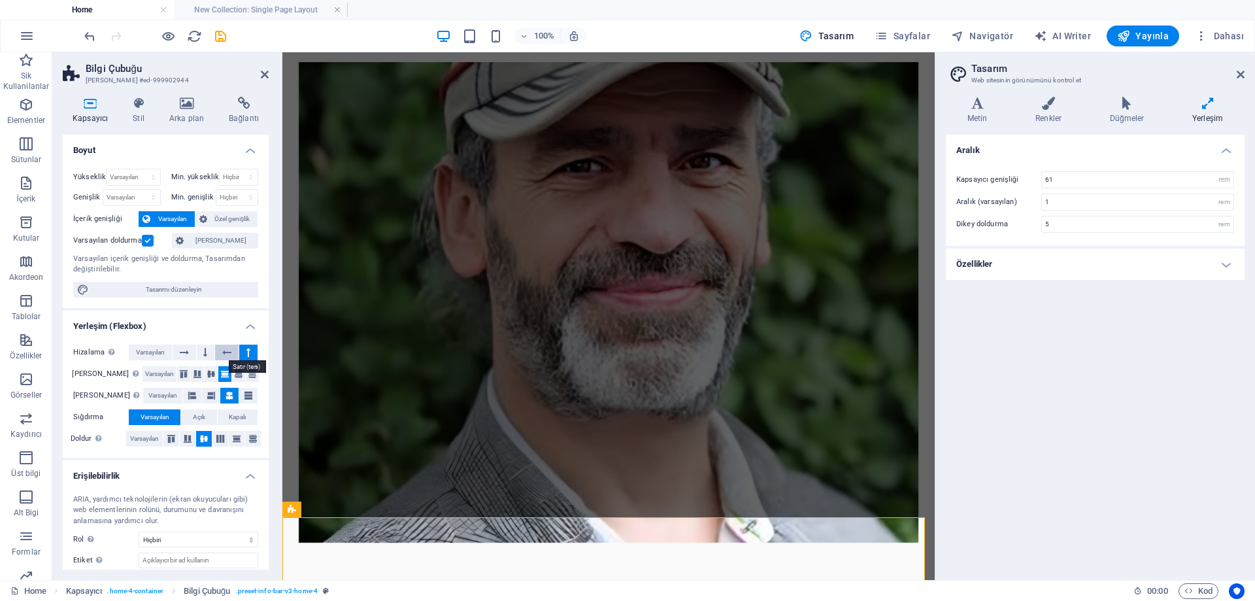
click at [228, 354] on icon at bounding box center [226, 352] width 9 height 16
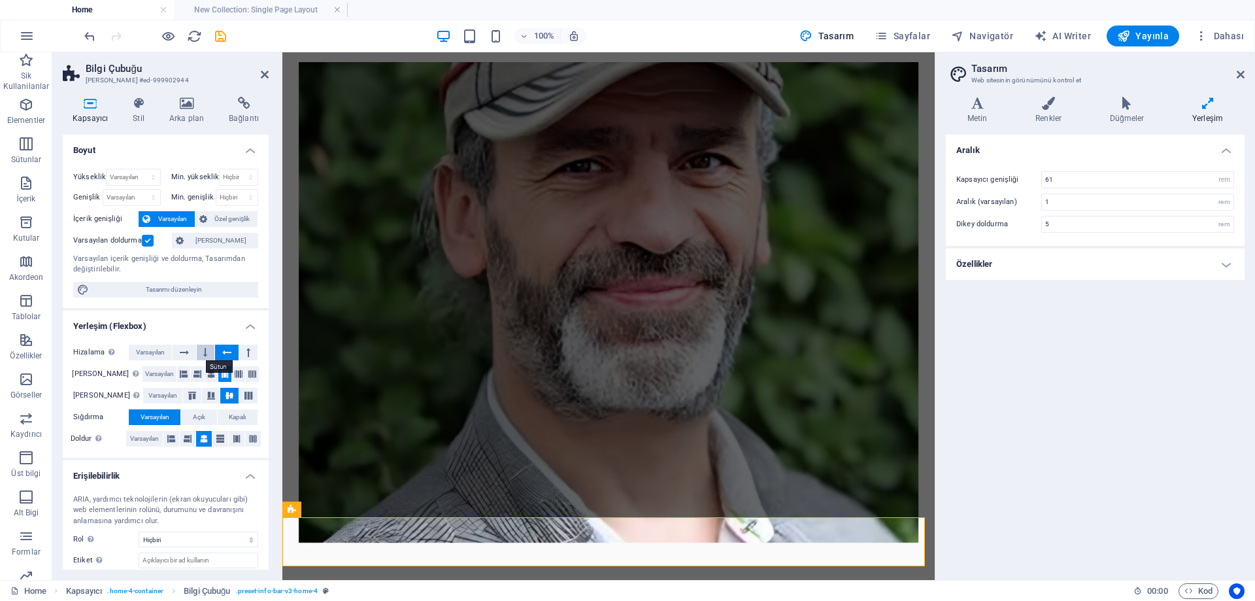
click at [210, 354] on button at bounding box center [206, 352] width 18 height 16
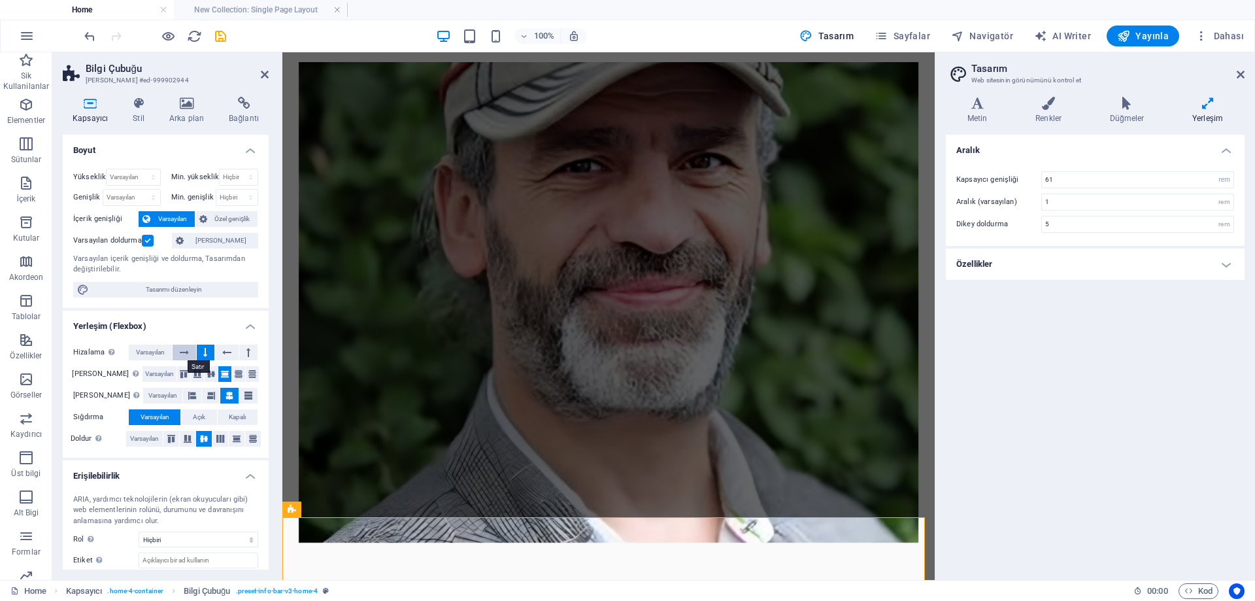
click at [184, 356] on icon at bounding box center [184, 352] width 9 height 16
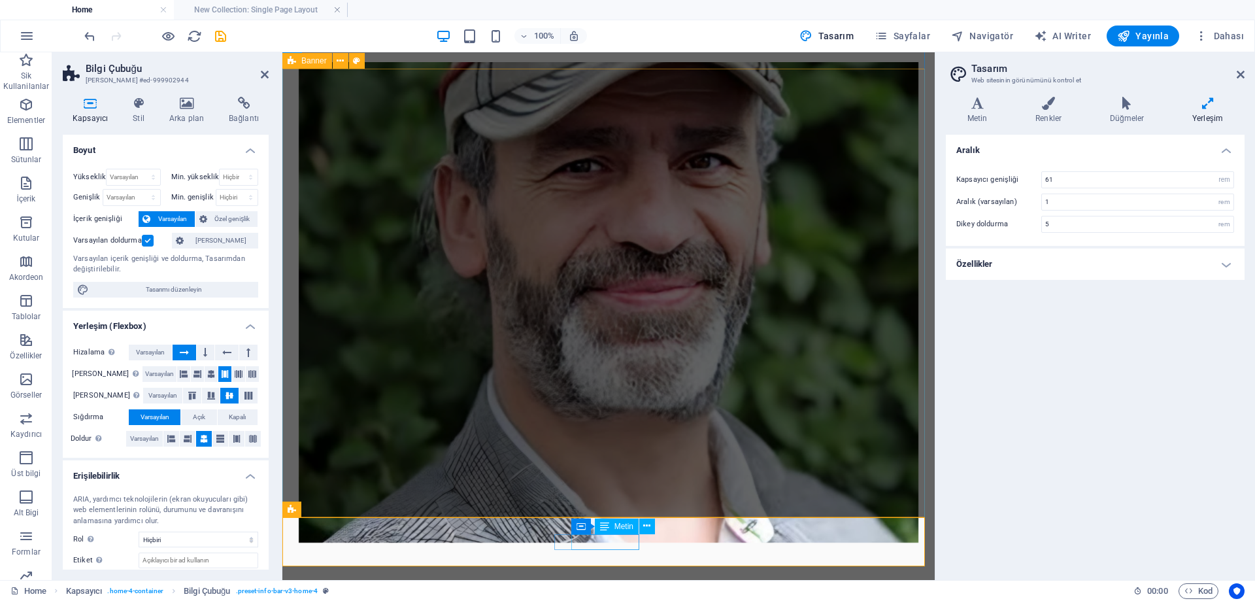
drag, startPoint x: 577, startPoint y: 541, endPoint x: 671, endPoint y: 541, distance: 93.5
click at [91, 38] on icon "undo" at bounding box center [89, 36] width 15 height 15
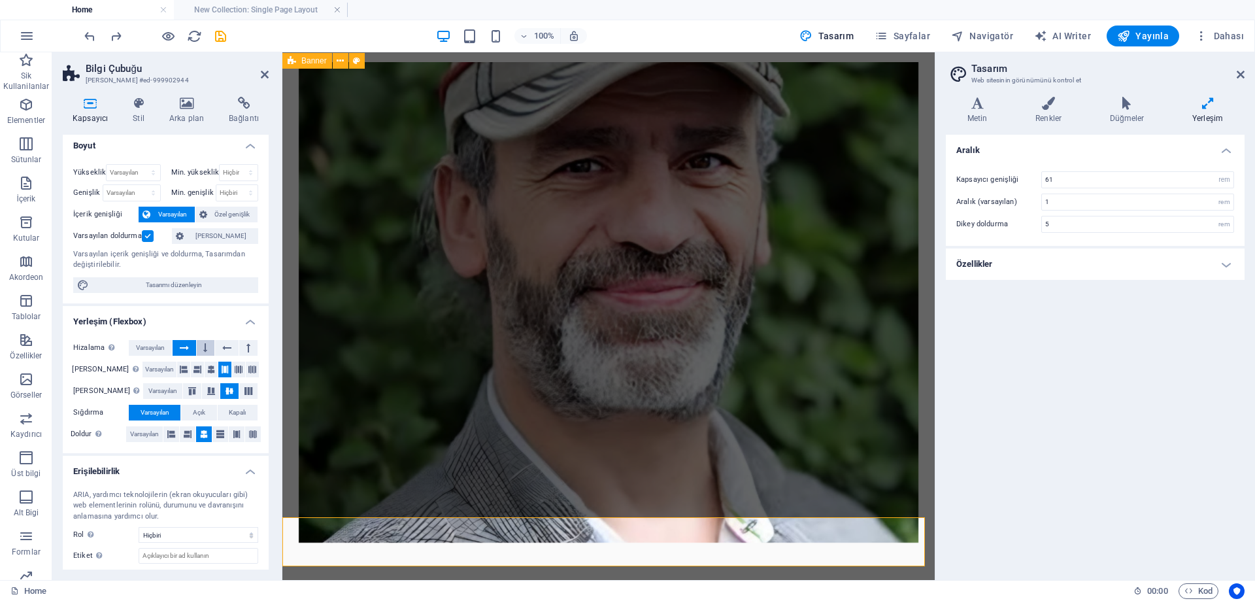
scroll to position [0, 0]
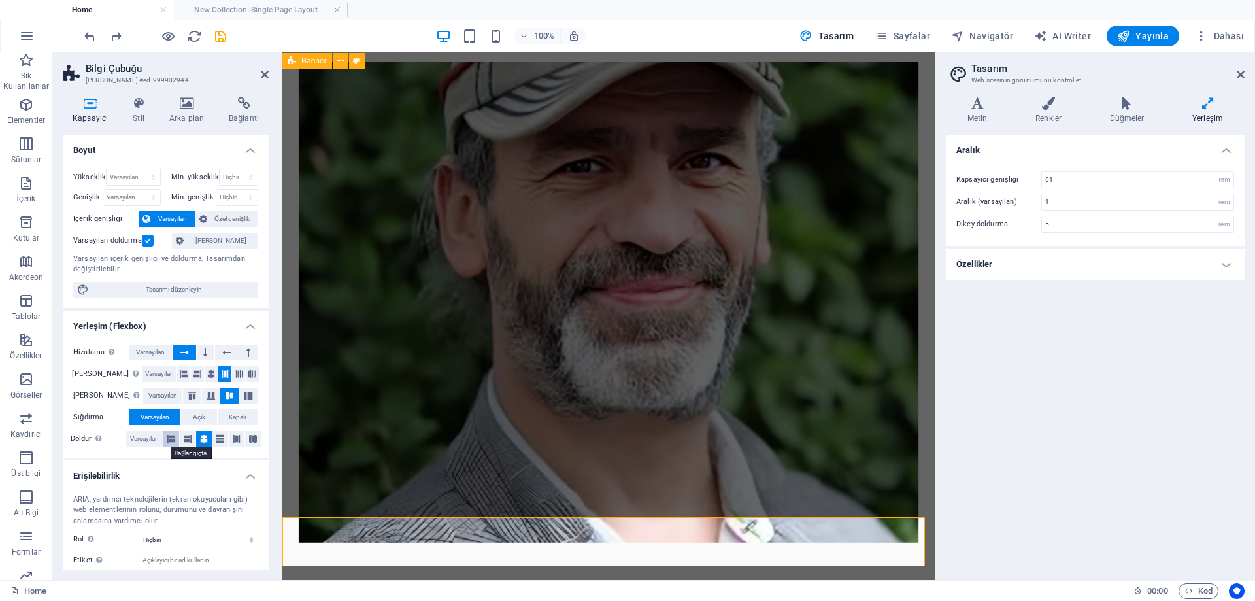
click at [169, 439] on icon at bounding box center [171, 439] width 8 height 16
click at [169, 442] on icon at bounding box center [171, 439] width 8 height 16
click at [185, 435] on icon at bounding box center [188, 439] width 8 height 16
click at [207, 435] on button at bounding box center [204, 439] width 16 height 16
click at [220, 436] on icon at bounding box center [220, 439] width 8 height 16
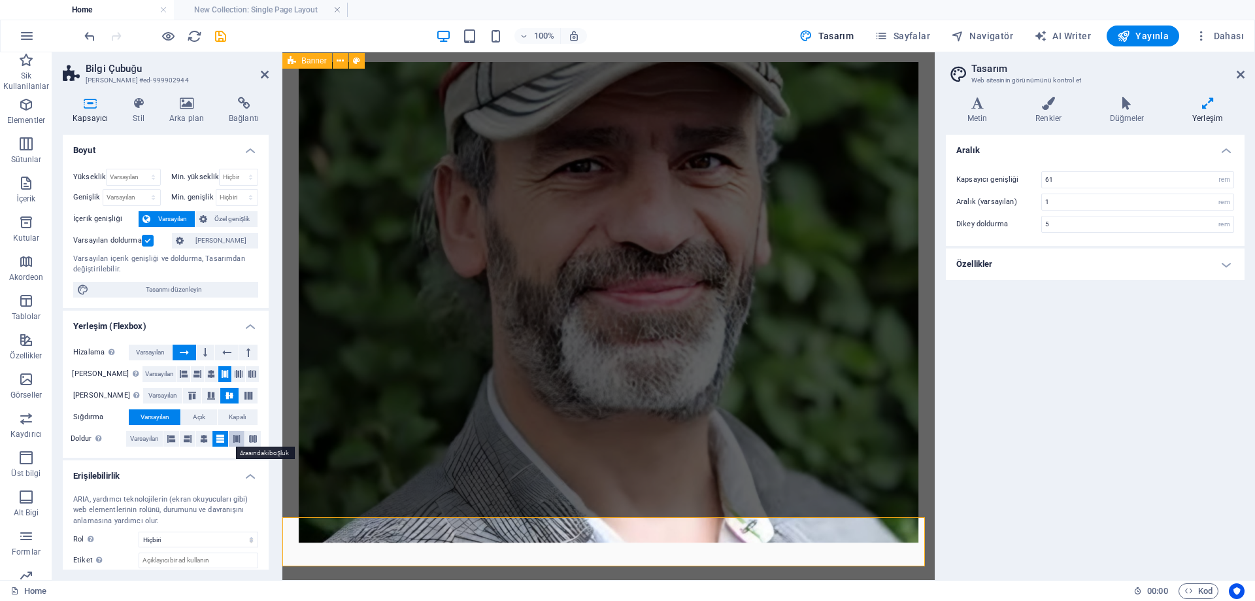
click at [233, 436] on icon at bounding box center [237, 439] width 8 height 16
click at [249, 436] on icon at bounding box center [253, 439] width 8 height 16
click at [199, 418] on span "Açık" at bounding box center [199, 417] width 12 height 16
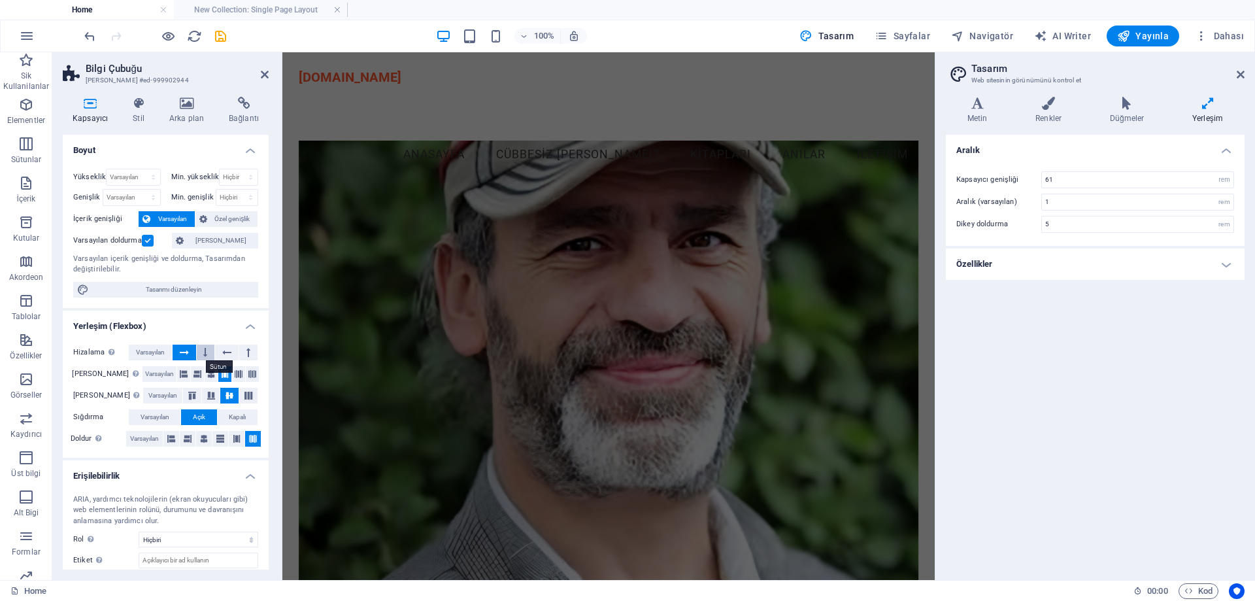
click at [203, 355] on icon at bounding box center [205, 352] width 4 height 16
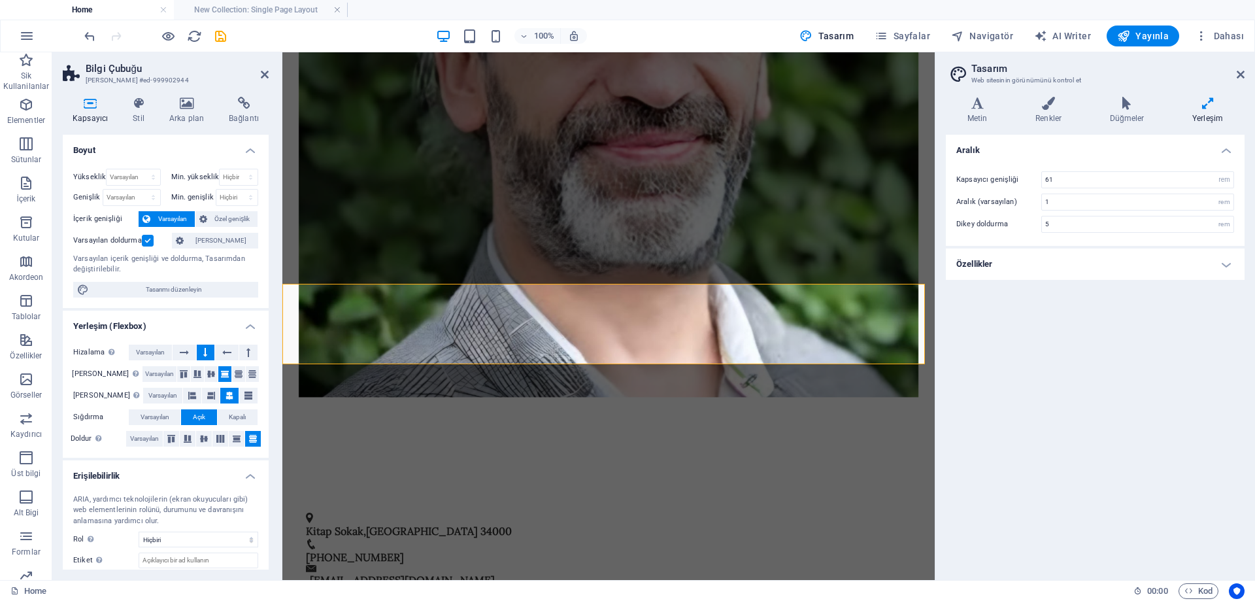
scroll to position [372, 0]
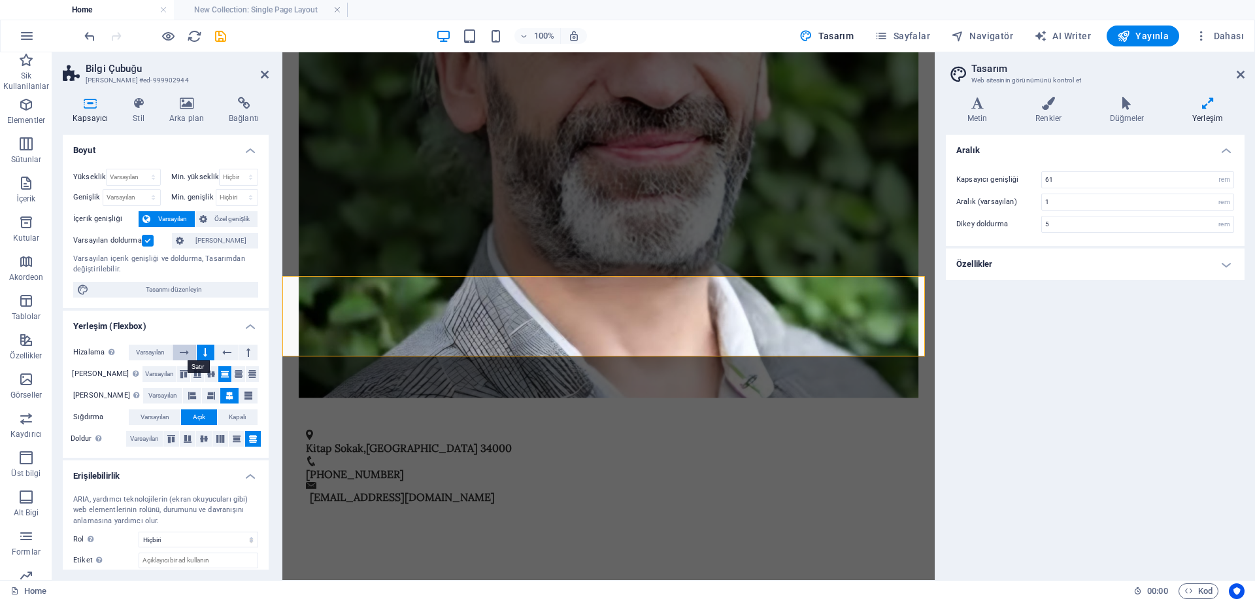
click at [187, 352] on icon at bounding box center [184, 352] width 9 height 16
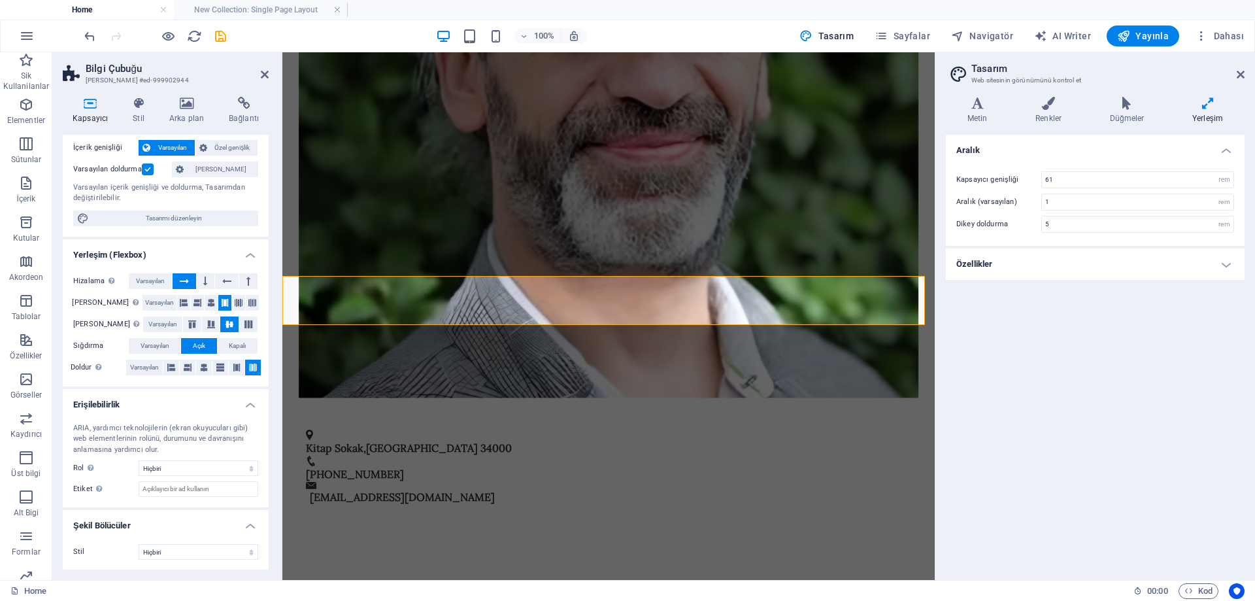
scroll to position [72, 0]
click at [196, 472] on select "Hiçbiri Alert Alt Bigi Article Banner Comment Complementary Dialog Marquee Pres…" at bounding box center [199, 467] width 120 height 16
click at [165, 468] on select "Hiçbiri Alert Alt Bigi Article Banner Comment Complementary Dialog Marquee Pres…" at bounding box center [199, 467] width 120 height 16
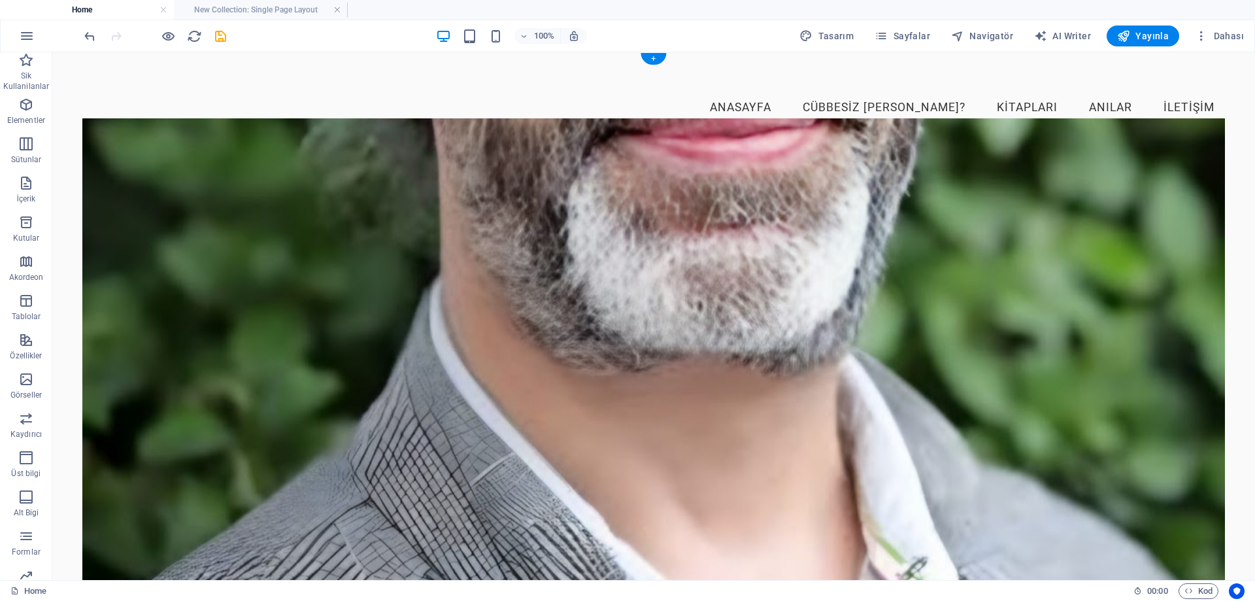
scroll to position [65, 0]
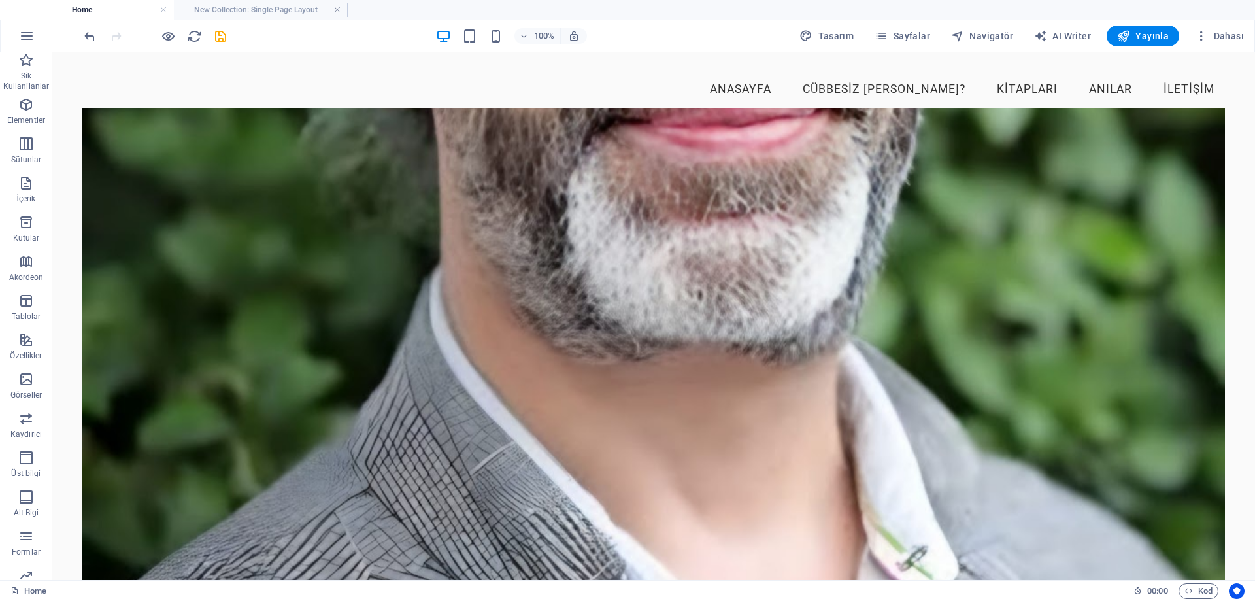
drag, startPoint x: 548, startPoint y: 397, endPoint x: 552, endPoint y: 410, distance: 13.6
click at [551, 401] on figure at bounding box center [653, 348] width 1142 height 480
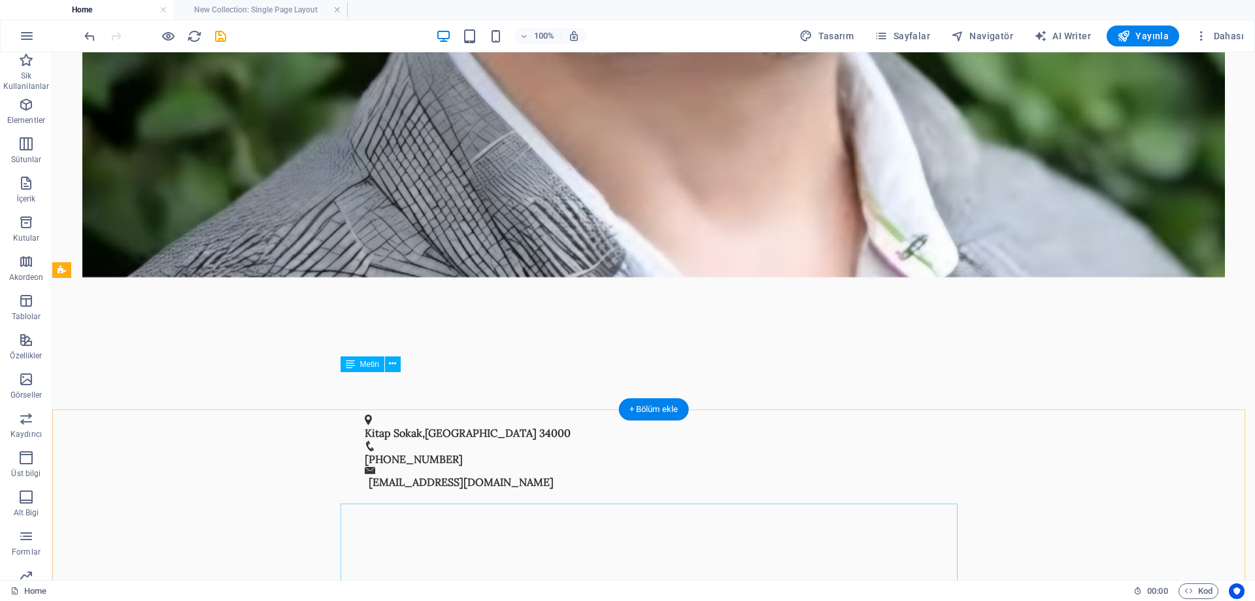
scroll to position [0, 0]
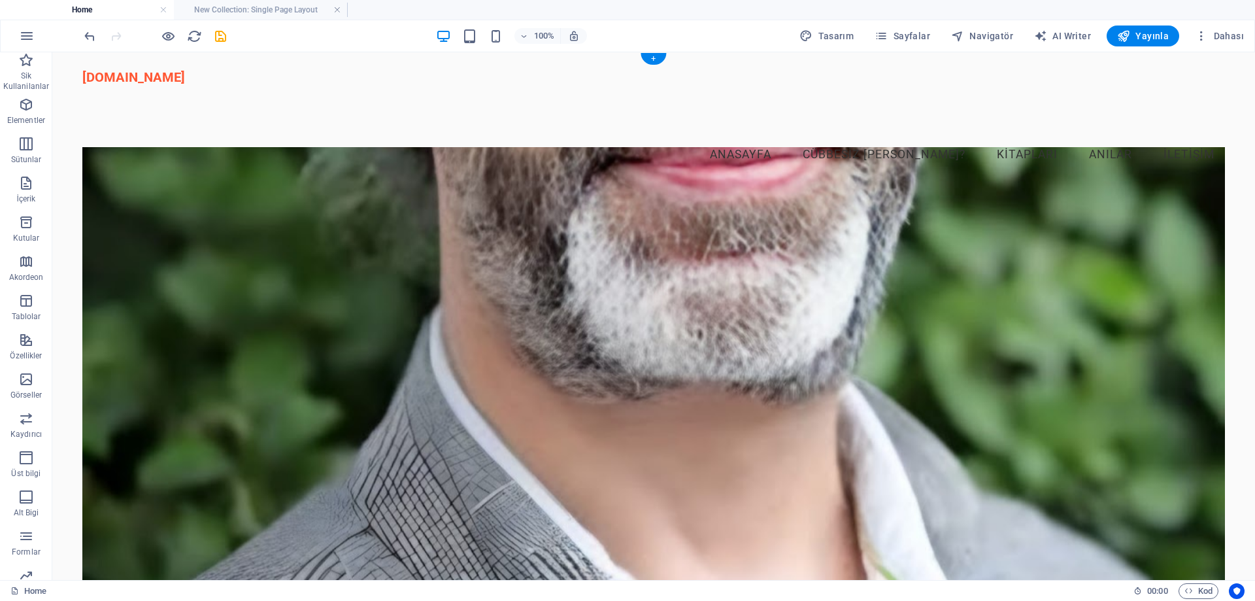
click at [471, 424] on figure at bounding box center [653, 387] width 1142 height 480
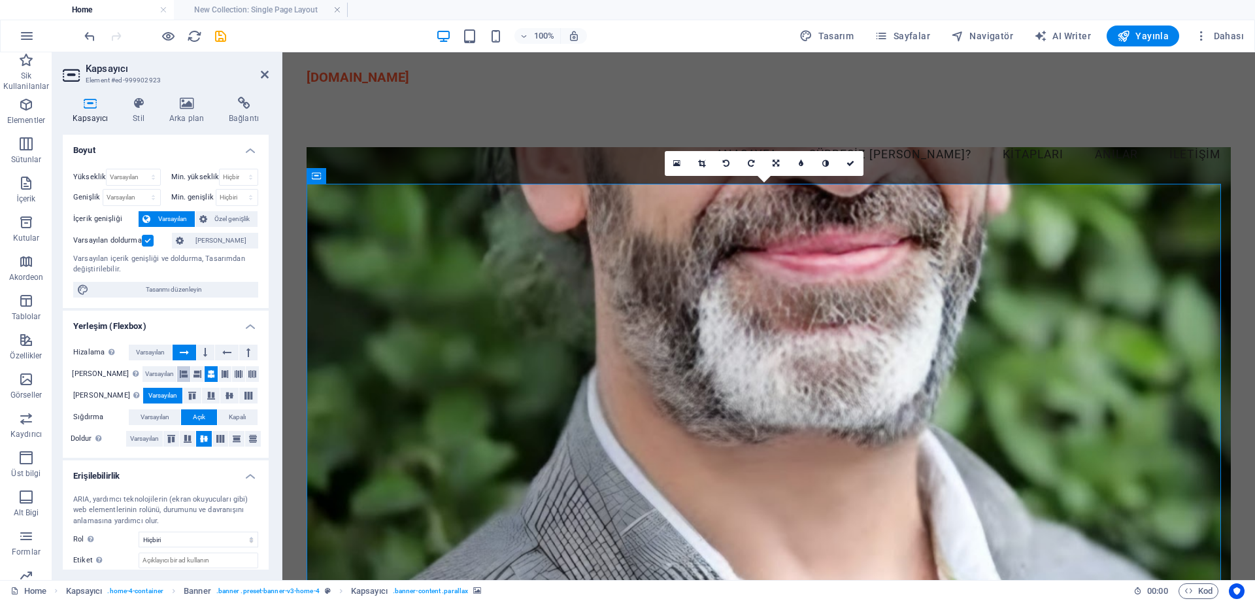
click at [180, 371] on icon at bounding box center [184, 374] width 8 height 16
click at [248, 377] on icon at bounding box center [252, 374] width 8 height 16
click at [157, 410] on span "Varsayılan" at bounding box center [155, 417] width 29 height 16
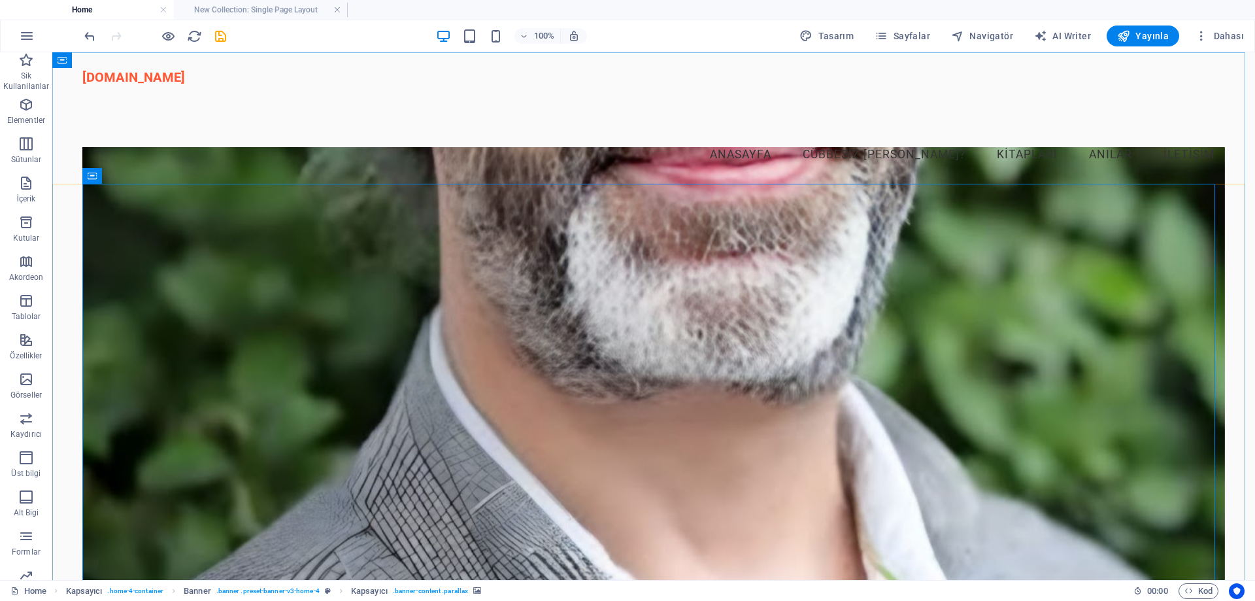
click at [318, 367] on figure at bounding box center [653, 387] width 1142 height 480
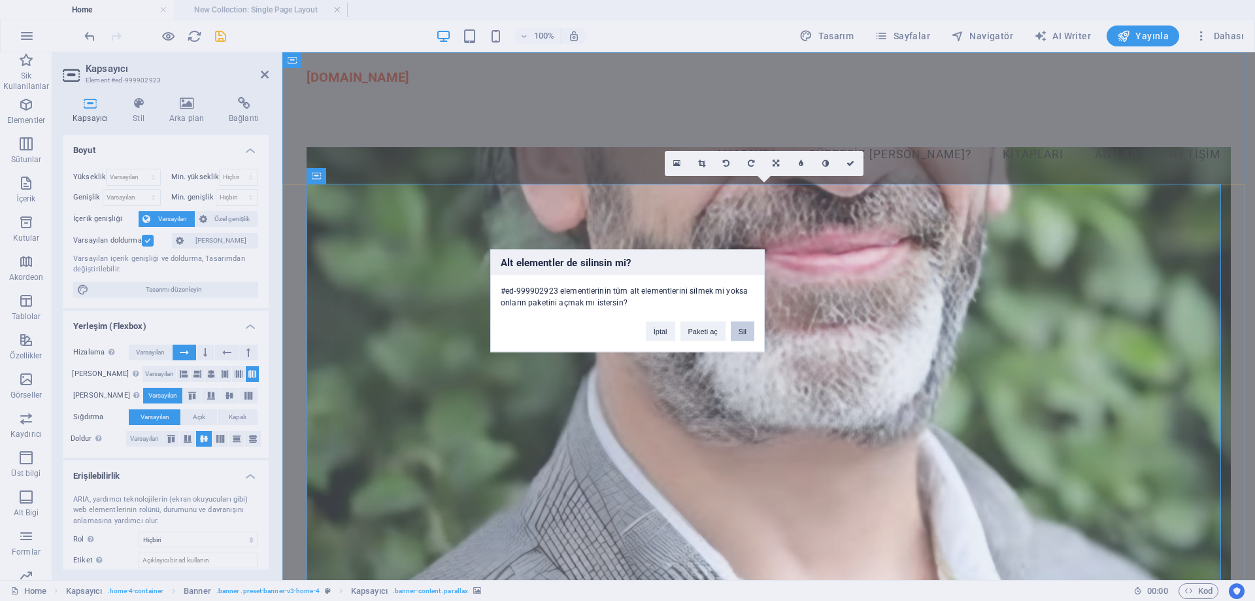
click at [737, 334] on button "Sil" at bounding box center [743, 331] width 24 height 20
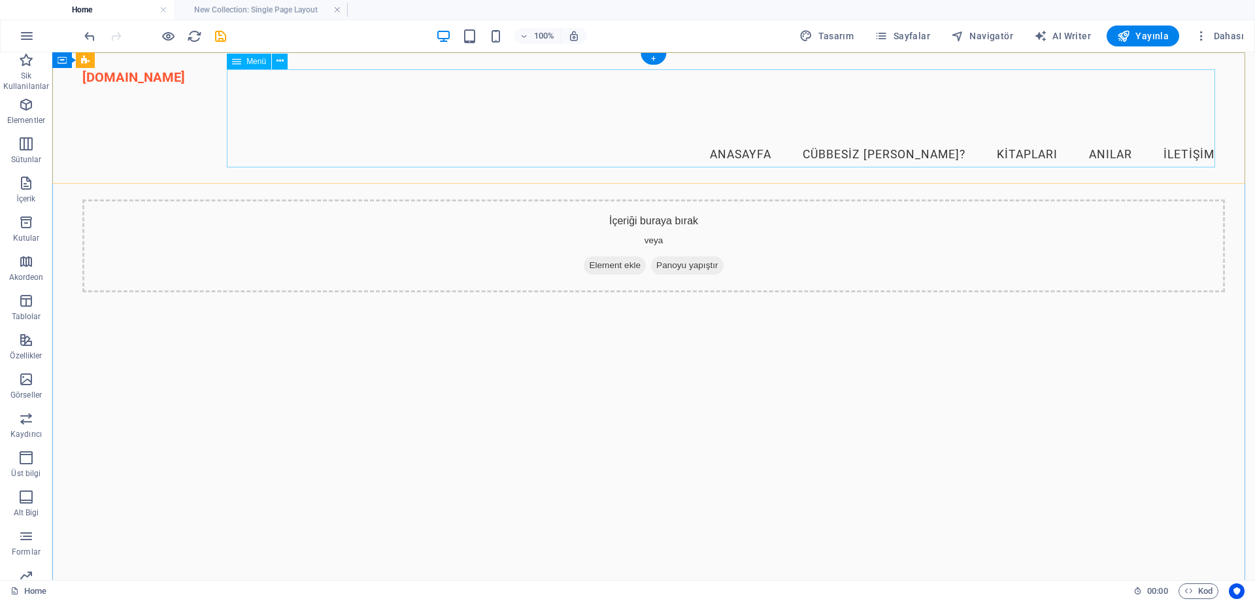
click at [735, 139] on nav "Anasayfa Cübbesiz Mahmut Kimdir? Kitapları Anılar İletişim" at bounding box center [653, 134] width 1142 height 98
select select
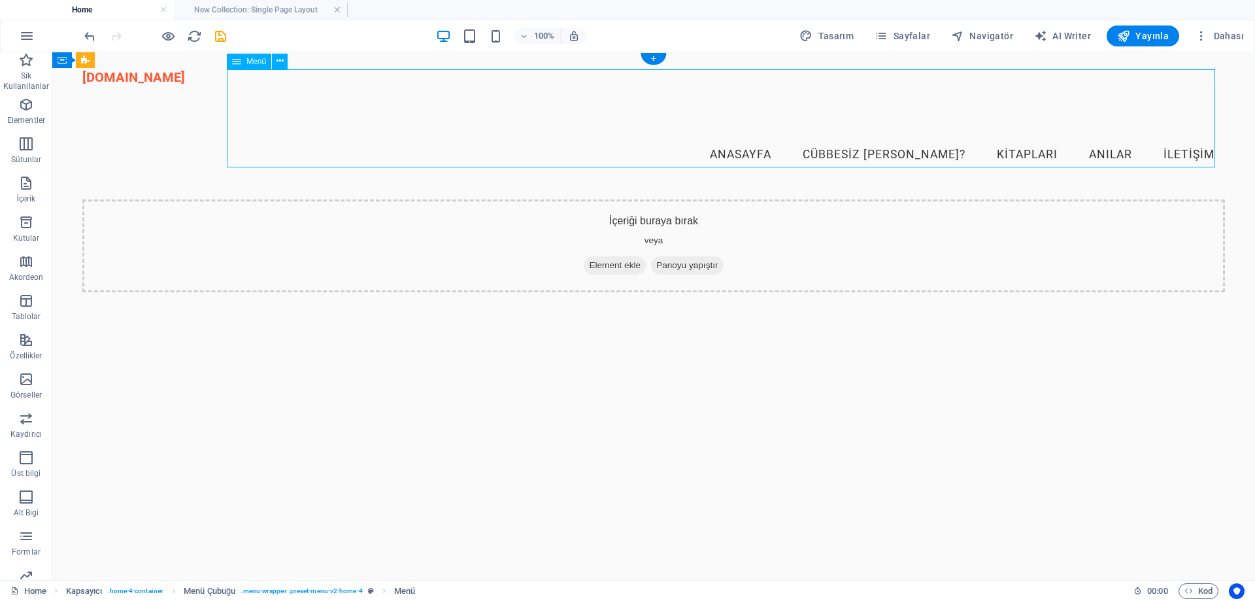
select select
click at [1021, 136] on nav "Anasayfa Cübbesiz Mahmut Kimdir? Kitapları Anılar İletişim" at bounding box center [653, 134] width 1142 height 98
click at [1176, 135] on nav "Anasayfa Cübbesiz Mahmut Kimdir? Kitapları Anılar İletişim" at bounding box center [653, 134] width 1142 height 98
click at [919, 27] on button "Sayfalar" at bounding box center [902, 35] width 66 height 21
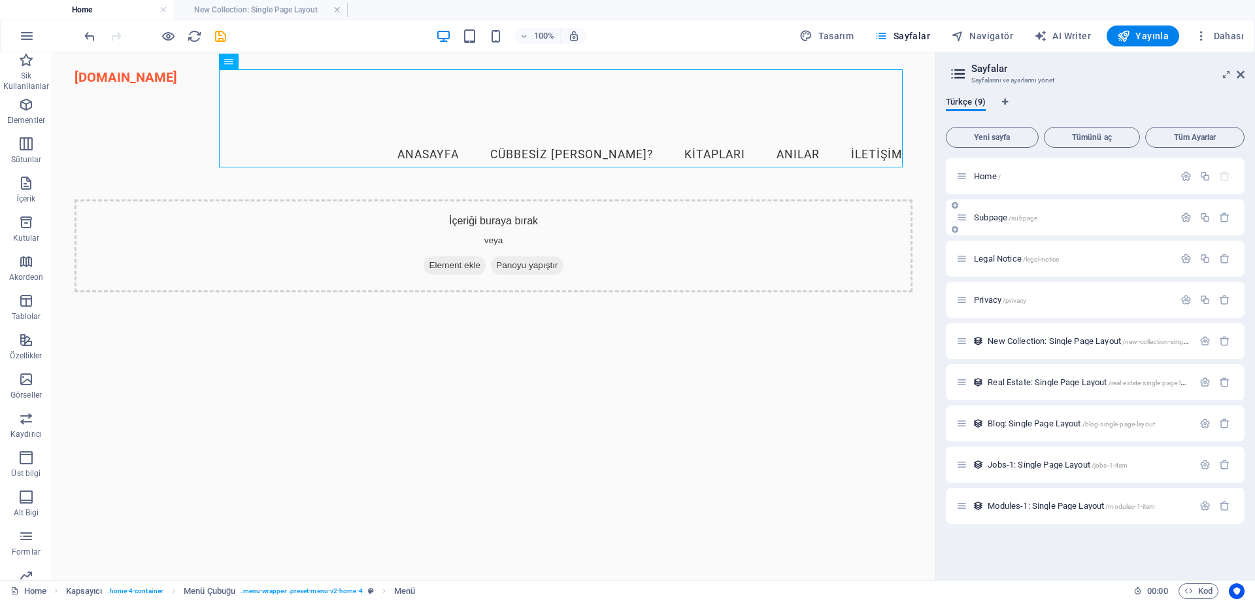
click at [1010, 222] on div "Subpage /subpage" at bounding box center [1065, 217] width 218 height 15
click at [1002, 210] on div "Subpage /subpage" at bounding box center [1065, 217] width 218 height 15
click at [1002, 215] on span "Subpage /subpage" at bounding box center [1005, 217] width 63 height 10
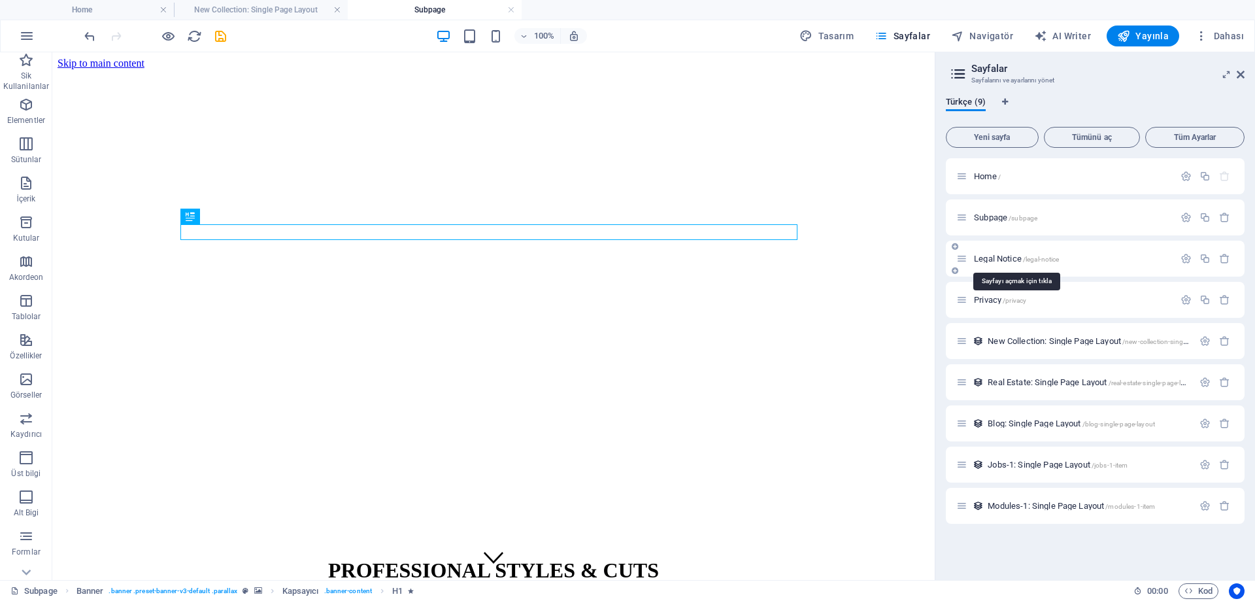
click at [1007, 254] on span "Legal Notice /legal-notice" at bounding box center [1016, 259] width 85 height 10
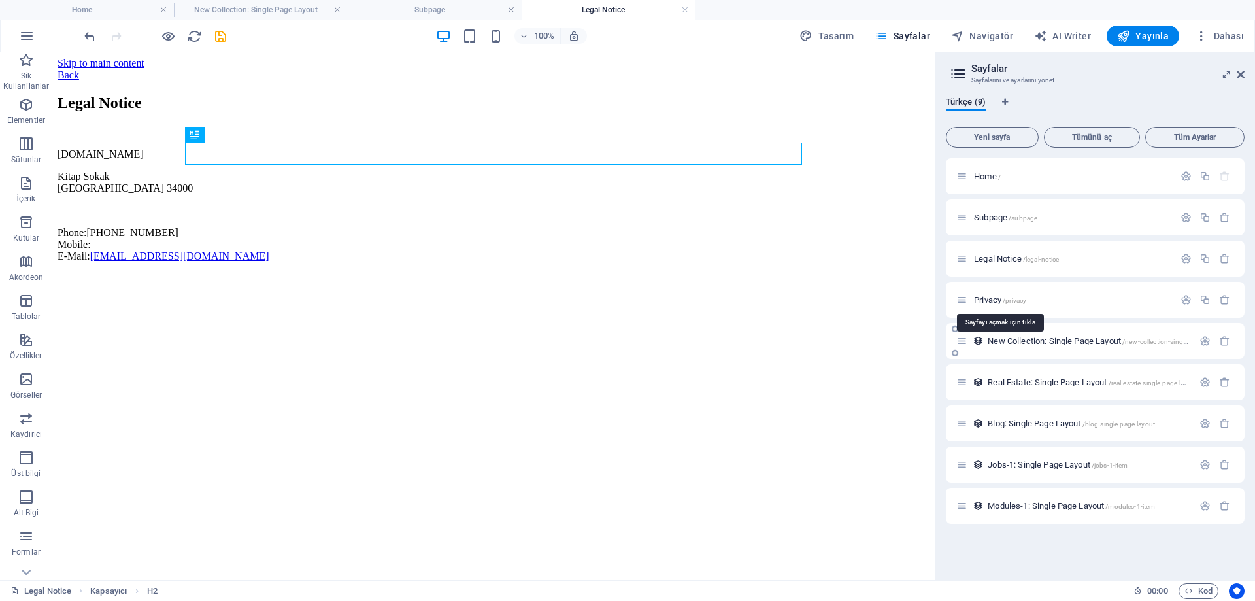
click at [992, 299] on span "Privacy /privacy" at bounding box center [1000, 300] width 52 height 10
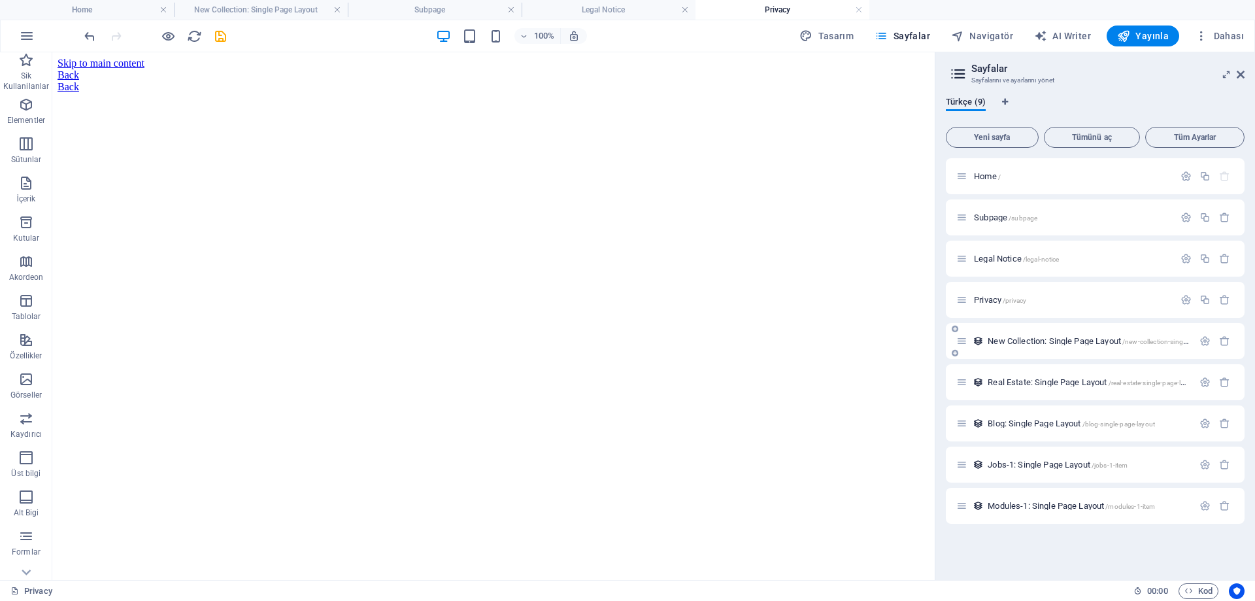
click at [1054, 344] on span "New Collection: Single Page Layout /new-collection-single-page-layout" at bounding box center [1105, 341] width 237 height 10
